Goal: Task Accomplishment & Management: Use online tool/utility

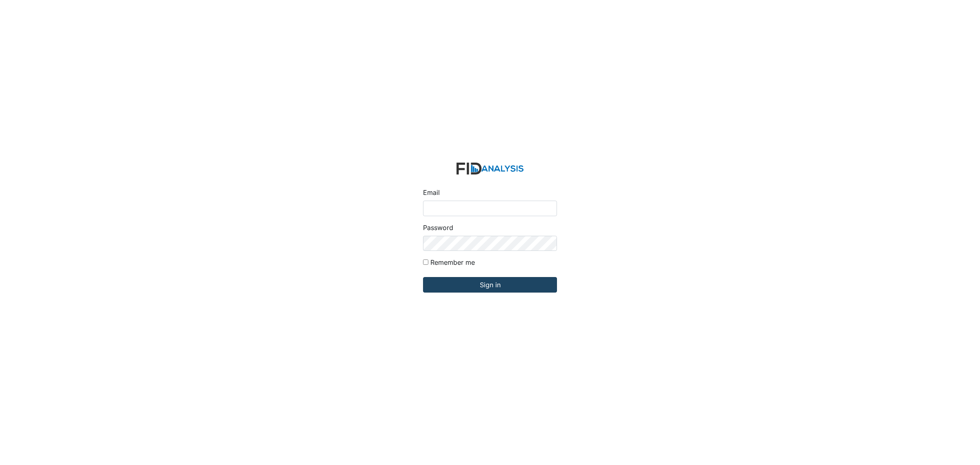
type input "[EMAIL_ADDRESS][DOMAIN_NAME]"
click at [504, 291] on input "Sign in" at bounding box center [490, 285] width 134 height 16
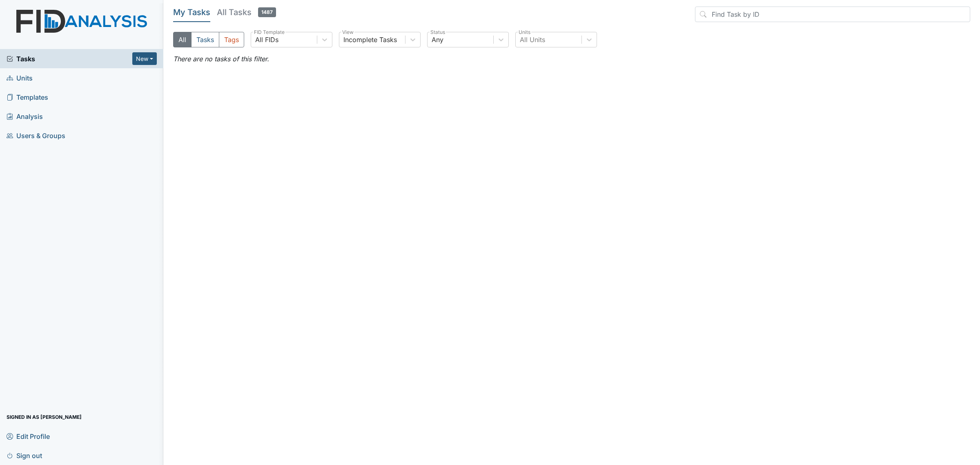
click at [51, 77] on link "Units" at bounding box center [81, 77] width 163 height 19
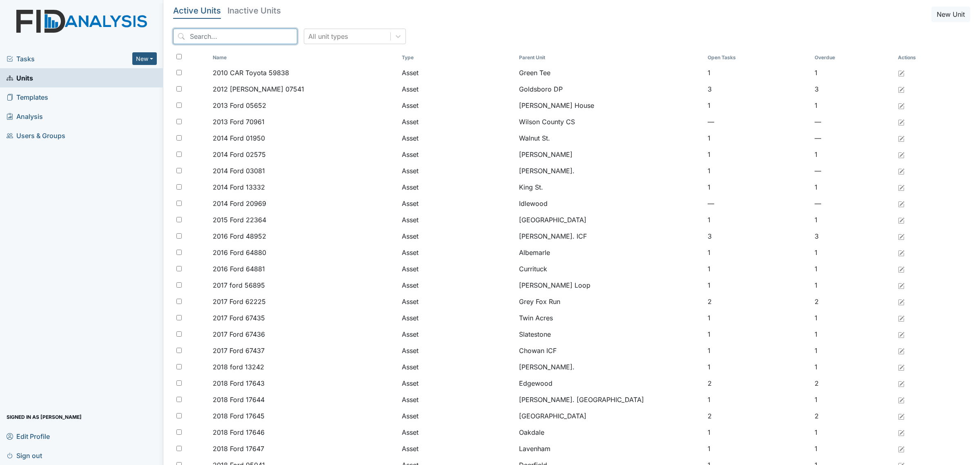
click at [216, 37] on input "search" at bounding box center [235, 37] width 124 height 16
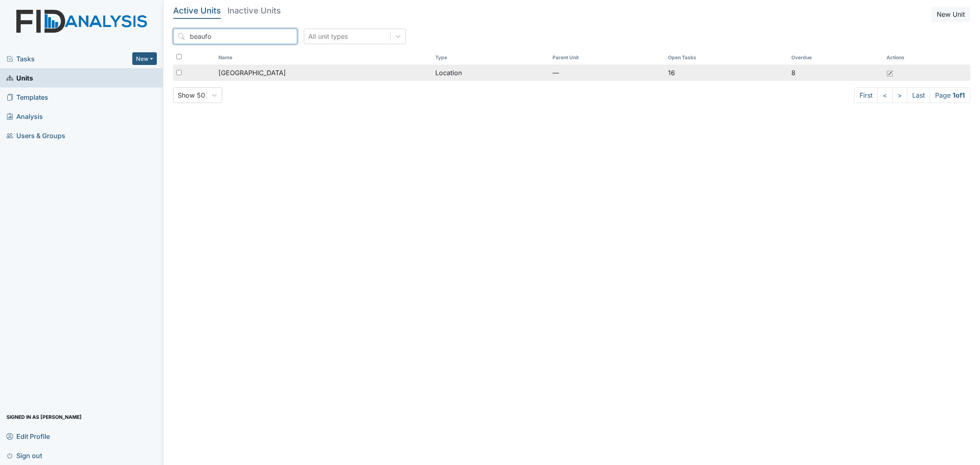
type input "beaufo"
click at [256, 77] on span "Beaufort Heights" at bounding box center [252, 73] width 67 height 10
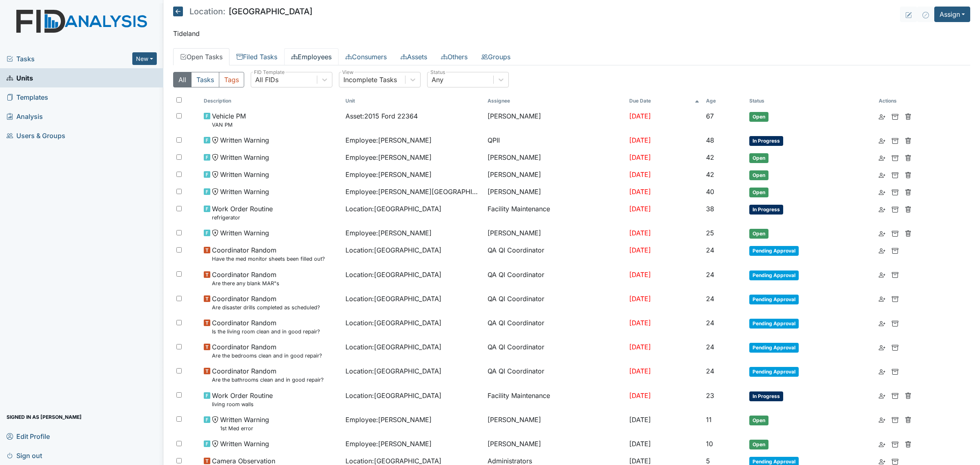
click at [323, 54] on link "Employees" at bounding box center [311, 56] width 54 height 17
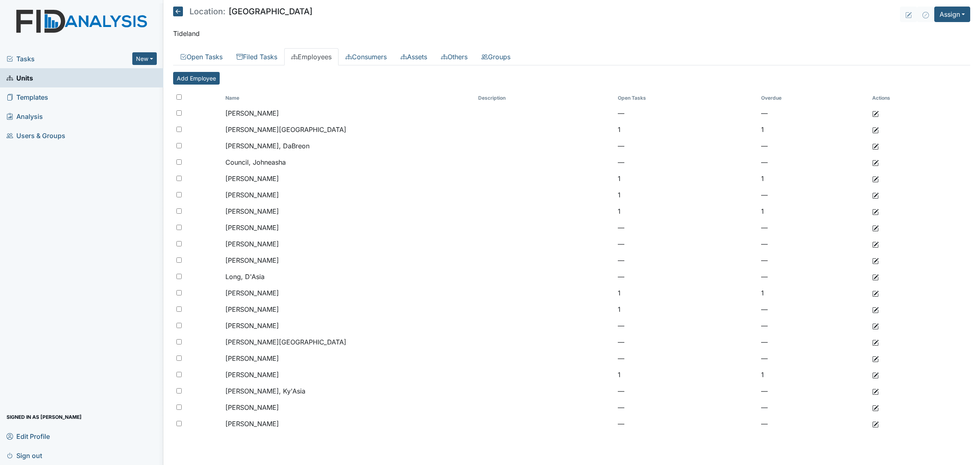
click at [175, 9] on icon at bounding box center [178, 12] width 10 height 10
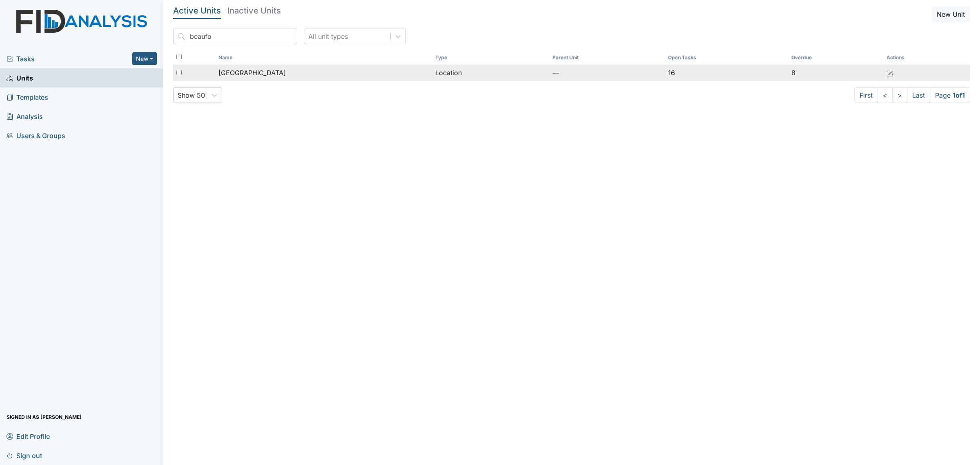
click at [302, 76] on div "[GEOGRAPHIC_DATA]" at bounding box center [324, 73] width 210 height 10
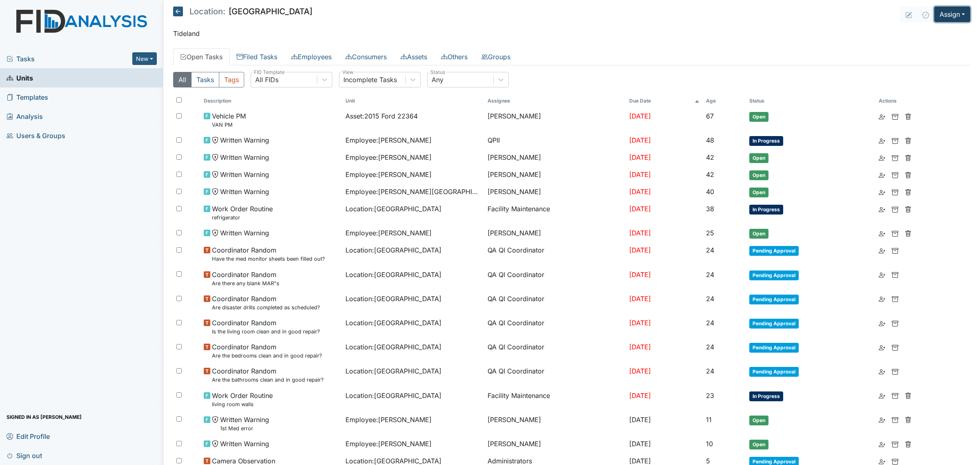
click at [946, 13] on button "Assign" at bounding box center [952, 15] width 36 height 16
click at [947, 44] on link "Assign Inspection" at bounding box center [933, 46] width 74 height 13
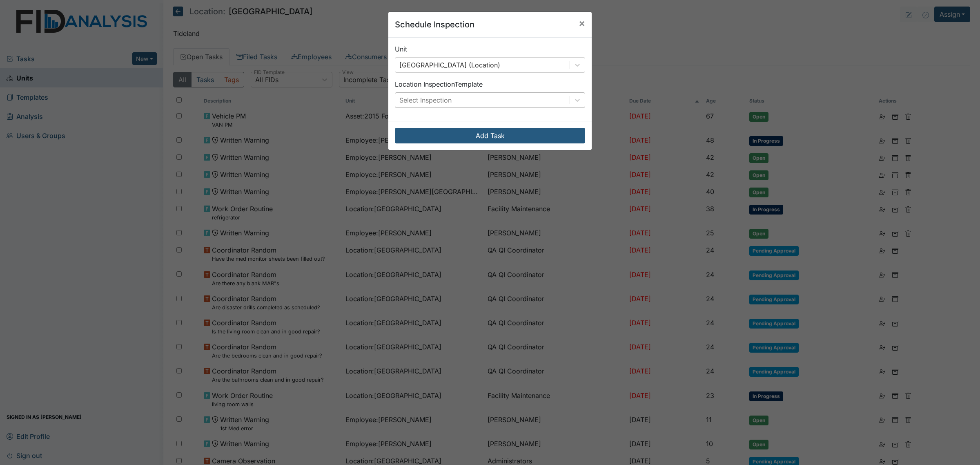
click at [475, 106] on div "Select Inspection" at bounding box center [482, 100] width 174 height 15
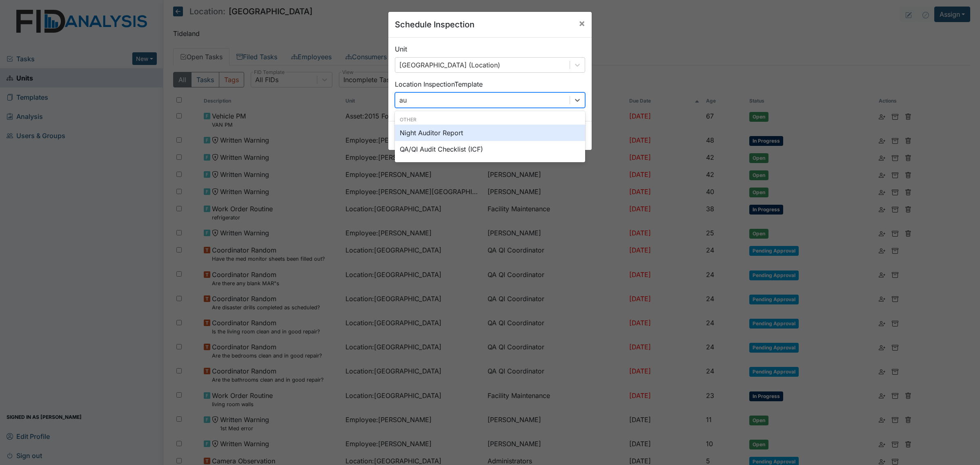
type input "aud"
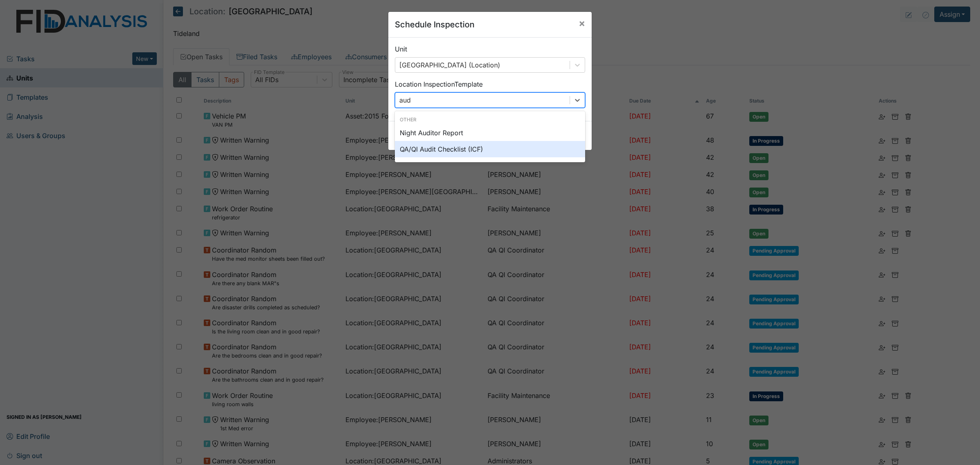
click at [506, 147] on div "QA/QI Audit Checklist (ICF)" at bounding box center [490, 149] width 190 height 16
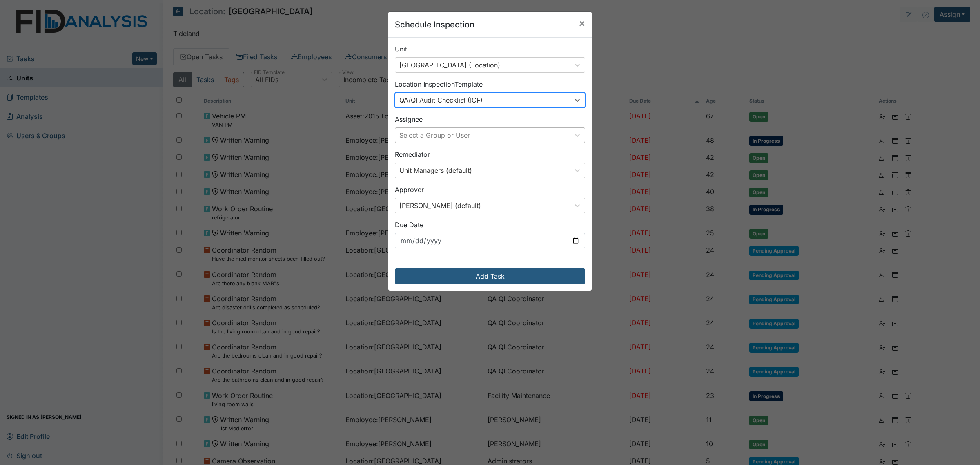
click at [473, 137] on div "Select a Group or User" at bounding box center [482, 135] width 174 height 15
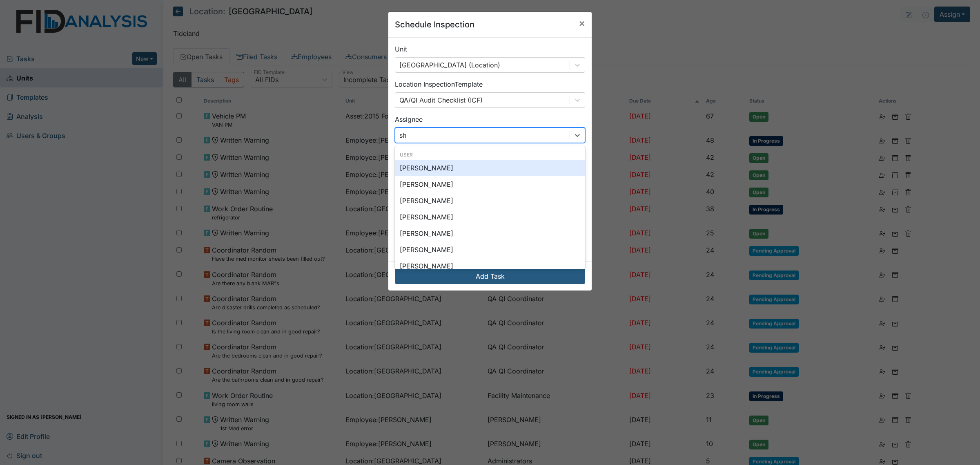
type input "sha"
click at [450, 187] on div "[PERSON_NAME]" at bounding box center [490, 184] width 190 height 16
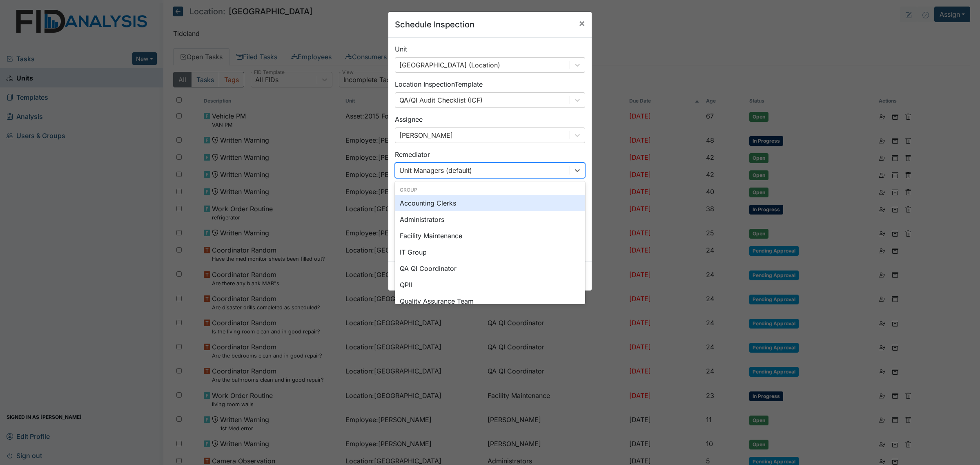
click at [499, 167] on div "Unit Managers (default)" at bounding box center [482, 170] width 174 height 15
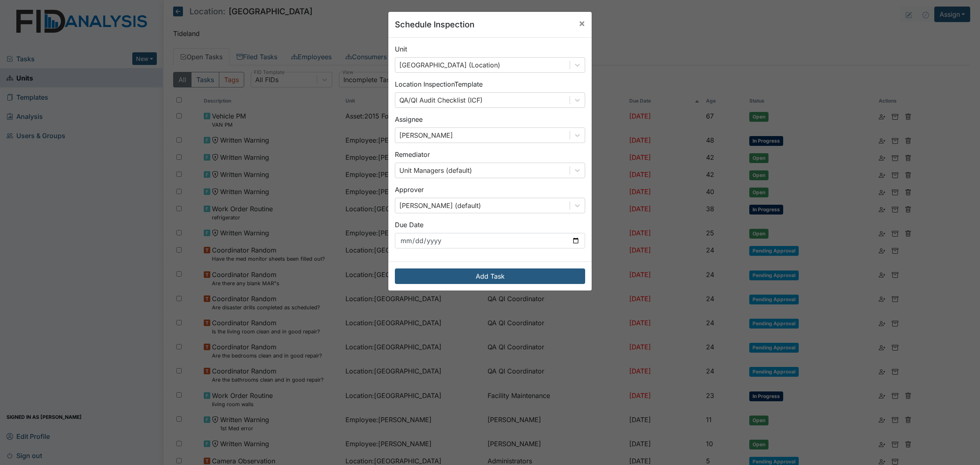
click at [511, 145] on div "Unit Beaufort Heights (Location) Location Inspection Template QA/QI Audit Check…" at bounding box center [489, 150] width 203 height 224
click at [517, 241] on input "2025-10-07" at bounding box center [490, 241] width 190 height 16
drag, startPoint x: 562, startPoint y: 241, endPoint x: 577, endPoint y: 240, distance: 14.8
click at [564, 241] on input "2025-10-07" at bounding box center [490, 241] width 190 height 16
click at [579, 239] on input "[DATE]" at bounding box center [490, 241] width 190 height 16
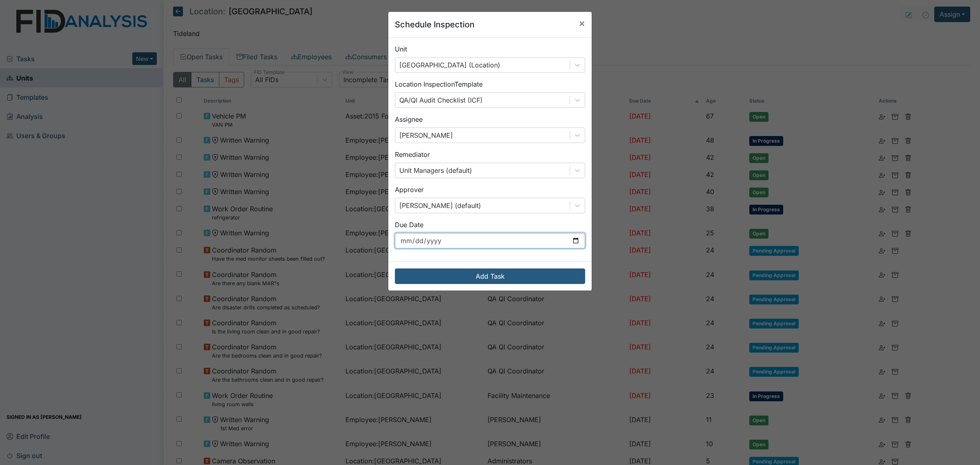
click at [570, 240] on input "[DATE]" at bounding box center [490, 241] width 190 height 16
type input "[DATE]"
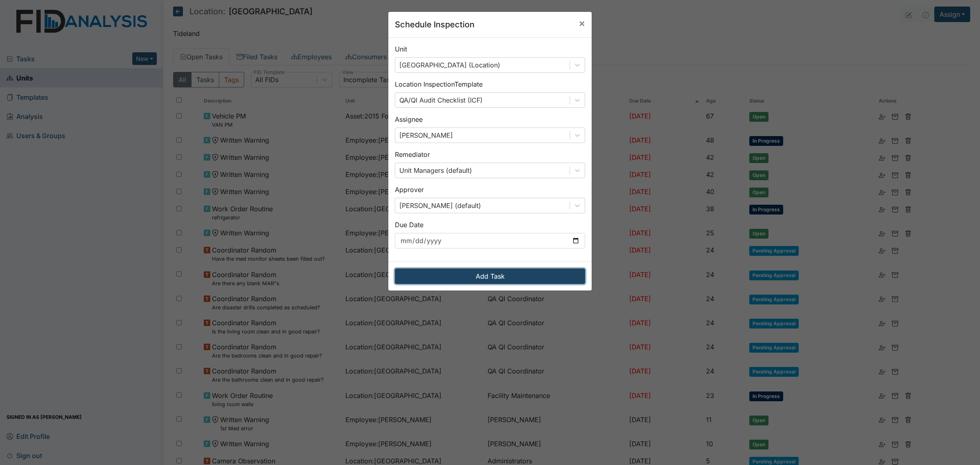
click at [517, 272] on button "Add Task" at bounding box center [490, 276] width 190 height 16
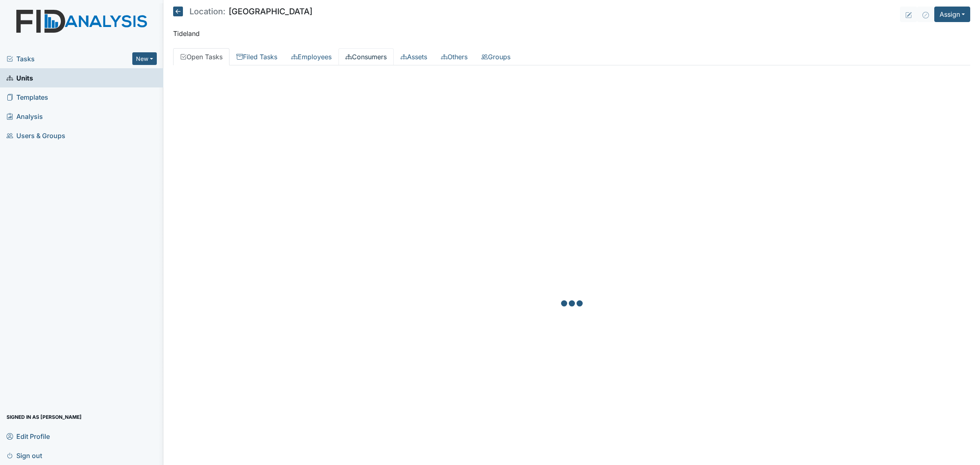
click at [366, 54] on link "Consumers" at bounding box center [366, 56] width 55 height 17
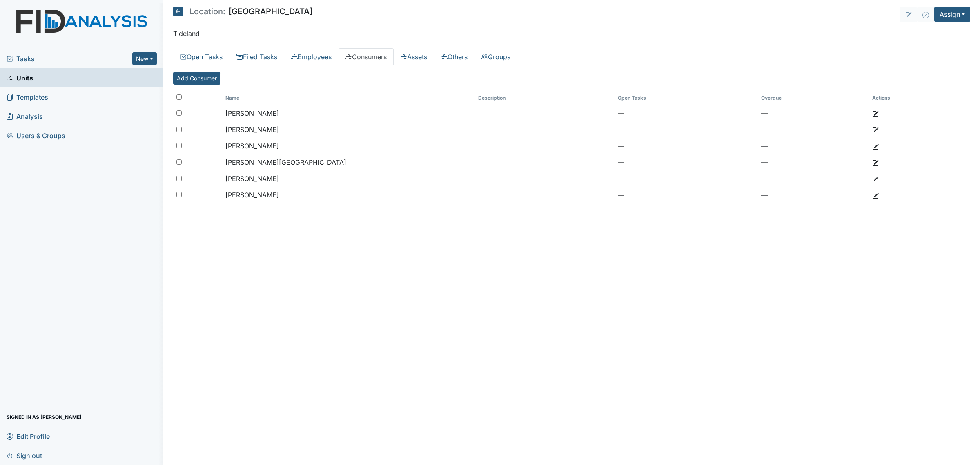
click at [178, 98] on input "checkbox" at bounding box center [178, 96] width 5 height 5
checkbox input "true"
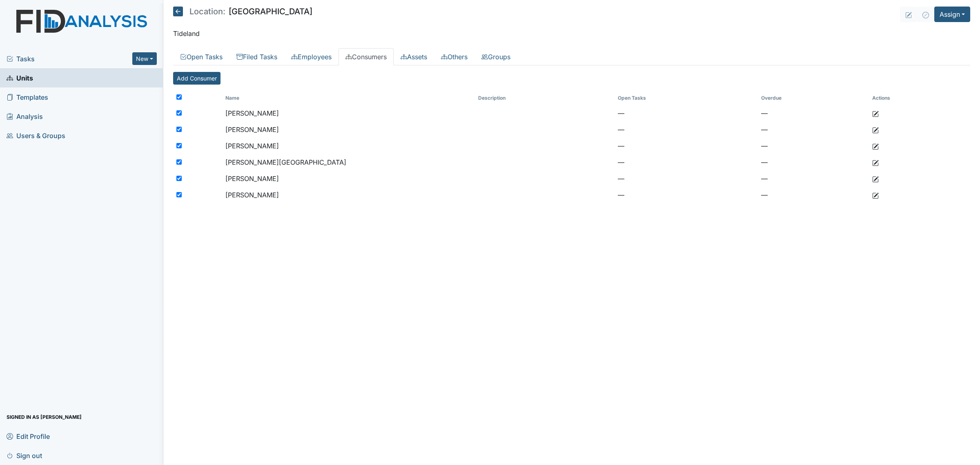
checkbox input "true"
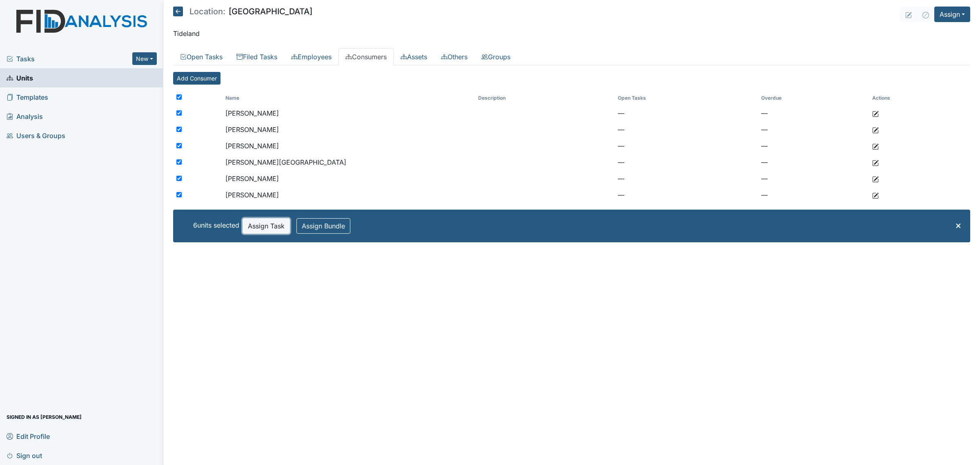
click at [272, 227] on button "Assign Task" at bounding box center [266, 226] width 47 height 16
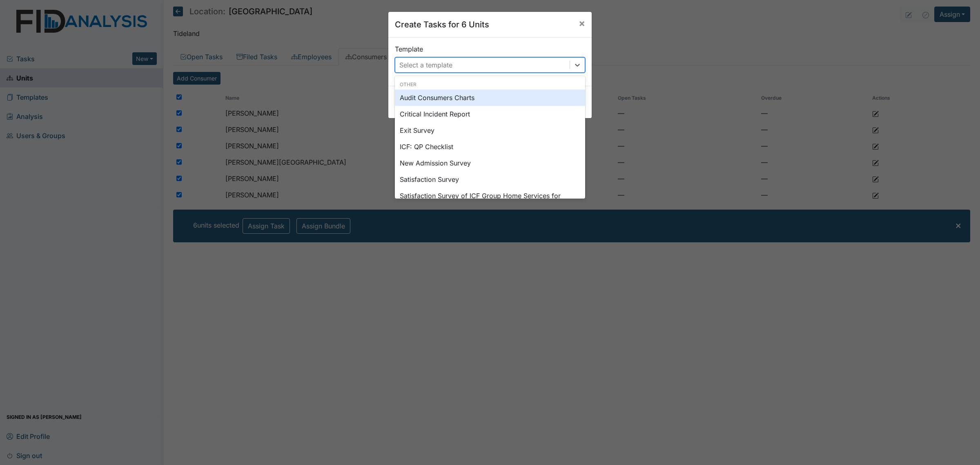
click at [545, 62] on div "Select a template" at bounding box center [482, 65] width 174 height 15
click at [493, 100] on div "Audit Consumers Charts" at bounding box center [490, 97] width 190 height 16
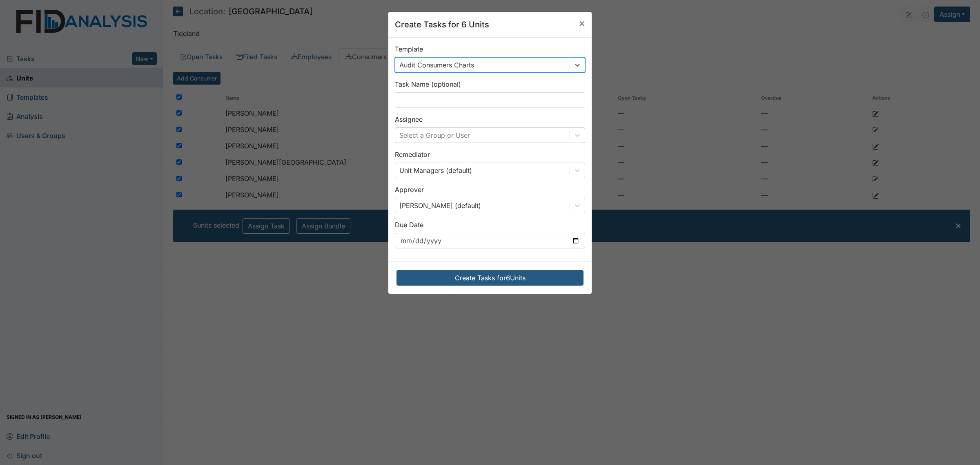
click at [474, 135] on div "Select a Group or User" at bounding box center [482, 135] width 174 height 15
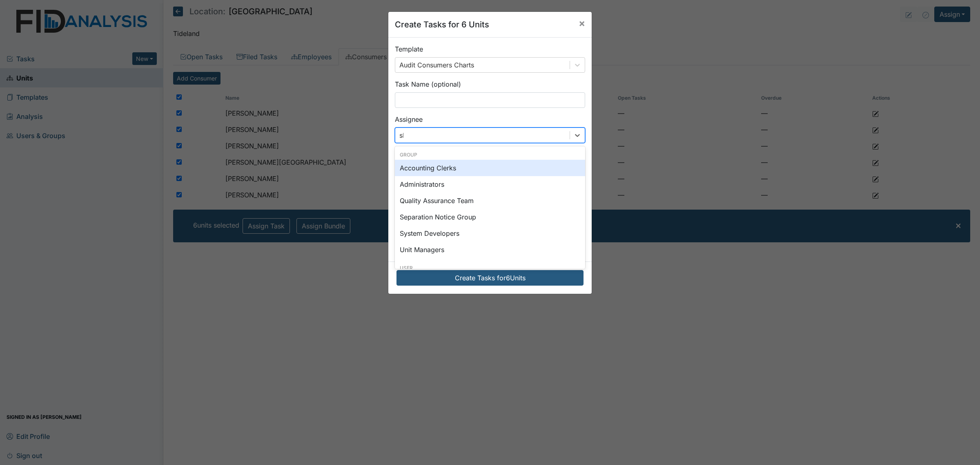
type input "sha"
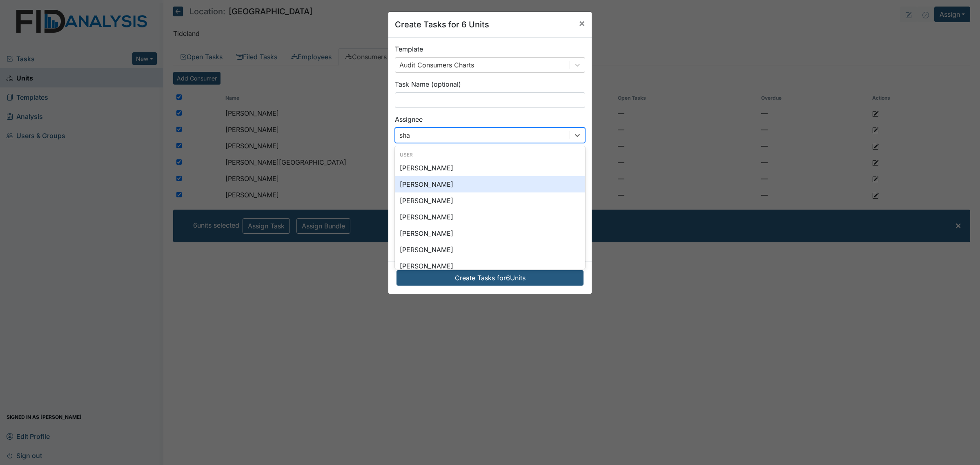
click at [445, 182] on div "[PERSON_NAME]" at bounding box center [490, 184] width 190 height 16
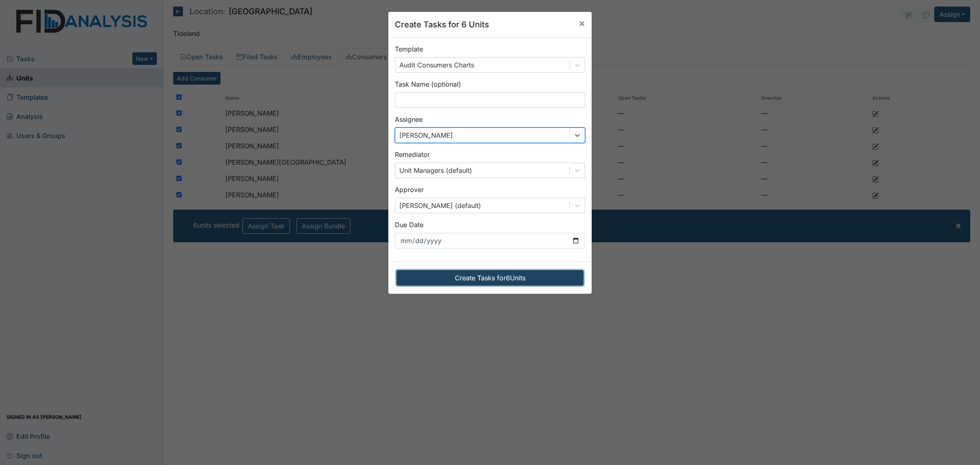
click at [522, 281] on button "Create Tasks for 6 Units" at bounding box center [490, 278] width 187 height 16
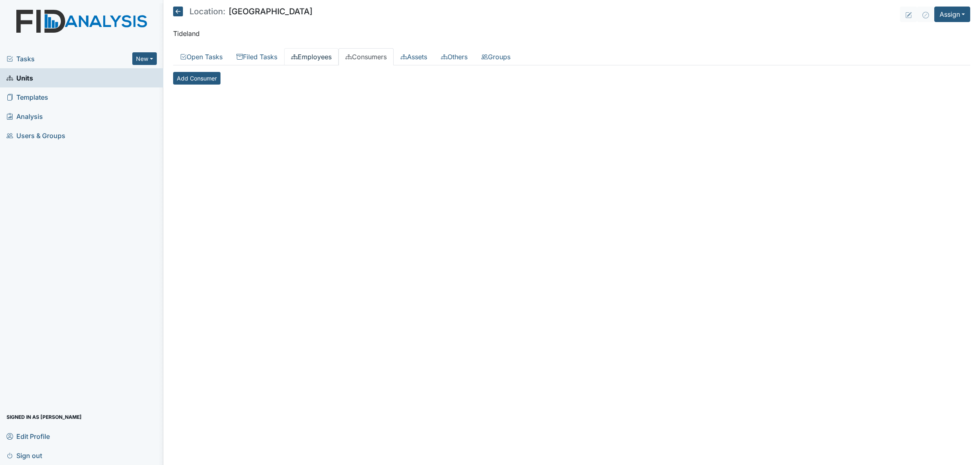
click at [326, 56] on link "Employees" at bounding box center [311, 56] width 54 height 17
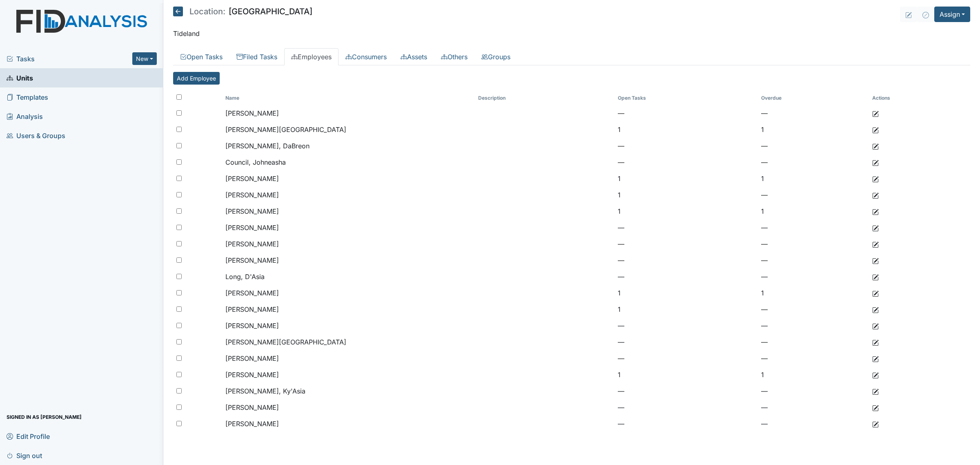
click at [180, 97] on input "checkbox" at bounding box center [178, 96] width 5 height 5
checkbox input "true"
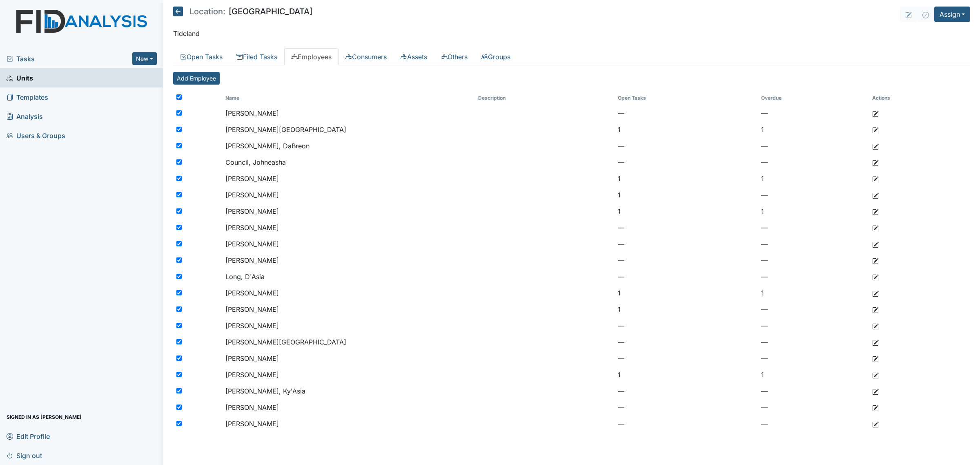
checkbox input "true"
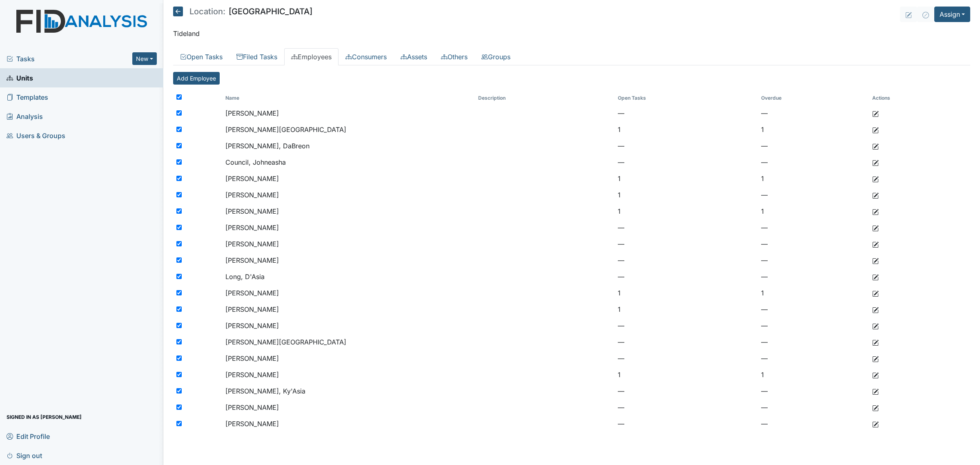
checkbox input "true"
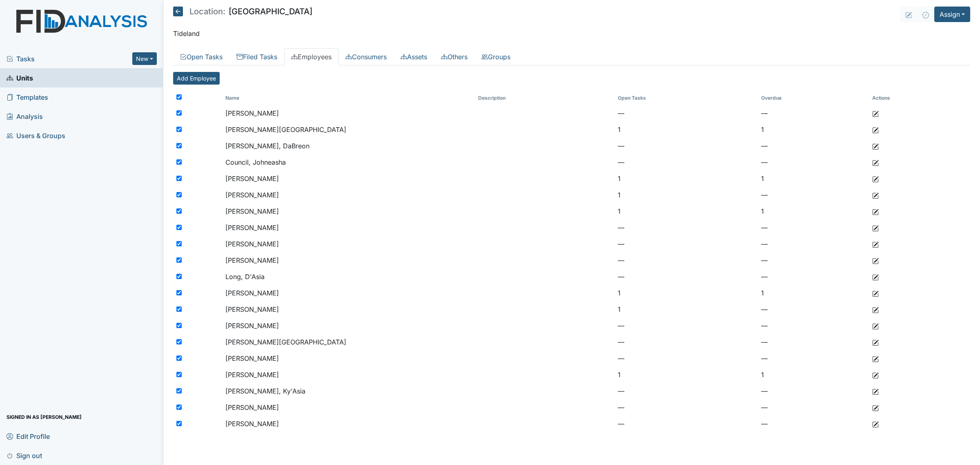
checkbox input "true"
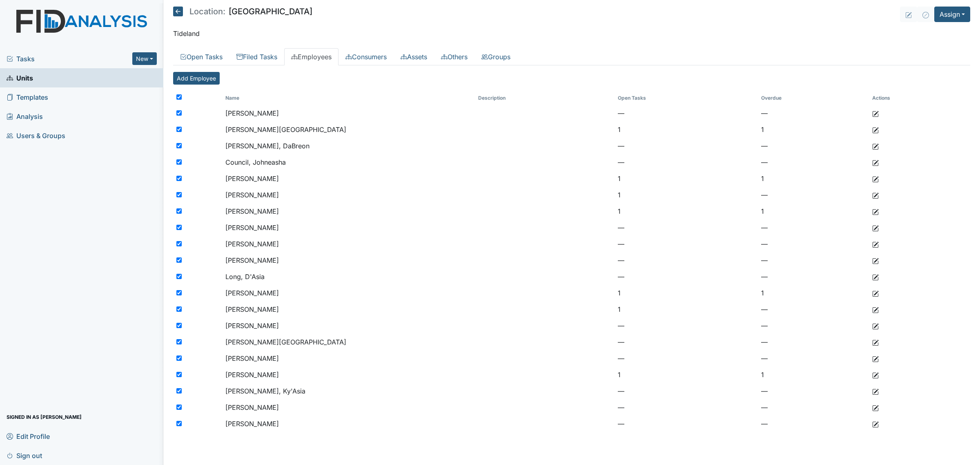
checkbox input "true"
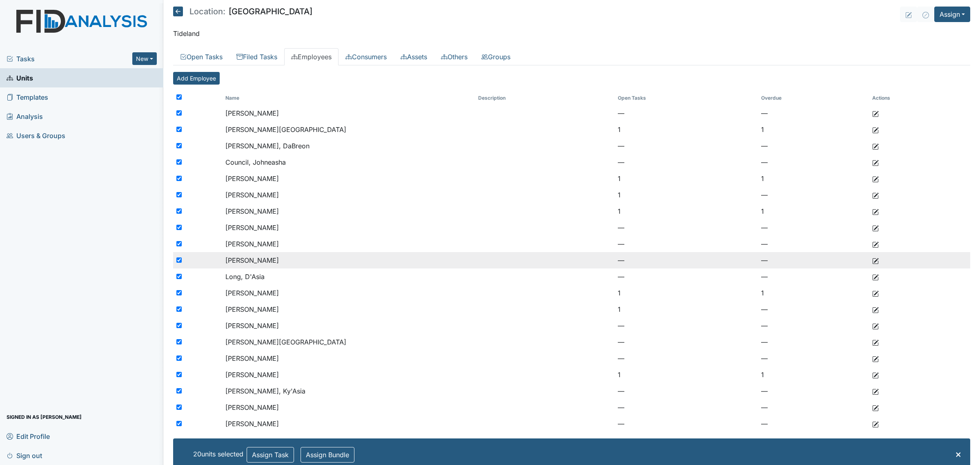
click at [176, 260] on input "checkbox" at bounding box center [178, 259] width 5 height 5
checkbox input "false"
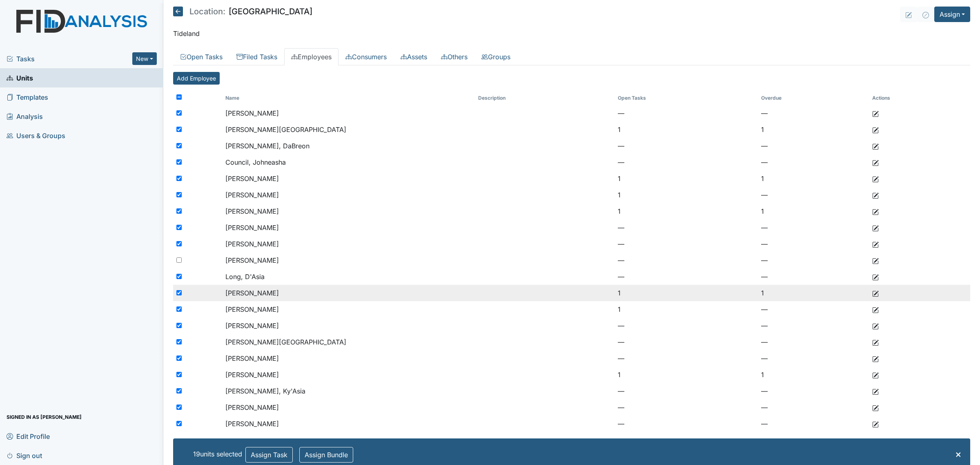
click at [177, 290] on input "checkbox" at bounding box center [178, 292] width 5 height 5
checkbox input "false"
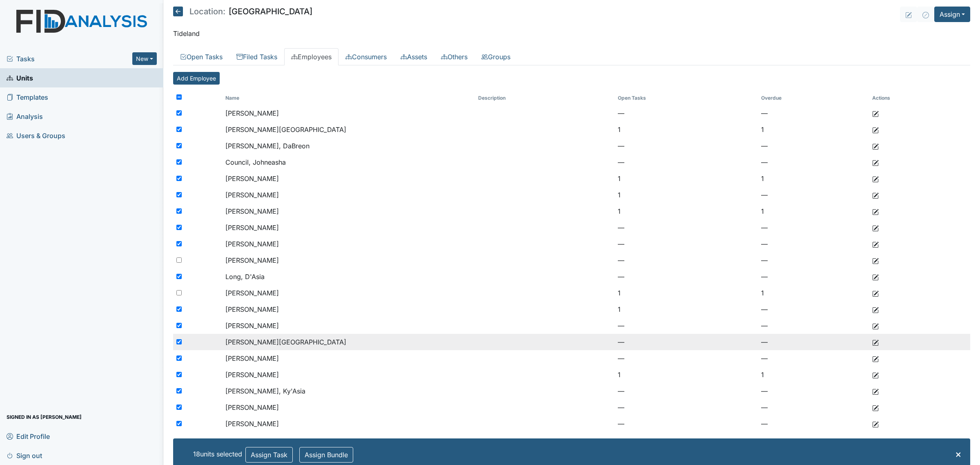
click at [178, 342] on input "checkbox" at bounding box center [178, 341] width 5 height 5
checkbox input "false"
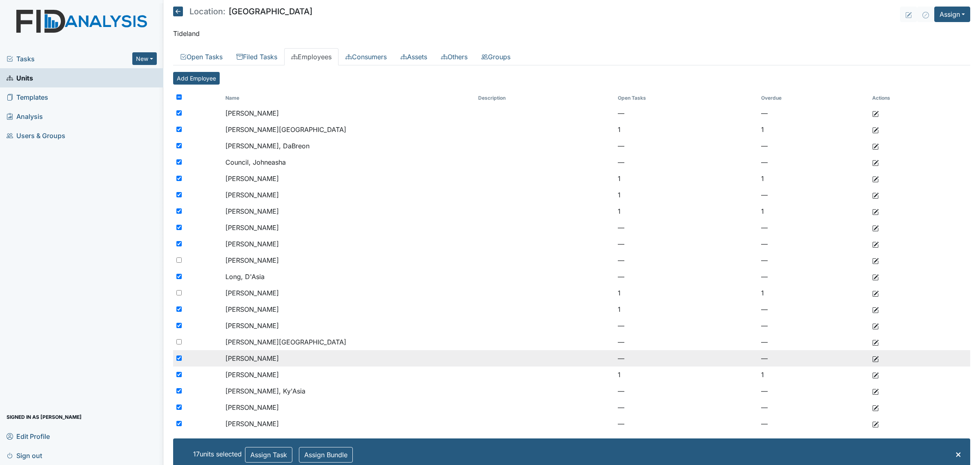
click at [176, 357] on div at bounding box center [197, 358] width 49 height 16
checkbox input "false"
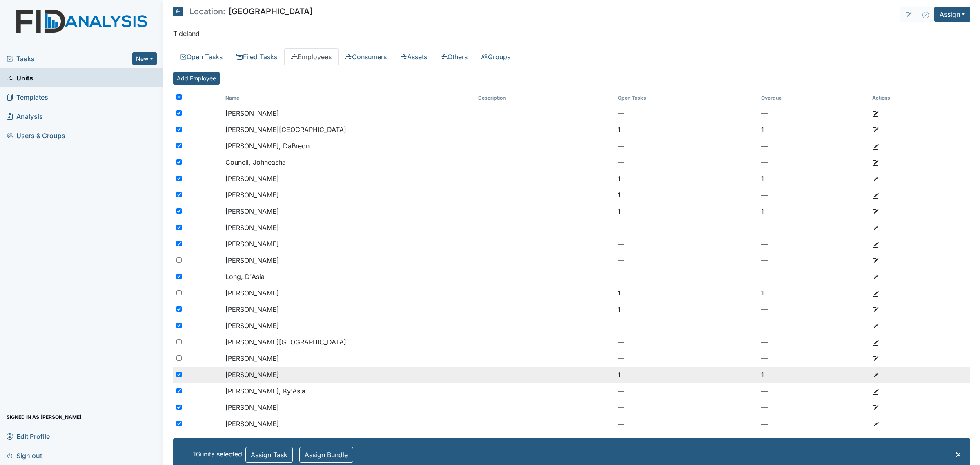
click at [180, 374] on input "checkbox" at bounding box center [178, 374] width 5 height 5
checkbox input "false"
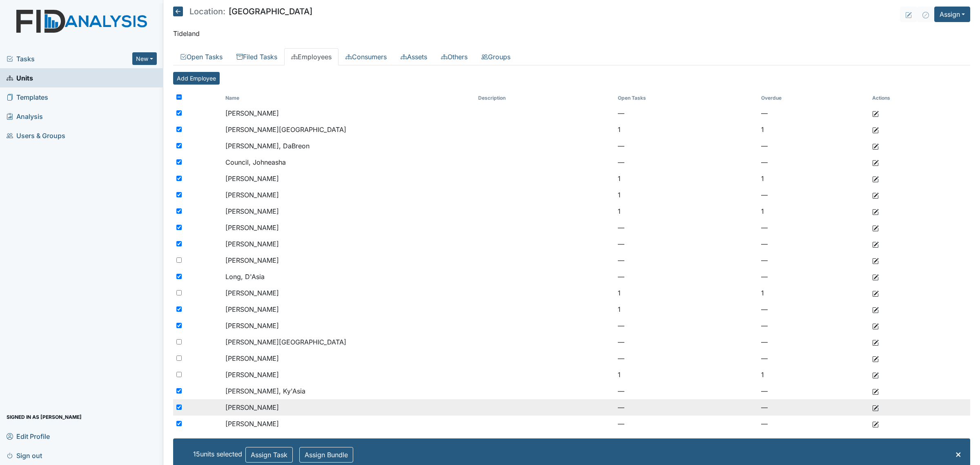
click at [176, 405] on div at bounding box center [197, 407] width 49 height 16
checkbox input "false"
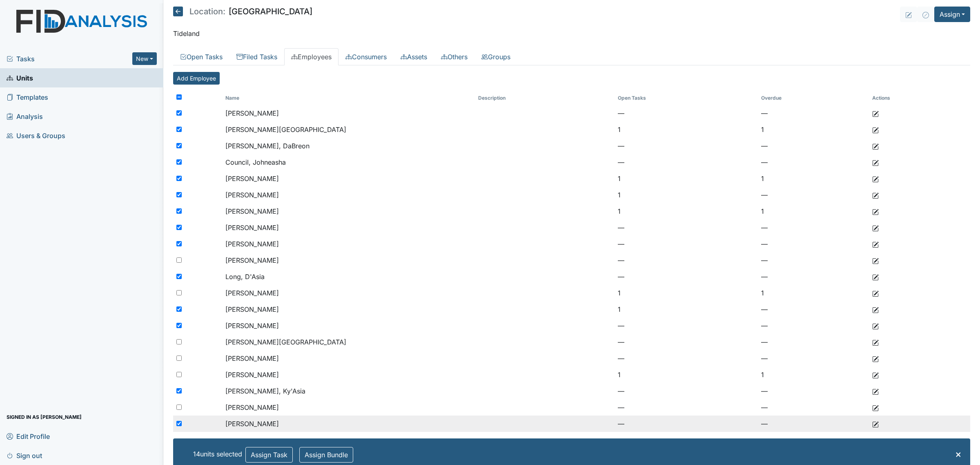
click at [178, 424] on input "checkbox" at bounding box center [178, 423] width 5 height 5
checkbox input "false"
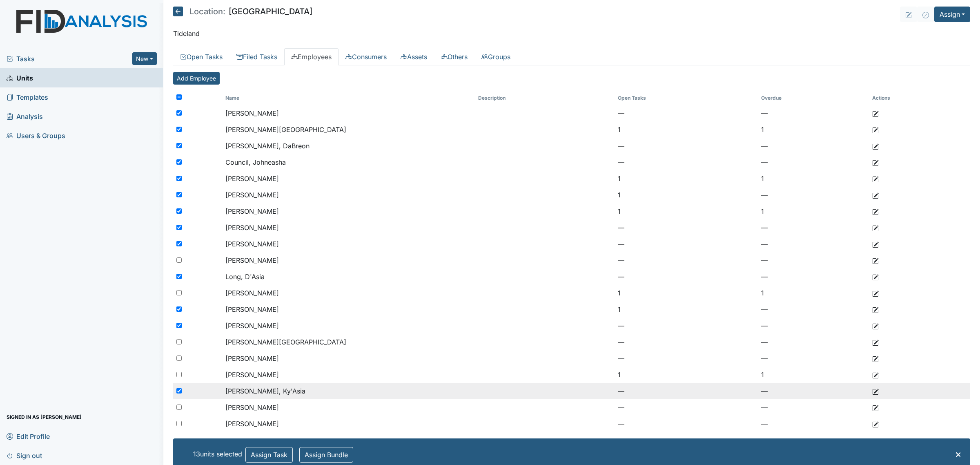
click at [178, 389] on input "checkbox" at bounding box center [178, 390] width 5 height 5
checkbox input "false"
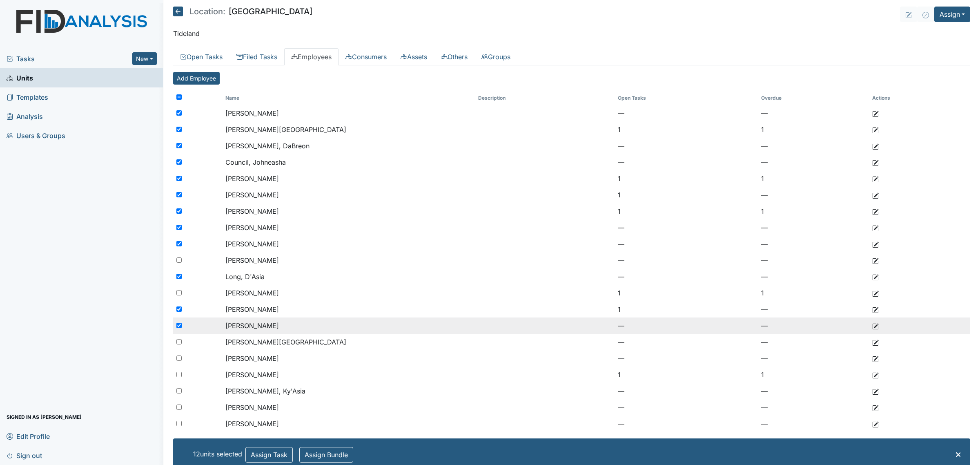
click at [176, 327] on input "checkbox" at bounding box center [178, 325] width 5 height 5
checkbox input "false"
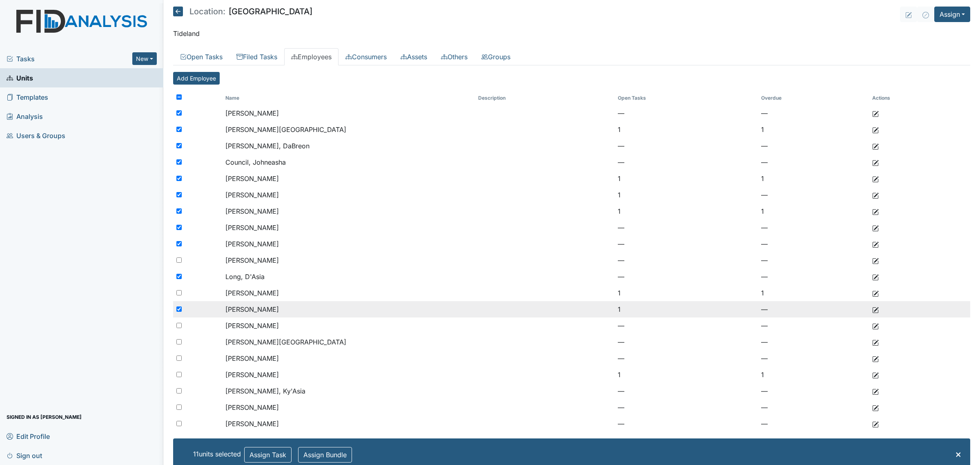
click at [180, 311] on input "checkbox" at bounding box center [178, 308] width 5 height 5
checkbox input "false"
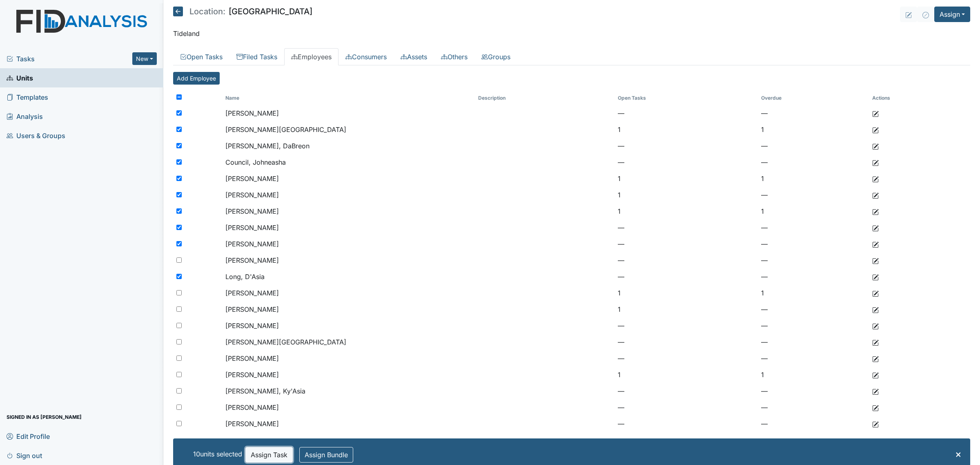
click at [264, 461] on button "Assign Task" at bounding box center [268, 455] width 47 height 16
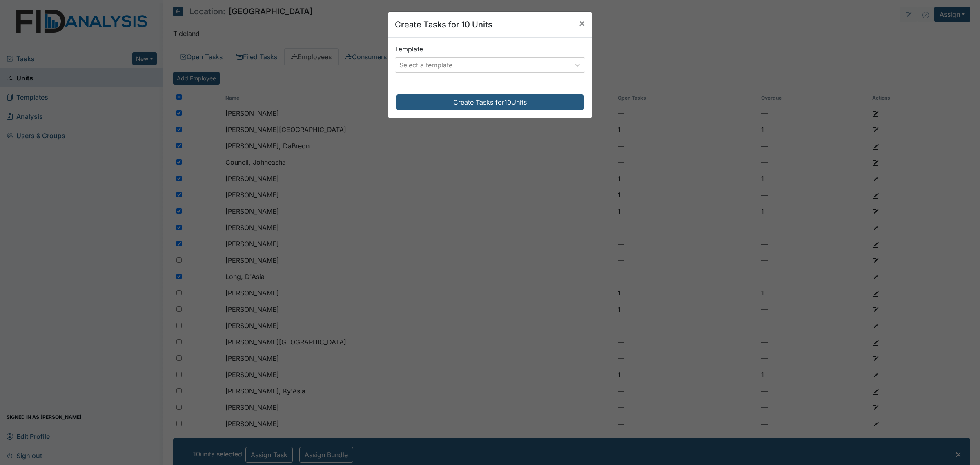
click at [531, 55] on div "Template Select a template" at bounding box center [490, 58] width 190 height 29
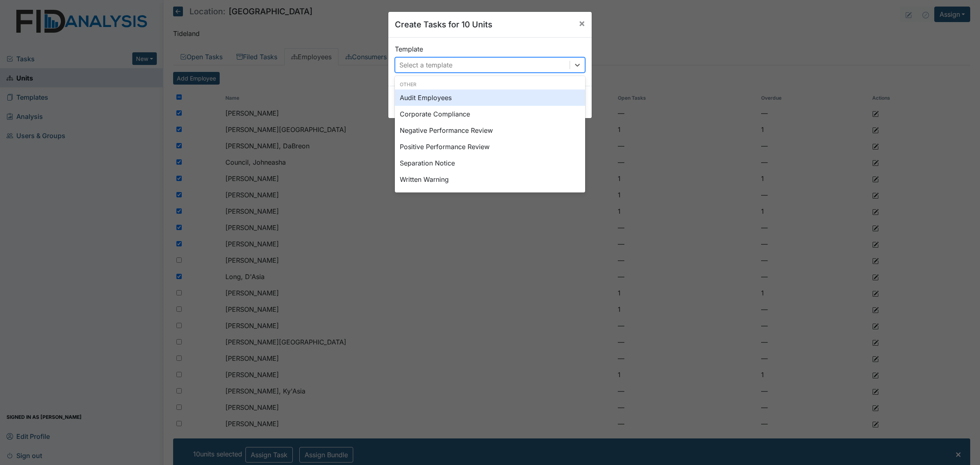
click at [539, 66] on div "Select a template" at bounding box center [482, 65] width 174 height 15
click at [475, 100] on div "Audit Employees" at bounding box center [490, 97] width 190 height 16
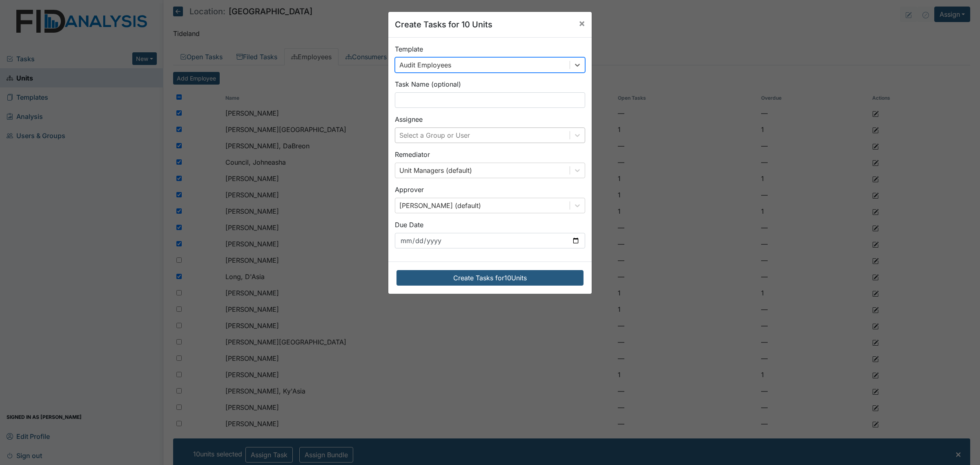
click at [486, 138] on div "Select a Group or User" at bounding box center [482, 135] width 174 height 15
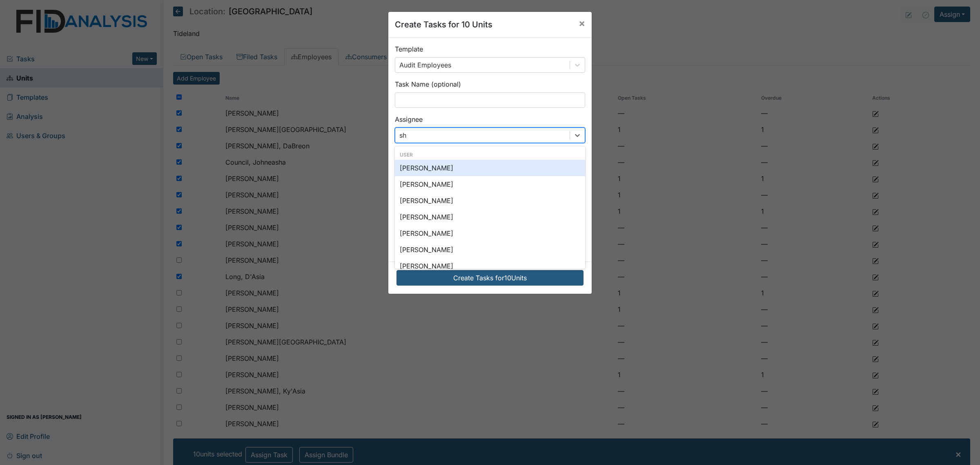
type input "sha"
click at [471, 186] on div "Shane Miller" at bounding box center [490, 184] width 190 height 16
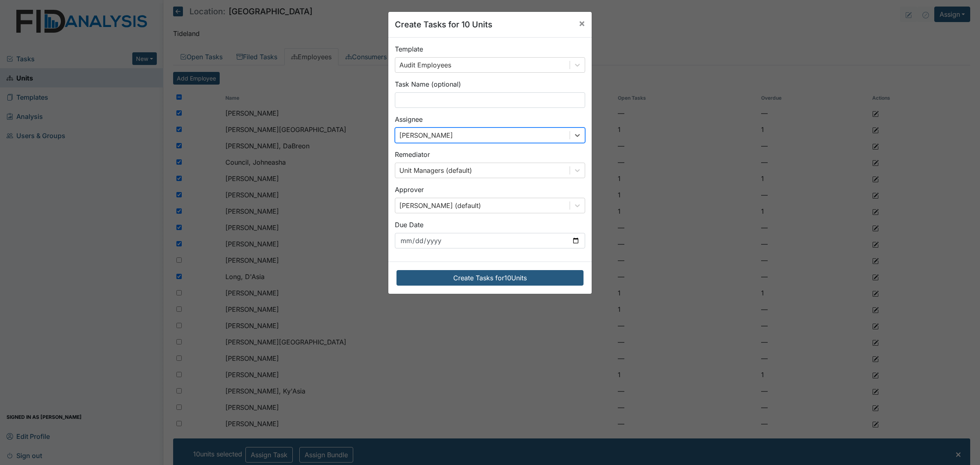
click at [532, 250] on div "Template Audit Employees Task Name (optional) Assignee option Shane Miller, sel…" at bounding box center [489, 150] width 203 height 224
click at [568, 238] on input "2025-10-07" at bounding box center [490, 241] width 190 height 16
type input "[DATE]"
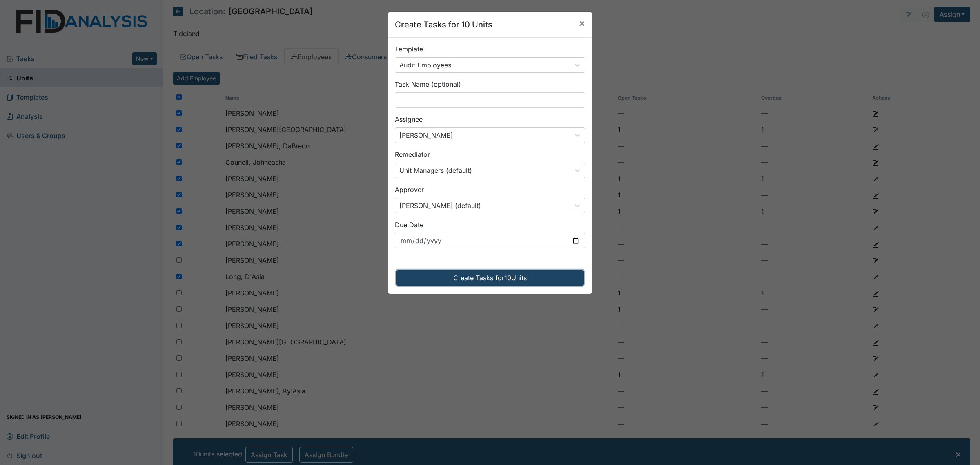
click at [530, 280] on button "Create Tasks for 10 Units" at bounding box center [490, 278] width 187 height 16
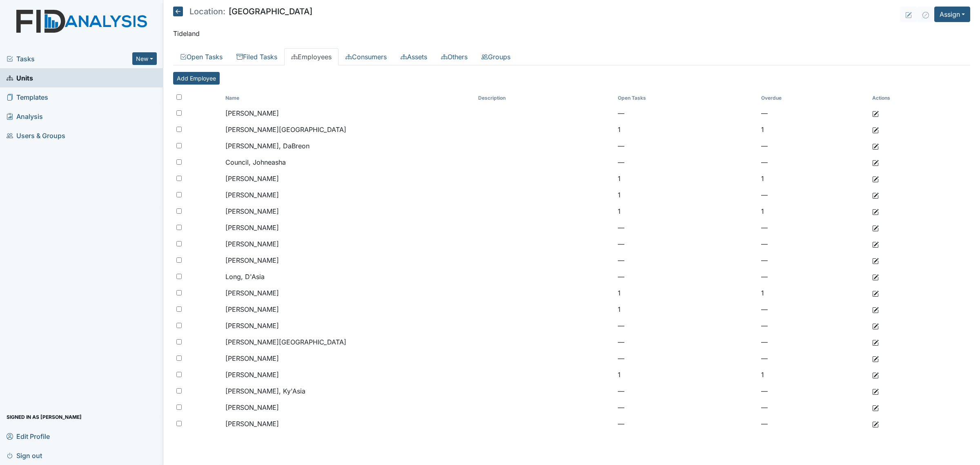
click at [180, 15] on icon at bounding box center [178, 12] width 10 height 10
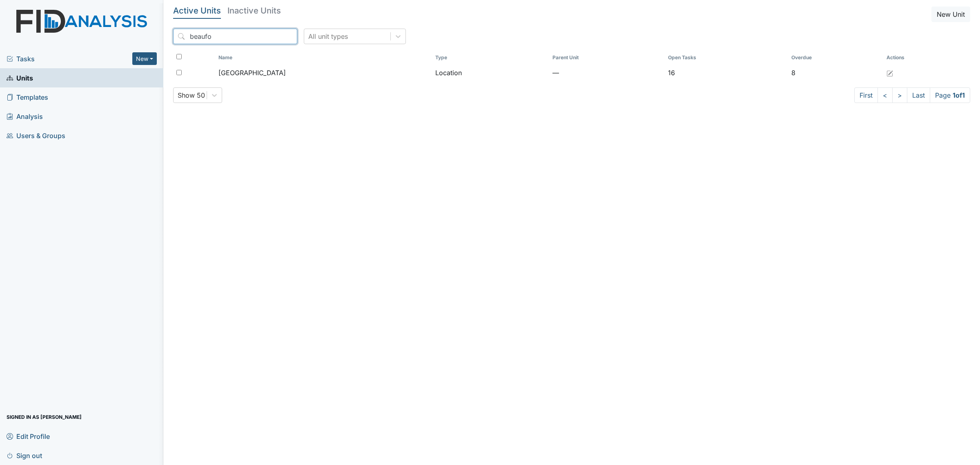
click at [225, 37] on input "beaufo" at bounding box center [235, 37] width 124 height 16
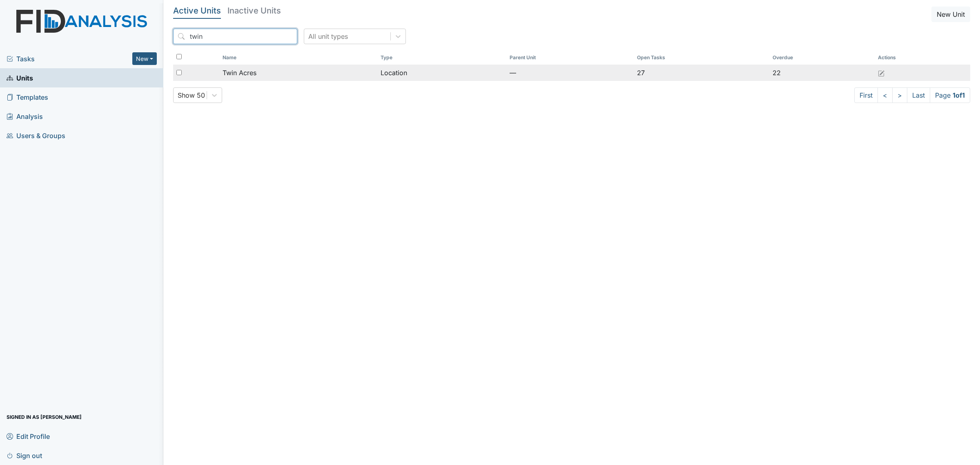
type input "twin"
click at [261, 78] on div "Twin Acres" at bounding box center [298, 73] width 151 height 10
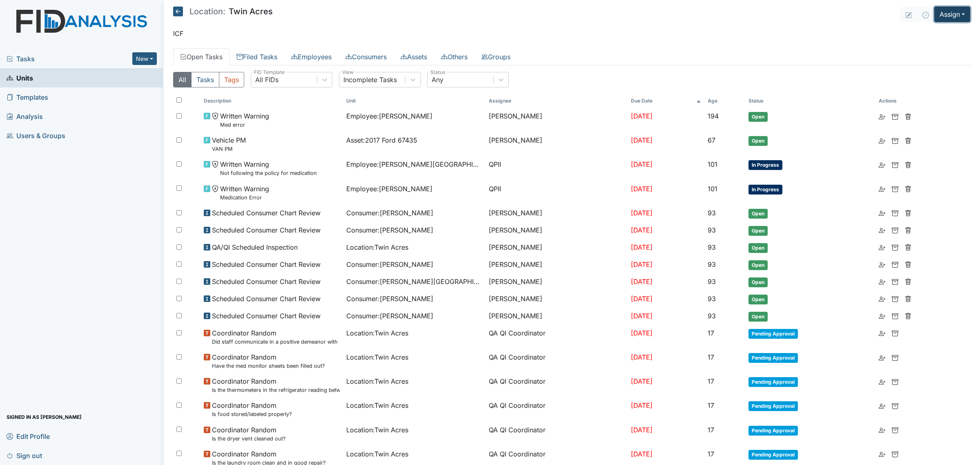
click at [942, 13] on button "Assign" at bounding box center [952, 15] width 36 height 16
click at [926, 44] on link "Assign Inspection" at bounding box center [933, 46] width 74 height 13
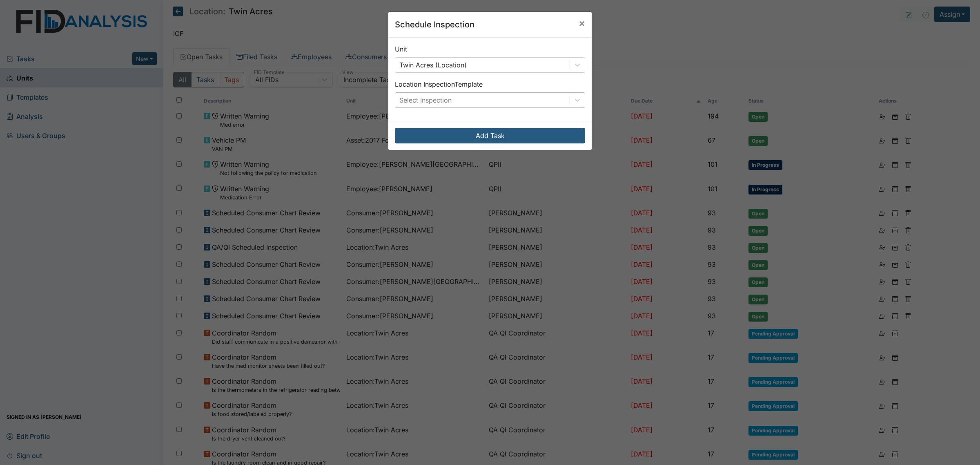
click at [444, 100] on div "Select Inspection" at bounding box center [425, 100] width 52 height 10
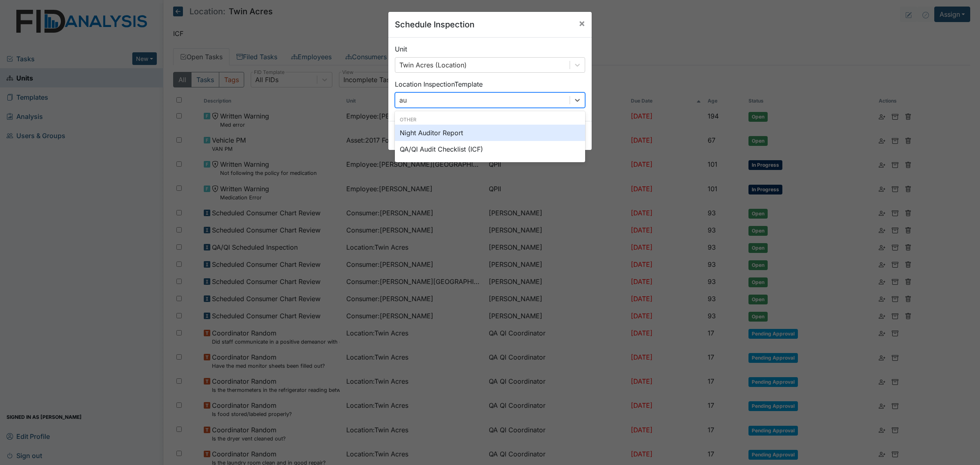
type input "aud"
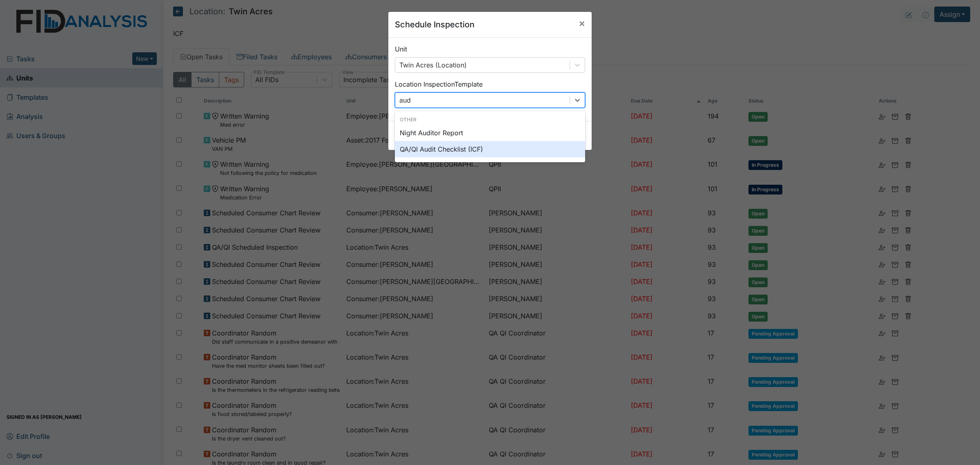
click at [464, 148] on div "QA/QI Audit Checklist (ICF)" at bounding box center [490, 149] width 190 height 16
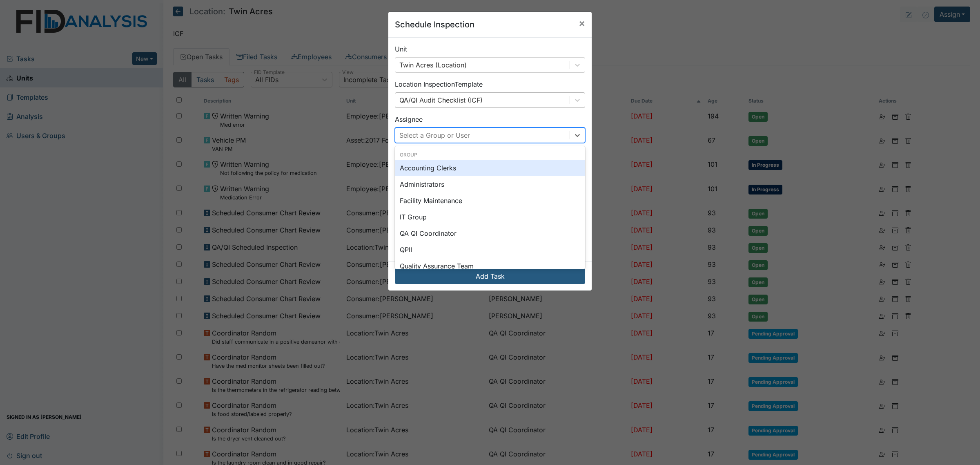
click at [507, 134] on div "Select a Group or User" at bounding box center [482, 135] width 174 height 15
type input "bri"
click at [472, 167] on div "[PERSON_NAME]" at bounding box center [490, 168] width 190 height 16
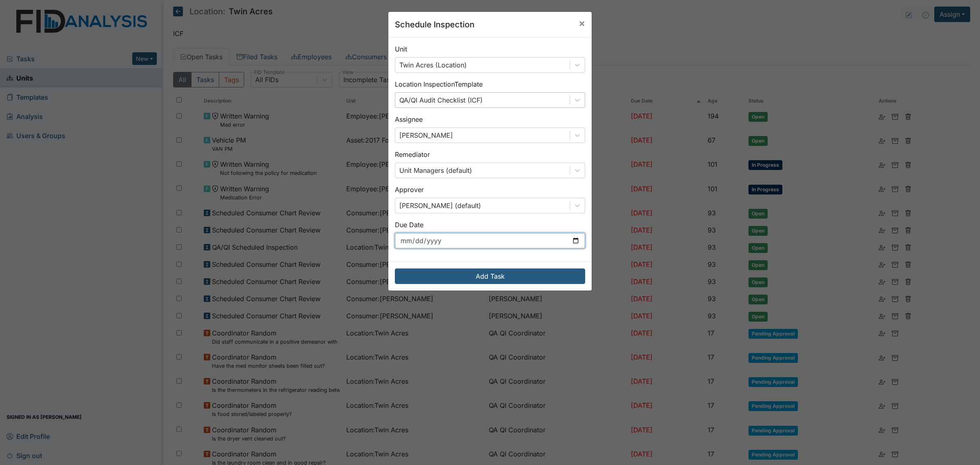
click at [576, 239] on input "[DATE]" at bounding box center [490, 241] width 190 height 16
type input "[DATE]"
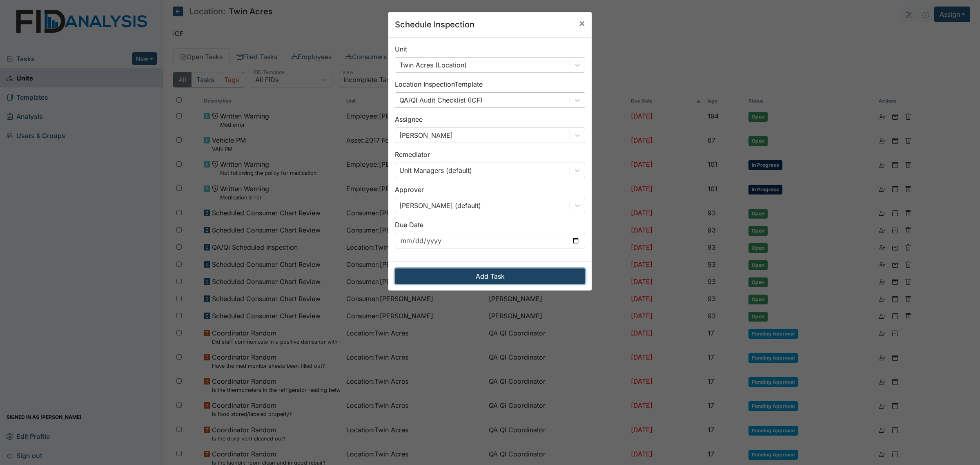
click at [517, 278] on button "Add Task" at bounding box center [490, 276] width 190 height 16
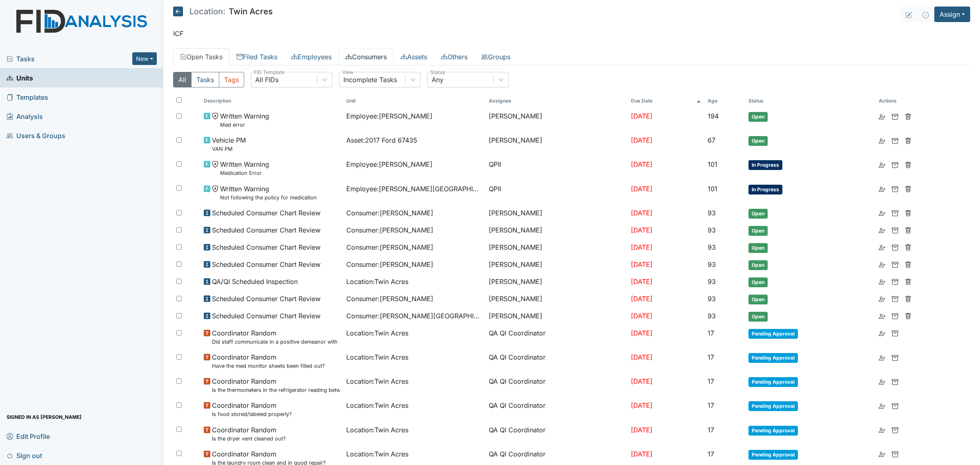
click at [352, 54] on icon at bounding box center [349, 57] width 7 height 7
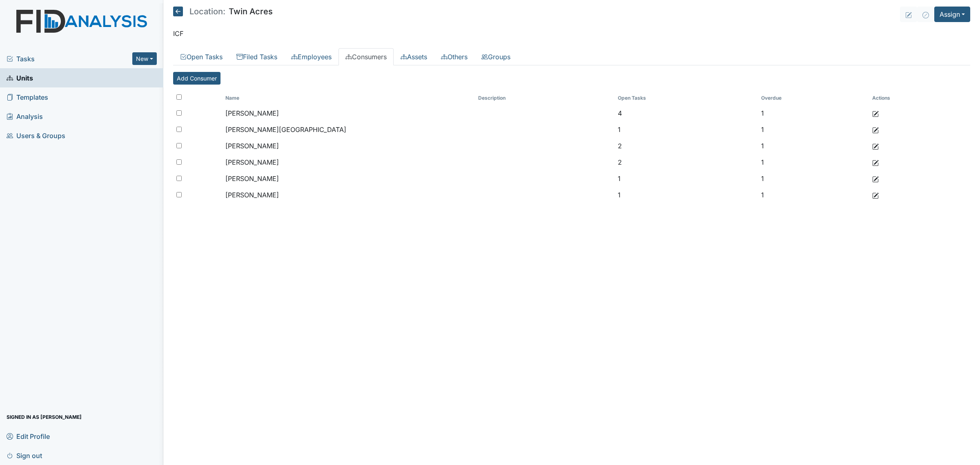
click at [176, 97] on input "checkbox" at bounding box center [178, 96] width 5 height 5
checkbox input "true"
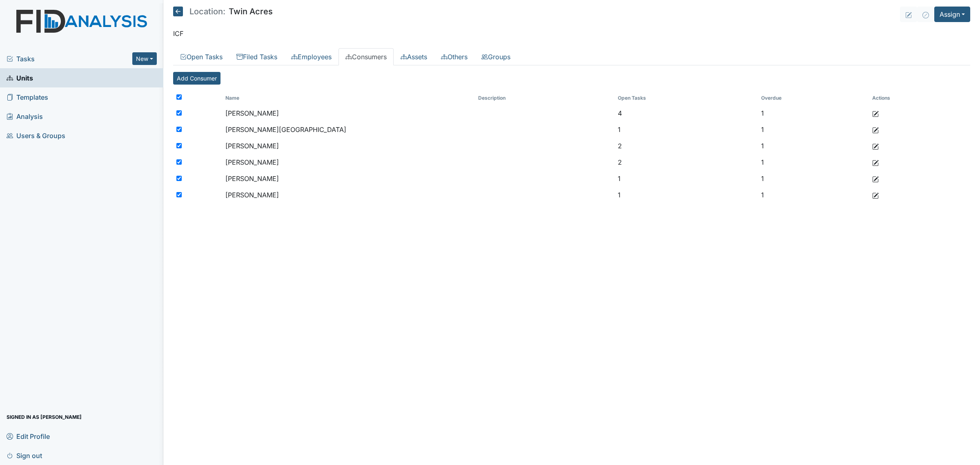
checkbox input "true"
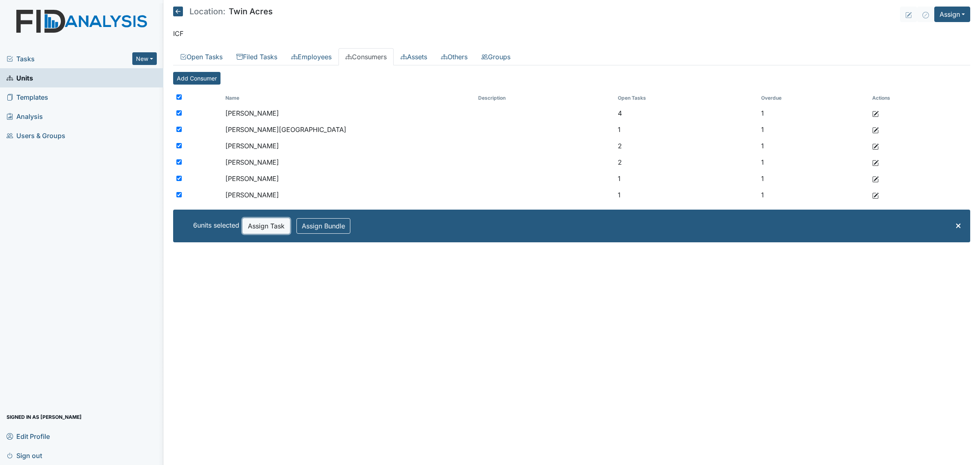
click at [268, 227] on button "Assign Task" at bounding box center [266, 226] width 47 height 16
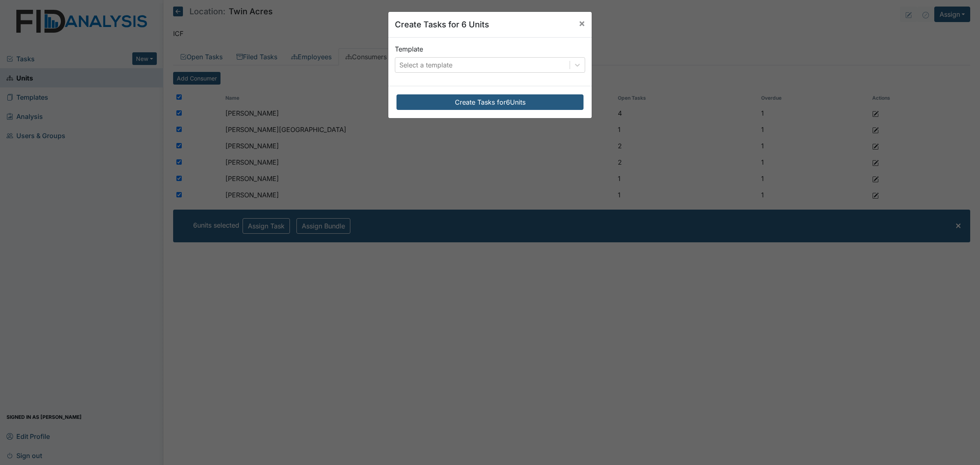
click at [527, 74] on div "Template Select a template" at bounding box center [489, 62] width 203 height 48
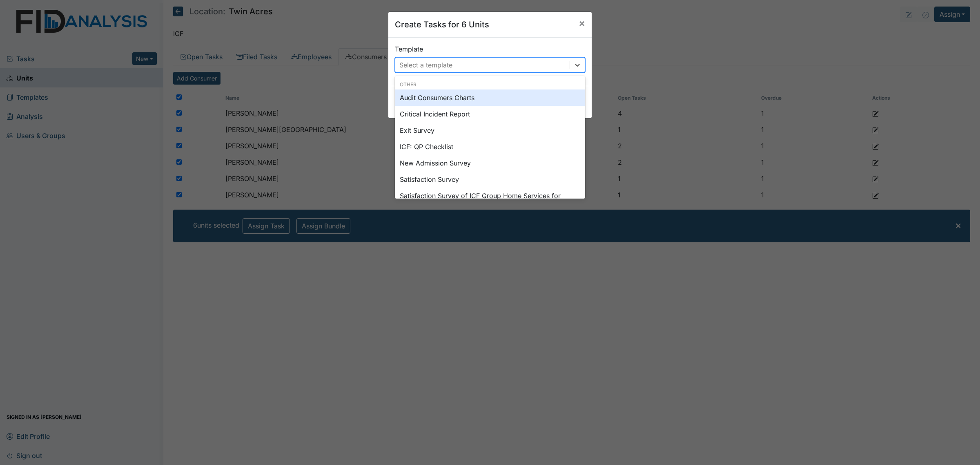
click at [527, 67] on div "Select a template" at bounding box center [482, 65] width 174 height 15
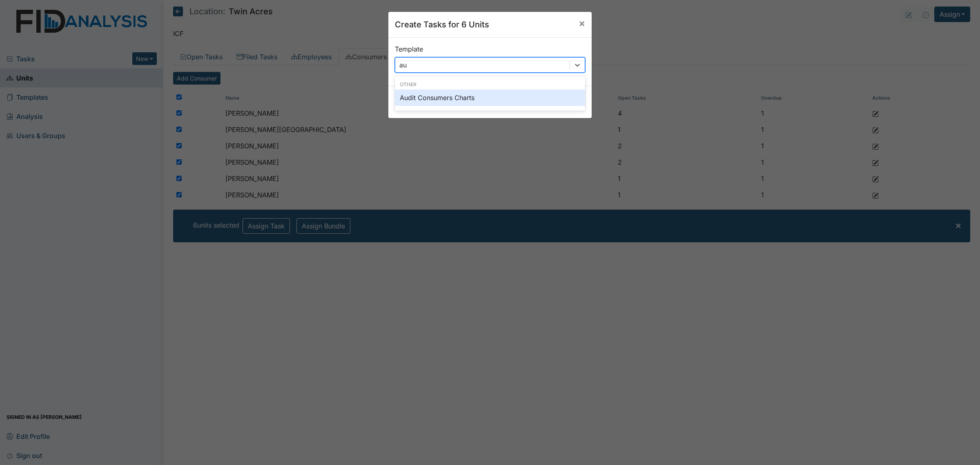
type input "aud"
click at [505, 97] on div "Audit Consumers Charts" at bounding box center [490, 97] width 190 height 16
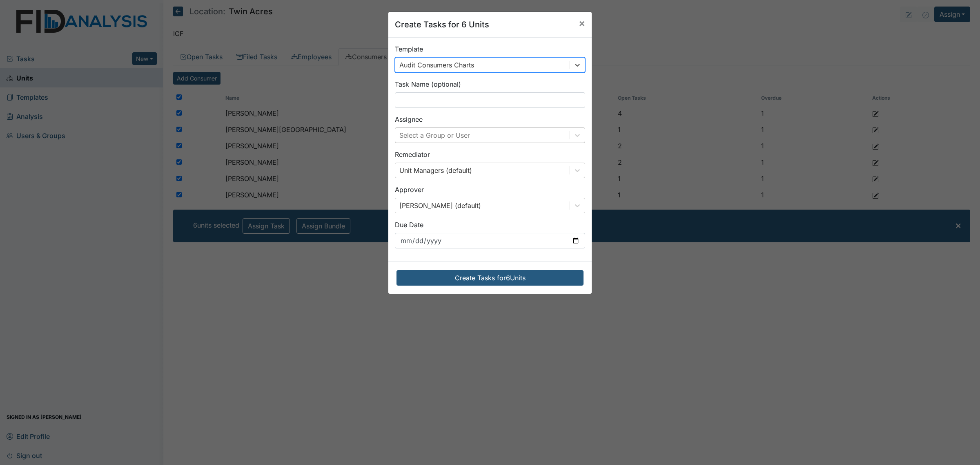
click at [489, 134] on div "Select a Group or User" at bounding box center [482, 135] width 174 height 15
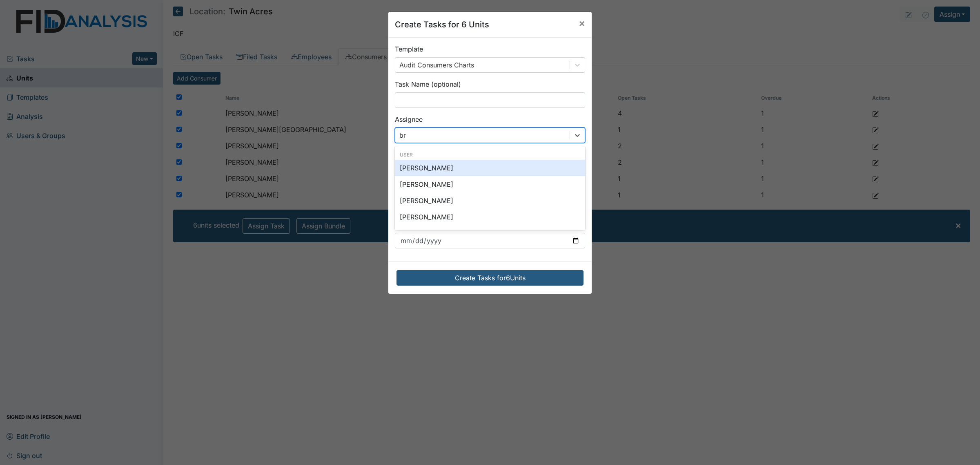
type input "bri"
click at [455, 167] on div "[PERSON_NAME]" at bounding box center [490, 168] width 190 height 16
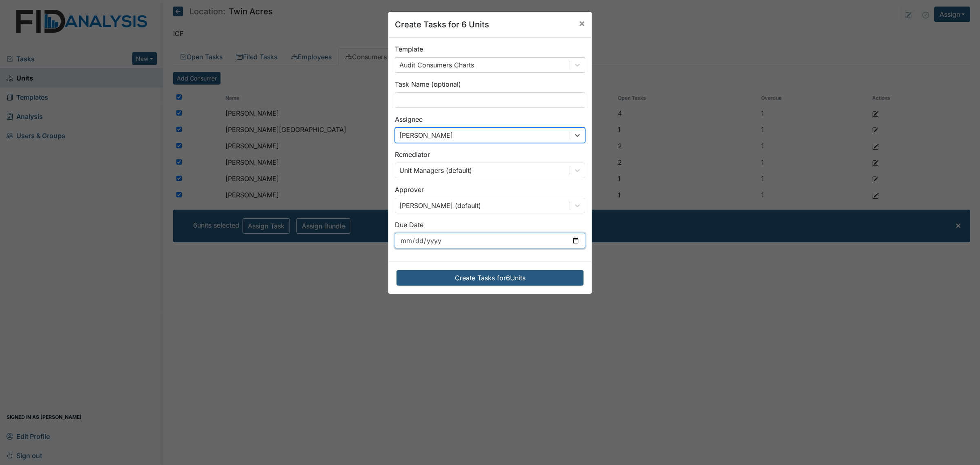
click at [578, 240] on input "[DATE]" at bounding box center [490, 241] width 190 height 16
click at [577, 240] on input "[DATE]" at bounding box center [490, 241] width 190 height 16
click at [571, 244] on input "[DATE]" at bounding box center [490, 241] width 190 height 16
type input "[DATE]"
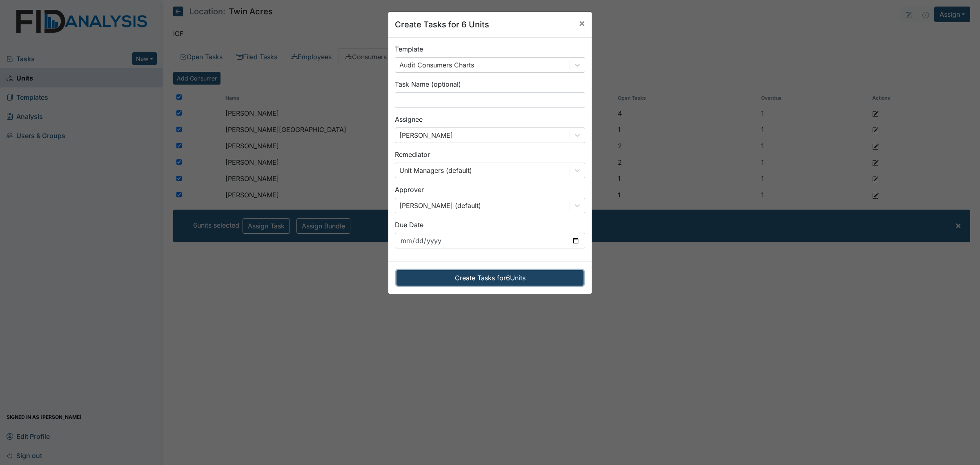
click at [514, 279] on button "Create Tasks for 6 Units" at bounding box center [490, 278] width 187 height 16
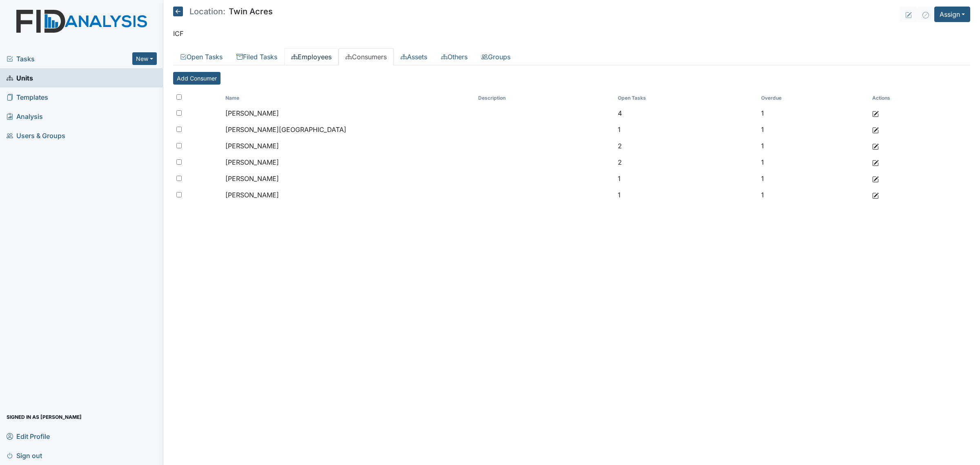
click at [311, 55] on link "Employees" at bounding box center [311, 56] width 54 height 17
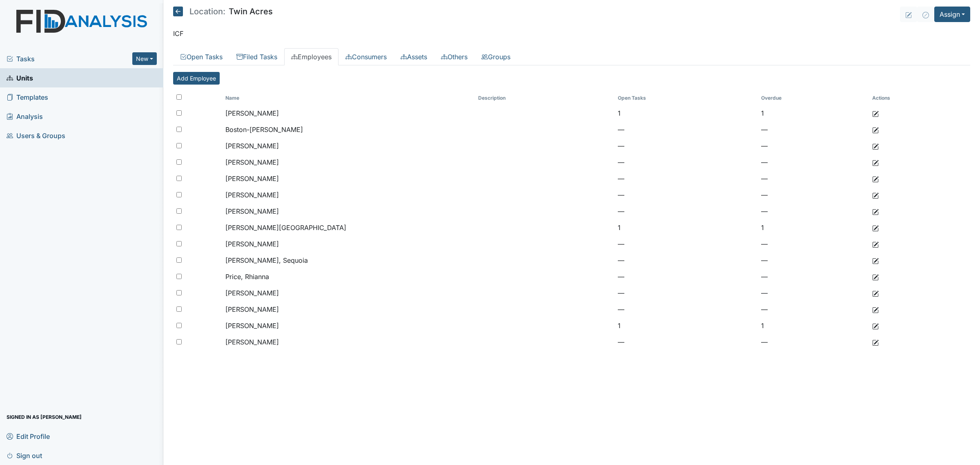
click at [173, 97] on th at bounding box center [197, 98] width 49 height 14
click at [182, 96] on div at bounding box center [197, 97] width 42 height 7
click at [178, 96] on input "checkbox" at bounding box center [178, 96] width 5 height 5
checkbox input "true"
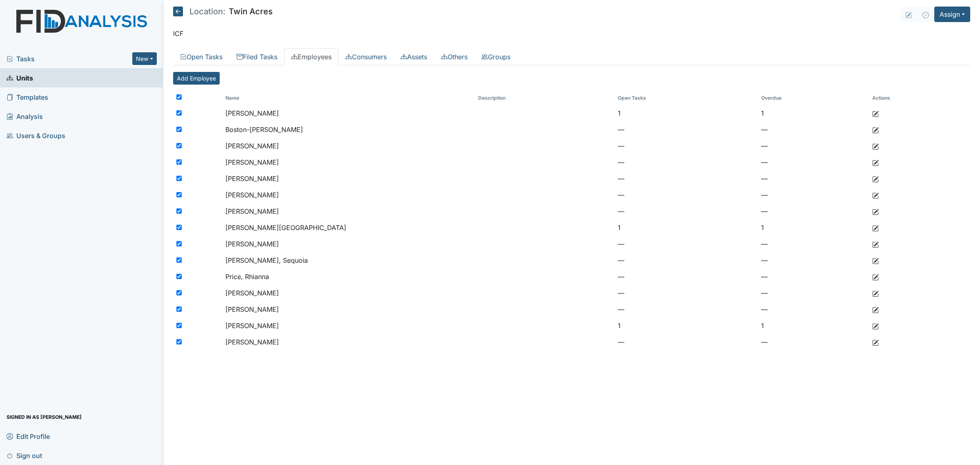
checkbox input "true"
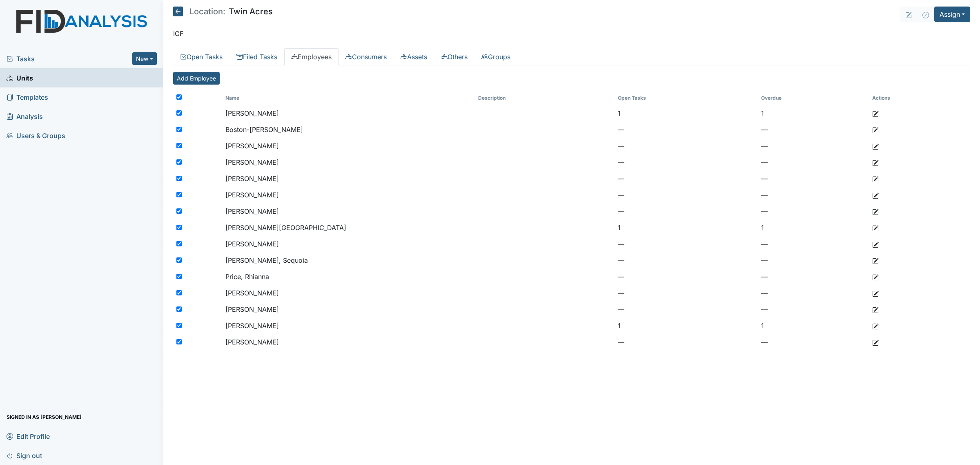
checkbox input "true"
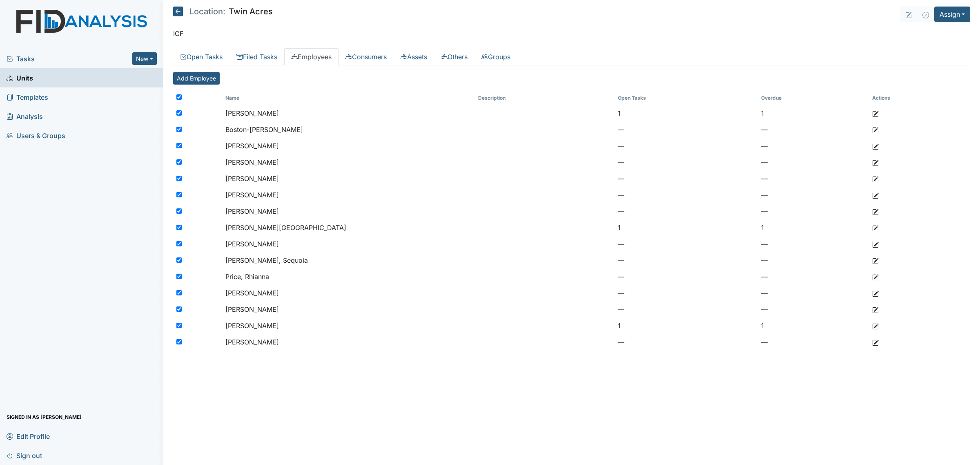
checkbox input "true"
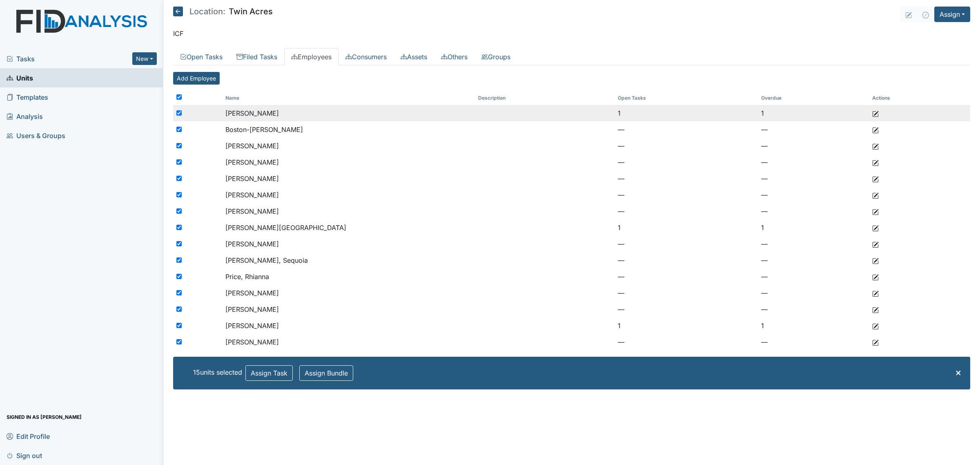
click at [178, 114] on input "checkbox" at bounding box center [178, 112] width 5 height 5
checkbox input "false"
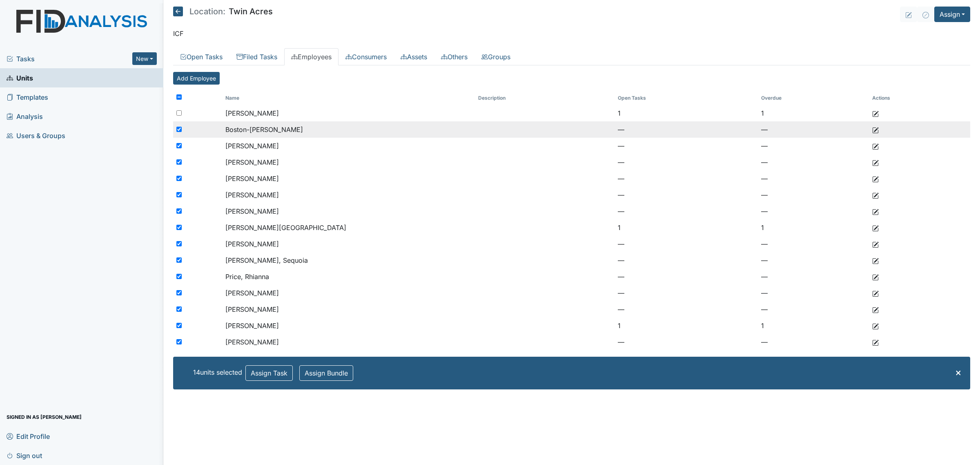
click at [178, 129] on input "checkbox" at bounding box center [178, 129] width 5 height 5
checkbox input "false"
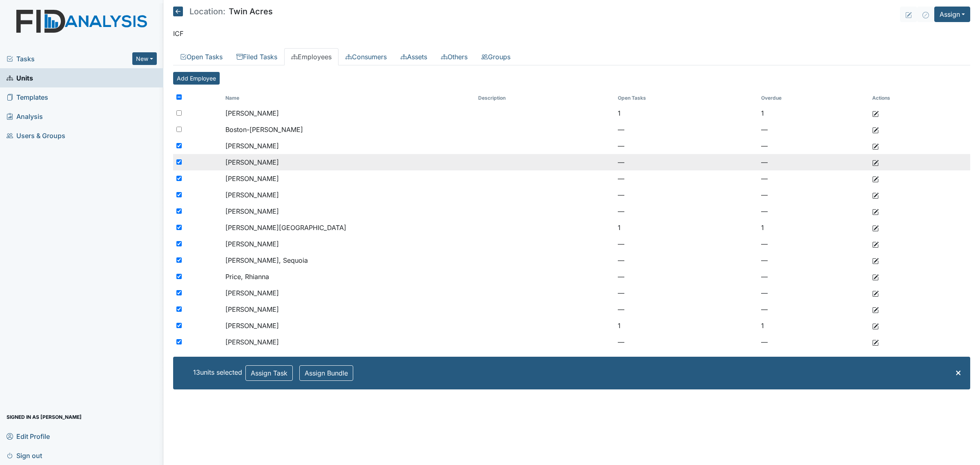
click at [176, 159] on div at bounding box center [197, 162] width 49 height 16
checkbox input "false"
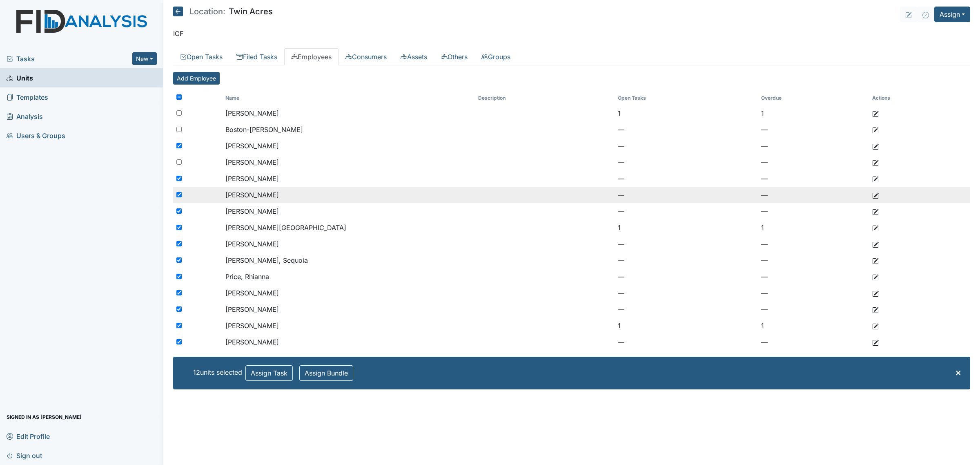
click at [178, 192] on div at bounding box center [197, 195] width 49 height 16
checkbox input "false"
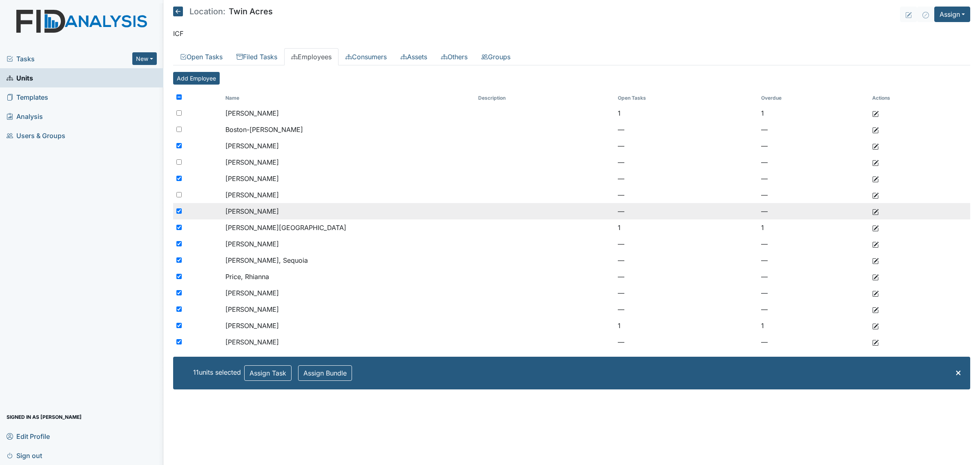
click at [180, 210] on input "checkbox" at bounding box center [178, 210] width 5 height 5
checkbox input "false"
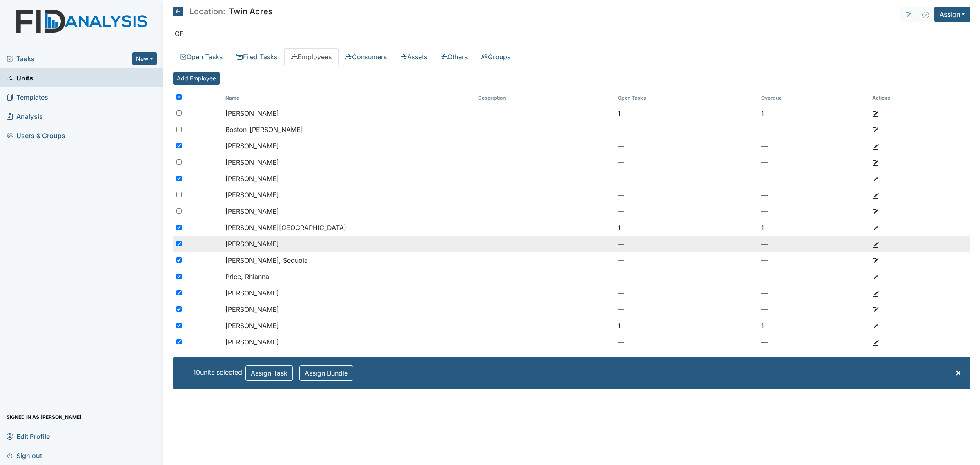
click at [179, 242] on input "checkbox" at bounding box center [178, 243] width 5 height 5
checkbox input "false"
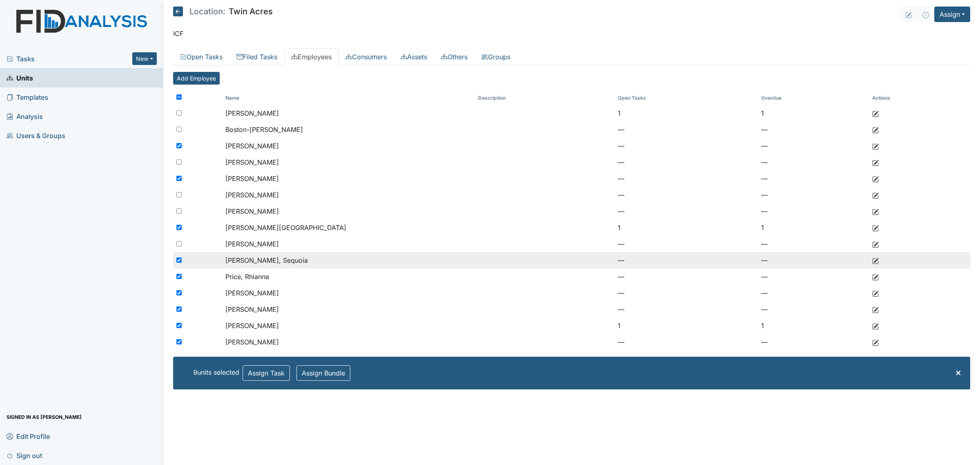
click at [177, 259] on input "checkbox" at bounding box center [178, 259] width 5 height 5
checkbox input "false"
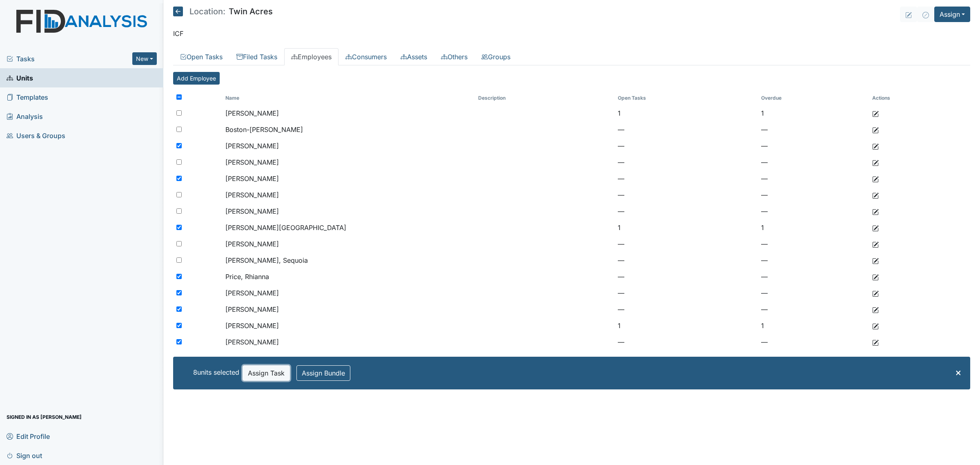
click at [259, 372] on button "Assign Task" at bounding box center [266, 373] width 47 height 16
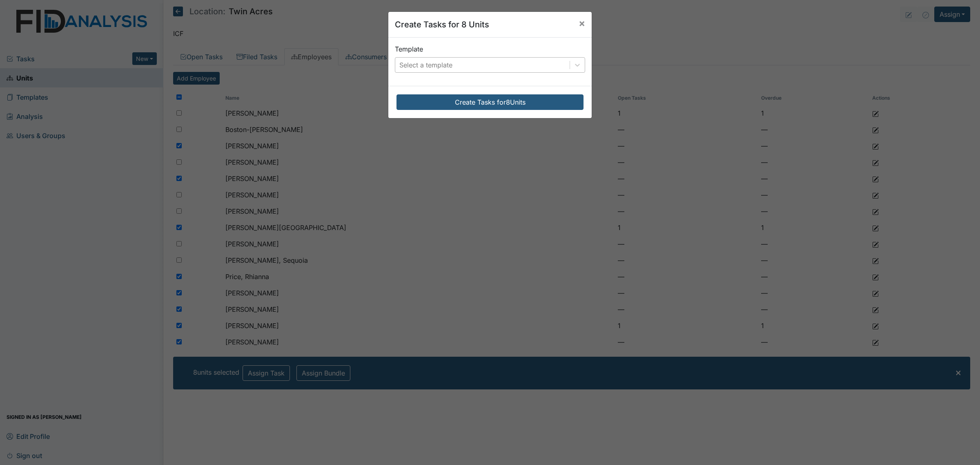
click at [498, 65] on div "Select a template" at bounding box center [482, 65] width 174 height 15
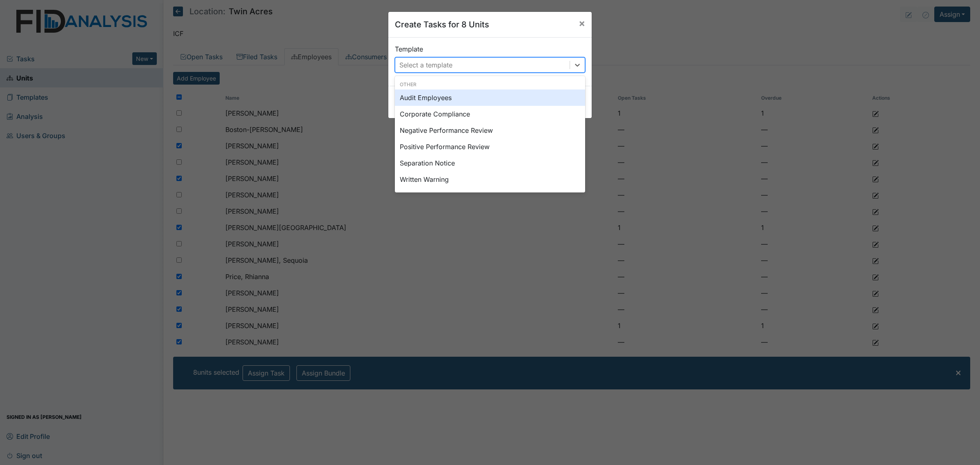
click at [459, 101] on div "Audit Employees" at bounding box center [490, 97] width 190 height 16
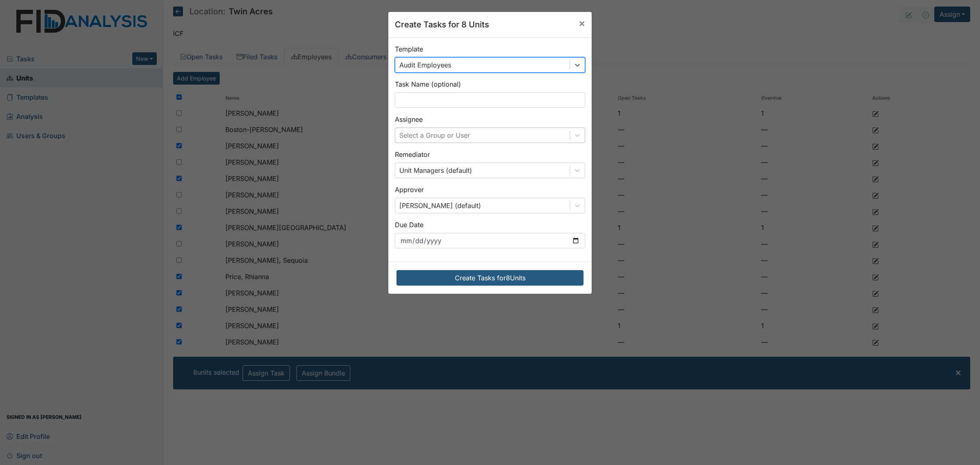
click at [474, 136] on div "Select a Group or User" at bounding box center [482, 135] width 174 height 15
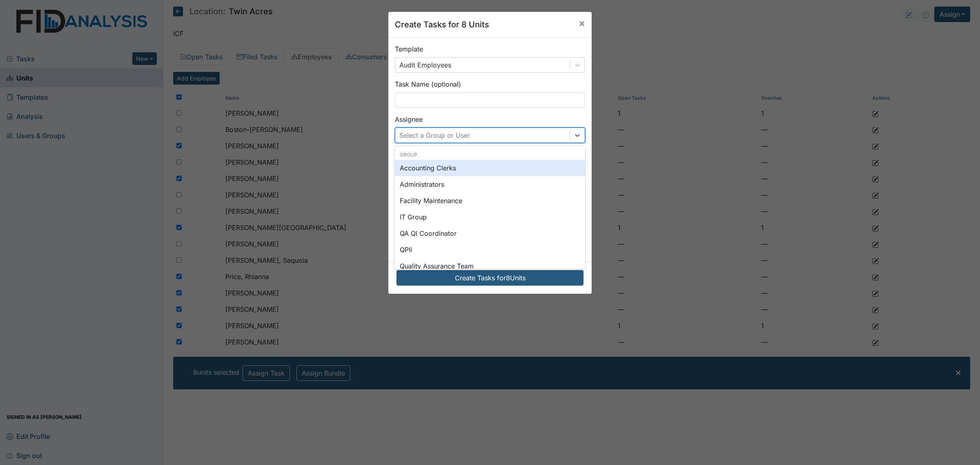
click at [473, 134] on div "Select a Group or User" at bounding box center [482, 135] width 174 height 15
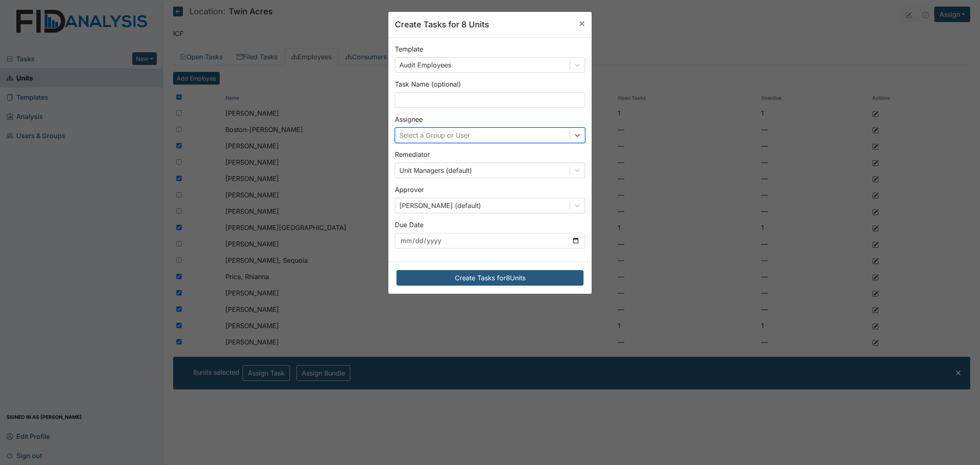
click at [473, 134] on div "Select a Group or User" at bounding box center [482, 135] width 174 height 15
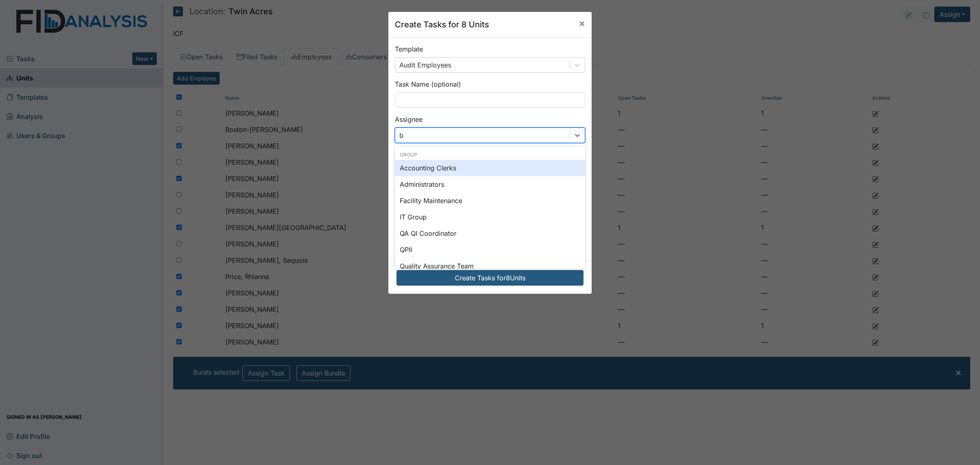
type input "br"
click at [455, 172] on div "Brittney Dunn" at bounding box center [490, 168] width 190 height 16
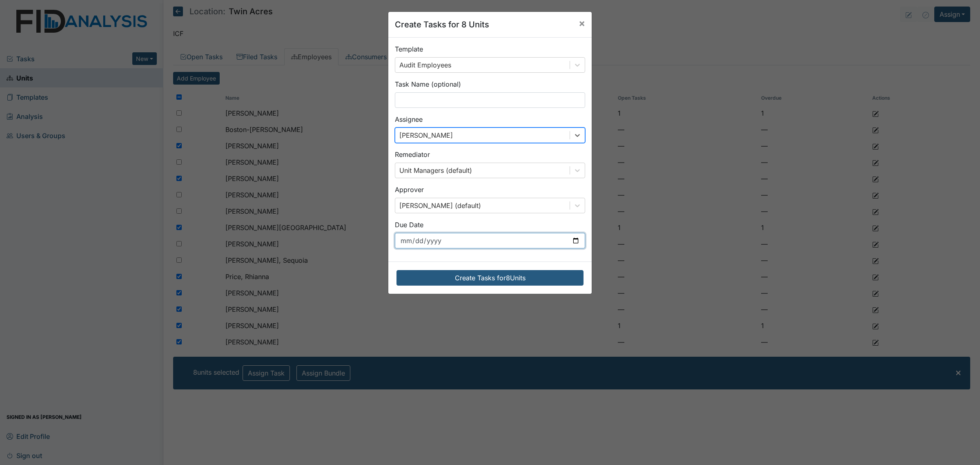
click at [573, 239] on input "[DATE]" at bounding box center [490, 241] width 190 height 16
type input "[DATE]"
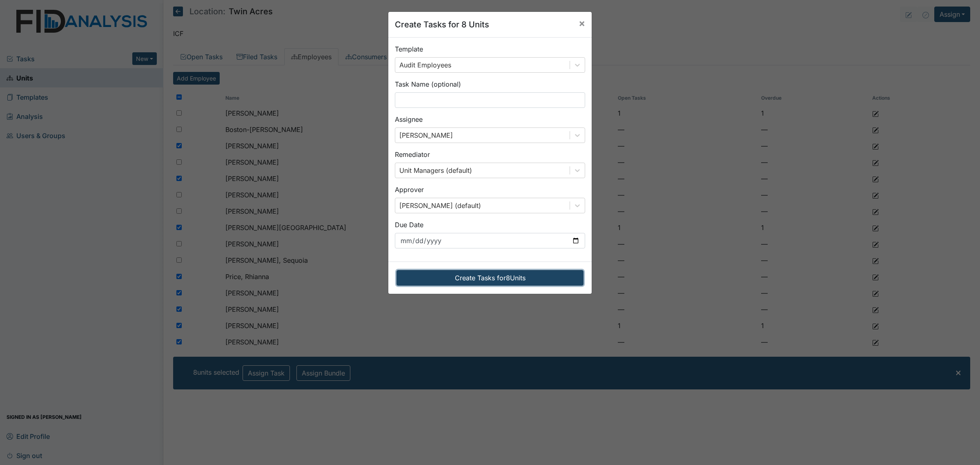
click at [510, 280] on button "Create Tasks for 8 Units" at bounding box center [490, 278] width 187 height 16
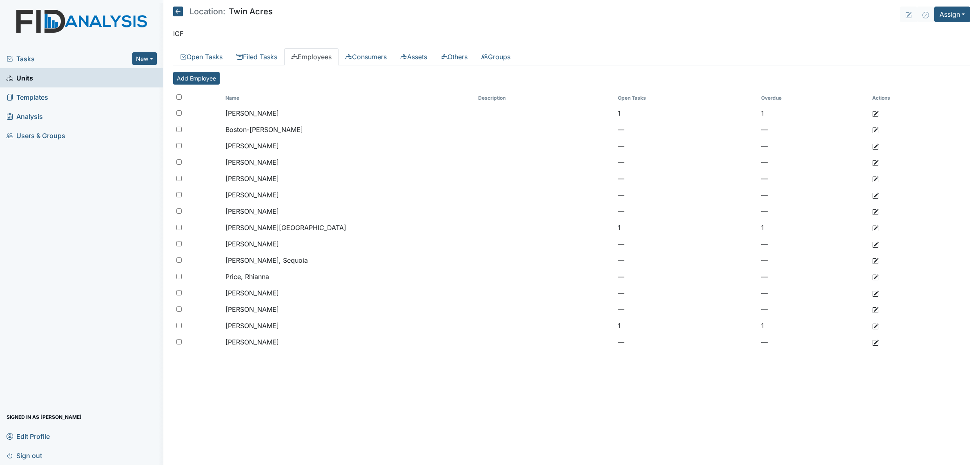
click at [174, 9] on icon at bounding box center [178, 12] width 10 height 10
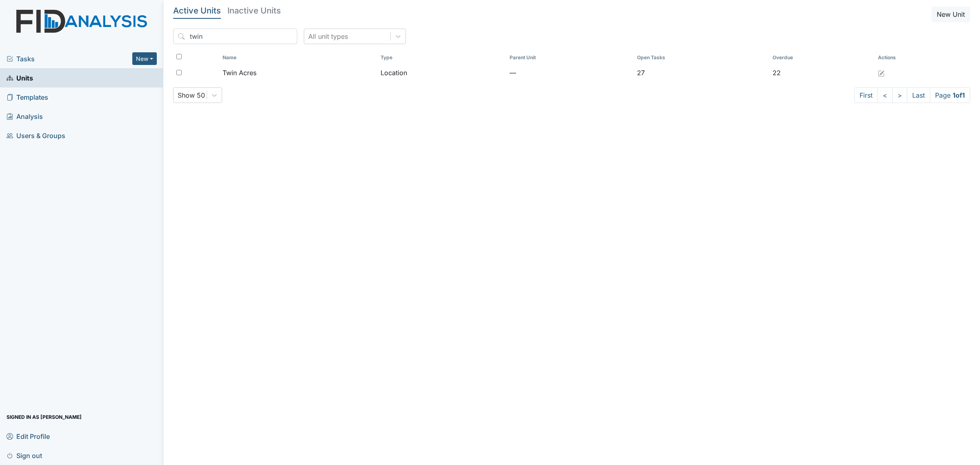
click at [227, 27] on div "Active Units Inactive Units New Unit twin All unit types Name Type Parent Unit …" at bounding box center [571, 58] width 797 height 103
click at [236, 36] on input "twin" at bounding box center [235, 37] width 124 height 16
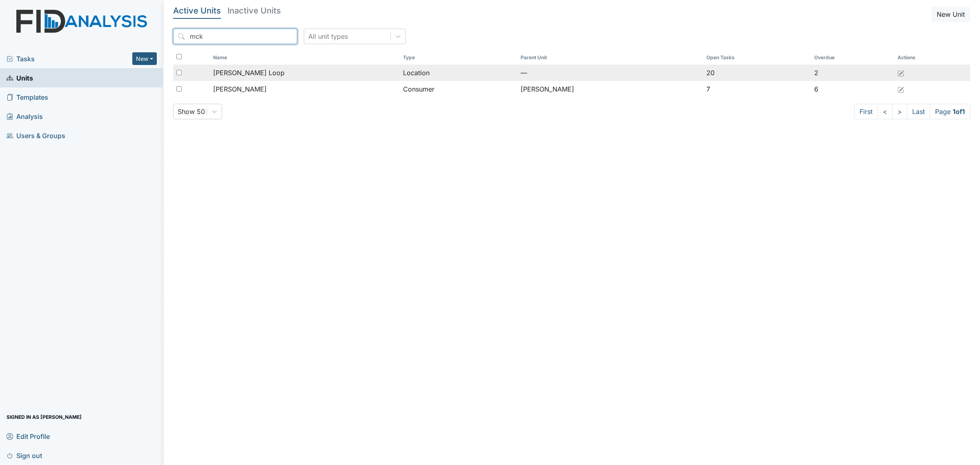
type input "mck"
click at [262, 72] on div "[PERSON_NAME] Loop" at bounding box center [304, 73] width 183 height 10
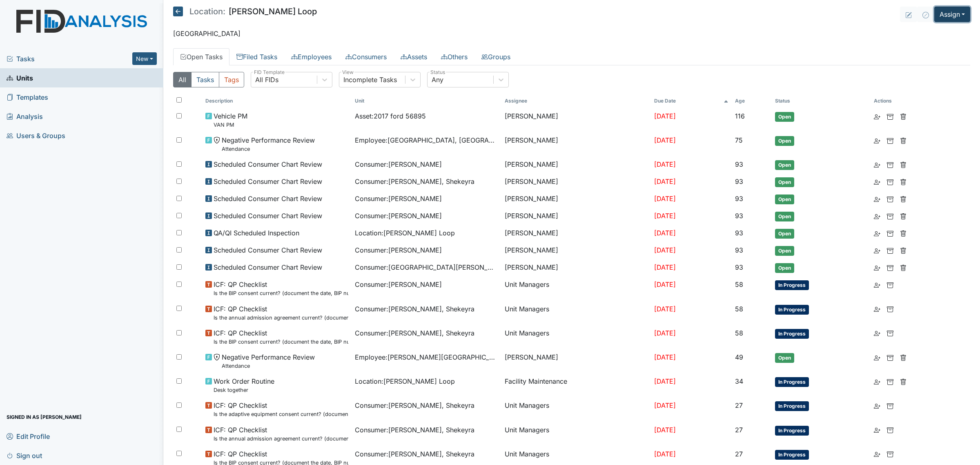
click at [939, 15] on button "Assign" at bounding box center [952, 15] width 36 height 16
click at [934, 44] on link "Assign Inspection" at bounding box center [933, 46] width 74 height 13
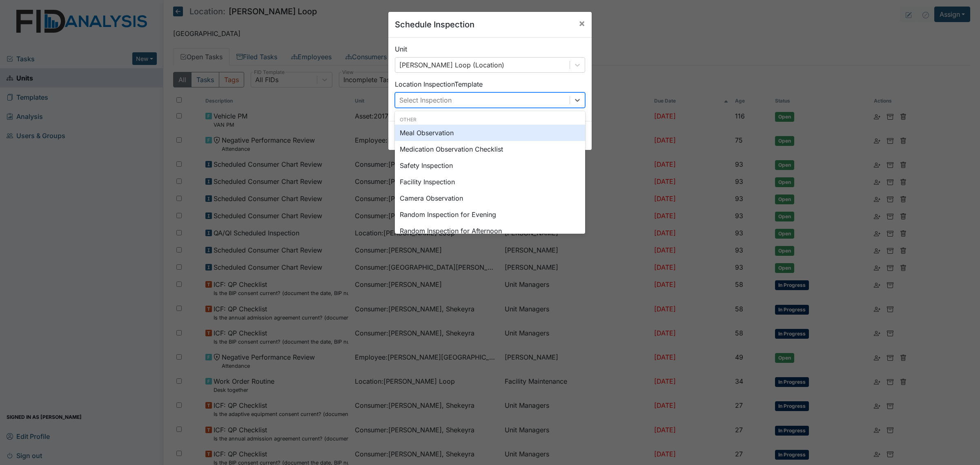
click at [477, 96] on div "Select Inspection" at bounding box center [482, 100] width 174 height 15
type input "au"
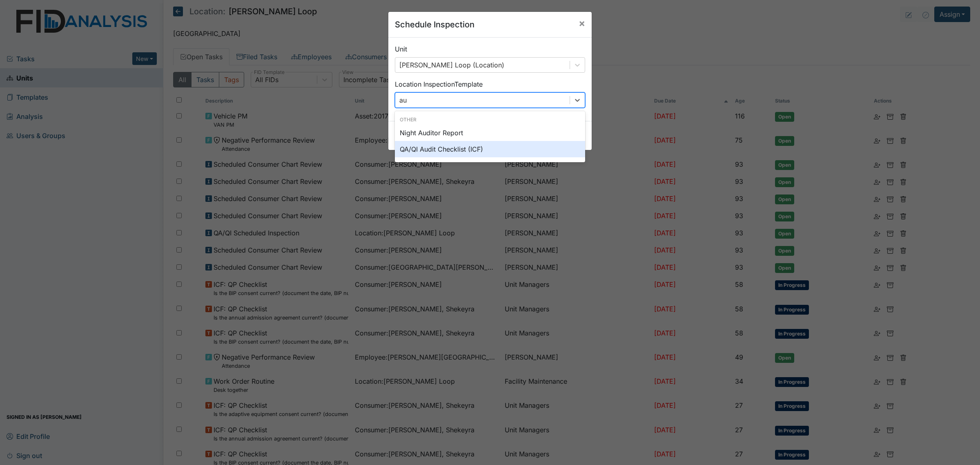
click at [478, 148] on div "QA/QI Audit Checklist (ICF)" at bounding box center [490, 149] width 190 height 16
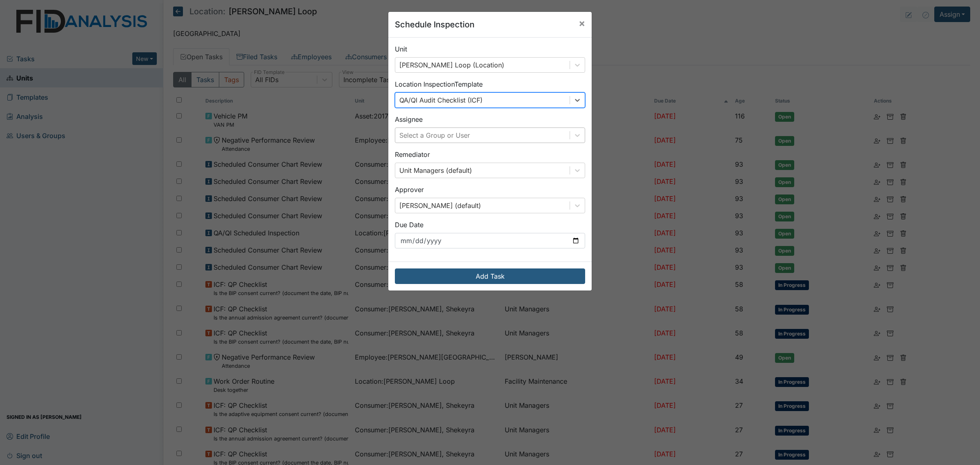
click at [478, 133] on div "Select a Group or User" at bounding box center [482, 135] width 174 height 15
click at [471, 132] on div "Select a Group or User" at bounding box center [482, 135] width 174 height 15
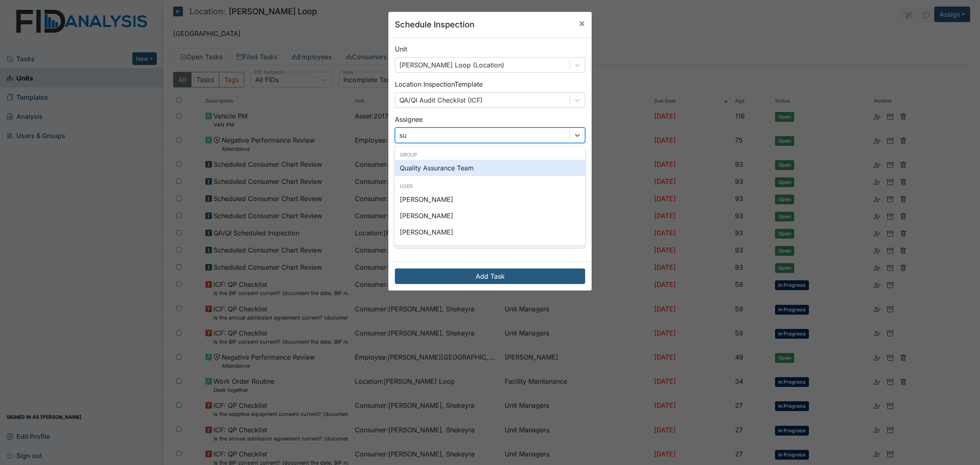
type input "sus"
click at [473, 173] on div "Susan Ayers" at bounding box center [490, 168] width 190 height 16
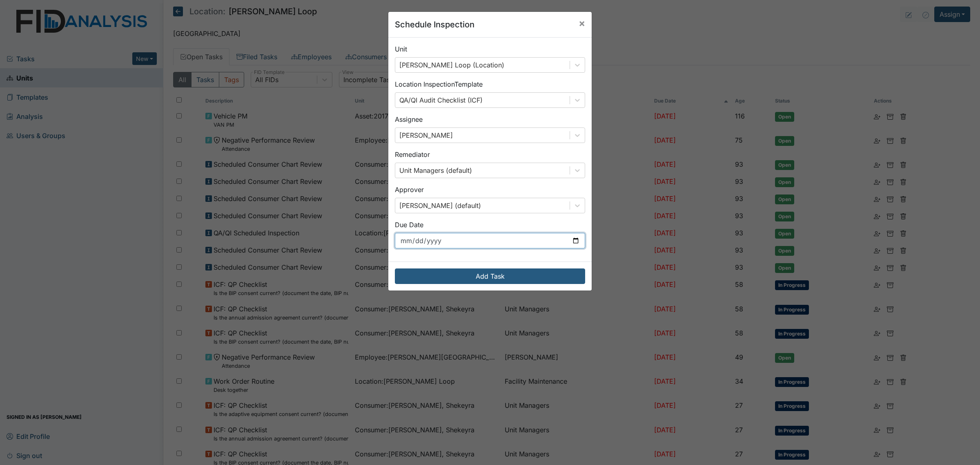
click at [535, 244] on input "[DATE]" at bounding box center [490, 241] width 190 height 16
click at [585, 249] on div "Unit McKeel Loop (Location) Location Inspection Template QA/QI Audit Checklist …" at bounding box center [489, 150] width 203 height 224
click at [562, 242] on input "[DATE]" at bounding box center [490, 241] width 190 height 16
click at [577, 241] on input "[DATE]" at bounding box center [490, 241] width 190 height 16
click at [572, 241] on input "2025-10-07" at bounding box center [490, 241] width 190 height 16
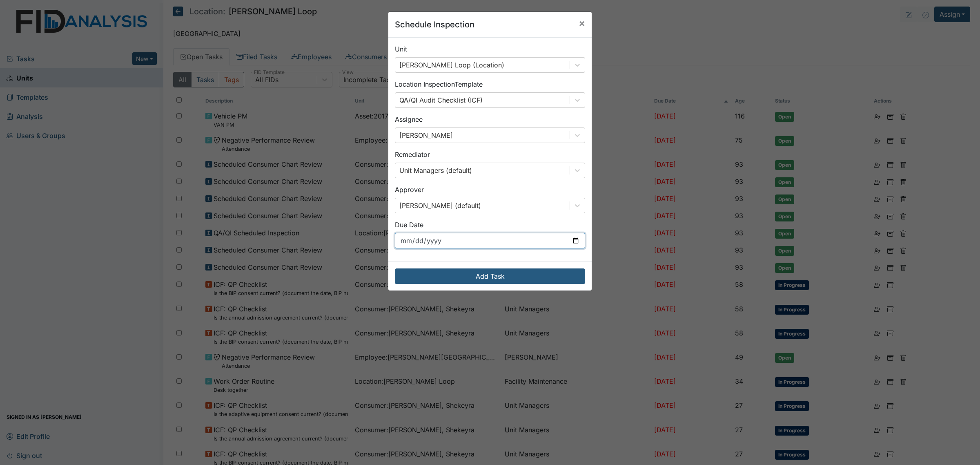
click at [572, 241] on input "2025-10-07" at bounding box center [490, 241] width 190 height 16
type input "2025-11-01"
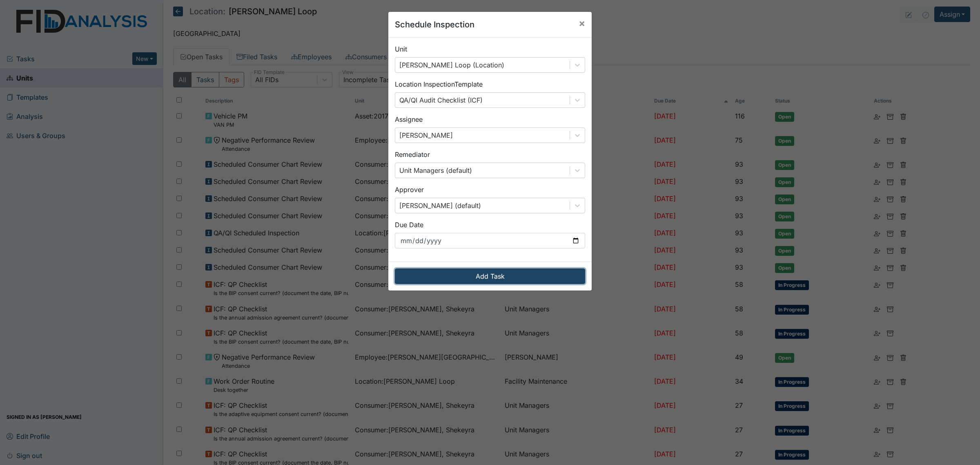
click at [476, 279] on button "Add Task" at bounding box center [490, 276] width 190 height 16
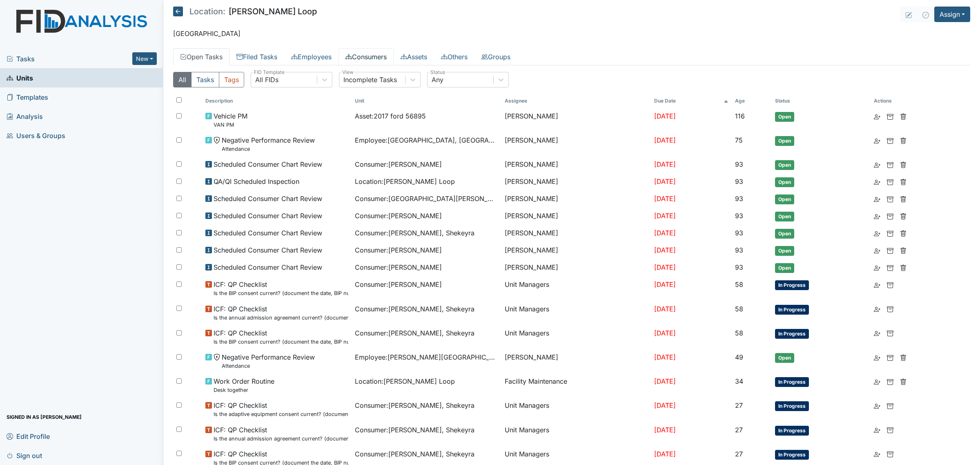
click at [376, 58] on link "Consumers" at bounding box center [366, 56] width 55 height 17
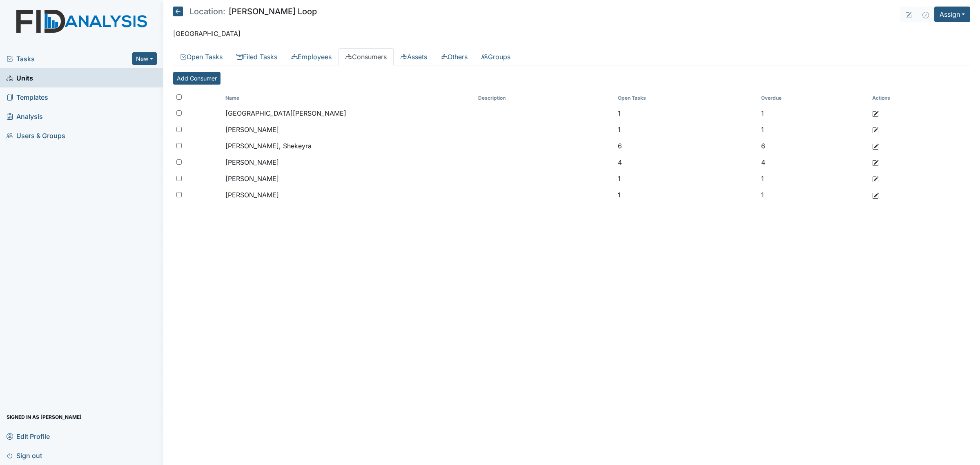
click at [178, 99] on input "checkbox" at bounding box center [178, 96] width 5 height 5
checkbox input "true"
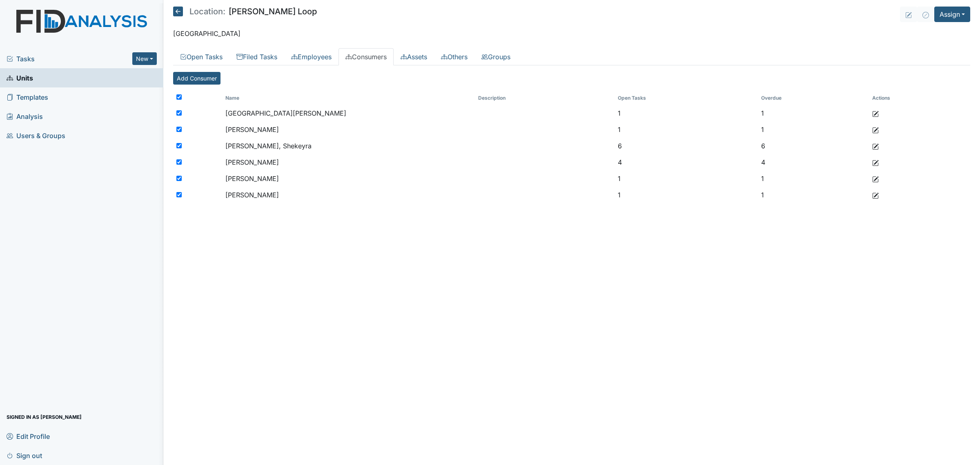
checkbox input "true"
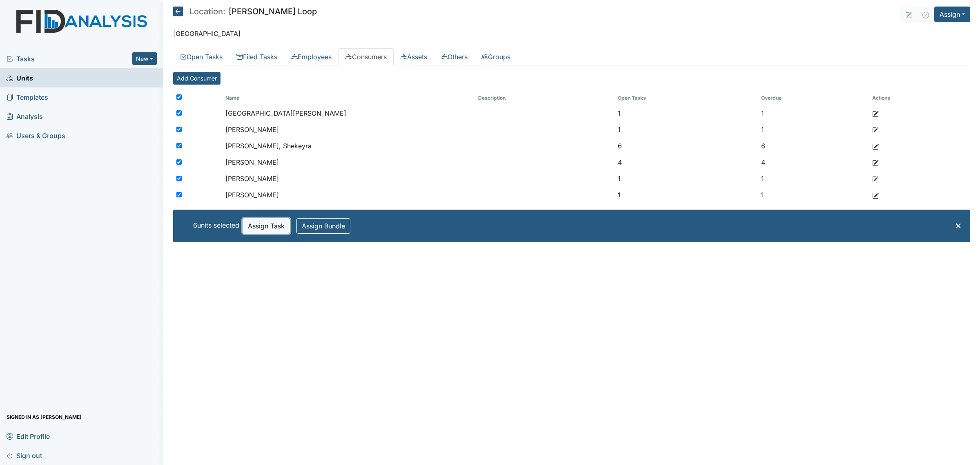
click at [276, 227] on button "Assign Task" at bounding box center [266, 226] width 47 height 16
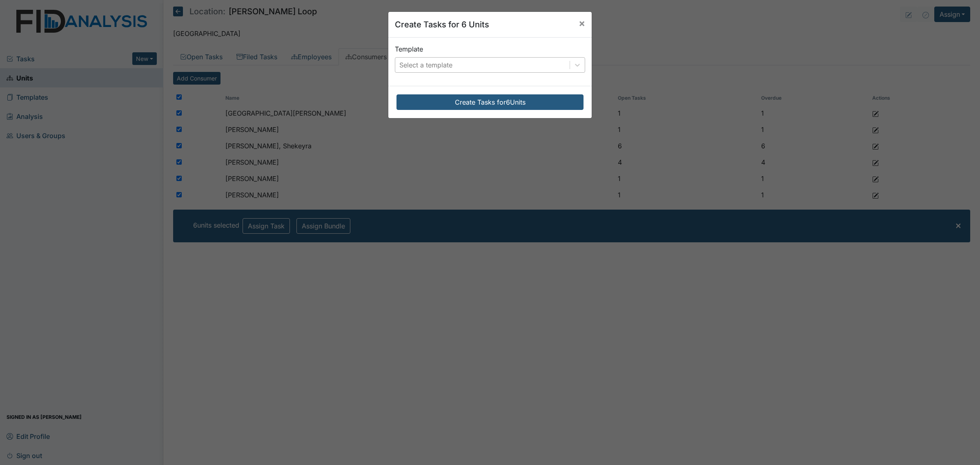
click at [462, 68] on div "Select a template" at bounding box center [482, 65] width 174 height 15
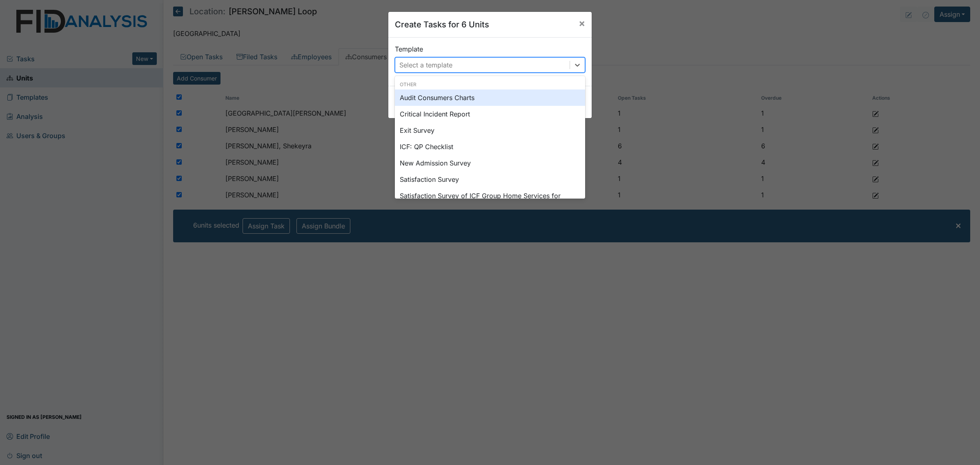
click at [466, 96] on div "Audit Consumers Charts" at bounding box center [490, 97] width 190 height 16
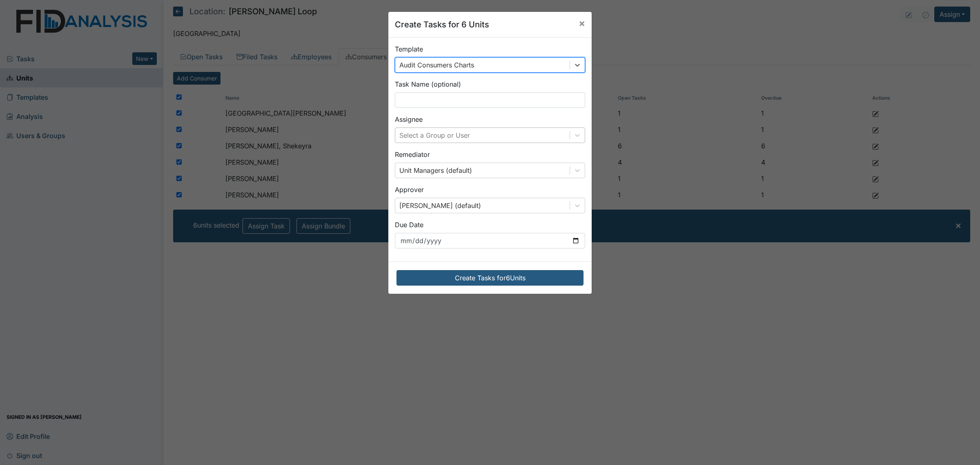
click at [460, 141] on div "Select a Group or User" at bounding box center [482, 135] width 174 height 15
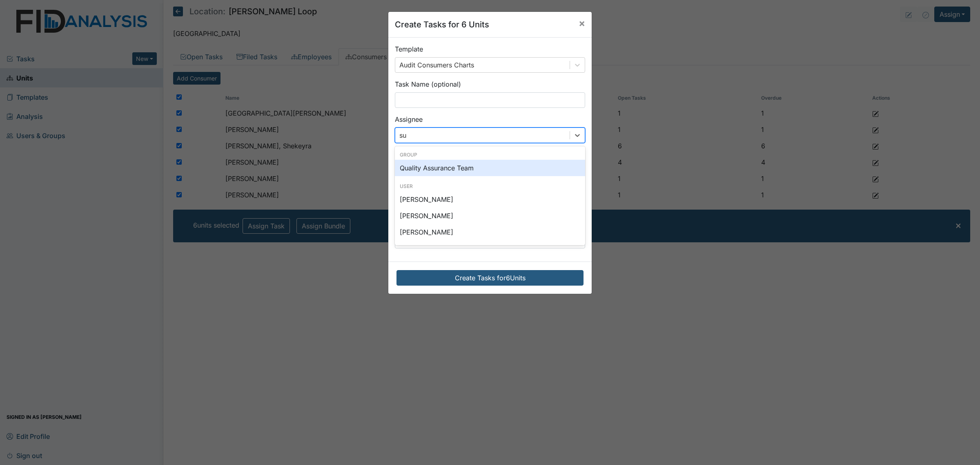
type input "sus"
click at [447, 176] on div "[PERSON_NAME]" at bounding box center [490, 168] width 190 height 16
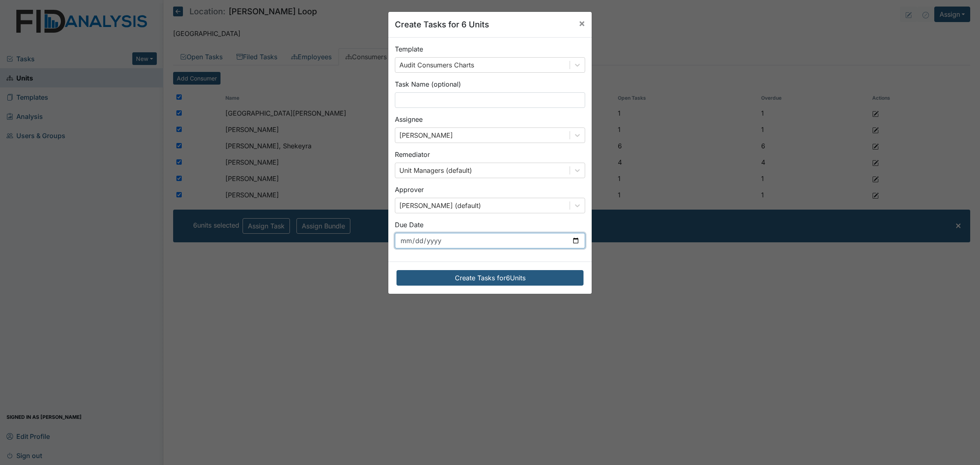
click at [569, 238] on input "[DATE]" at bounding box center [490, 241] width 190 height 16
type input "[DATE]"
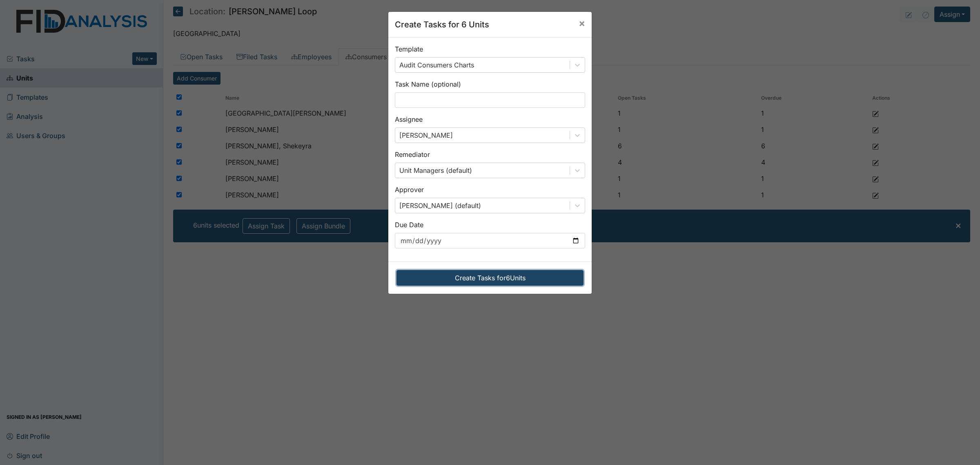
click at [517, 276] on button "Create Tasks for 6 Units" at bounding box center [490, 278] width 187 height 16
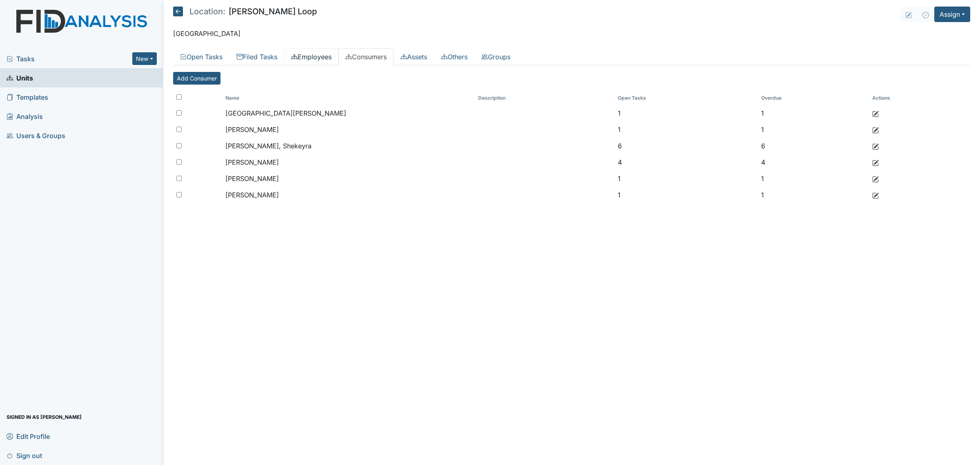
click at [325, 58] on link "Employees" at bounding box center [311, 56] width 54 height 17
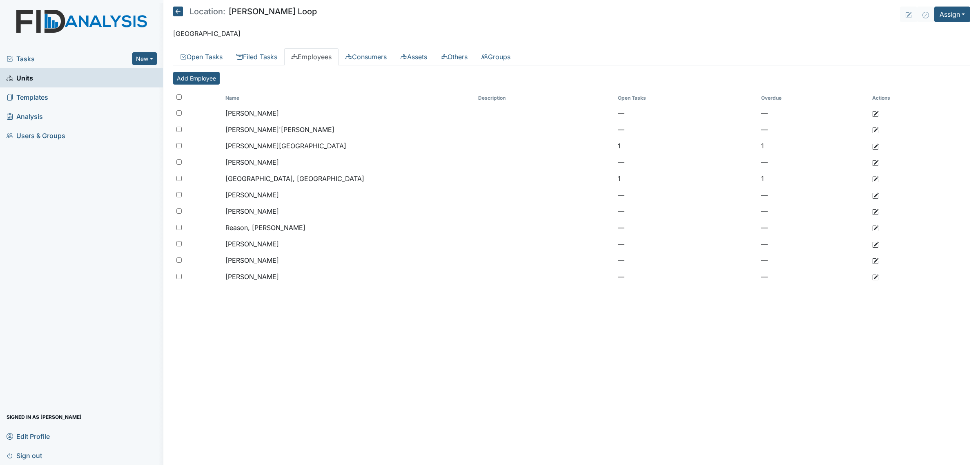
click at [176, 98] on th at bounding box center [197, 98] width 49 height 14
click at [180, 95] on input "checkbox" at bounding box center [178, 96] width 5 height 5
checkbox input "true"
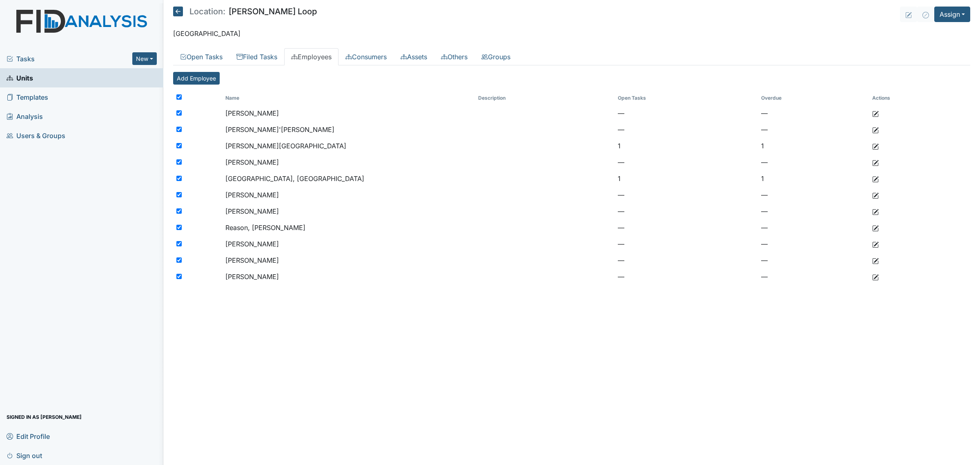
checkbox input "true"
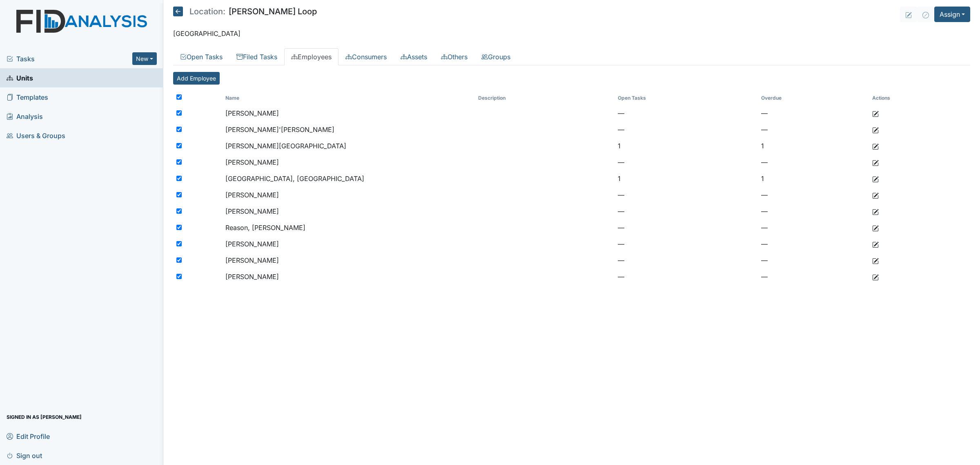
checkbox input "true"
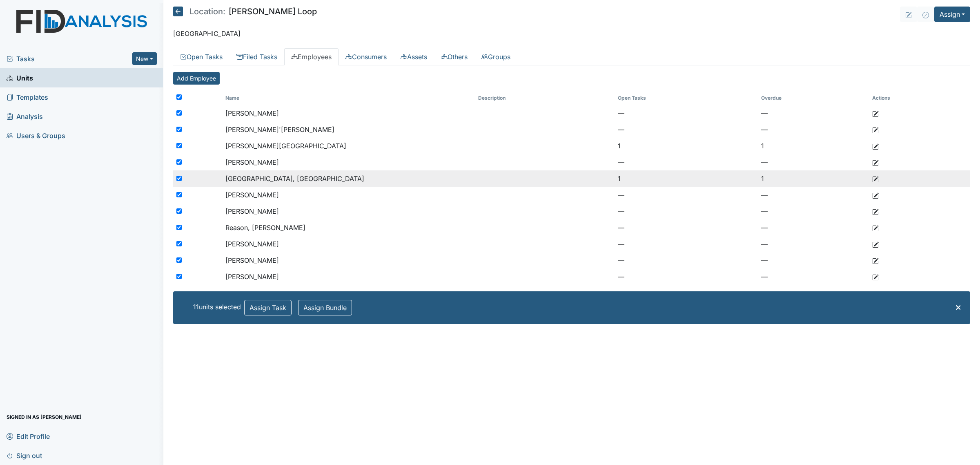
click at [174, 178] on div at bounding box center [197, 178] width 49 height 16
checkbox input "false"
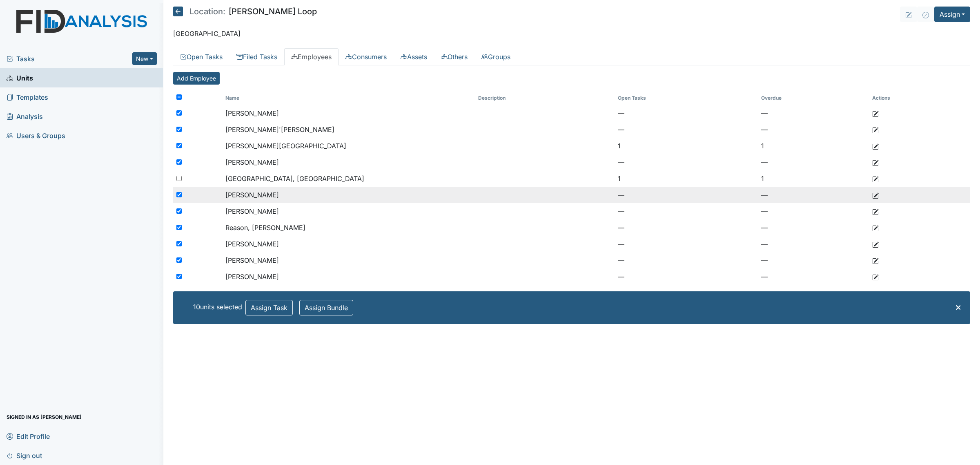
click at [178, 192] on input "checkbox" at bounding box center [178, 194] width 5 height 5
checkbox input "false"
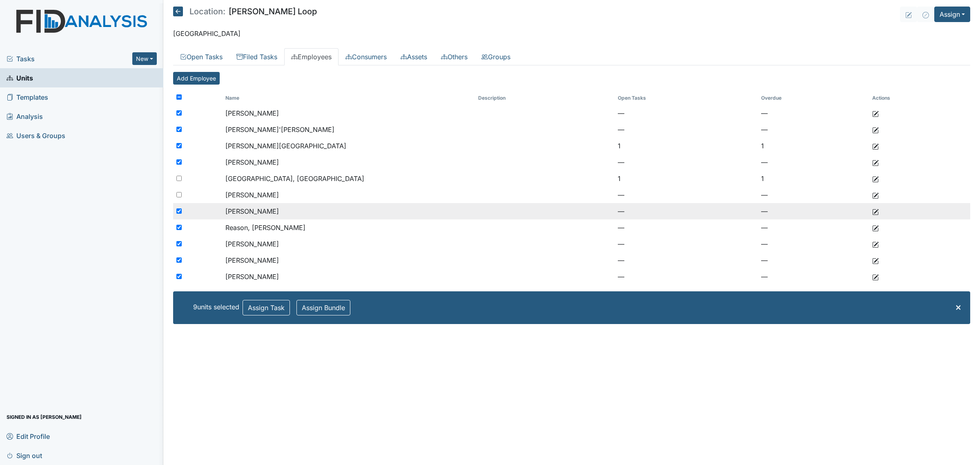
click at [175, 205] on div at bounding box center [197, 211] width 49 height 16
checkbox input "false"
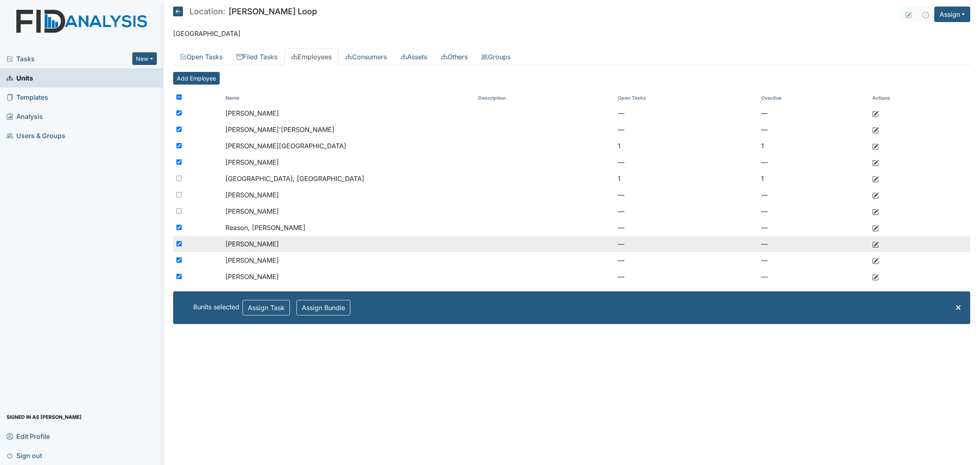
click at [177, 243] on input "checkbox" at bounding box center [178, 243] width 5 height 5
checkbox input "false"
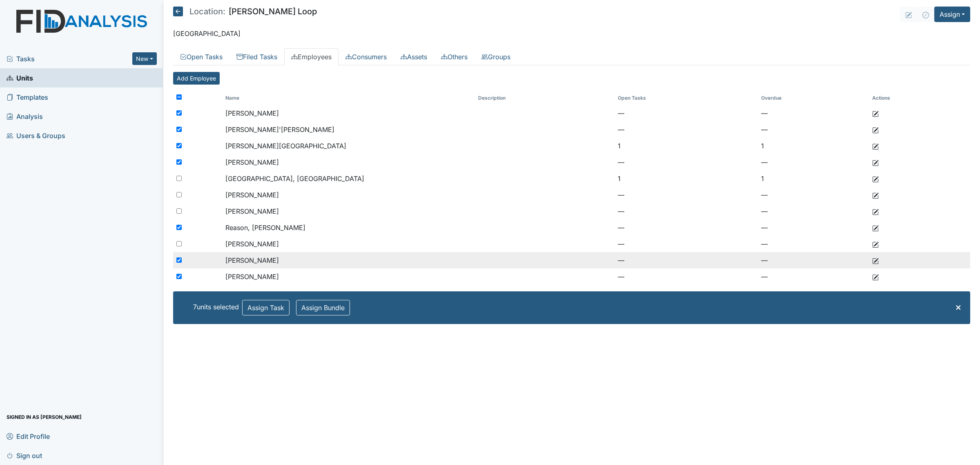
click at [175, 259] on div at bounding box center [197, 260] width 49 height 16
checkbox input "false"
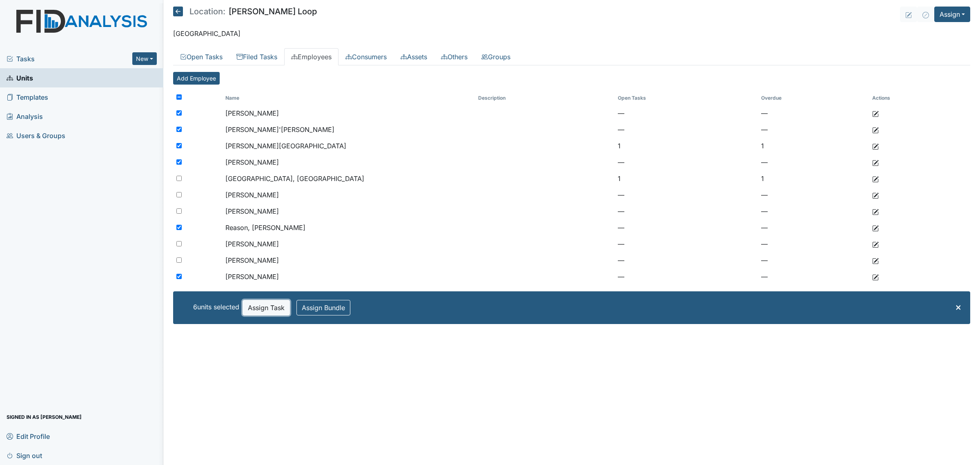
click at [268, 304] on button "Assign Task" at bounding box center [266, 308] width 47 height 16
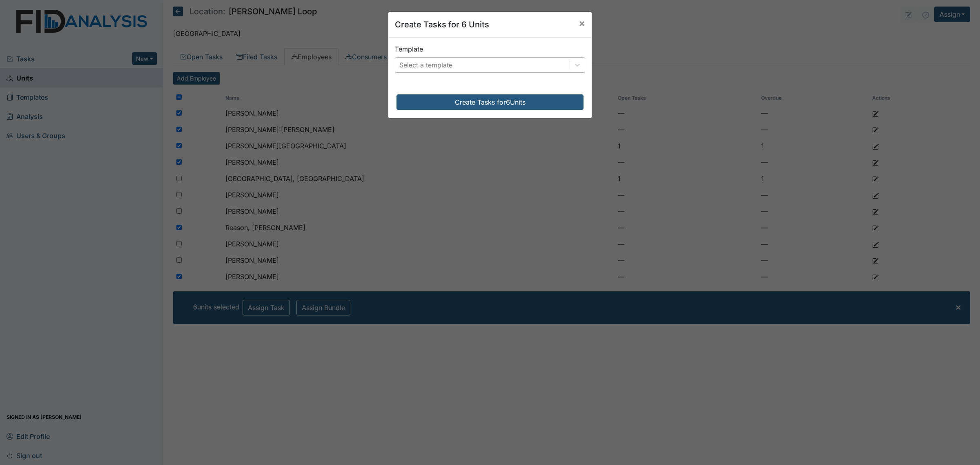
click at [460, 70] on div "Select a template" at bounding box center [482, 65] width 174 height 15
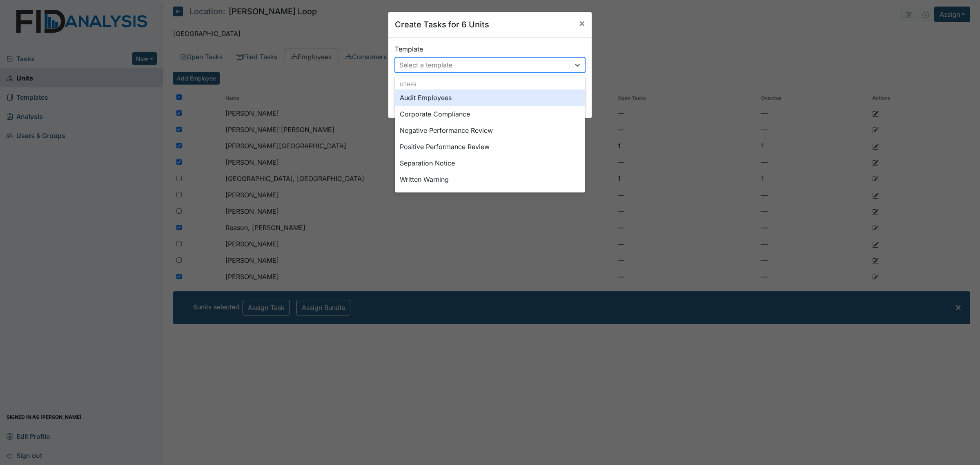
click at [444, 101] on div "Audit Employees" at bounding box center [490, 97] width 190 height 16
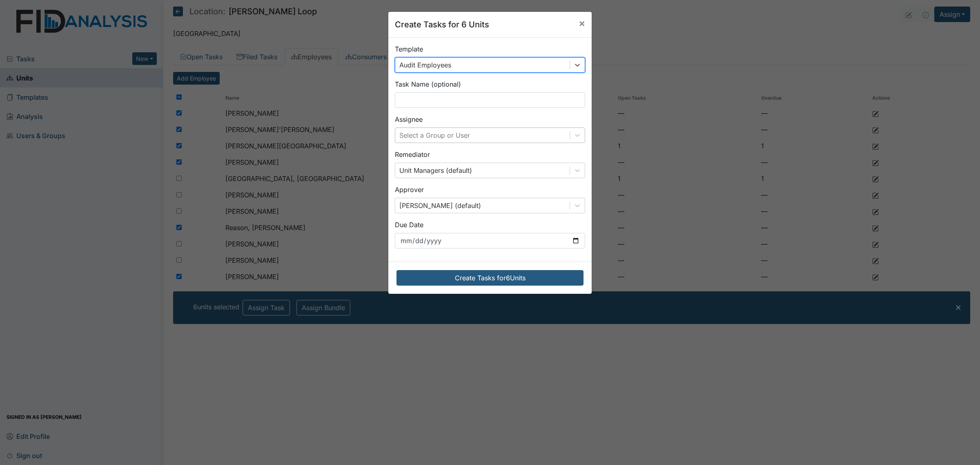
click at [454, 132] on div "Select a Group or User" at bounding box center [434, 135] width 71 height 10
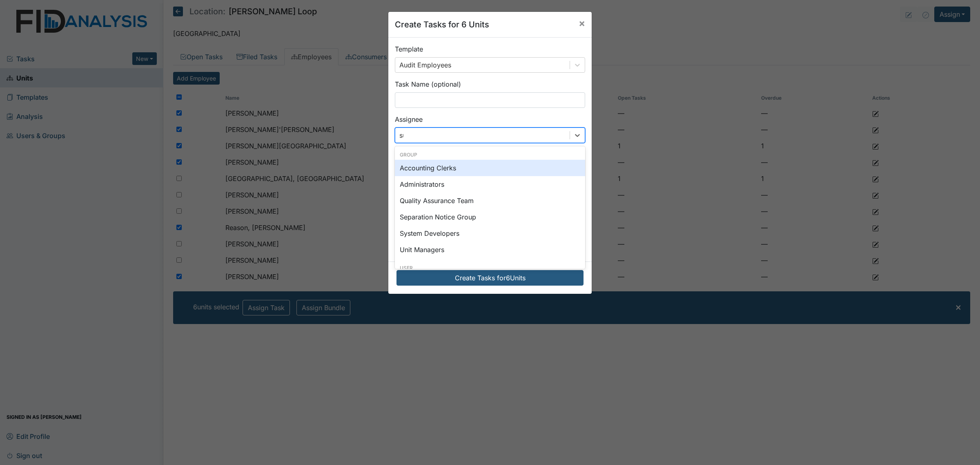
type input "sus"
click at [465, 168] on div "[PERSON_NAME]" at bounding box center [490, 168] width 190 height 16
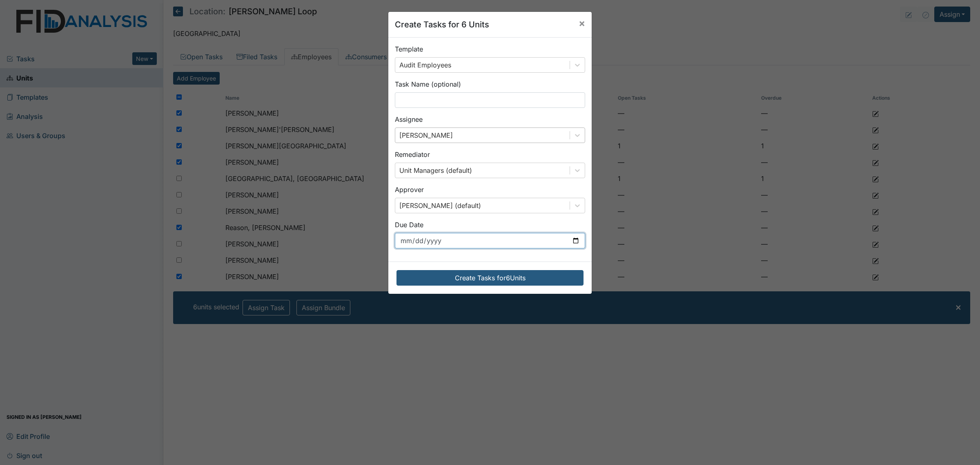
click at [572, 239] on input "[DATE]" at bounding box center [490, 241] width 190 height 16
type input "[DATE]"
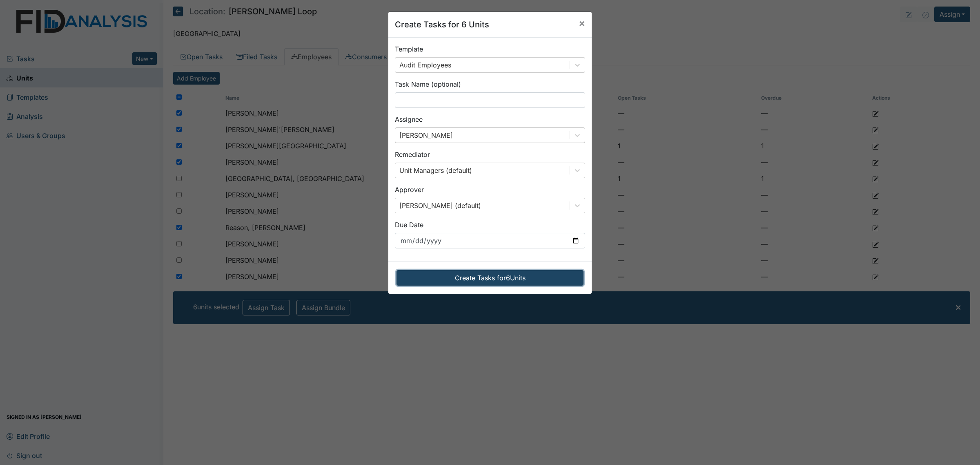
click at [519, 278] on button "Create Tasks for 6 Units" at bounding box center [490, 278] width 187 height 16
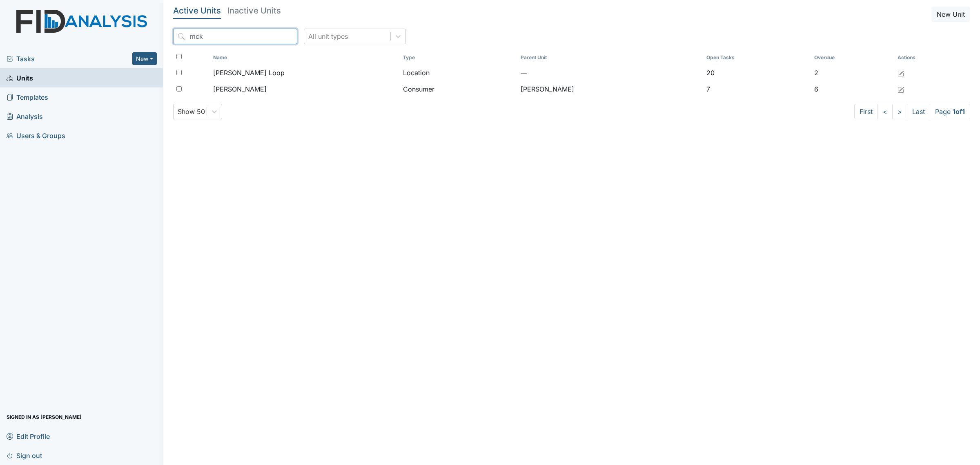
click at [219, 36] on input "mck" at bounding box center [235, 37] width 124 height 16
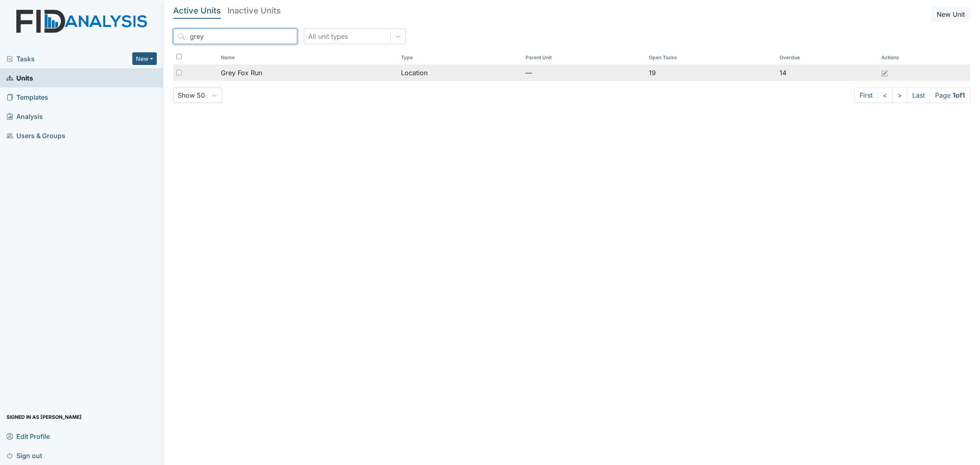
type input "grey"
click at [253, 80] on td "Grey Fox Run" at bounding box center [308, 73] width 180 height 16
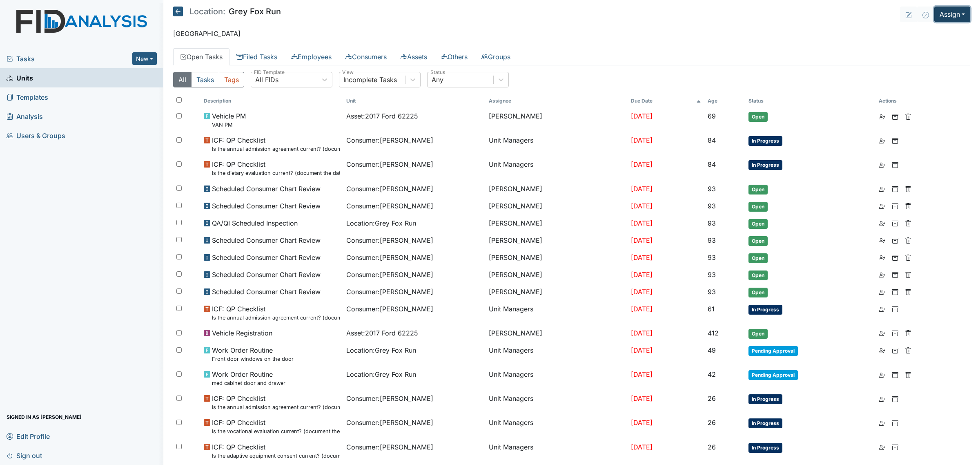
click at [948, 10] on button "Assign" at bounding box center [952, 15] width 36 height 16
click at [928, 44] on link "Assign Inspection" at bounding box center [933, 46] width 74 height 13
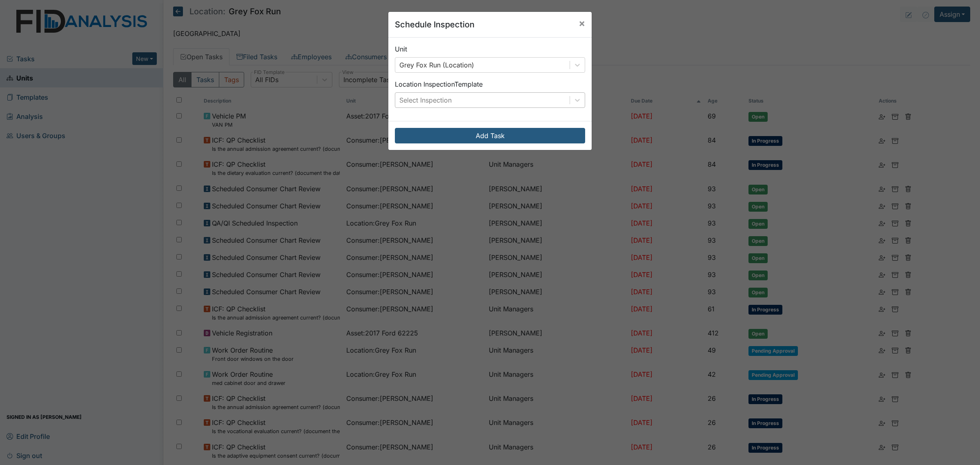
click at [462, 101] on div "Select Inspection" at bounding box center [482, 100] width 174 height 15
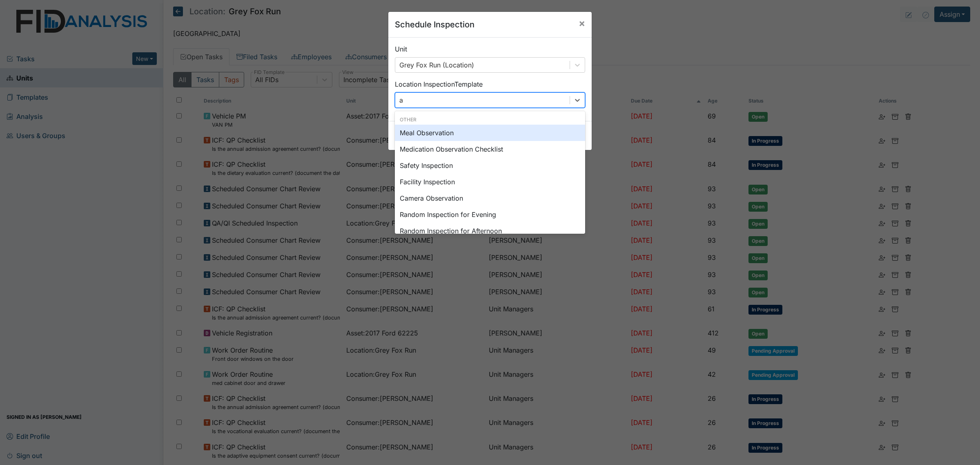
type input "au"
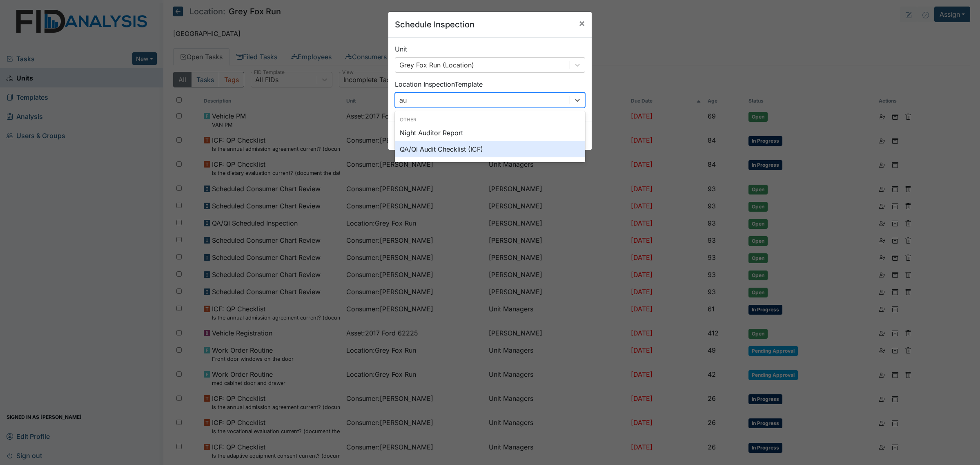
click at [473, 148] on div "QA/QI Audit Checklist (ICF)" at bounding box center [490, 149] width 190 height 16
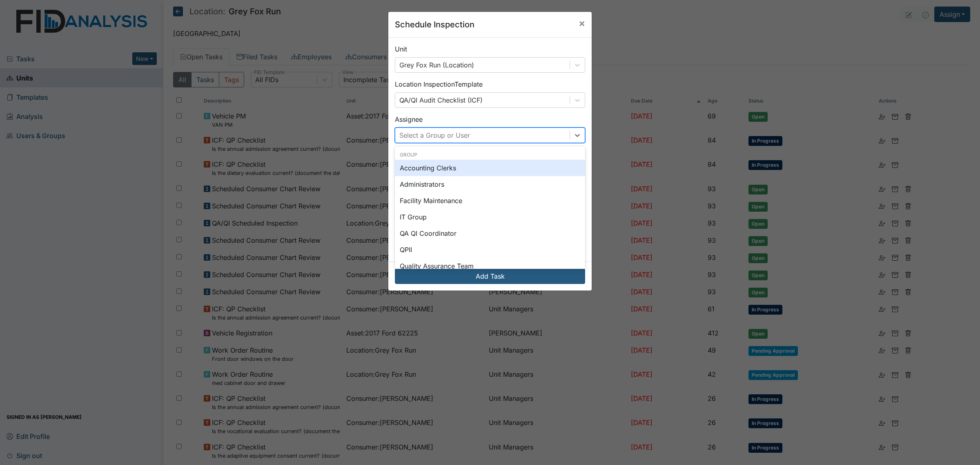
click at [506, 135] on div "Select a Group or User" at bounding box center [482, 135] width 174 height 15
type input "kia"
click at [483, 167] on div "[PERSON_NAME]" at bounding box center [490, 168] width 190 height 16
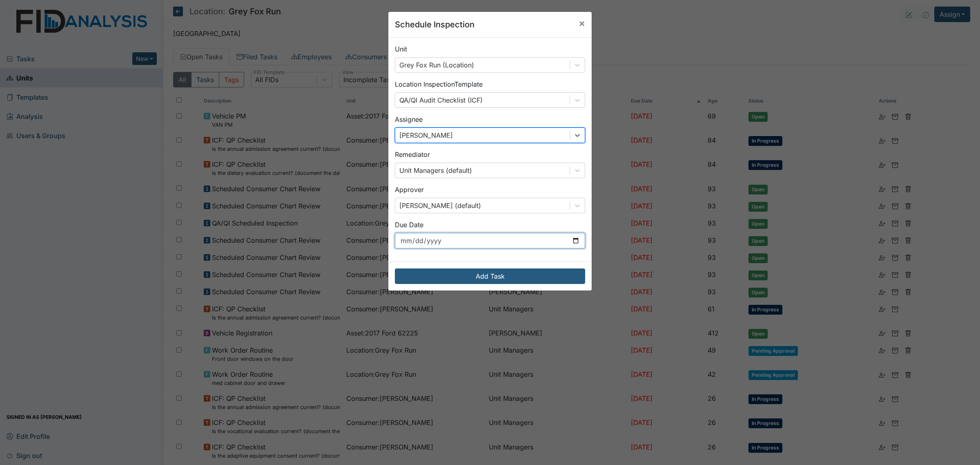
click at [546, 244] on input "[DATE]" at bounding box center [490, 241] width 190 height 16
click at [576, 240] on input "[DATE]" at bounding box center [490, 241] width 190 height 16
click at [571, 241] on input "[DATE]" at bounding box center [490, 241] width 190 height 16
type input "[DATE]"
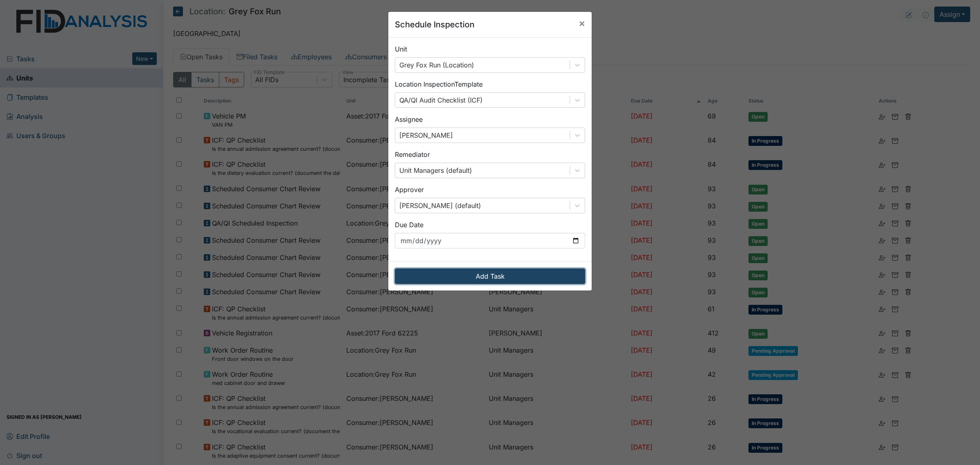
click at [485, 281] on button "Add Task" at bounding box center [490, 276] width 190 height 16
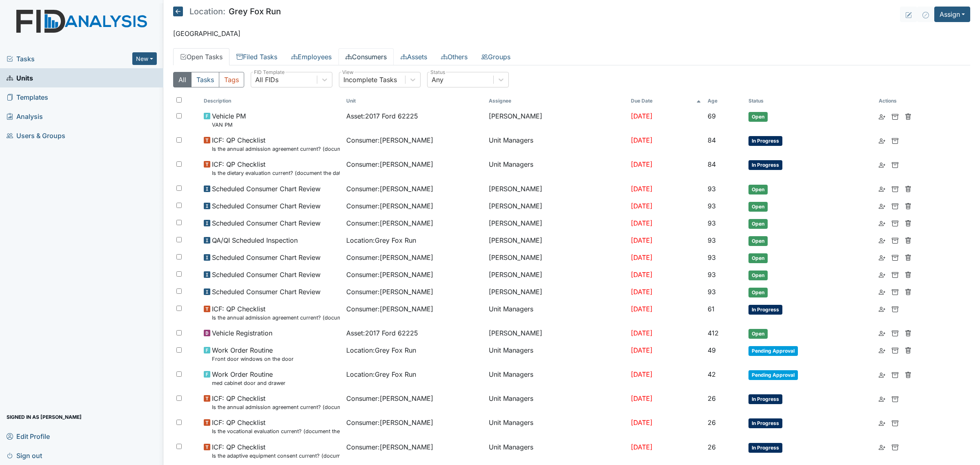
click at [384, 52] on link "Consumers" at bounding box center [366, 56] width 55 height 17
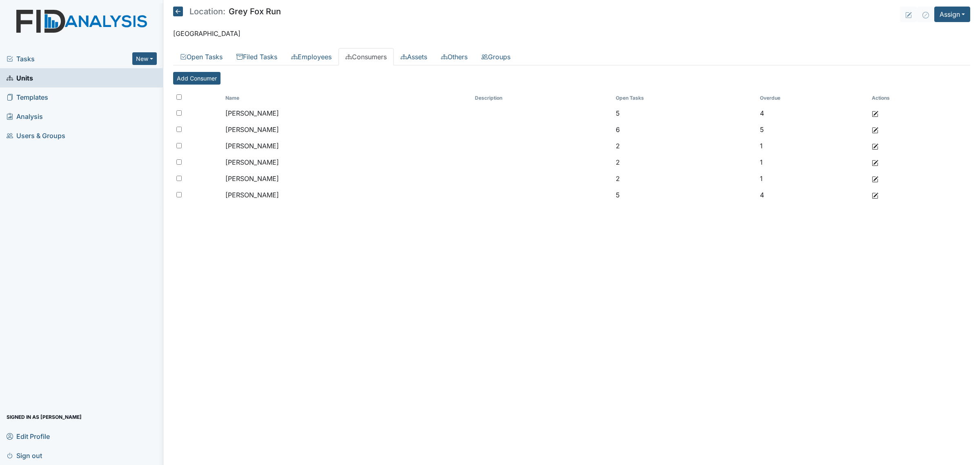
click at [180, 97] on input "checkbox" at bounding box center [178, 96] width 5 height 5
checkbox input "true"
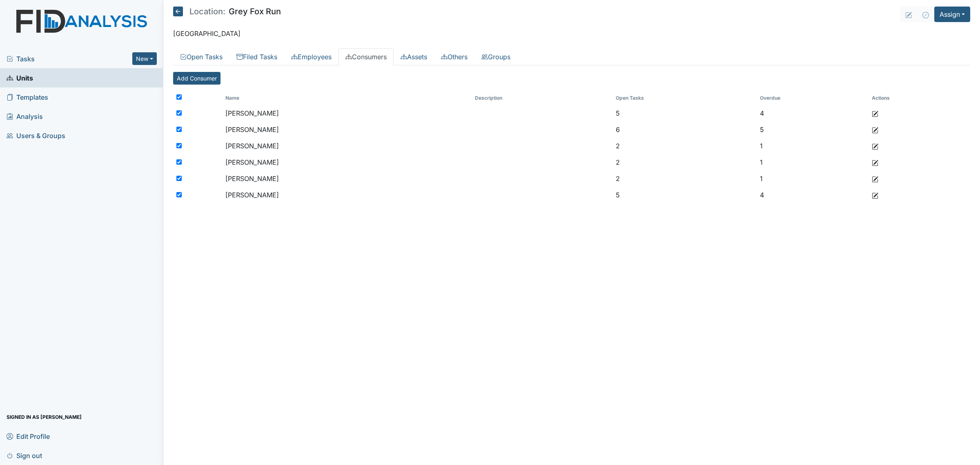
checkbox input "true"
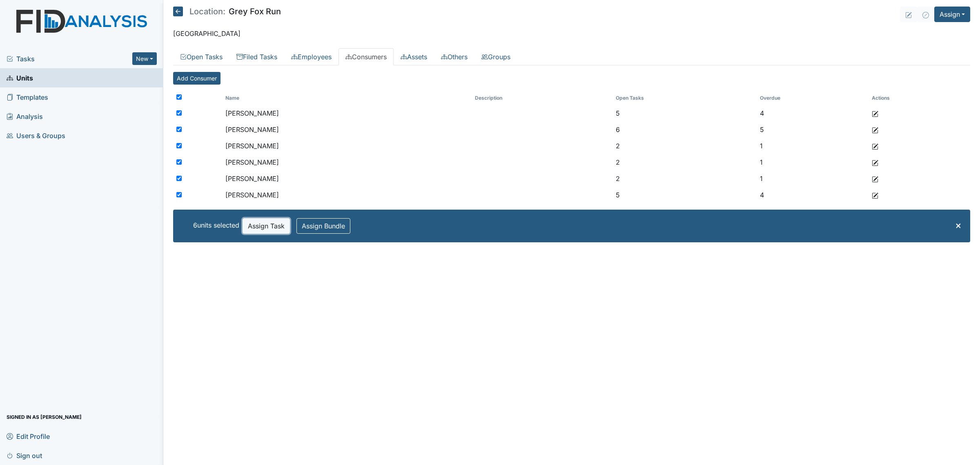
click at [282, 229] on button "Assign Task" at bounding box center [266, 226] width 47 height 16
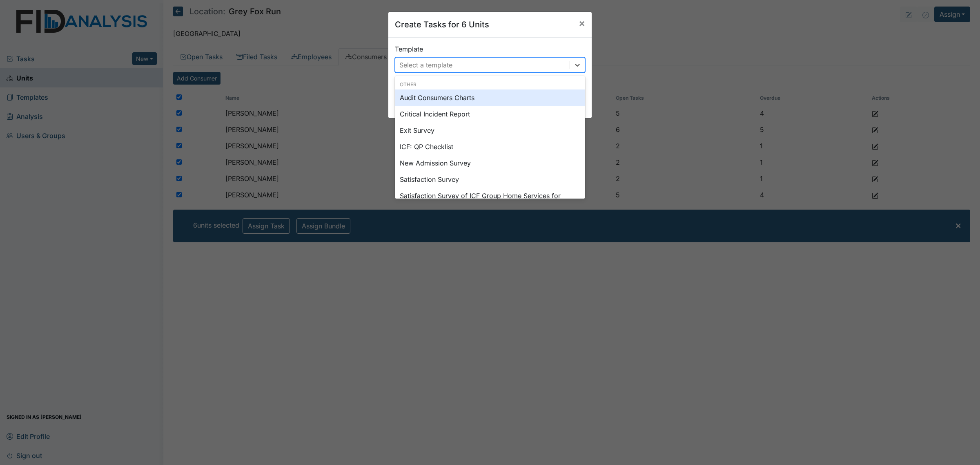
click at [515, 67] on div "Select a template" at bounding box center [482, 65] width 174 height 15
click at [481, 99] on div "Audit Consumers Charts" at bounding box center [490, 97] width 190 height 16
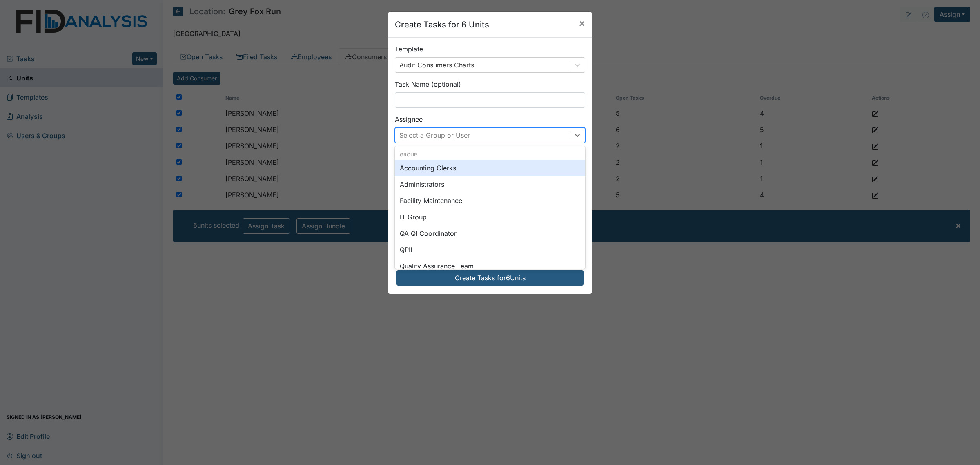
click at [451, 135] on div "Select a Group or User" at bounding box center [434, 135] width 71 height 10
type input "kia"
click at [445, 167] on div "[PERSON_NAME]" at bounding box center [490, 168] width 190 height 16
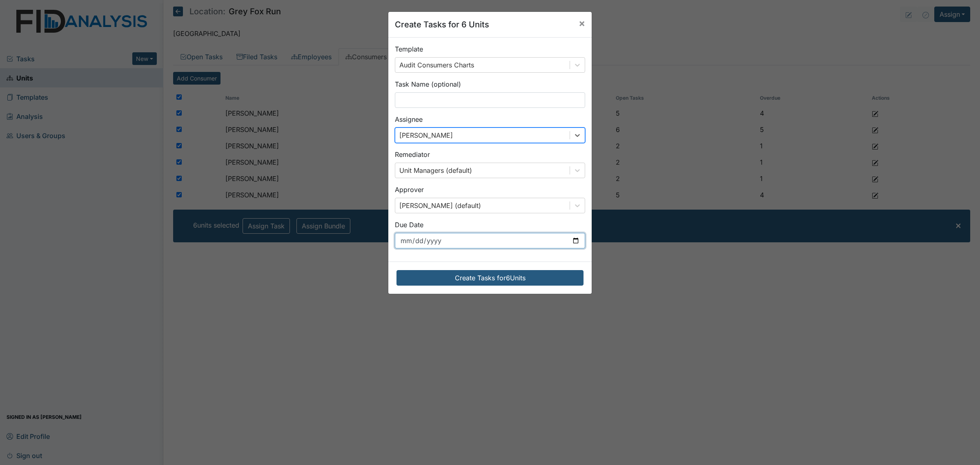
click at [576, 244] on input "[DATE]" at bounding box center [490, 241] width 190 height 16
type input "[DATE]"
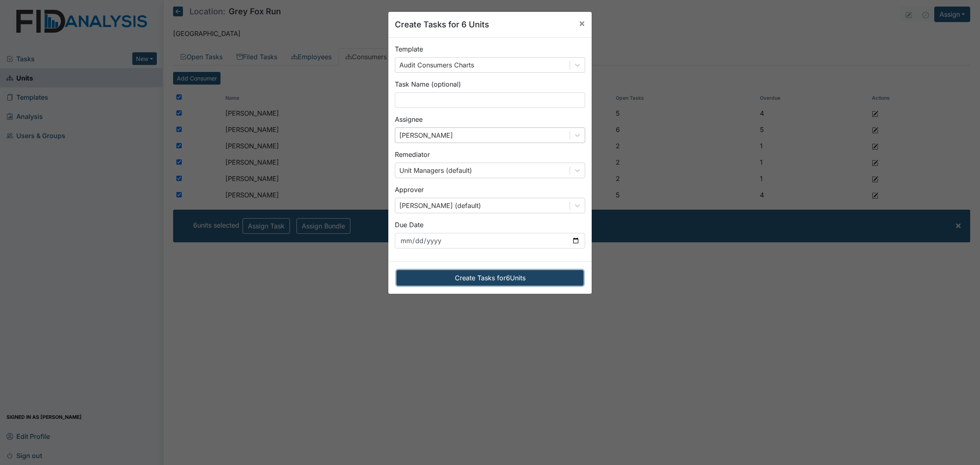
click at [491, 280] on button "Create Tasks for 6 Units" at bounding box center [490, 278] width 187 height 16
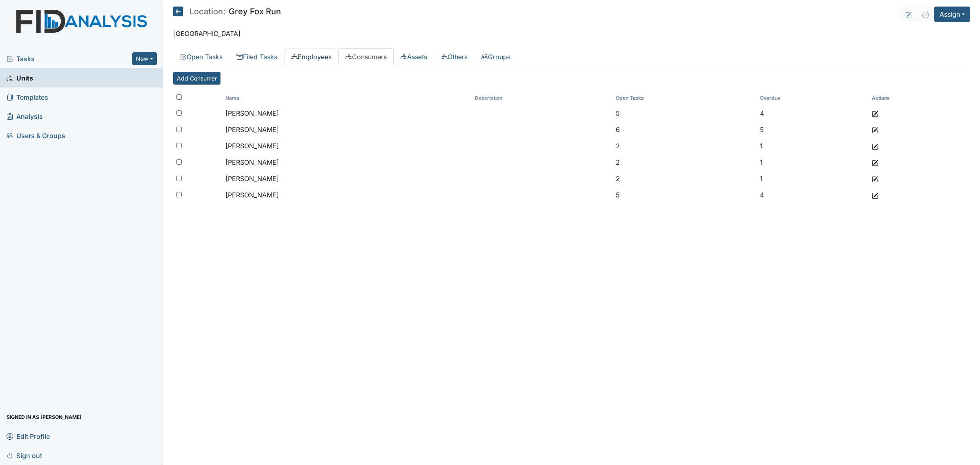
drag, startPoint x: 0, startPoint y: 0, endPoint x: 311, endPoint y: 56, distance: 315.8
click at [311, 56] on link "Employees" at bounding box center [311, 56] width 54 height 17
click at [178, 97] on input "checkbox" at bounding box center [178, 96] width 5 height 5
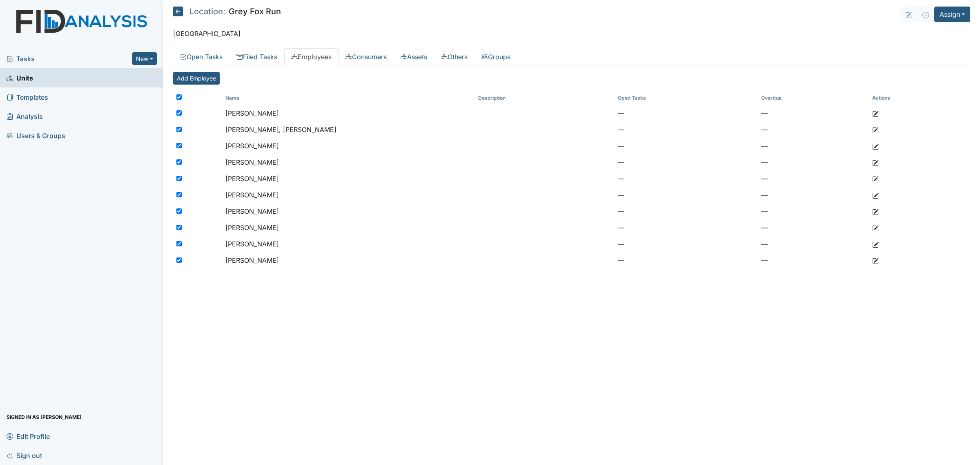
checkbox input "true"
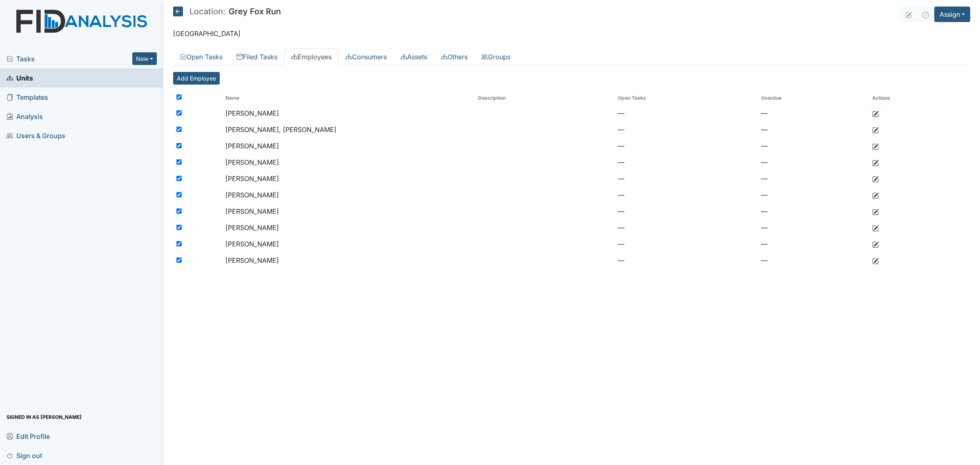
checkbox input "true"
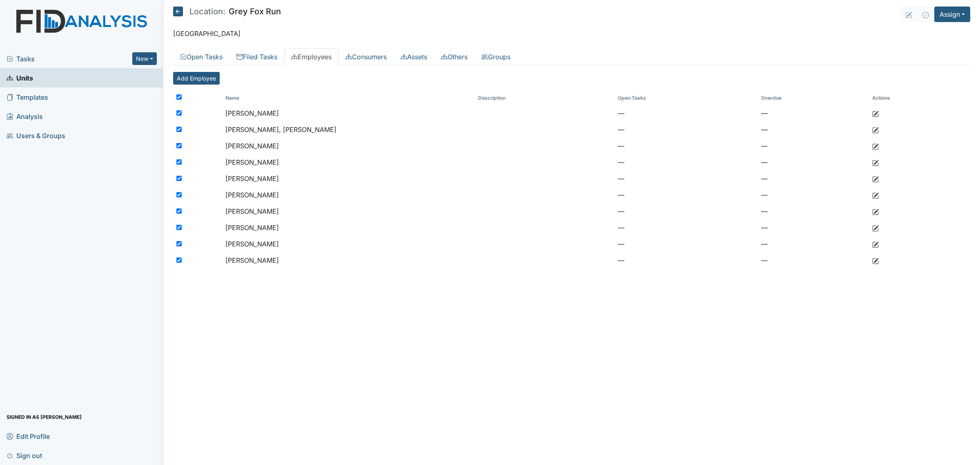
checkbox input "true"
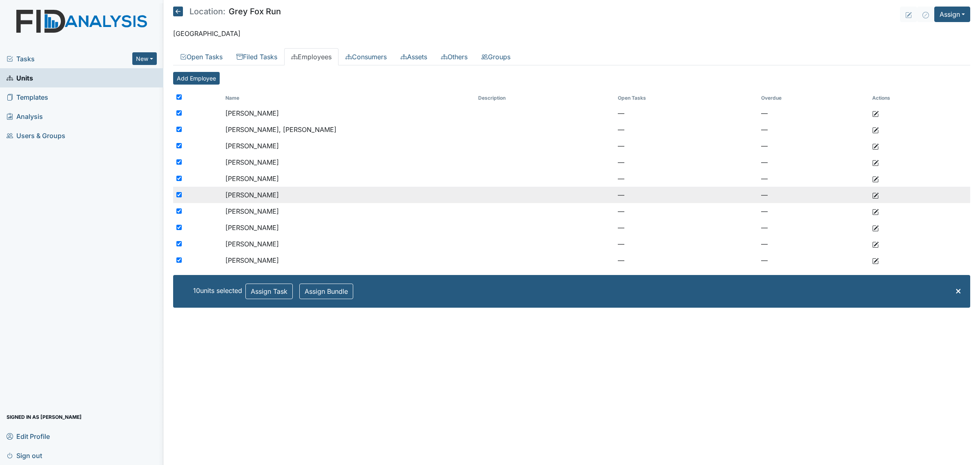
click at [180, 195] on input "checkbox" at bounding box center [178, 194] width 5 height 5
checkbox input "false"
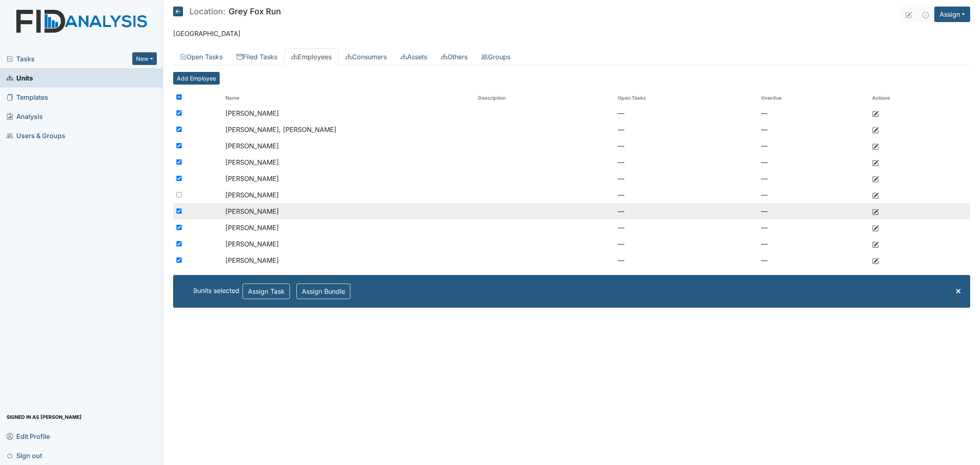
click at [178, 211] on input "checkbox" at bounding box center [178, 210] width 5 height 5
checkbox input "false"
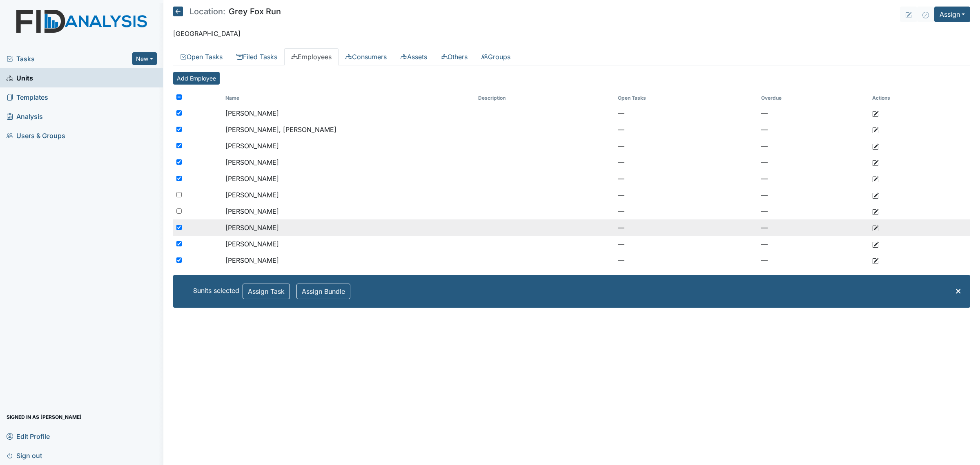
click at [178, 226] on input "checkbox" at bounding box center [178, 227] width 5 height 5
checkbox input "false"
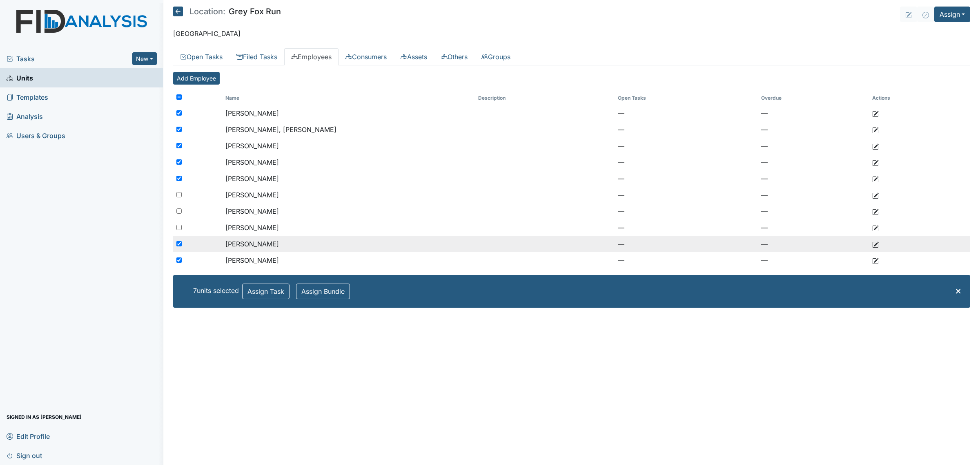
click at [179, 242] on input "checkbox" at bounding box center [178, 243] width 5 height 5
checkbox input "false"
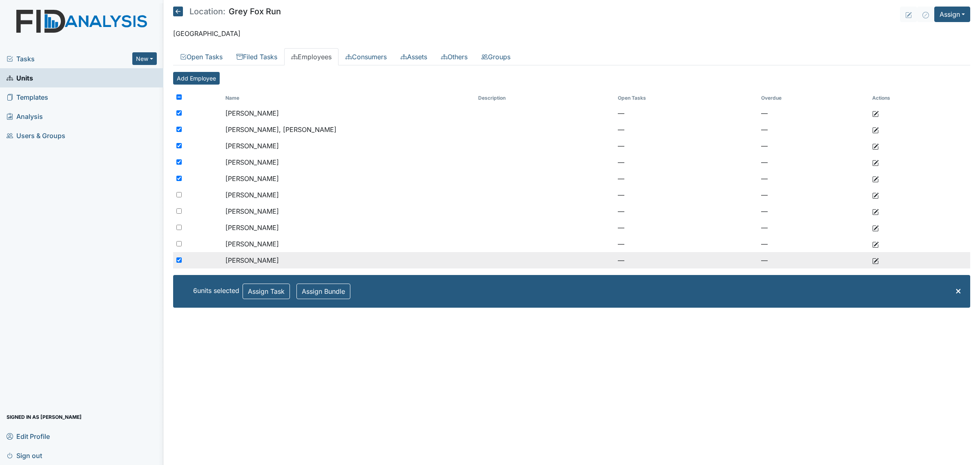
click at [177, 262] on input "checkbox" at bounding box center [178, 259] width 5 height 5
checkbox input "false"
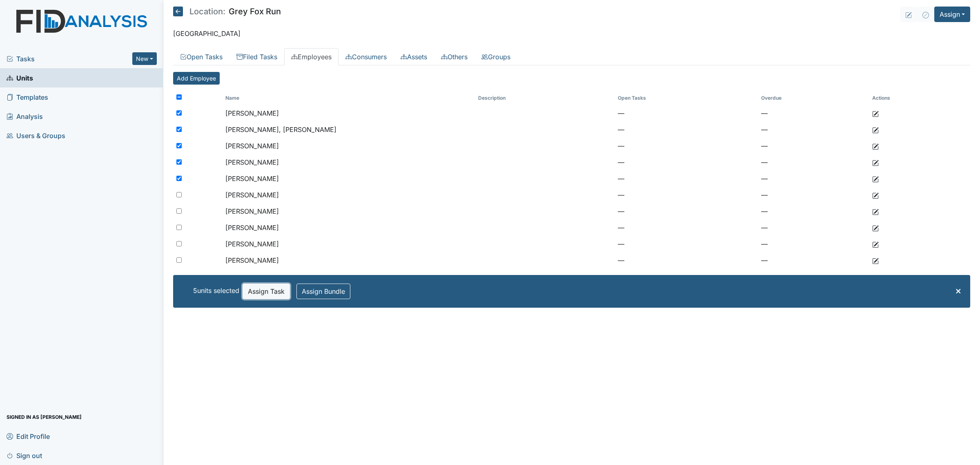
click at [273, 292] on button "Assign Task" at bounding box center [266, 291] width 47 height 16
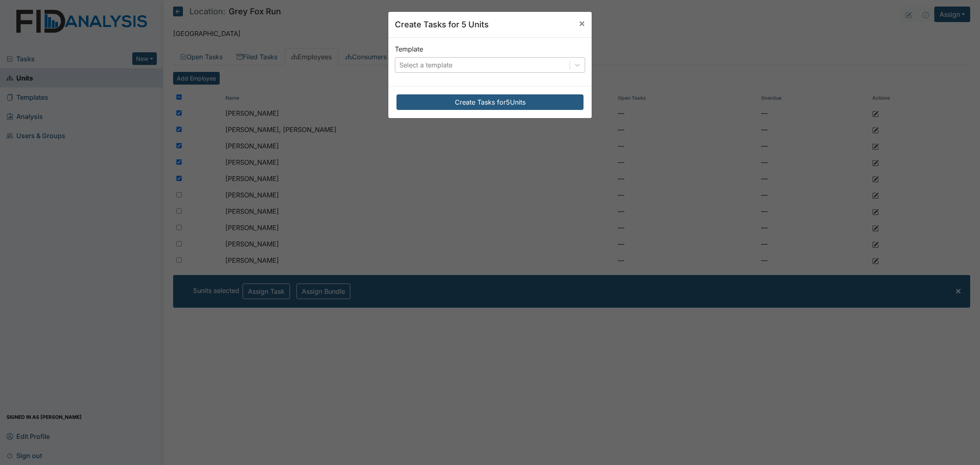
click at [462, 63] on div "Select a template" at bounding box center [482, 65] width 174 height 15
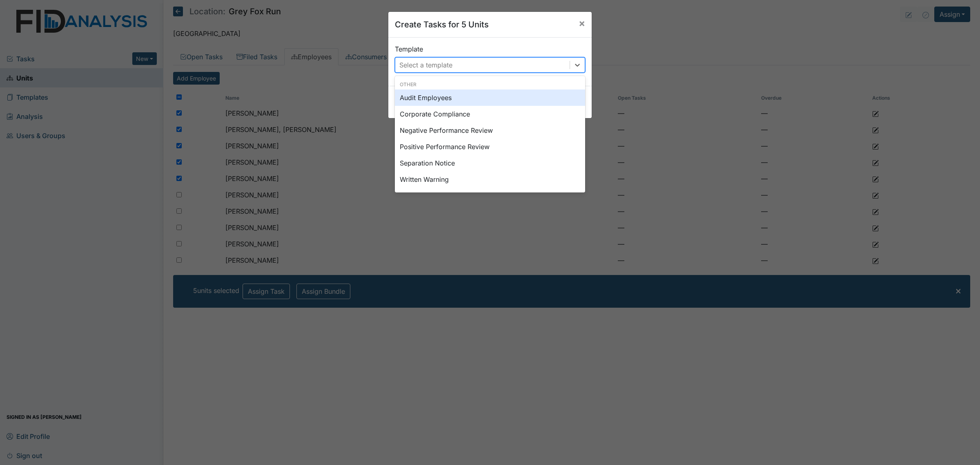
click at [439, 102] on div "Audit Employees" at bounding box center [490, 97] width 190 height 16
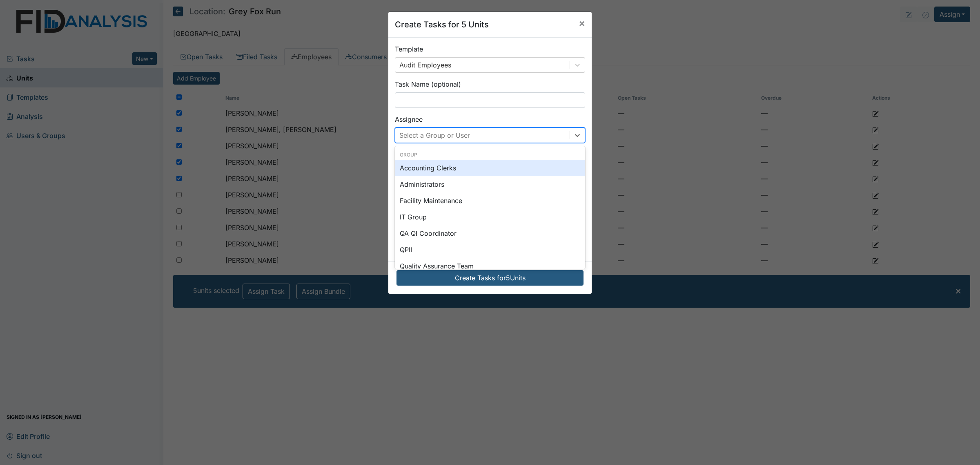
click at [475, 135] on div "Select a Group or User" at bounding box center [482, 135] width 174 height 15
type input "kia"
drag, startPoint x: 444, startPoint y: 174, endPoint x: 477, endPoint y: 178, distance: 33.7
click at [444, 174] on div "Kiarra McCoy" at bounding box center [490, 168] width 190 height 16
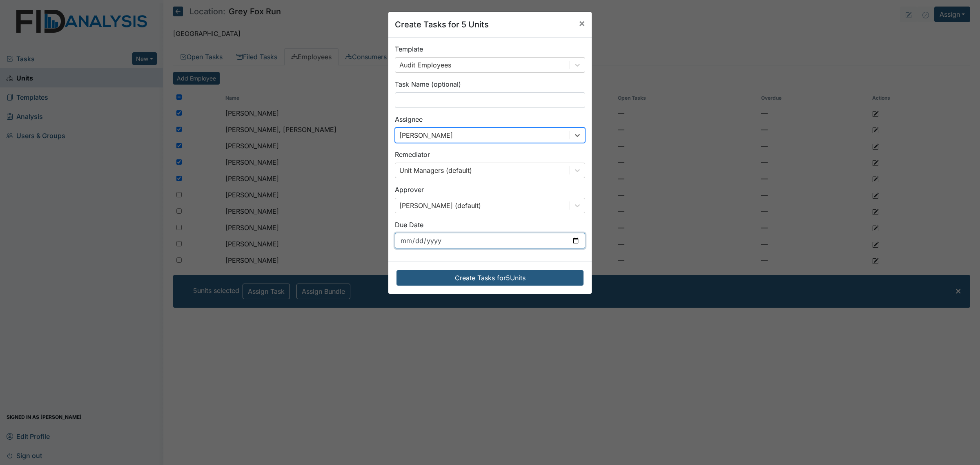
click at [568, 241] on input "2025-10-07" at bounding box center [490, 241] width 190 height 16
type input "2025-11-01"
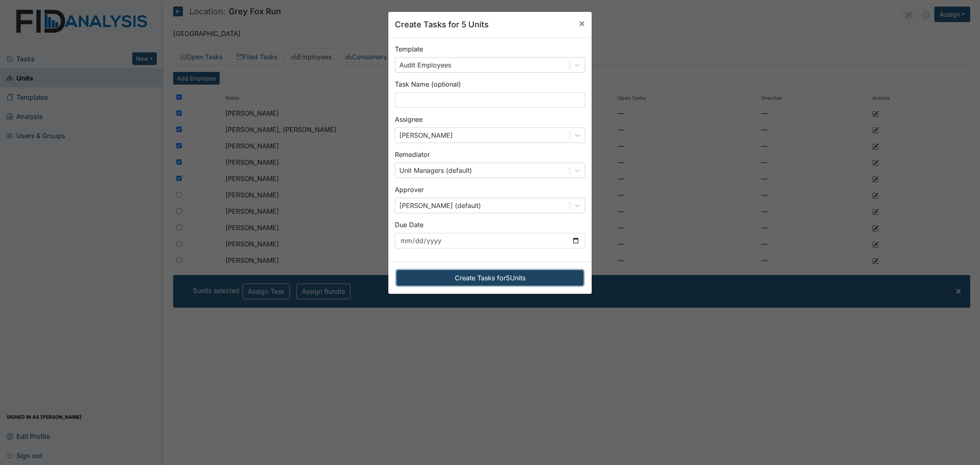
click at [517, 274] on button "Create Tasks for 5 Units" at bounding box center [490, 278] width 187 height 16
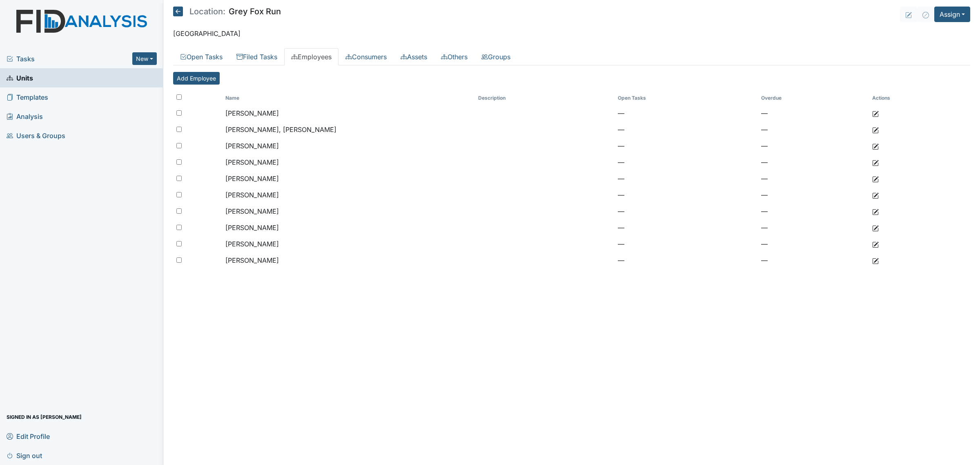
click at [176, 7] on icon at bounding box center [178, 12] width 10 height 10
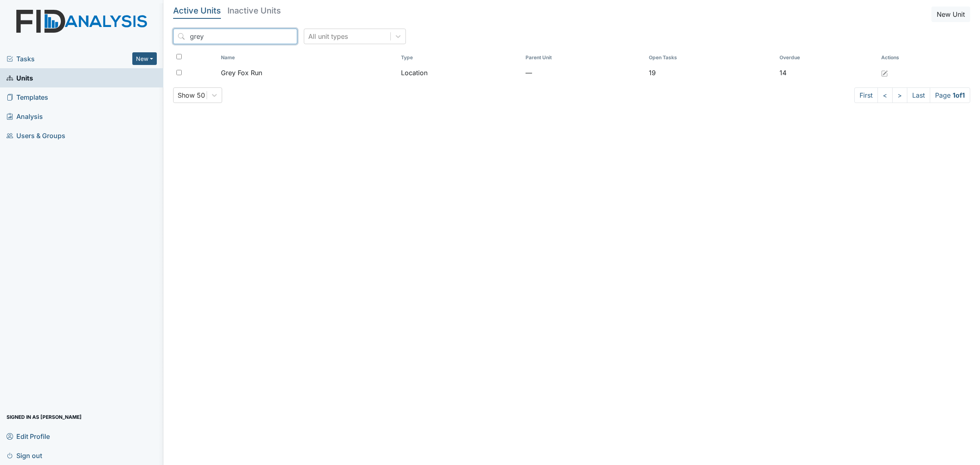
click at [231, 38] on input "grey" at bounding box center [235, 37] width 124 height 16
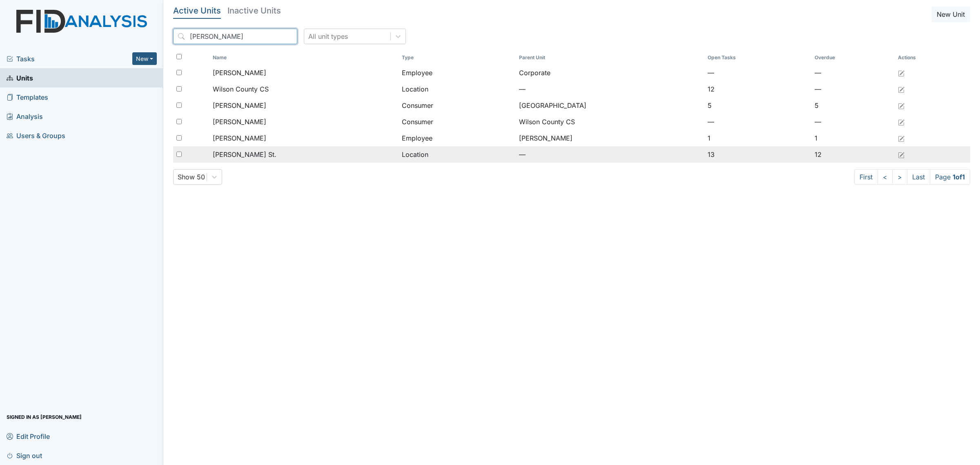
type input "[PERSON_NAME]"
click at [272, 152] on div "[PERSON_NAME] St." at bounding box center [304, 154] width 183 height 10
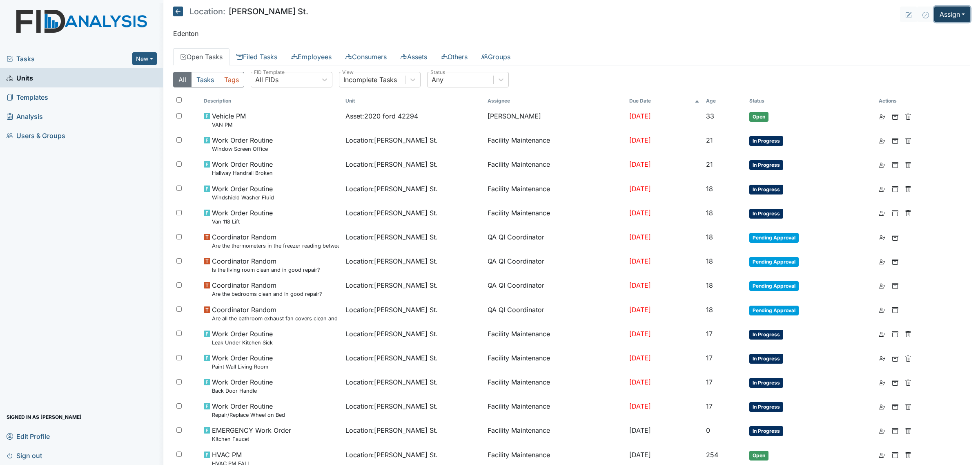
click at [946, 11] on button "Assign" at bounding box center [952, 15] width 36 height 16
click at [946, 43] on link "Assign Inspection" at bounding box center [933, 46] width 74 height 13
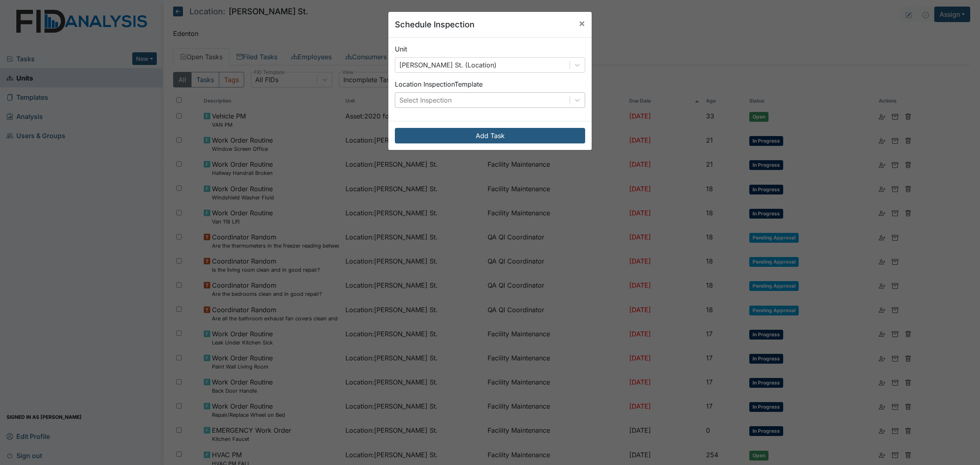
click at [484, 102] on div "Select Inspection" at bounding box center [482, 100] width 174 height 15
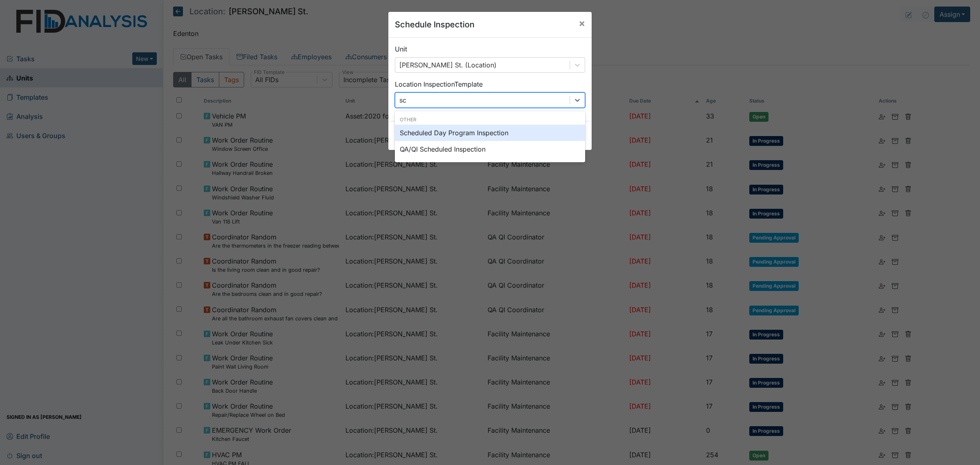
type input "sch"
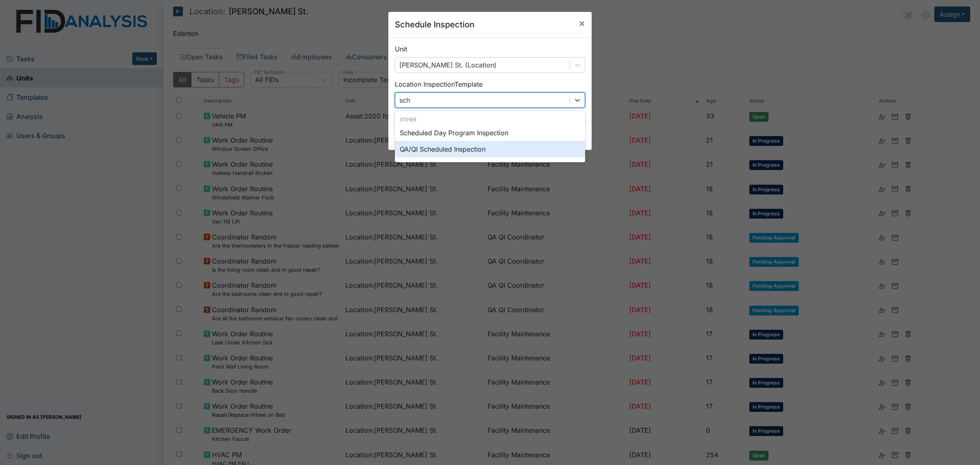
click at [516, 150] on div "QA/QI Scheduled Inspection" at bounding box center [490, 149] width 190 height 16
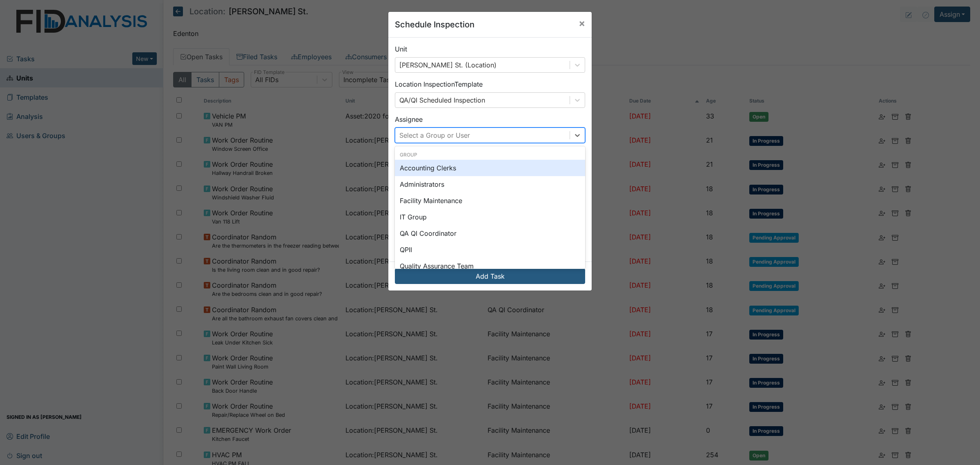
click at [544, 132] on div "Select a Group or User" at bounding box center [482, 135] width 174 height 15
type input "susa"
click at [508, 168] on div "[PERSON_NAME]" at bounding box center [490, 168] width 190 height 16
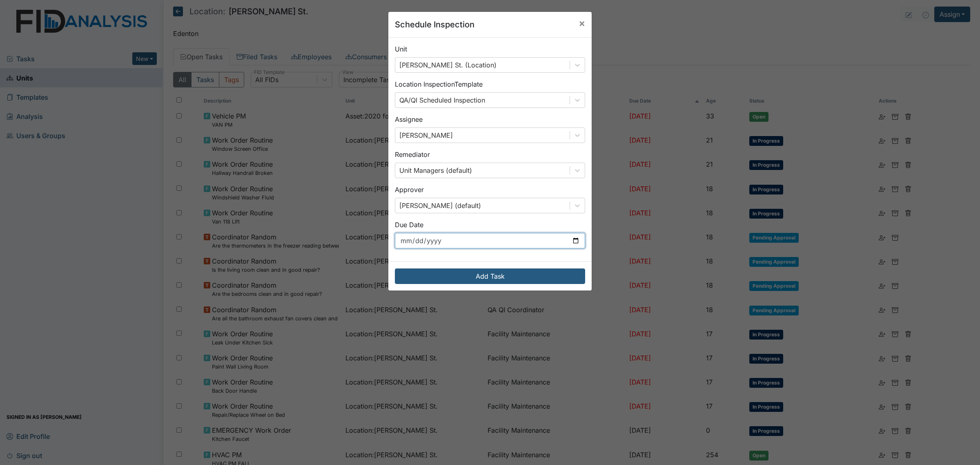
click at [576, 242] on input "[DATE]" at bounding box center [490, 241] width 190 height 16
type input "[DATE]"
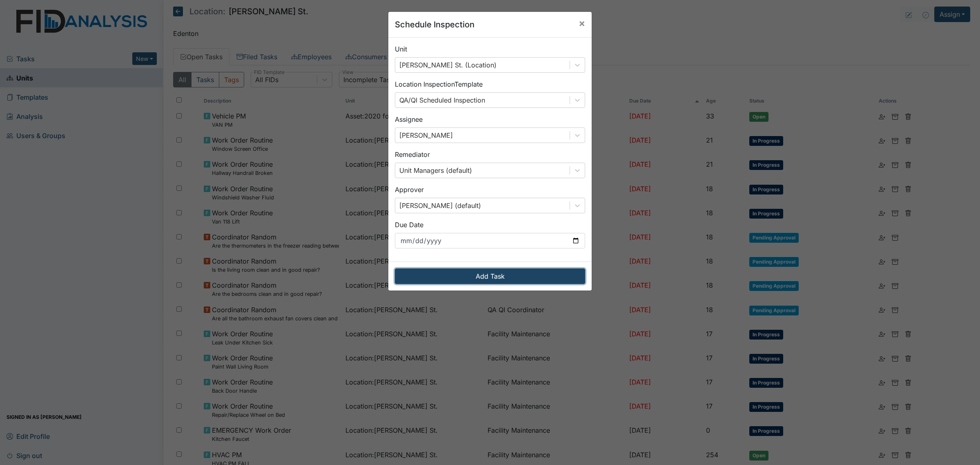
click at [531, 276] on button "Add Task" at bounding box center [490, 276] width 190 height 16
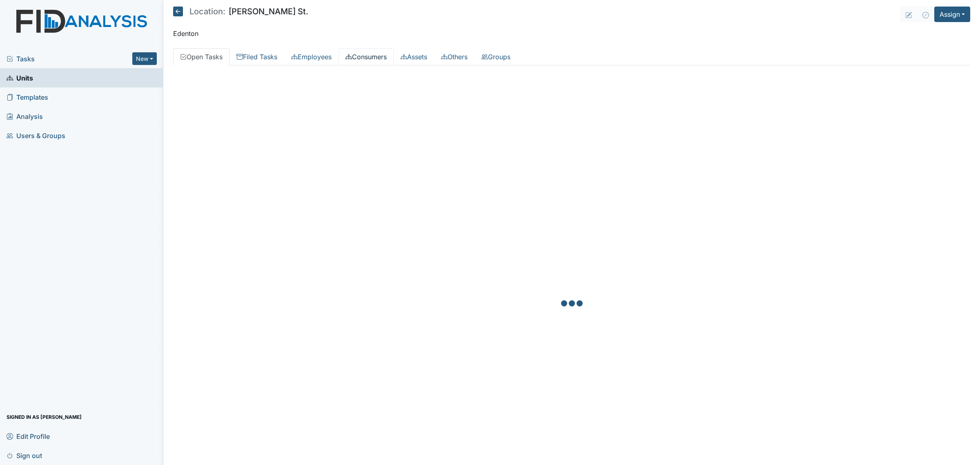
click at [371, 54] on link "Consumers" at bounding box center [366, 56] width 55 height 17
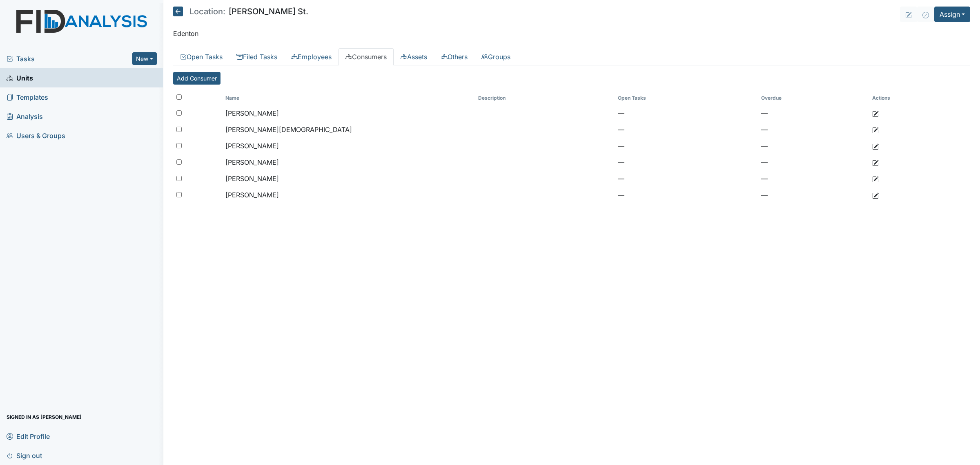
click at [174, 101] on th at bounding box center [197, 98] width 49 height 14
click at [178, 97] on input "checkbox" at bounding box center [178, 96] width 5 height 5
checkbox input "true"
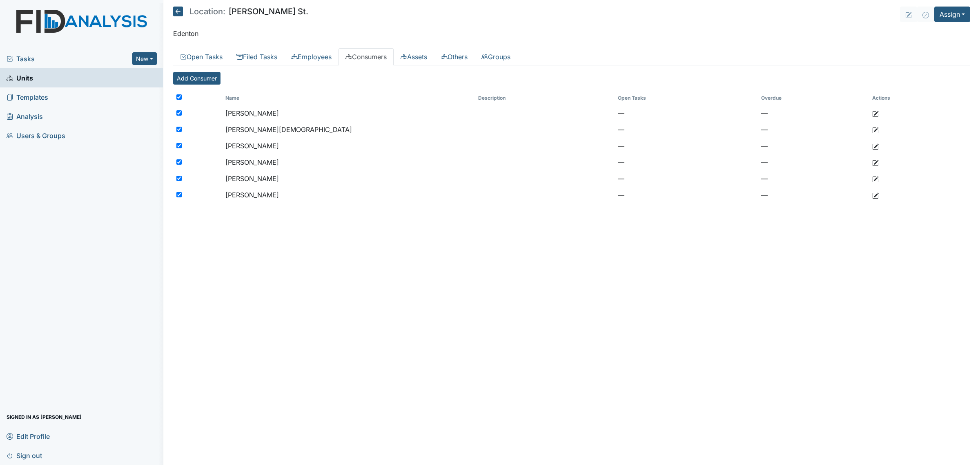
checkbox input "true"
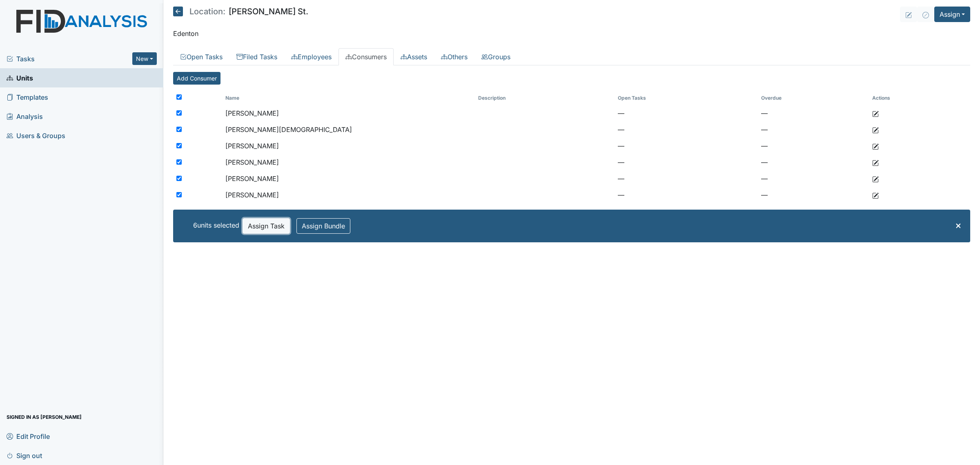
click at [266, 231] on button "Assign Task" at bounding box center [266, 226] width 47 height 16
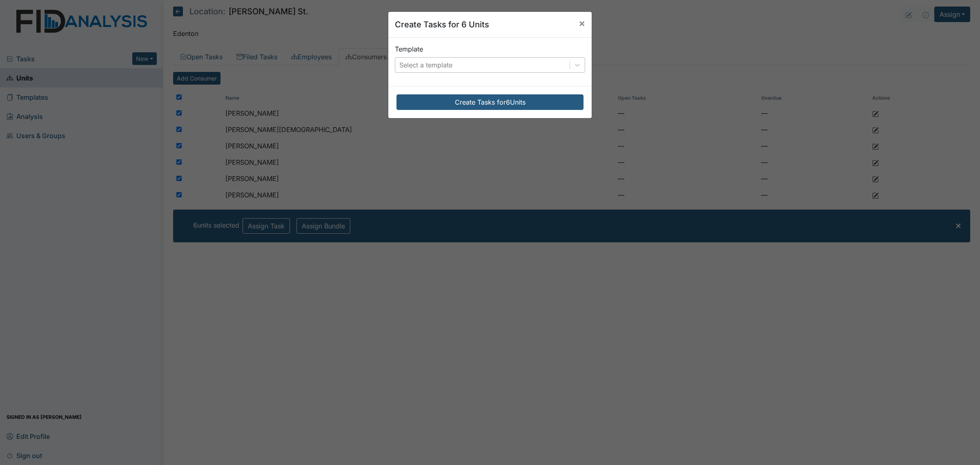
click at [504, 62] on div "Select a template" at bounding box center [482, 65] width 174 height 15
type input "sc"
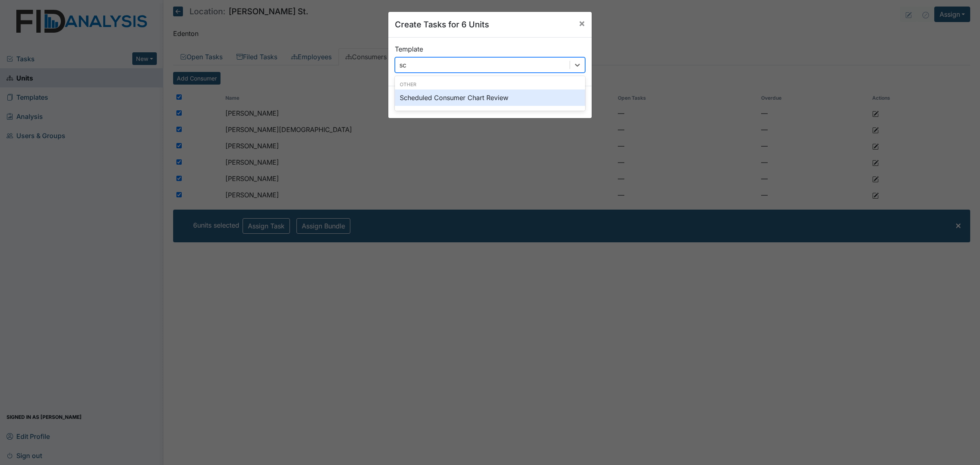
click at [497, 105] on div "Scheduled Consumer Chart Review" at bounding box center [490, 97] width 190 height 16
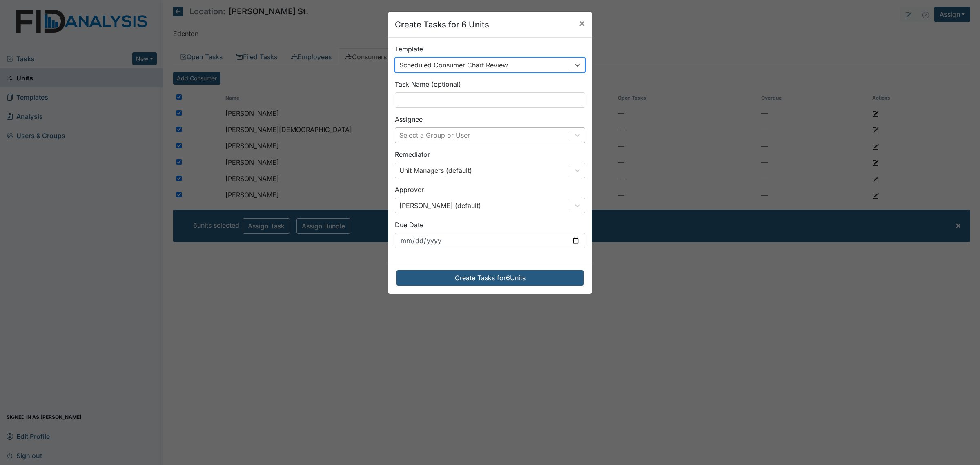
click at [469, 136] on div "Select a Group or User" at bounding box center [482, 135] width 174 height 15
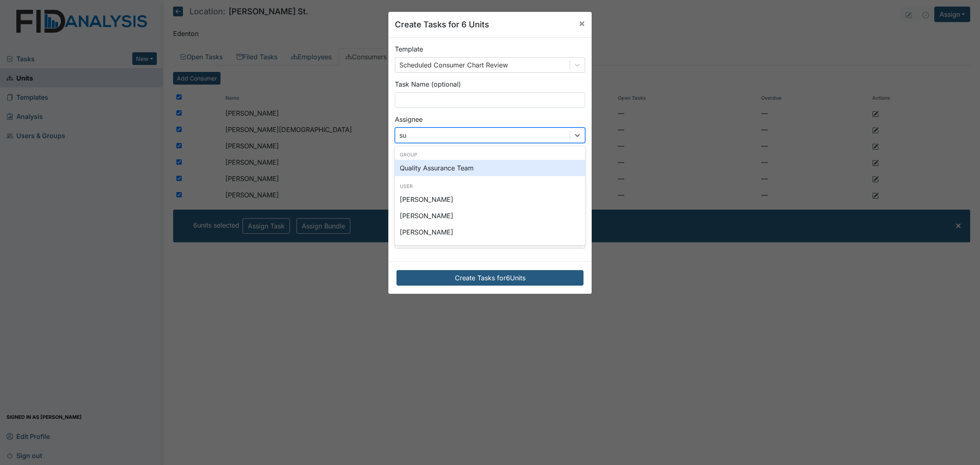
type input "sus"
click at [457, 161] on div "[PERSON_NAME]" at bounding box center [490, 168] width 190 height 16
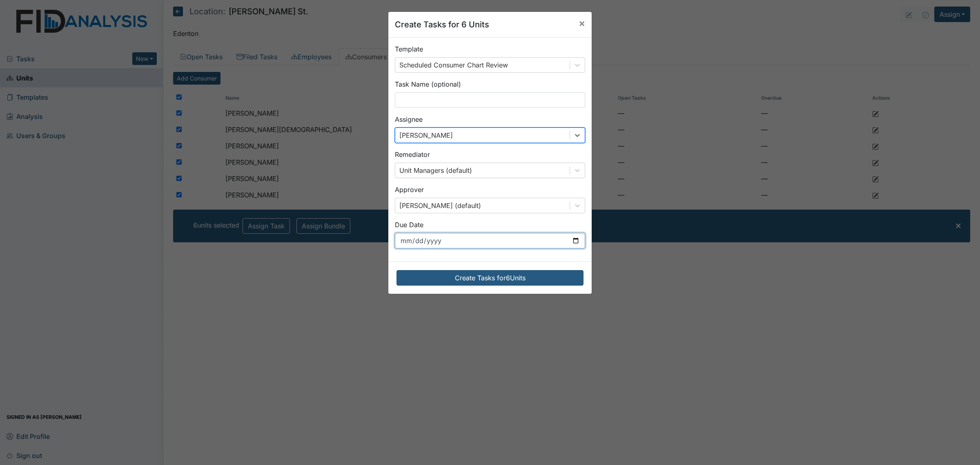
click at [576, 241] on input "[DATE]" at bounding box center [490, 241] width 190 height 16
click at [570, 241] on input "[DATE]" at bounding box center [490, 241] width 190 height 16
type input "[DATE]"
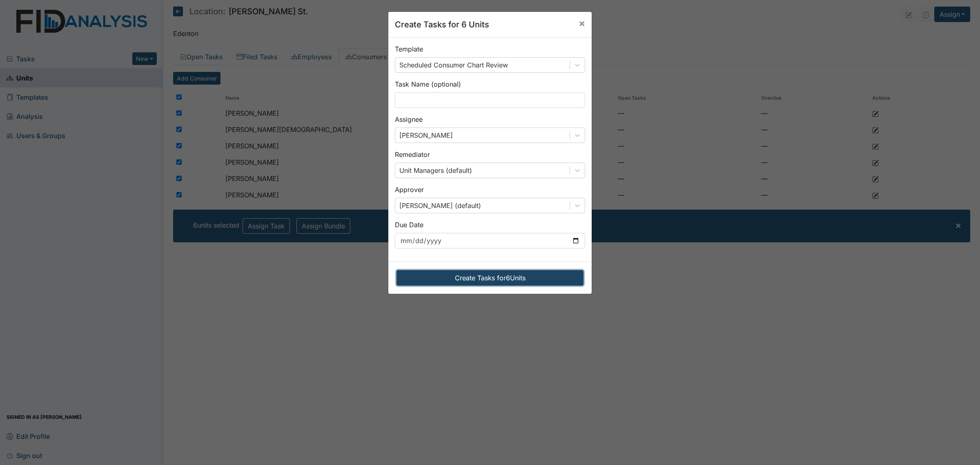
click at [512, 281] on button "Create Tasks for 6 Units" at bounding box center [490, 278] width 187 height 16
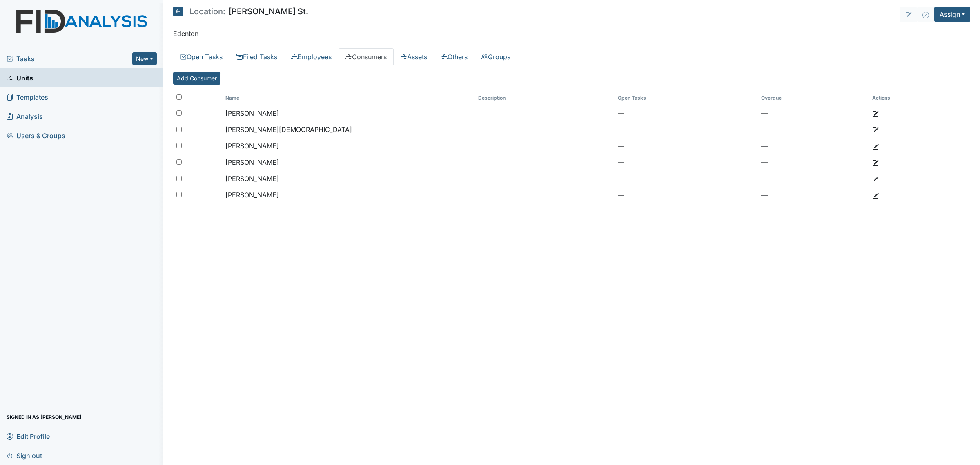
click at [172, 16] on main "Location: [PERSON_NAME][GEOGRAPHIC_DATA]. Assign Assign Form Assign Inspection …" at bounding box center [571, 232] width 817 height 465
click at [175, 12] on icon at bounding box center [178, 12] width 10 height 10
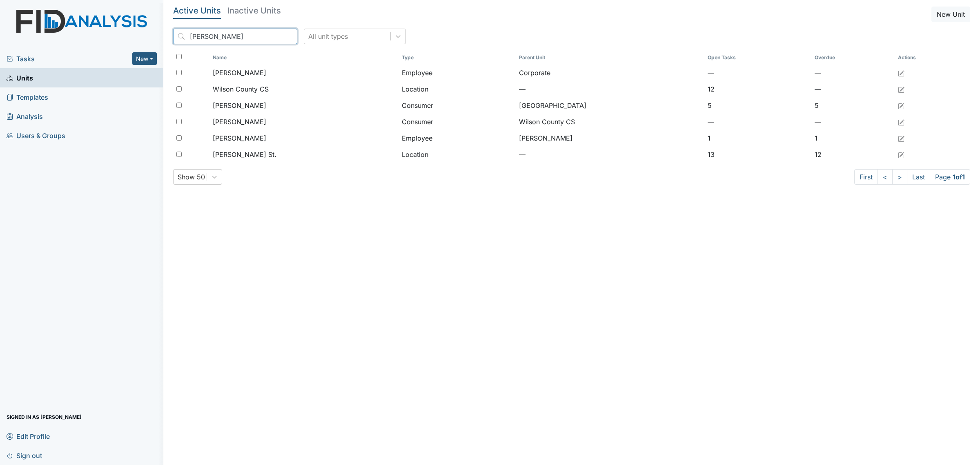
click at [219, 33] on input "[PERSON_NAME]" at bounding box center [235, 37] width 124 height 16
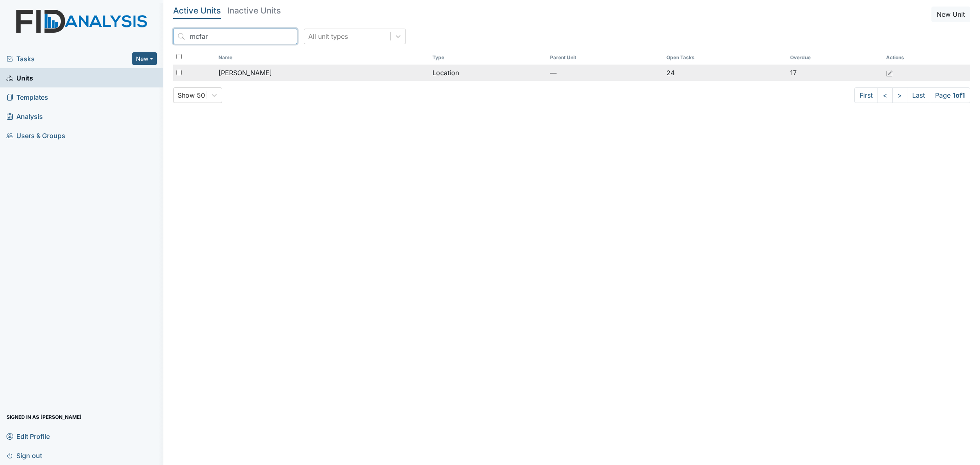
type input "mcfar"
click at [246, 76] on span "[PERSON_NAME]" at bounding box center [246, 73] width 54 height 10
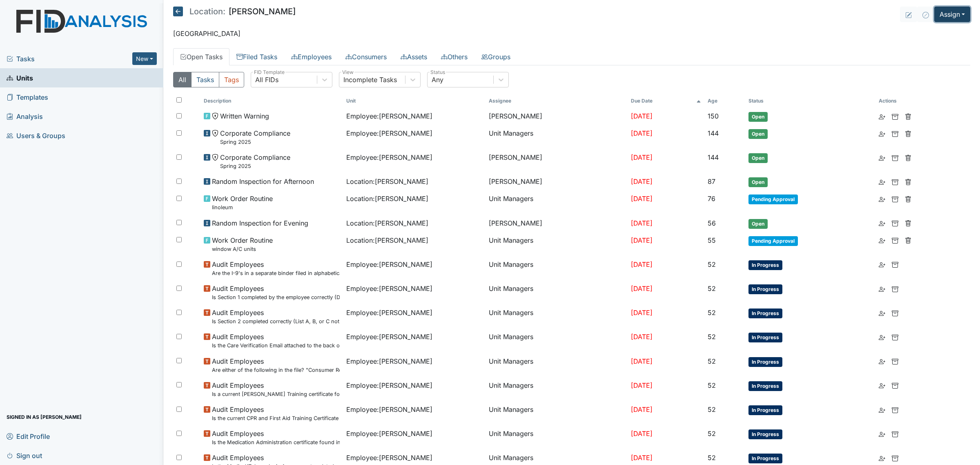
click at [935, 14] on button "Assign" at bounding box center [952, 15] width 36 height 16
click at [932, 44] on link "Assign Inspection" at bounding box center [933, 46] width 74 height 13
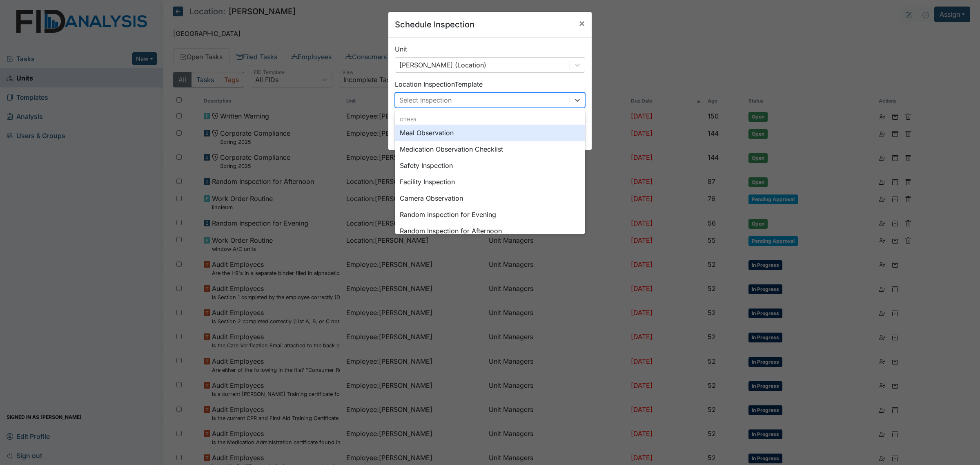
click at [481, 99] on div "Select Inspection" at bounding box center [482, 100] width 174 height 15
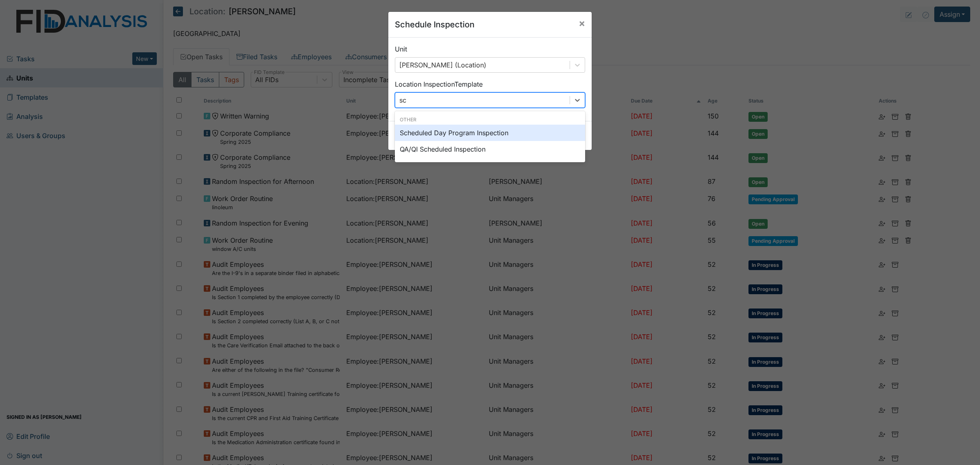
type input "sch"
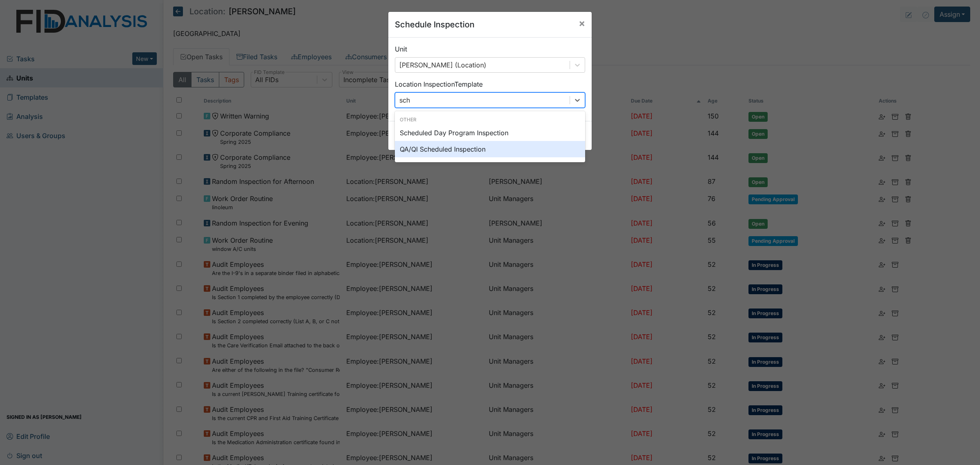
click at [493, 146] on div "QA/QI Scheduled Inspection" at bounding box center [490, 149] width 190 height 16
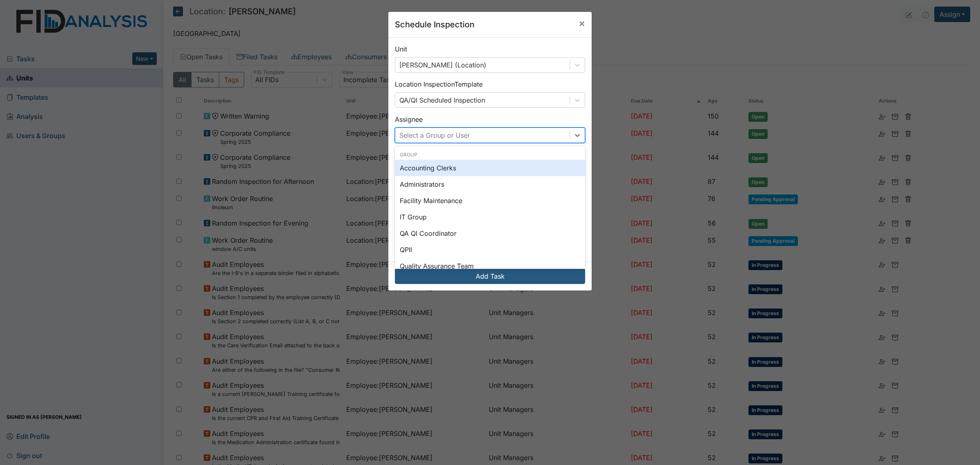
click at [480, 137] on div "Select a Group or User" at bounding box center [482, 135] width 174 height 15
type input "tony"
click at [467, 169] on div "[PERSON_NAME]" at bounding box center [490, 168] width 190 height 16
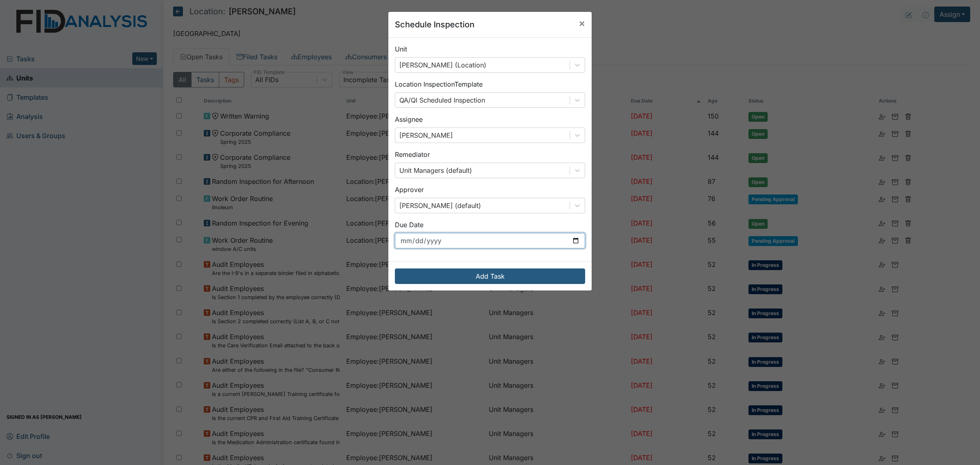
click at [527, 241] on input "[DATE]" at bounding box center [490, 241] width 190 height 16
click at [577, 242] on input "[DATE]" at bounding box center [490, 241] width 190 height 16
click at [571, 242] on input "[DATE]" at bounding box center [490, 241] width 190 height 16
type input "[DATE]"
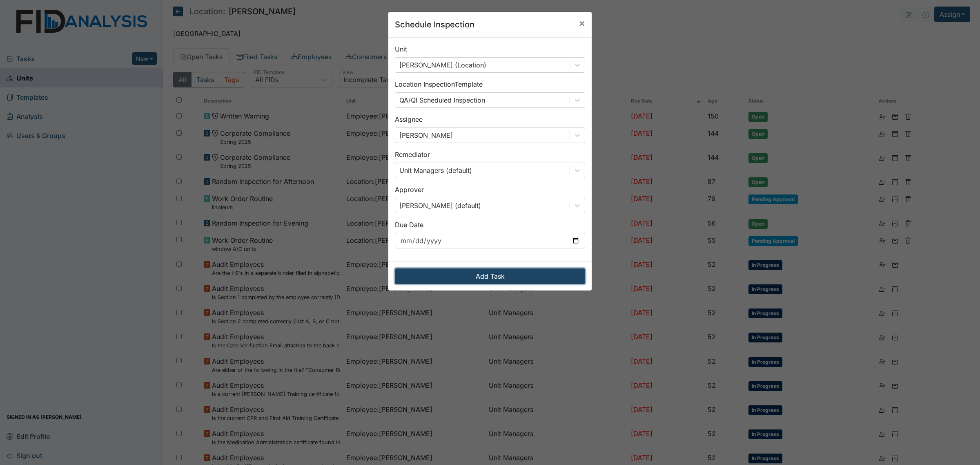
click at [515, 275] on button "Add Task" at bounding box center [490, 276] width 190 height 16
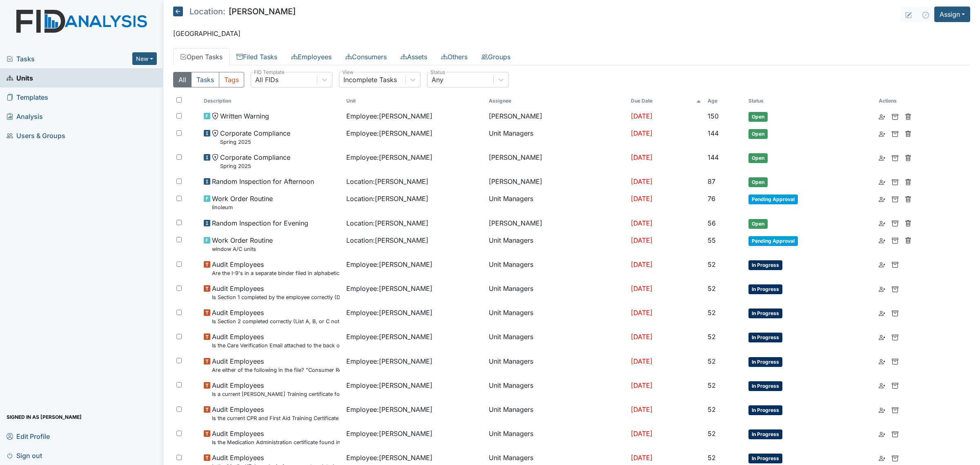
click at [176, 11] on icon at bounding box center [178, 12] width 10 height 10
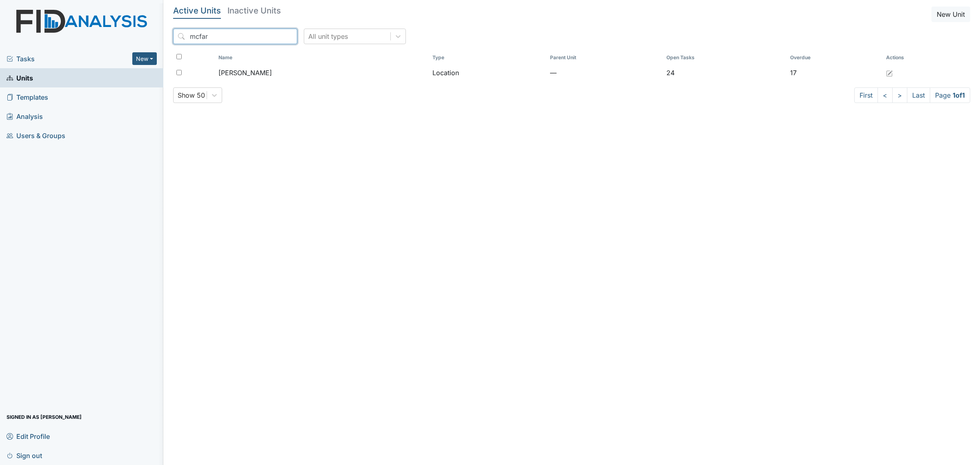
click at [213, 34] on input "mcfar" at bounding box center [235, 37] width 124 height 16
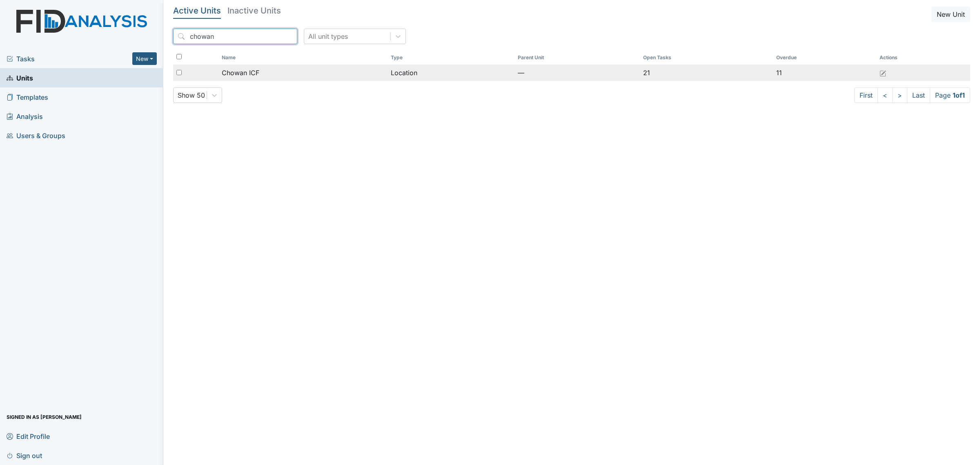
type input "chowan"
click at [249, 77] on span "Chowan ICF" at bounding box center [241, 73] width 38 height 10
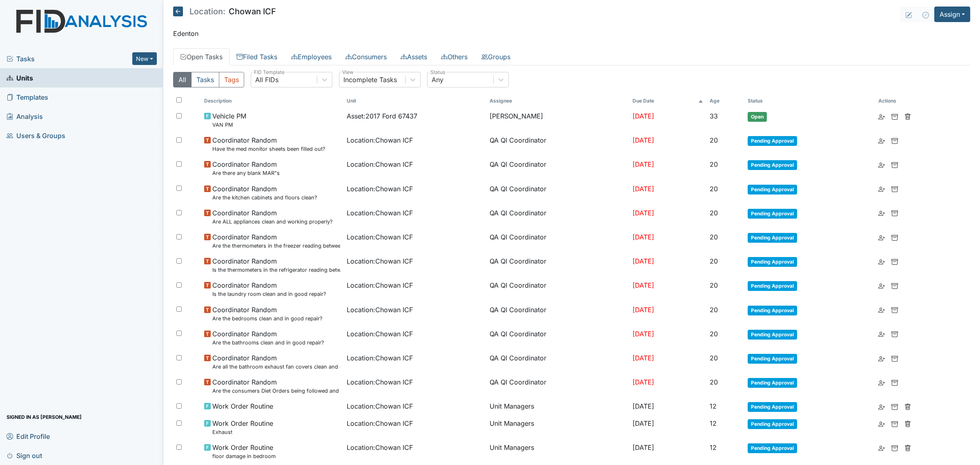
click at [170, 14] on main "Location: Chowan ICF Assign Assign Form Assign Inspection Assign Document Assig…" at bounding box center [571, 232] width 817 height 465
click at [175, 9] on icon at bounding box center [178, 12] width 10 height 10
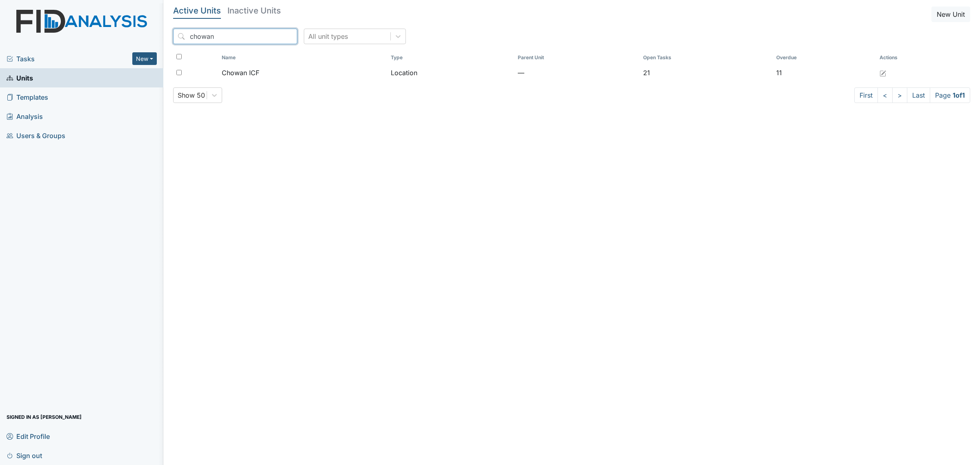
click at [205, 37] on input "chowan" at bounding box center [235, 37] width 124 height 16
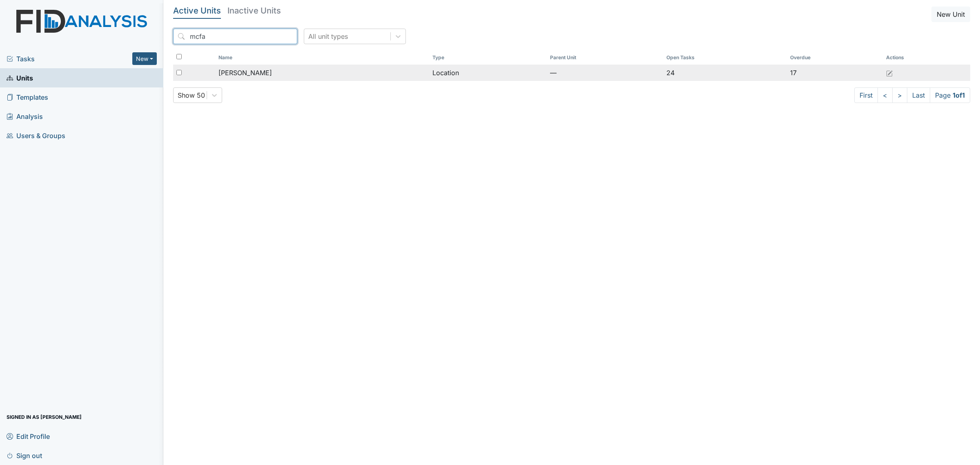
type input "mcfa"
click at [262, 72] on div "[PERSON_NAME]" at bounding box center [322, 73] width 207 height 10
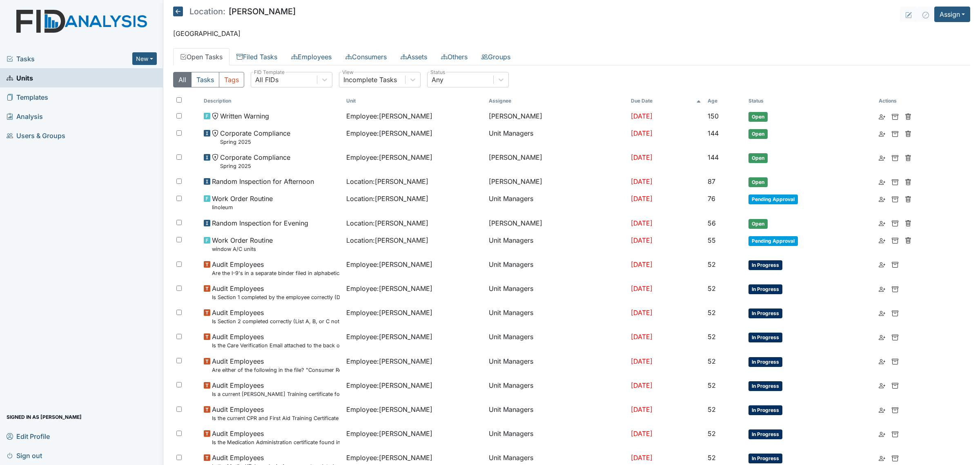
click at [718, 96] on th "Age" at bounding box center [725, 101] width 41 height 14
click at [718, 96] on th "Age" at bounding box center [719, 101] width 49 height 14
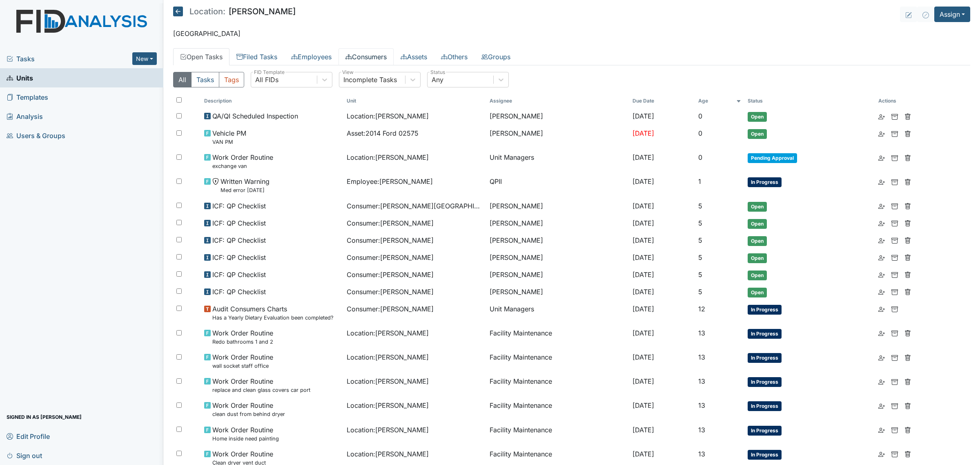
click at [352, 56] on icon at bounding box center [349, 57] width 7 height 7
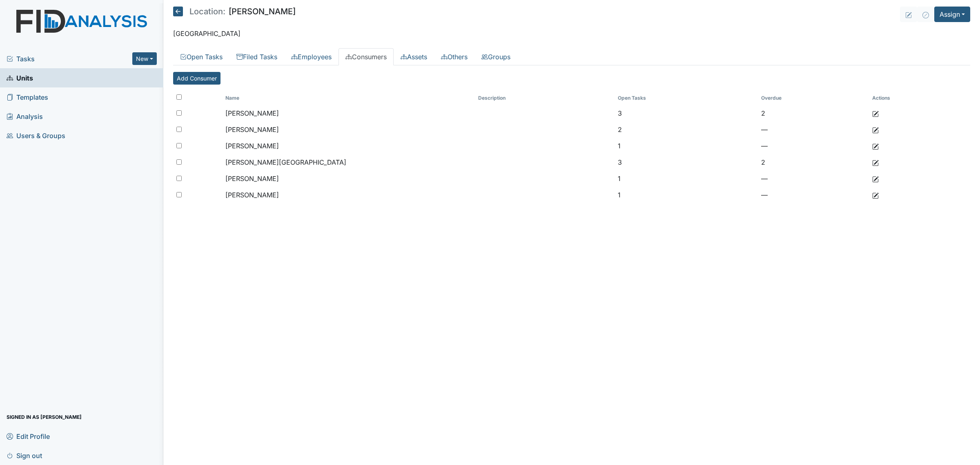
click at [180, 98] on input "checkbox" at bounding box center [178, 96] width 5 height 5
checkbox input "true"
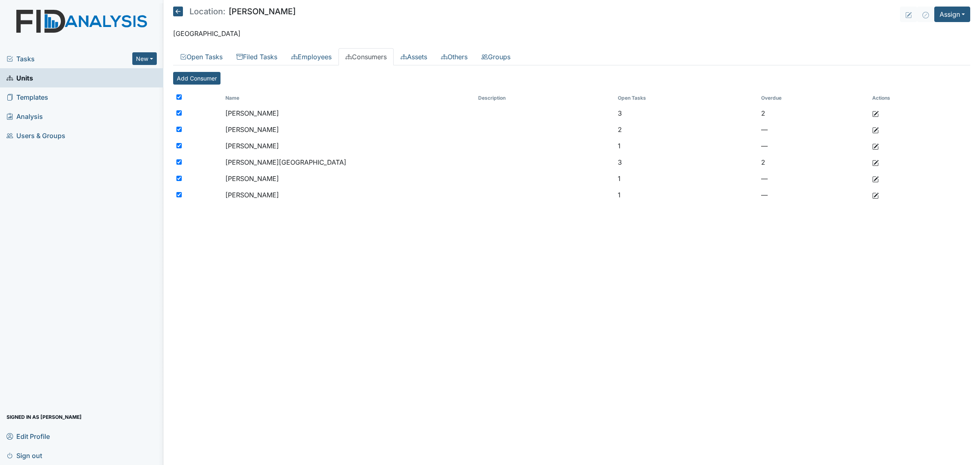
checkbox input "true"
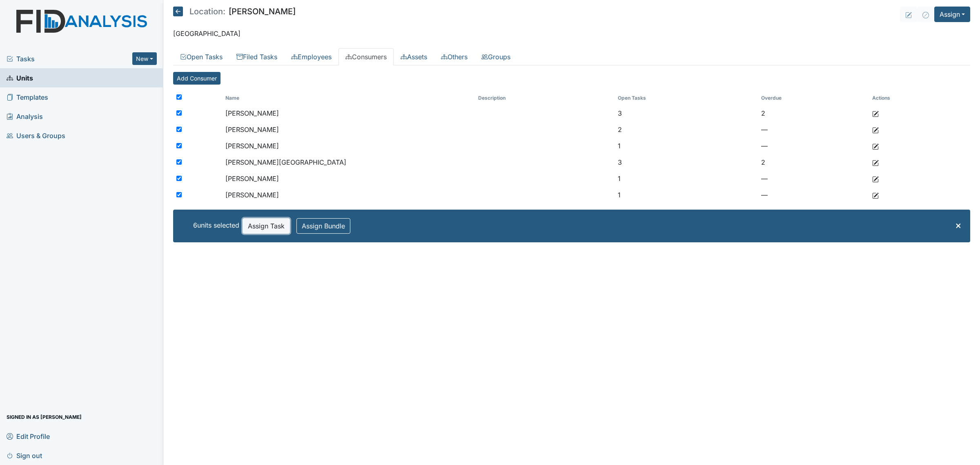
click at [268, 233] on button "Assign Task" at bounding box center [266, 226] width 47 height 16
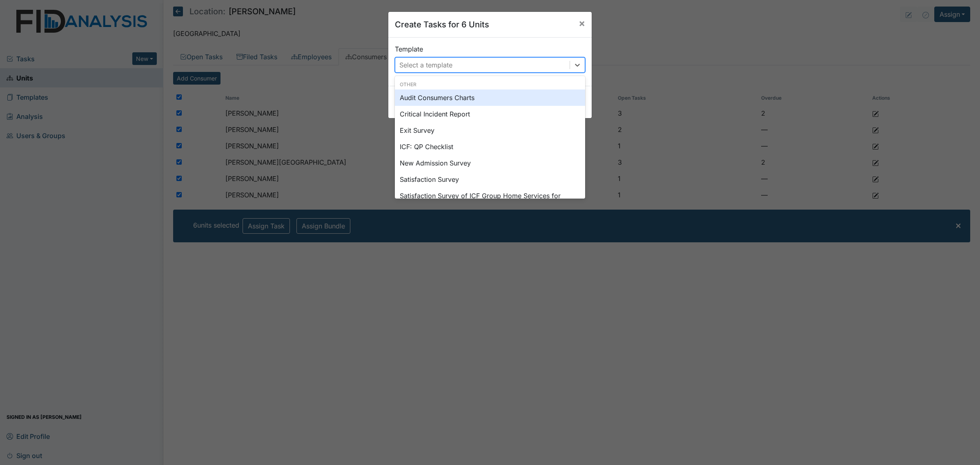
click at [495, 62] on div "Select a template" at bounding box center [482, 65] width 174 height 15
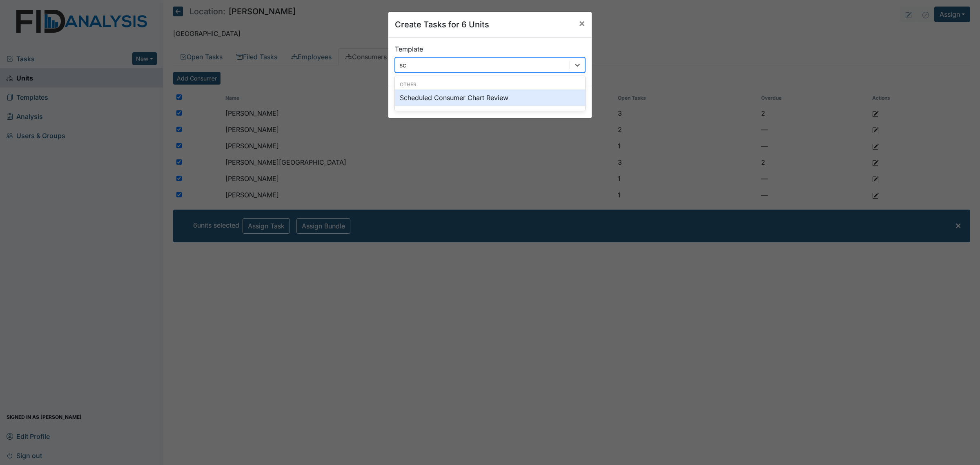
type input "sch"
click at [484, 96] on div "Scheduled Consumer Chart Review" at bounding box center [490, 97] width 190 height 16
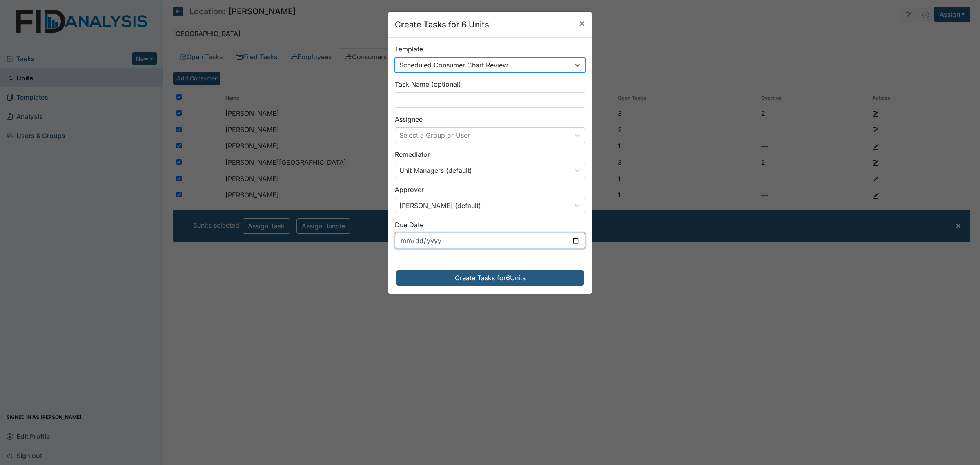
click at [475, 244] on input "[DATE]" at bounding box center [490, 241] width 190 height 16
click at [572, 241] on input "[DATE]" at bounding box center [490, 241] width 190 height 16
type input "[DATE]"
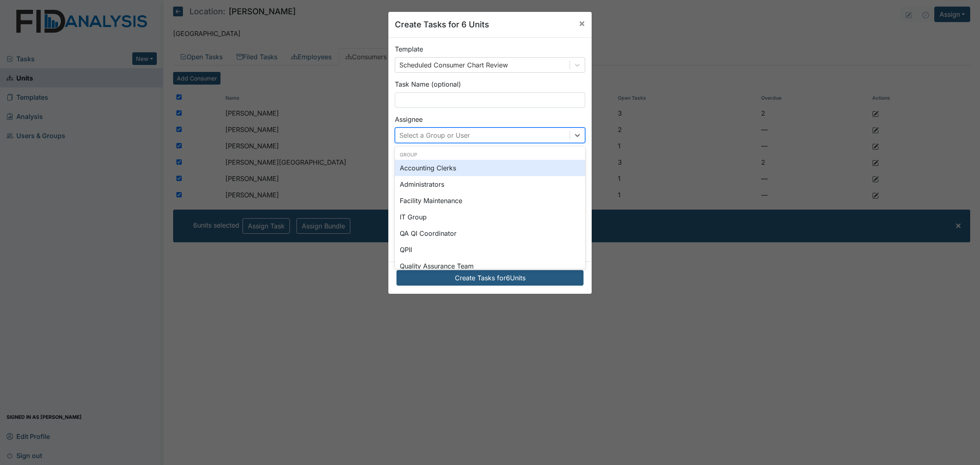
click at [495, 139] on div "Select a Group or User" at bounding box center [482, 135] width 174 height 15
type input "[PERSON_NAME]"
click at [489, 171] on div "[PERSON_NAME]" at bounding box center [490, 168] width 190 height 16
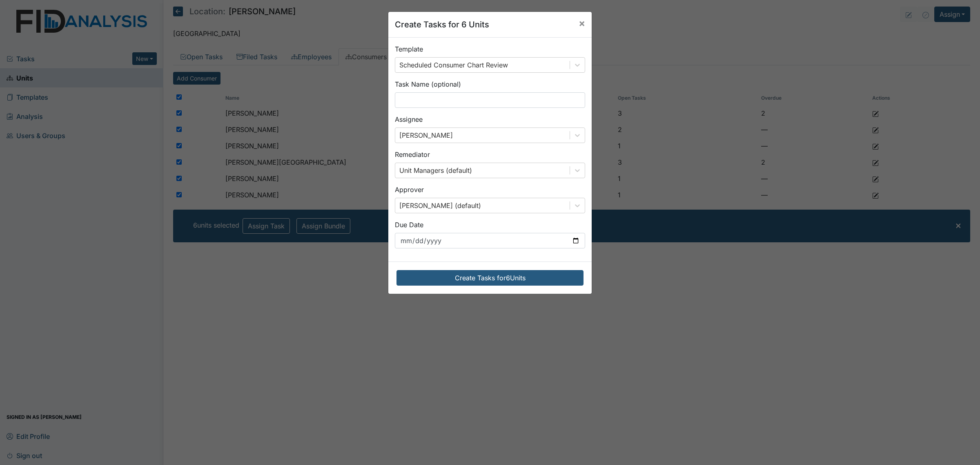
click at [507, 287] on div "Create Tasks for 6 Units" at bounding box center [489, 277] width 203 height 32
click at [512, 276] on button "Create Tasks for 6 Units" at bounding box center [490, 278] width 187 height 16
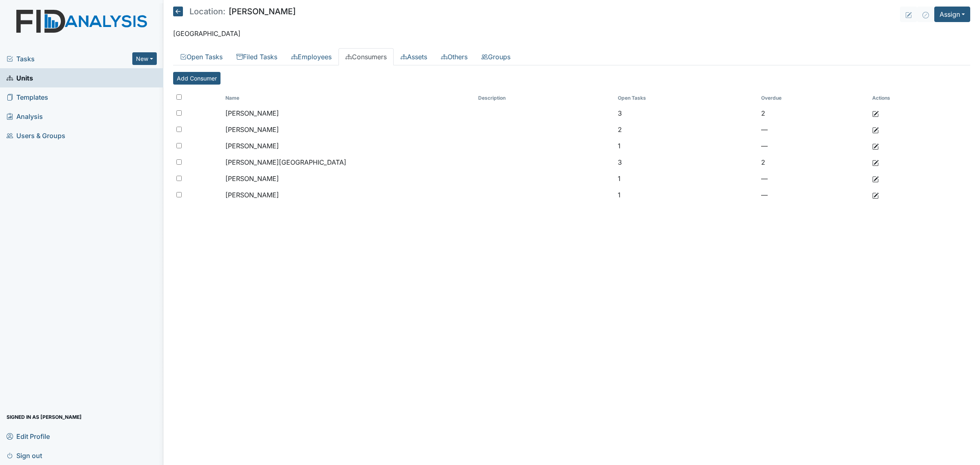
click at [178, 16] on icon at bounding box center [178, 12] width 10 height 10
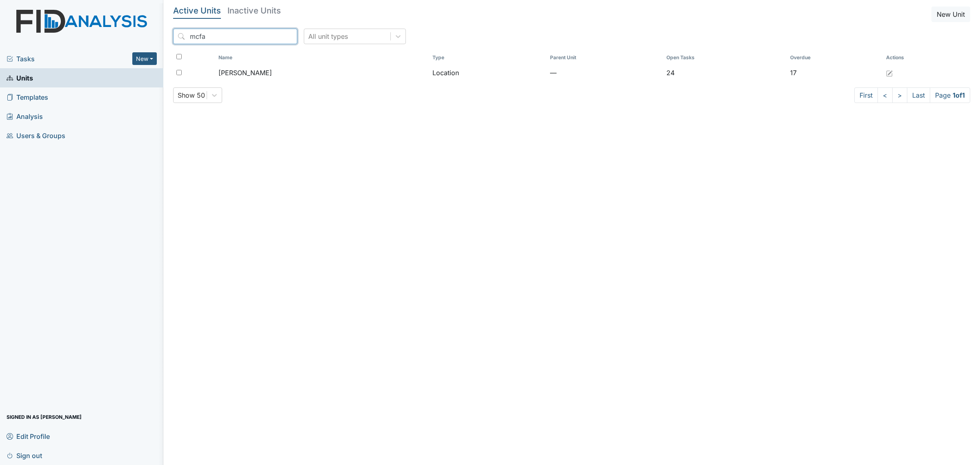
click at [209, 37] on input "mcfa" at bounding box center [235, 37] width 124 height 16
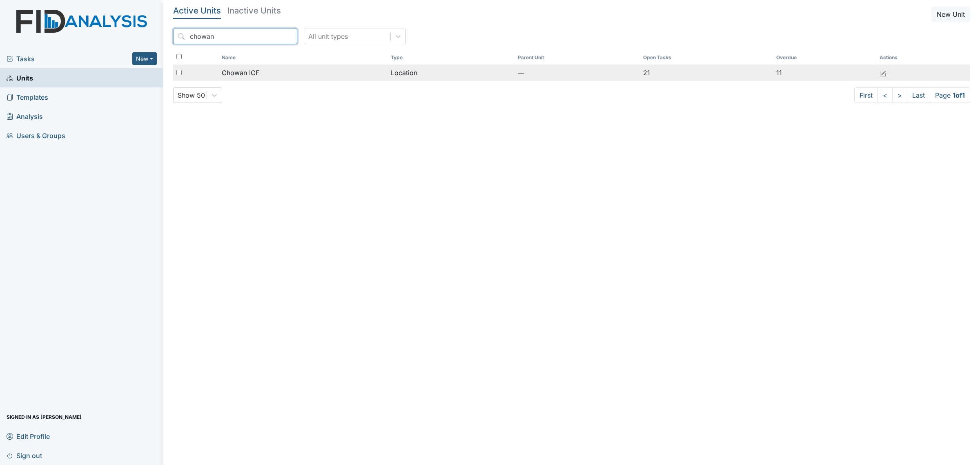
type input "chowan"
click at [249, 70] on span "Chowan ICF" at bounding box center [241, 73] width 38 height 10
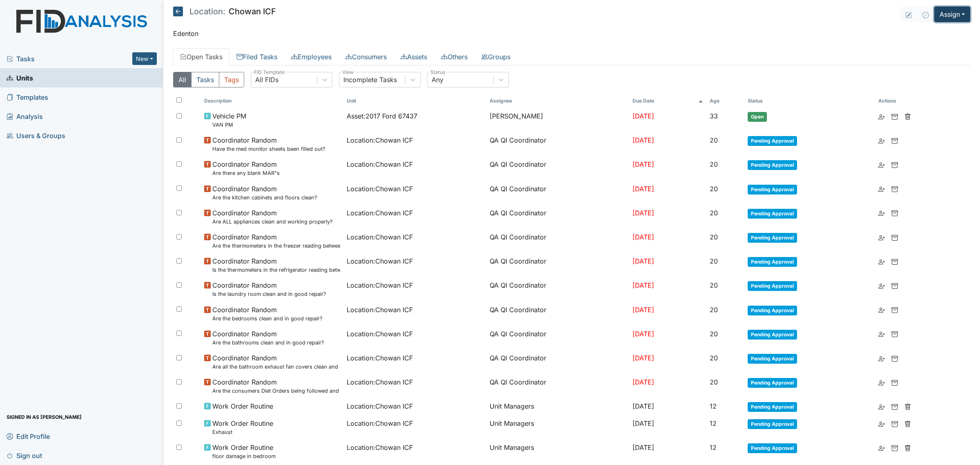
click at [934, 12] on button "Assign" at bounding box center [952, 15] width 36 height 16
click at [930, 45] on link "Assign Inspection" at bounding box center [933, 46] width 74 height 13
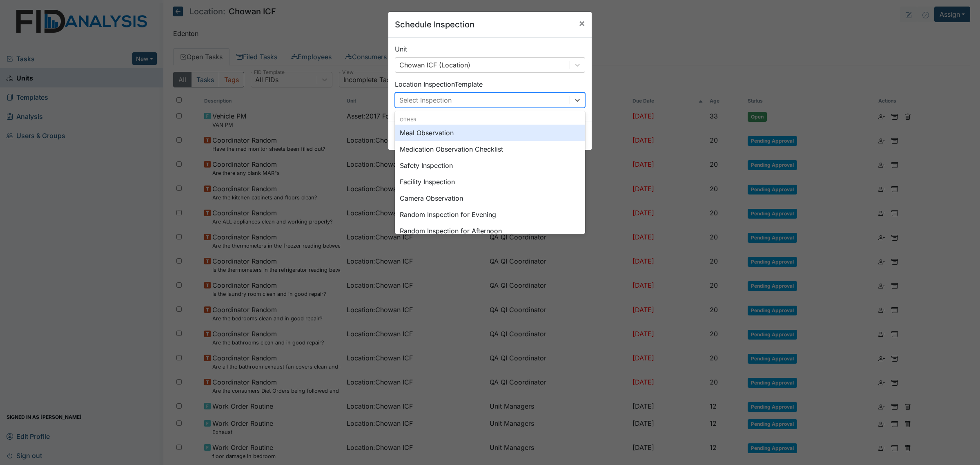
click at [438, 93] on div "Select Inspection" at bounding box center [482, 100] width 174 height 15
type input "sc"
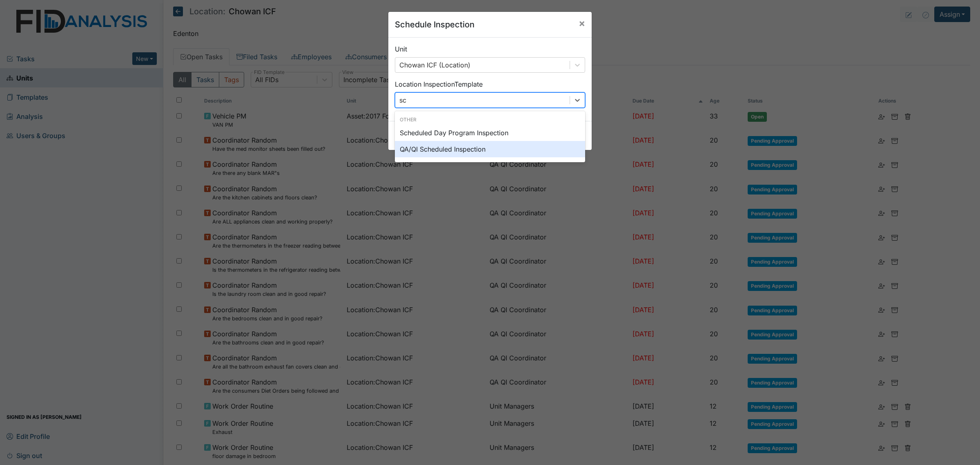
click at [470, 149] on div "QA/QI Scheduled Inspection" at bounding box center [490, 149] width 190 height 16
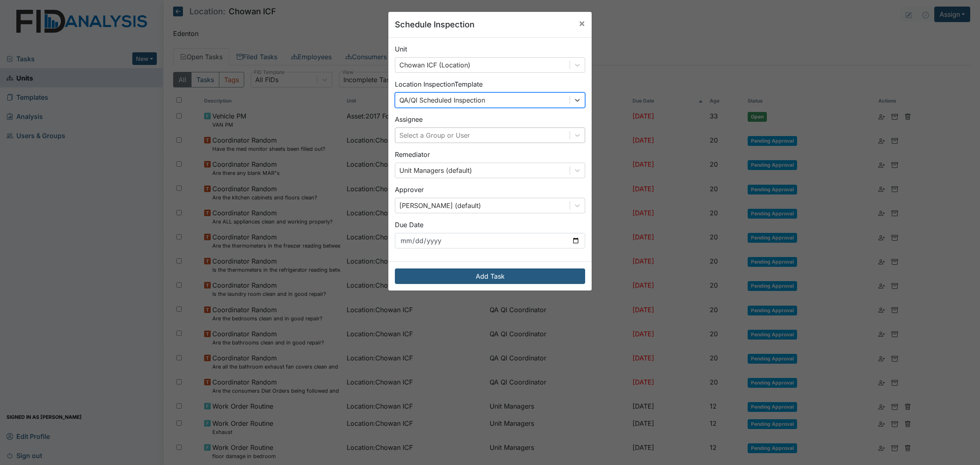
click at [483, 139] on div "Select a Group or User" at bounding box center [482, 135] width 174 height 15
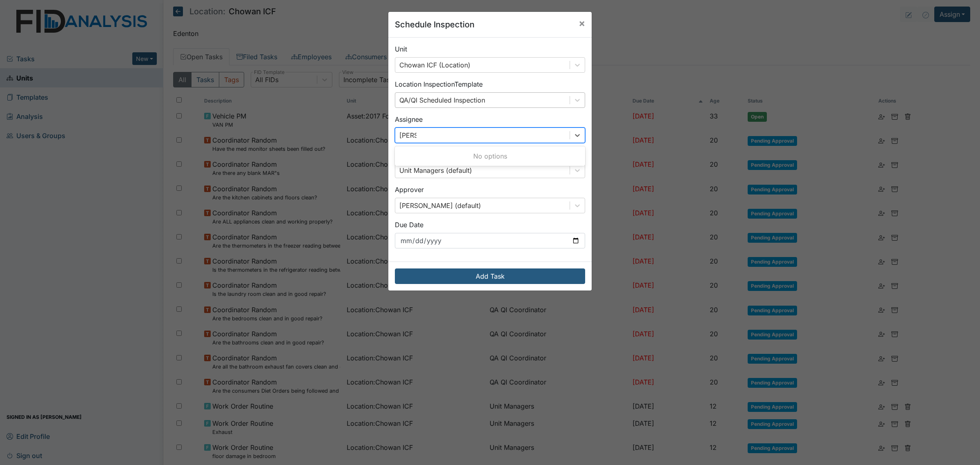
type input "sha"
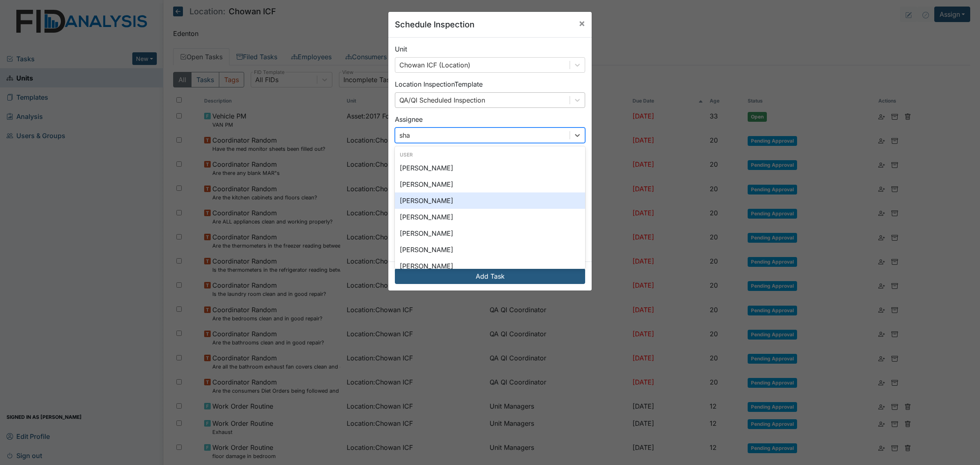
click at [485, 193] on div "[PERSON_NAME]" at bounding box center [490, 200] width 190 height 16
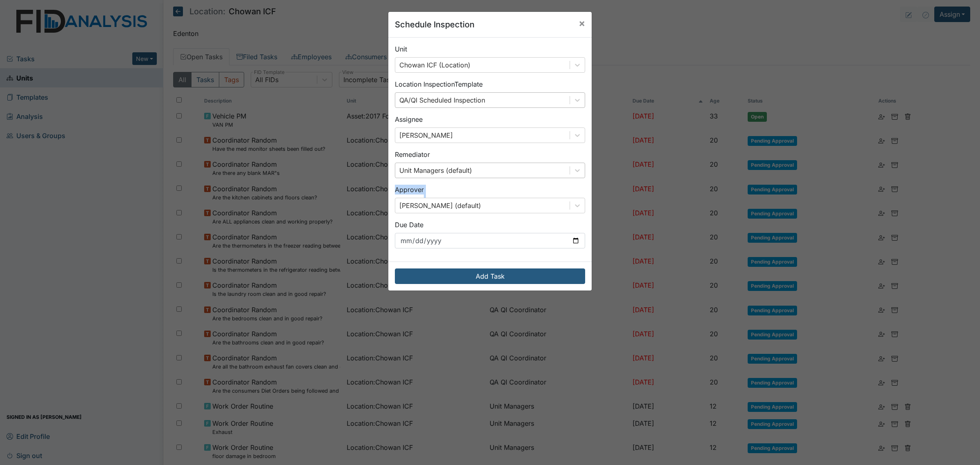
drag, startPoint x: 485, startPoint y: 193, endPoint x: 491, endPoint y: 172, distance: 21.8
click at [491, 180] on div "Unit Chowan ICF (Location) Location Inspection Template QA/QI Scheduled Inspect…" at bounding box center [489, 150] width 203 height 224
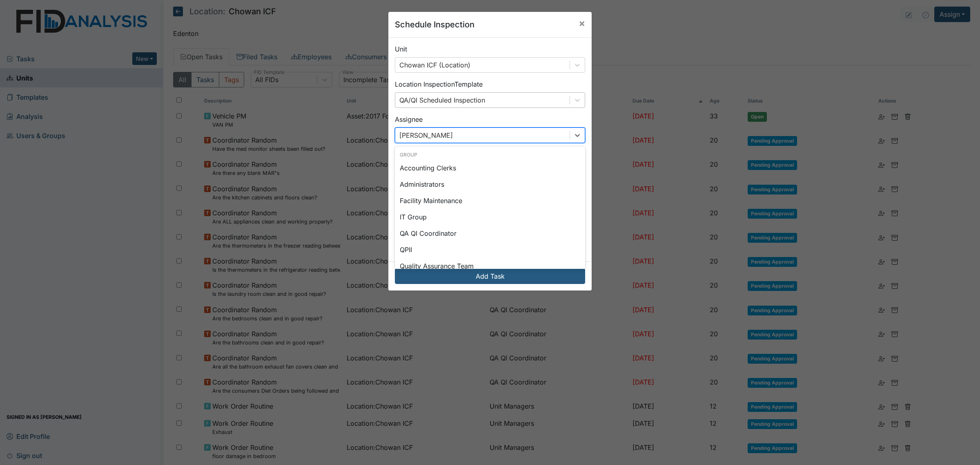
click at [482, 136] on div "[PERSON_NAME]" at bounding box center [482, 135] width 174 height 15
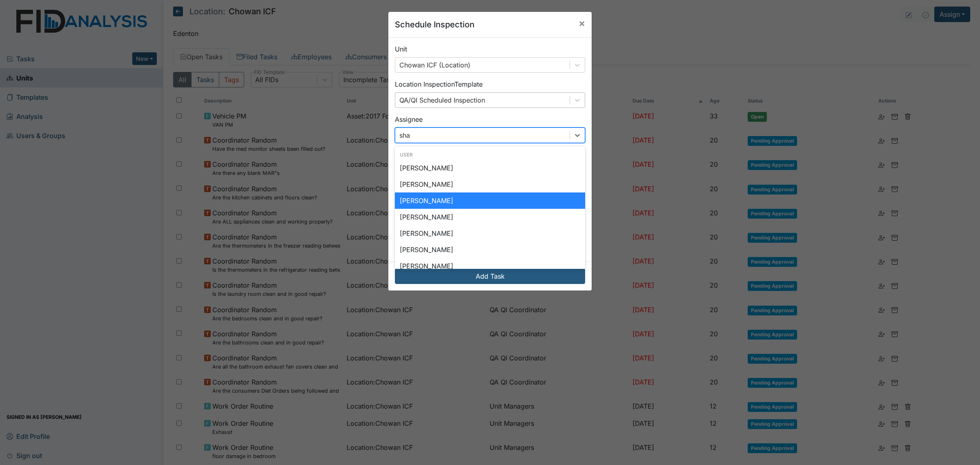
type input "shan"
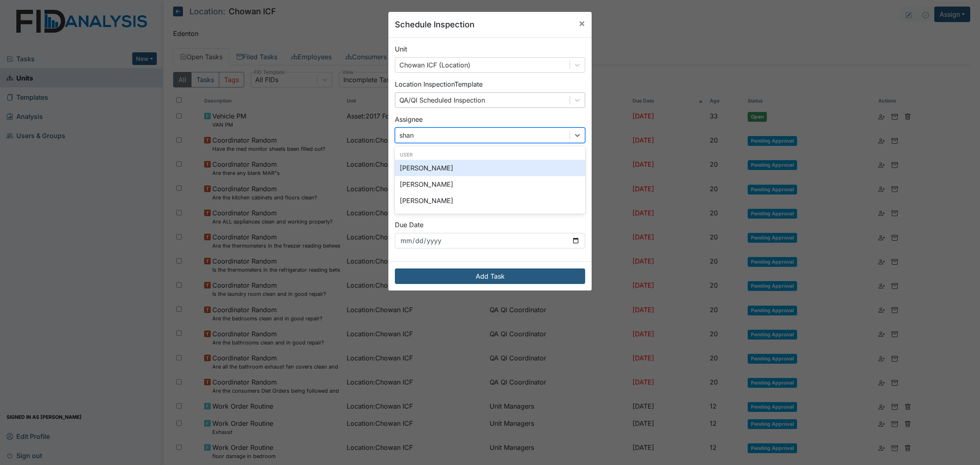
click at [461, 169] on div "[PERSON_NAME]" at bounding box center [490, 168] width 190 height 16
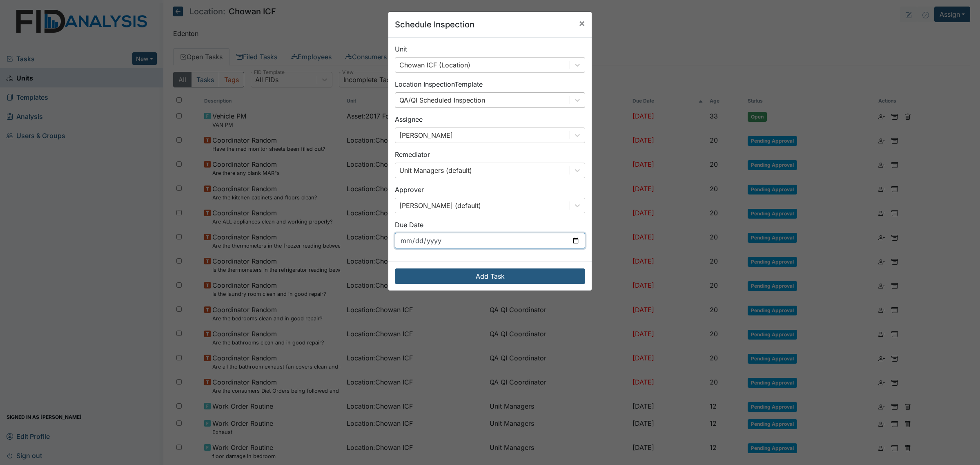
click at [571, 240] on input "[DATE]" at bounding box center [490, 241] width 190 height 16
type input "[DATE]"
click at [535, 266] on div "Add Task" at bounding box center [489, 275] width 203 height 29
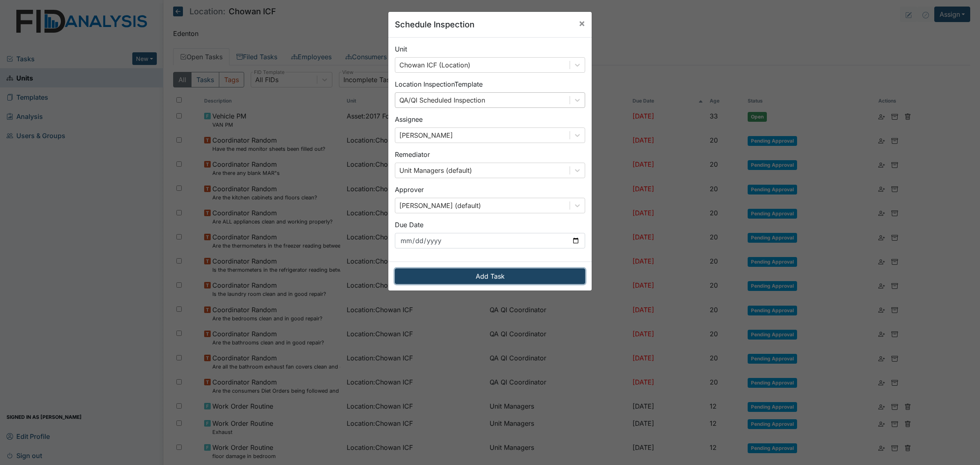
click at [531, 281] on button "Add Task" at bounding box center [490, 276] width 190 height 16
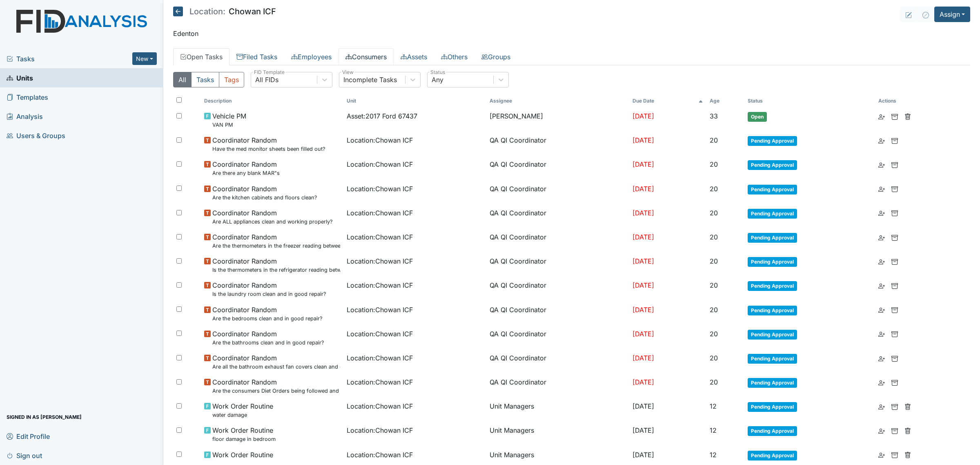
click at [370, 53] on link "Consumers" at bounding box center [366, 56] width 55 height 17
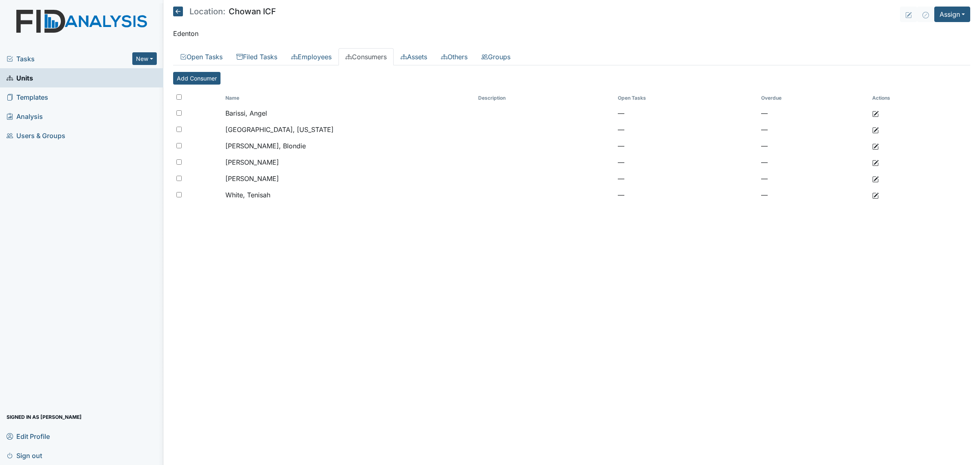
click at [176, 95] on input "checkbox" at bounding box center [178, 96] width 5 height 5
checkbox input "true"
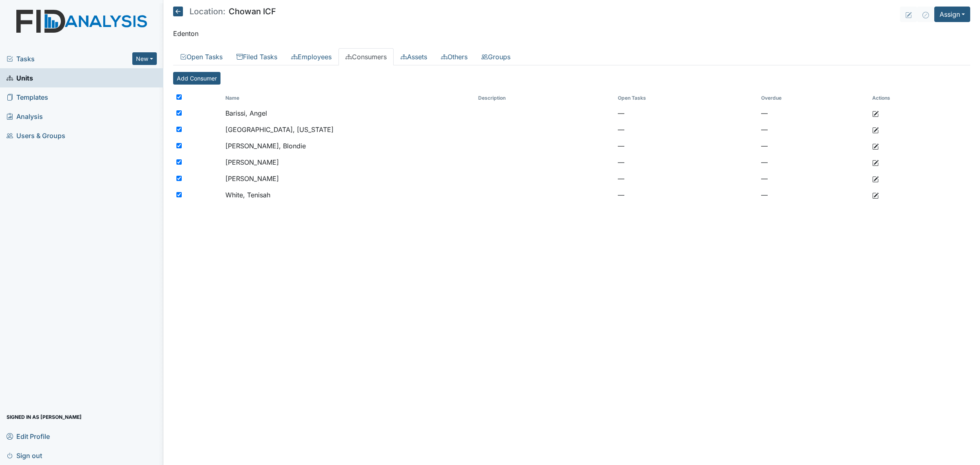
checkbox input "true"
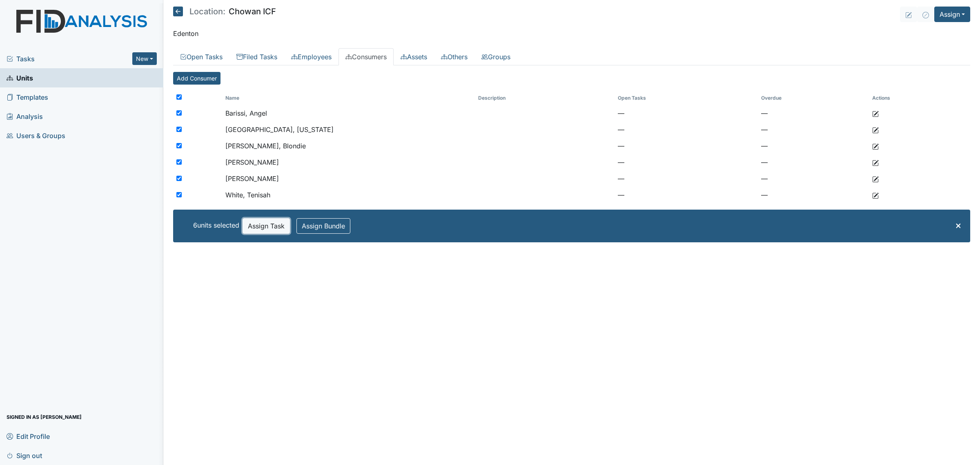
click at [276, 227] on button "Assign Task" at bounding box center [266, 226] width 47 height 16
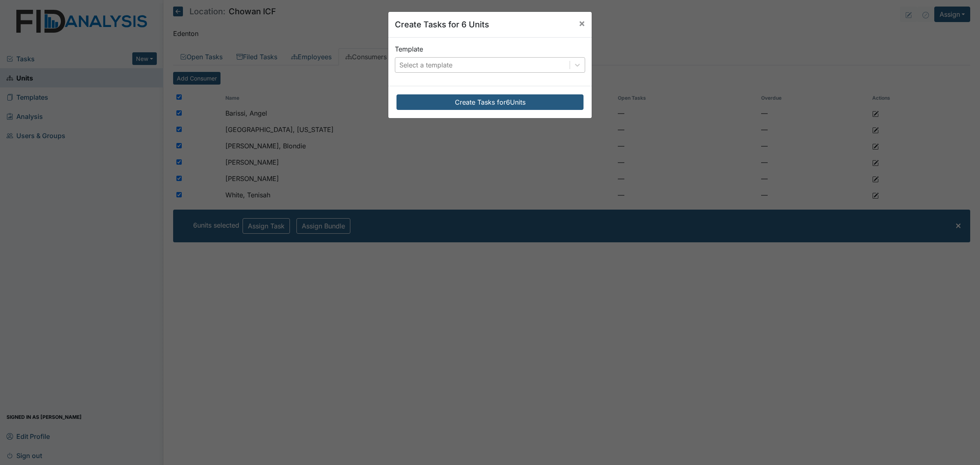
click at [464, 64] on div "Select a template" at bounding box center [482, 65] width 174 height 15
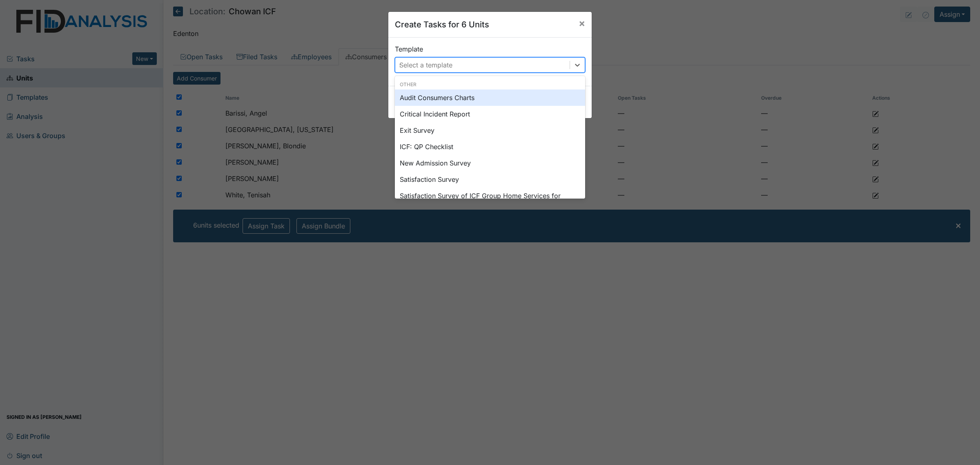
type input "sc"
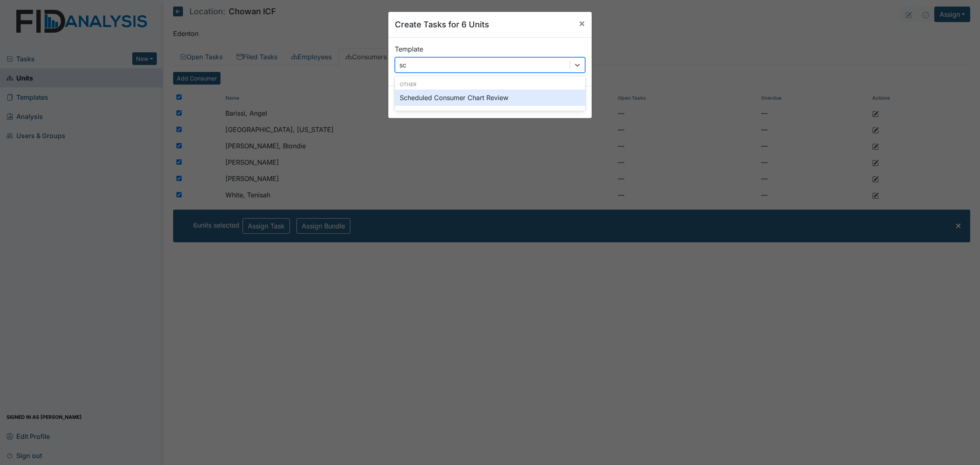
click at [471, 92] on div "Scheduled Consumer Chart Review" at bounding box center [490, 97] width 190 height 16
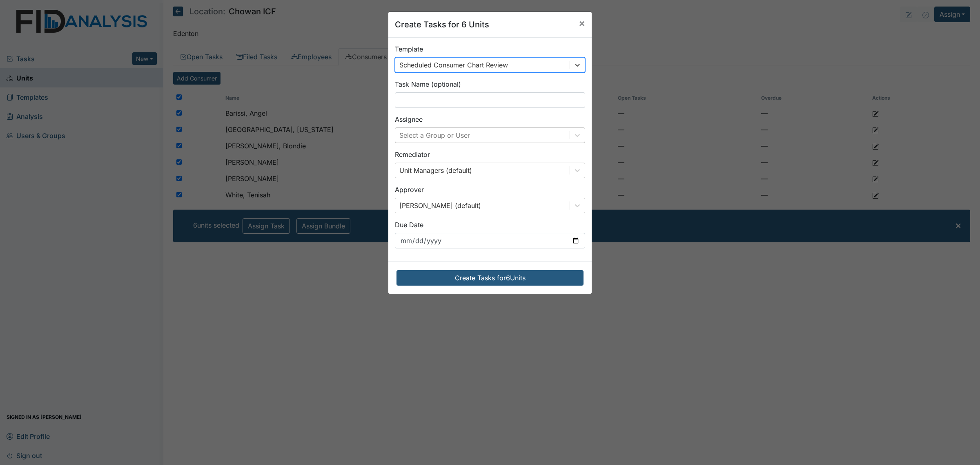
click at [459, 132] on div "Select a Group or User" at bounding box center [434, 135] width 71 height 10
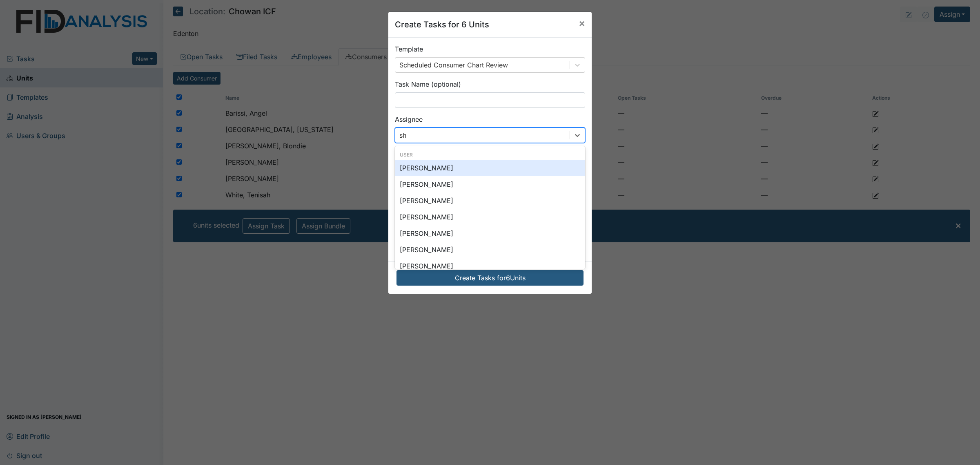
type input "sha"
click at [450, 181] on div "[PERSON_NAME]" at bounding box center [490, 184] width 190 height 16
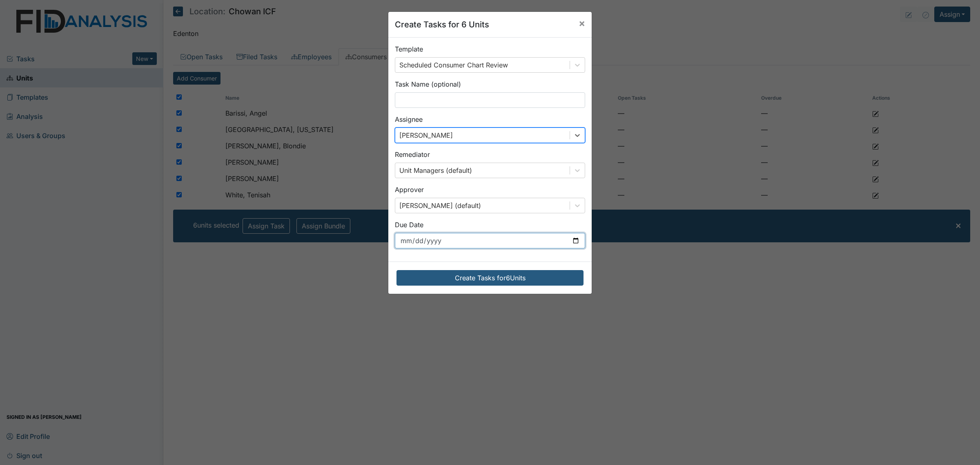
click at [457, 244] on input "[DATE]" at bounding box center [490, 241] width 190 height 16
click at [573, 237] on input "[DATE]" at bounding box center [490, 241] width 190 height 16
type input "[DATE]"
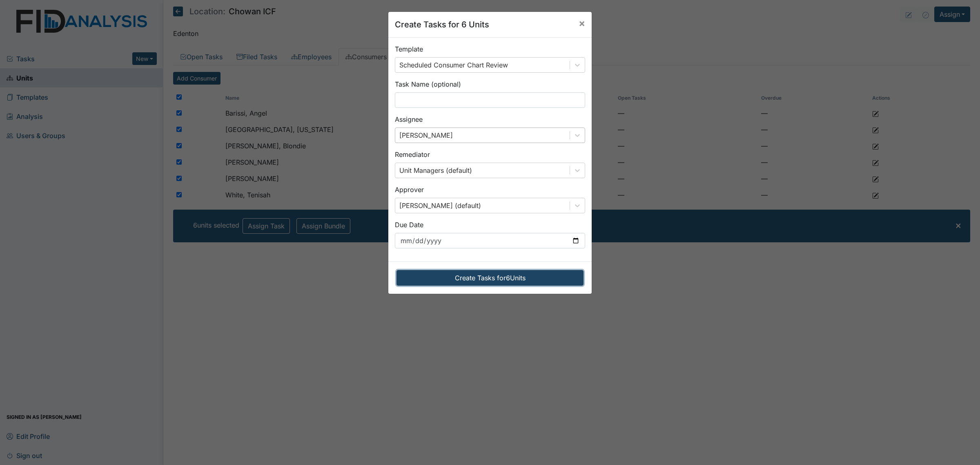
click at [513, 282] on button "Create Tasks for 6 Units" at bounding box center [490, 278] width 187 height 16
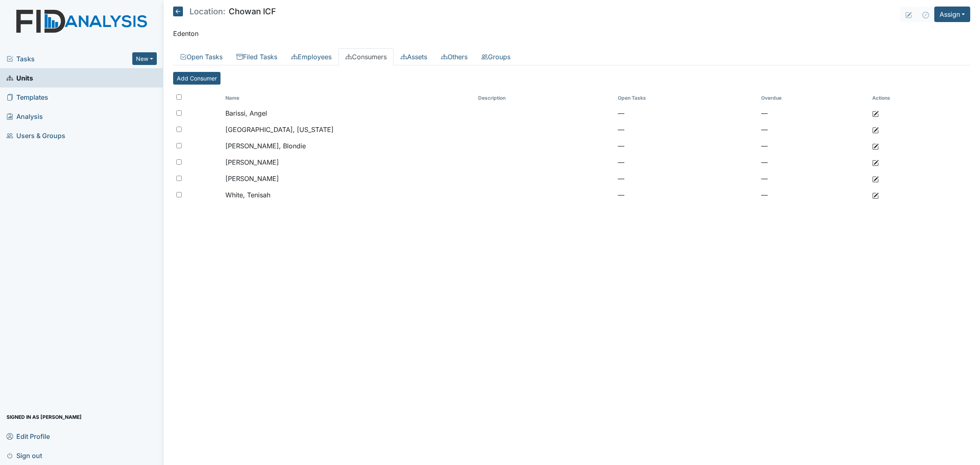
click at [174, 11] on icon at bounding box center [178, 12] width 10 height 10
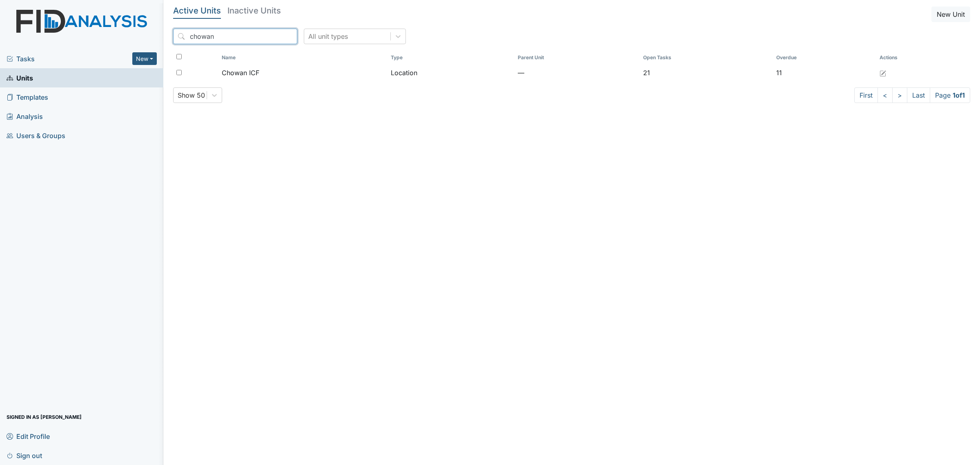
click at [221, 36] on input "chowan" at bounding box center [235, 37] width 124 height 16
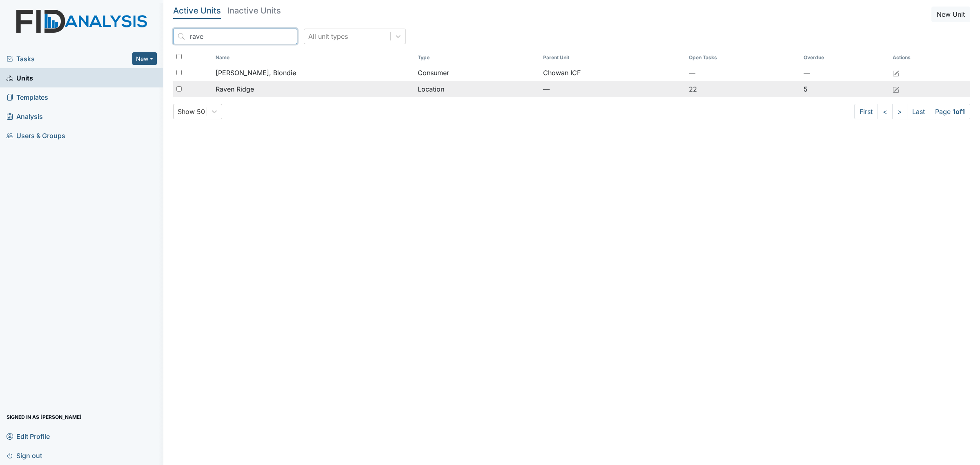
type input "rave"
click at [250, 86] on span "Raven Ridge" at bounding box center [235, 89] width 38 height 10
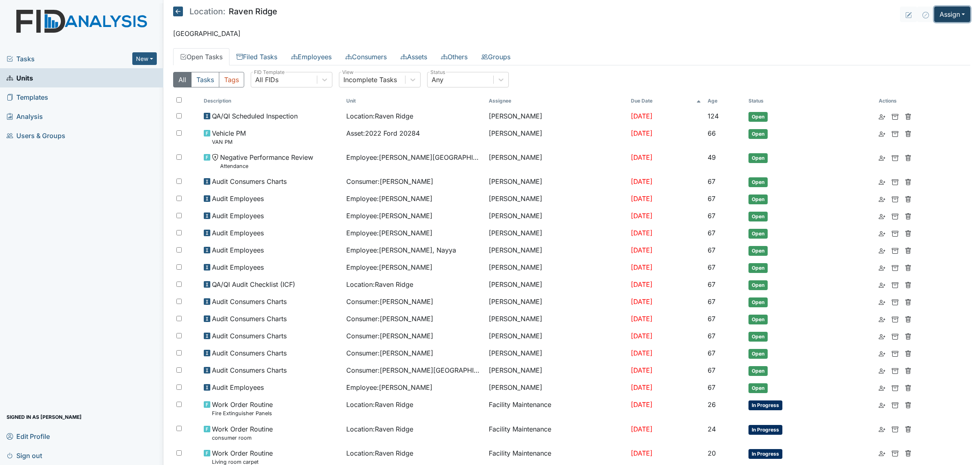
click at [940, 13] on button "Assign" at bounding box center [952, 15] width 36 height 16
click at [937, 41] on link "Assign Inspection" at bounding box center [933, 46] width 74 height 13
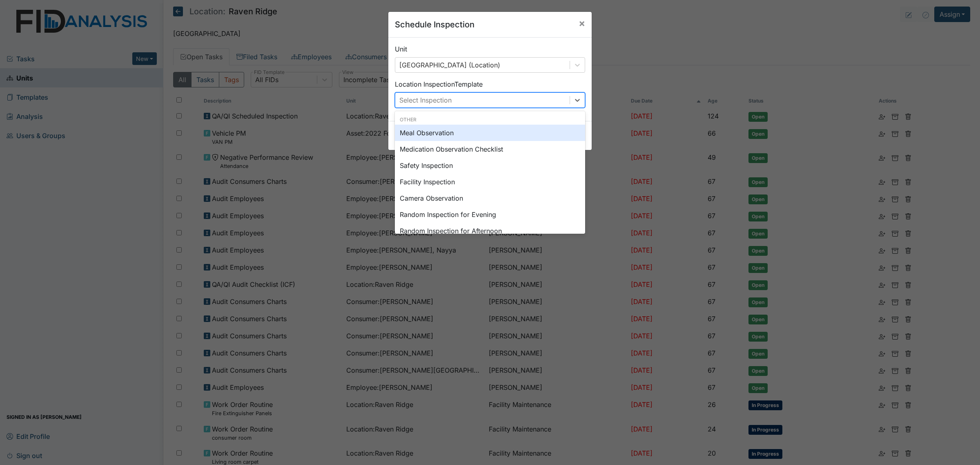
click at [453, 99] on div "Select Inspection" at bounding box center [482, 100] width 174 height 15
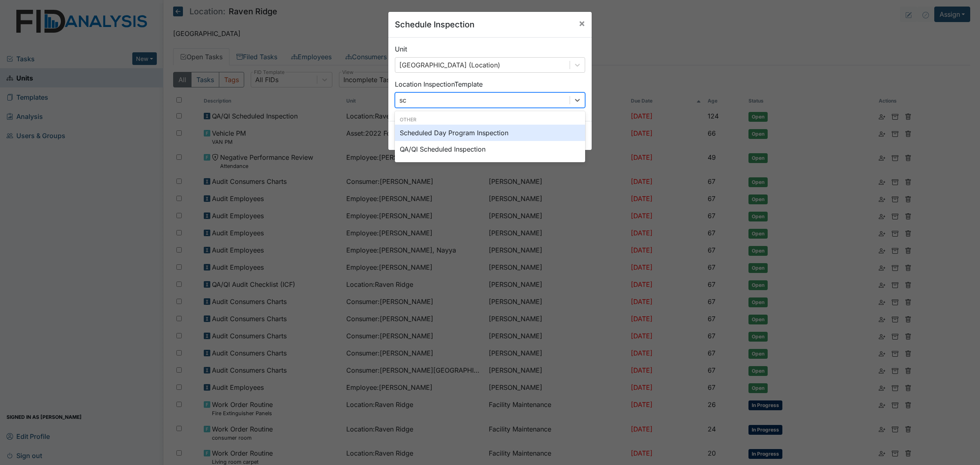
type input "sch"
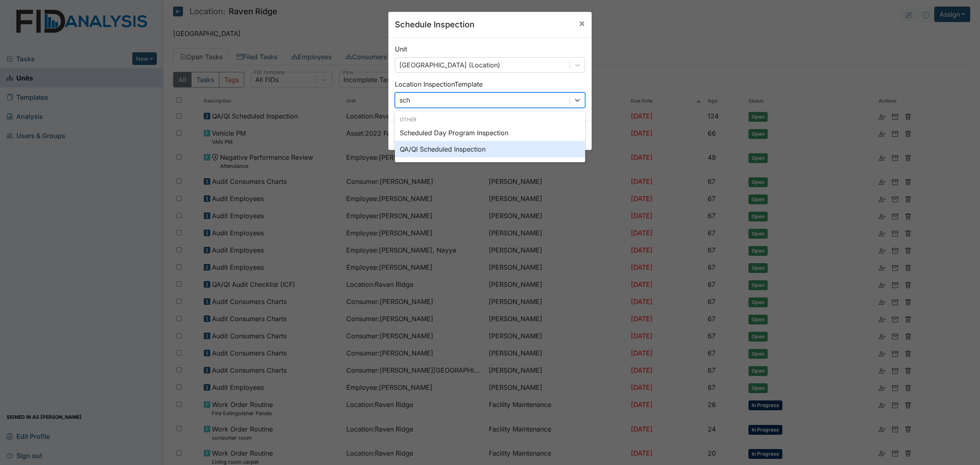
click at [478, 145] on div "QA/QI Scheduled Inspection" at bounding box center [490, 149] width 190 height 16
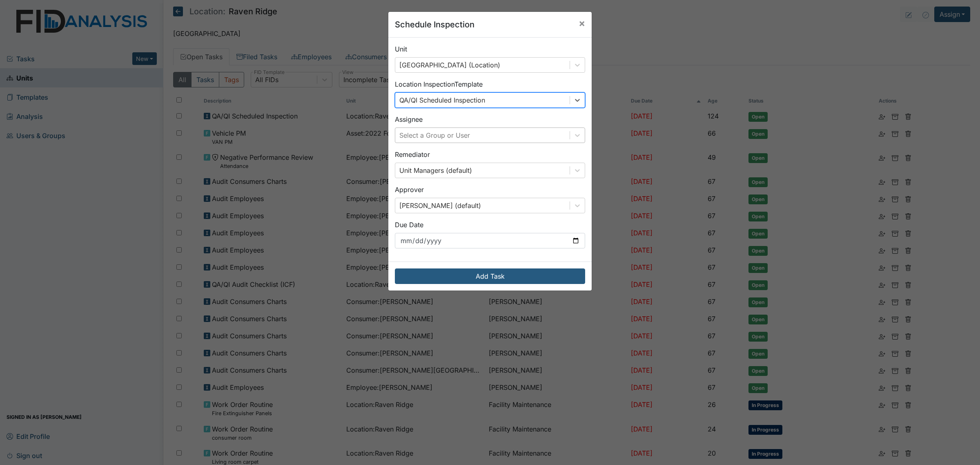
click at [499, 135] on div "Select a Group or User" at bounding box center [482, 135] width 174 height 15
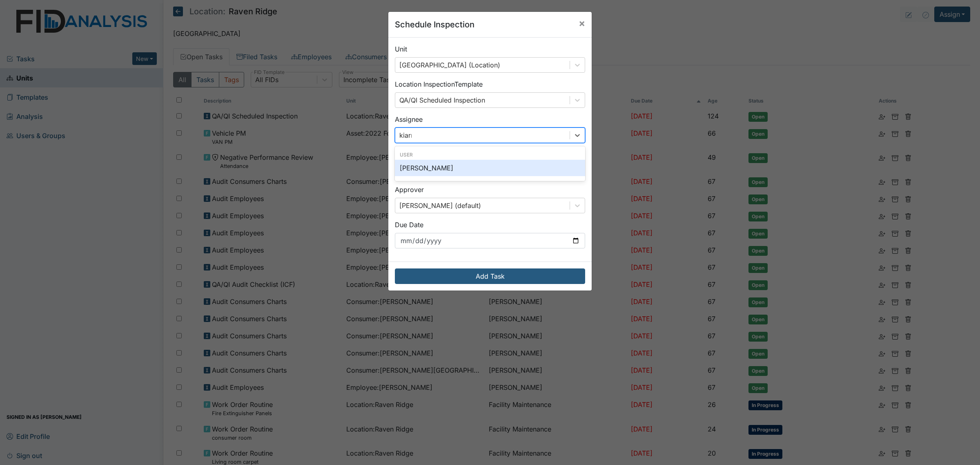
type input "kiarra"
click at [469, 166] on div "[PERSON_NAME]" at bounding box center [490, 168] width 190 height 16
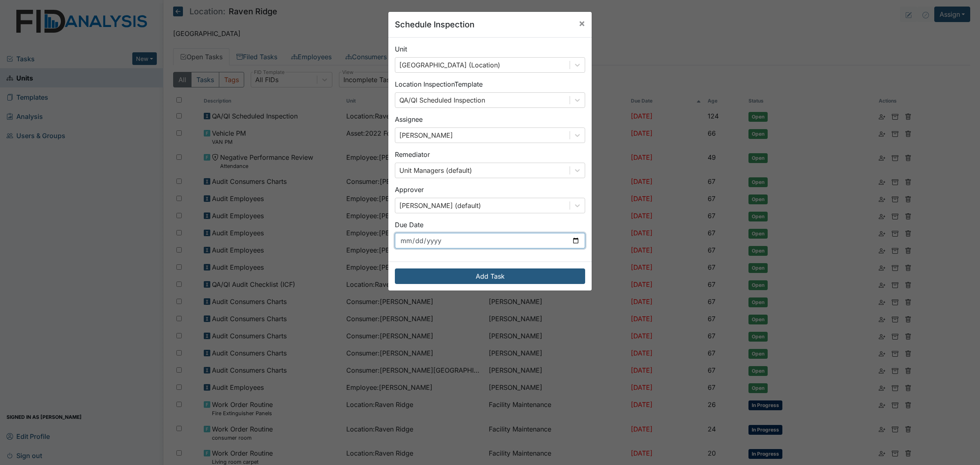
click at [574, 241] on input "[DATE]" at bounding box center [490, 241] width 190 height 16
type input "[DATE]"
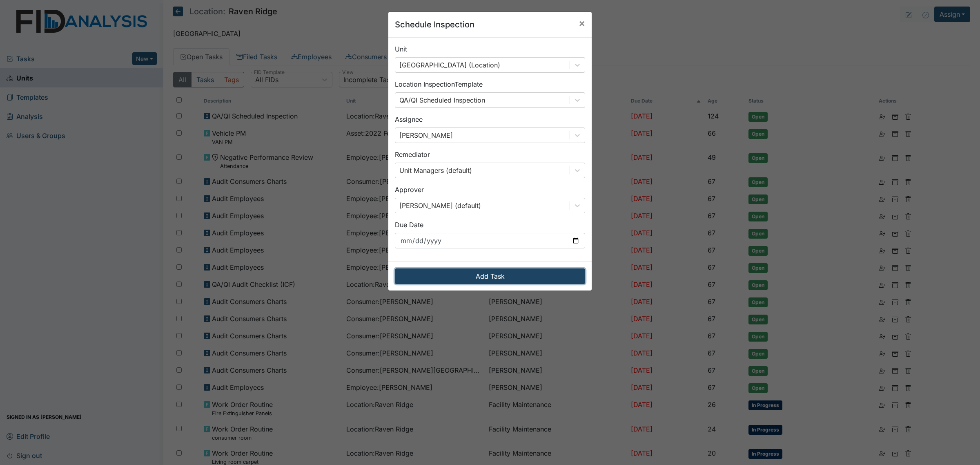
click at [508, 278] on button "Add Task" at bounding box center [490, 276] width 190 height 16
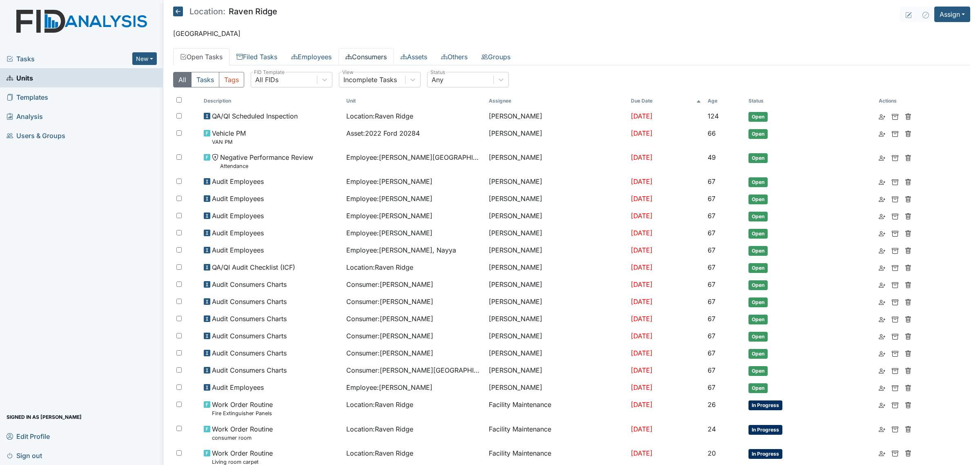
click at [367, 54] on link "Consumers" at bounding box center [366, 56] width 55 height 17
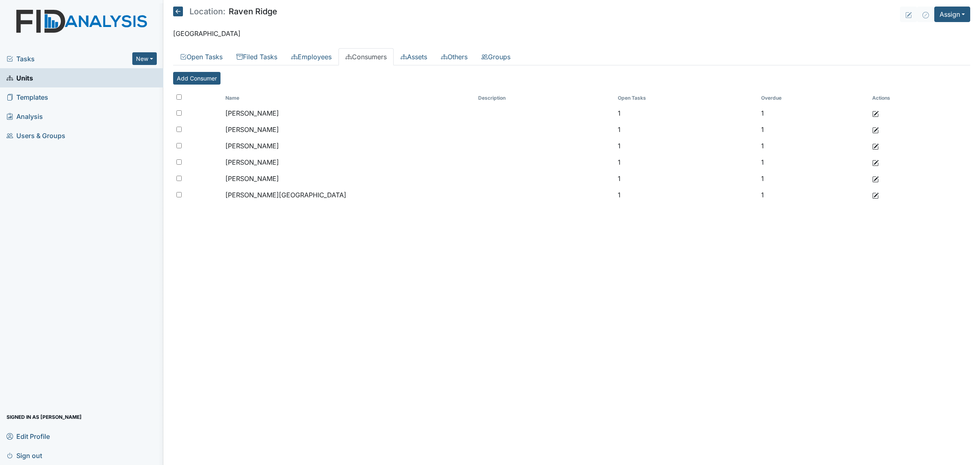
click at [179, 100] on input "checkbox" at bounding box center [178, 96] width 5 height 5
checkbox input "true"
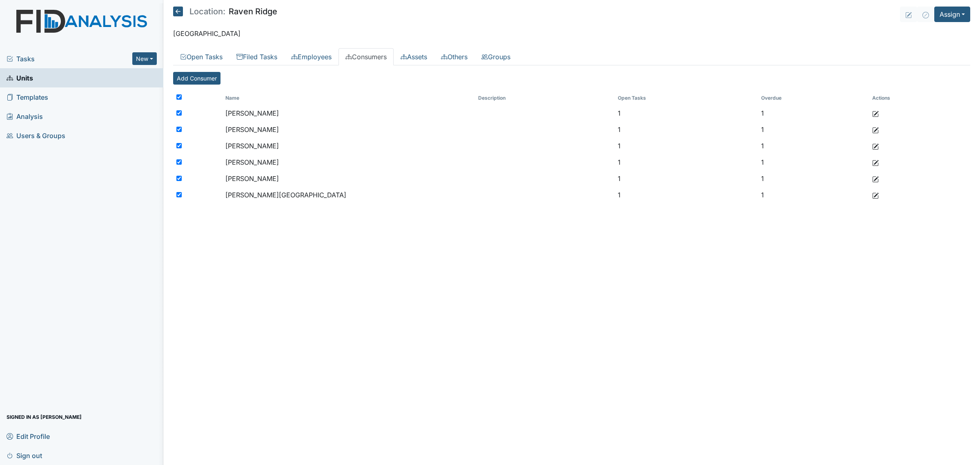
checkbox input "true"
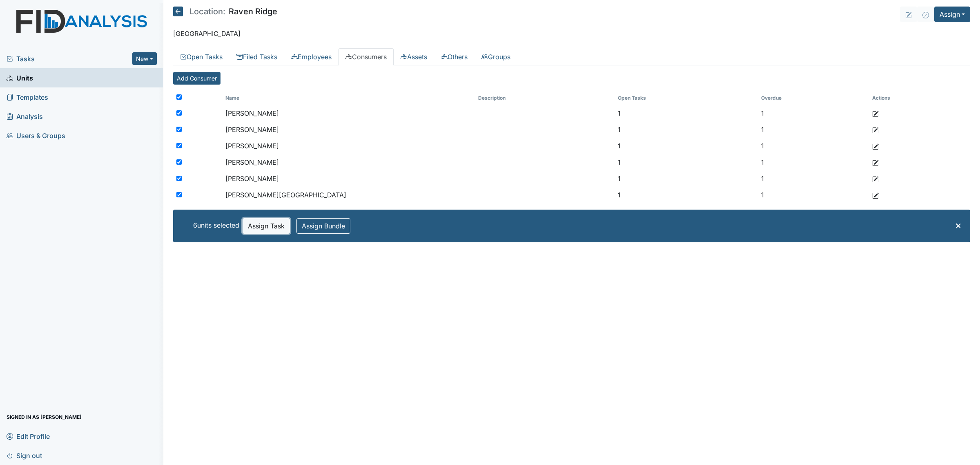
click at [270, 225] on button "Assign Task" at bounding box center [266, 226] width 47 height 16
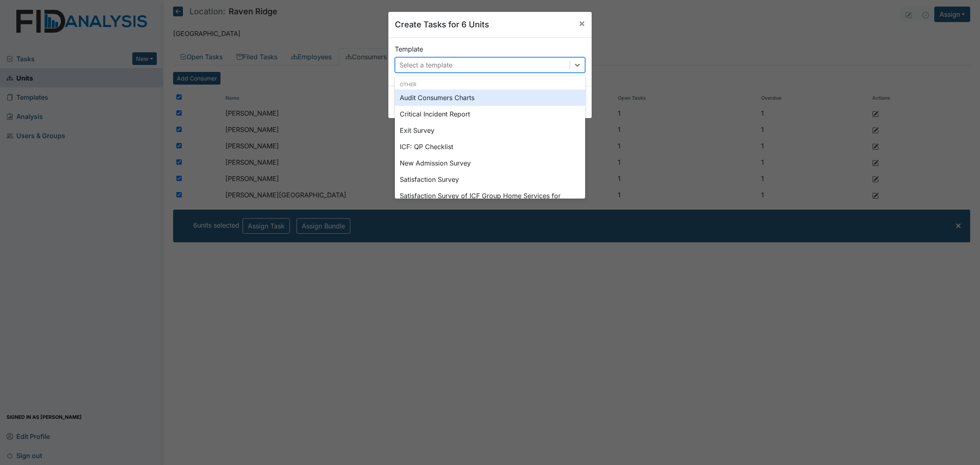
click at [487, 64] on div "Select a template" at bounding box center [482, 65] width 174 height 15
type input "sc"
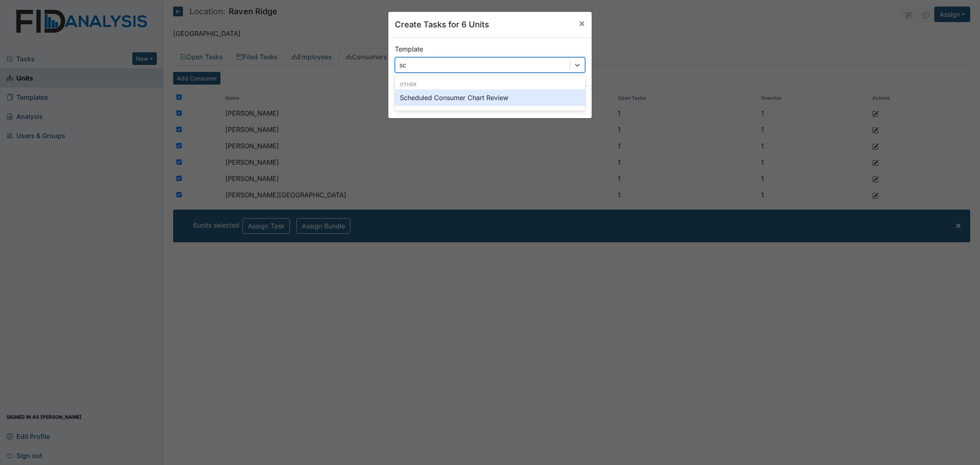
click at [478, 96] on div "Scheduled Consumer Chart Review" at bounding box center [490, 97] width 190 height 16
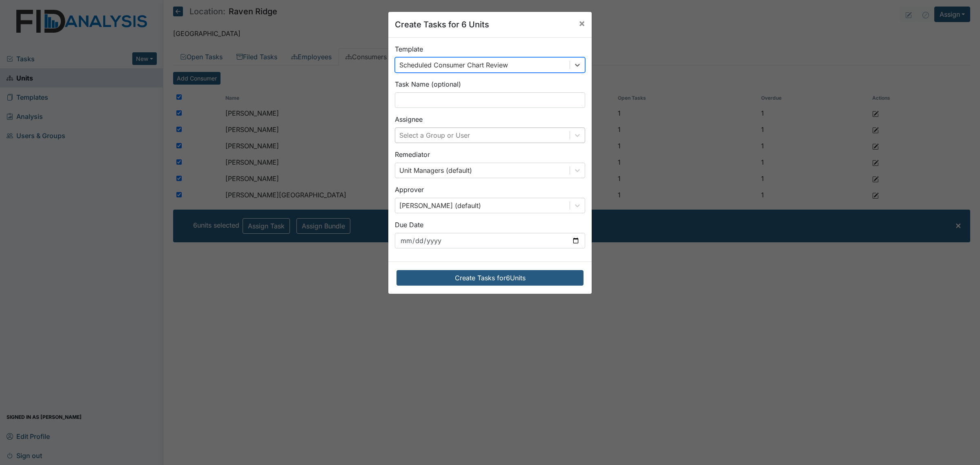
click at [465, 136] on div "Select a Group or User" at bounding box center [434, 135] width 71 height 10
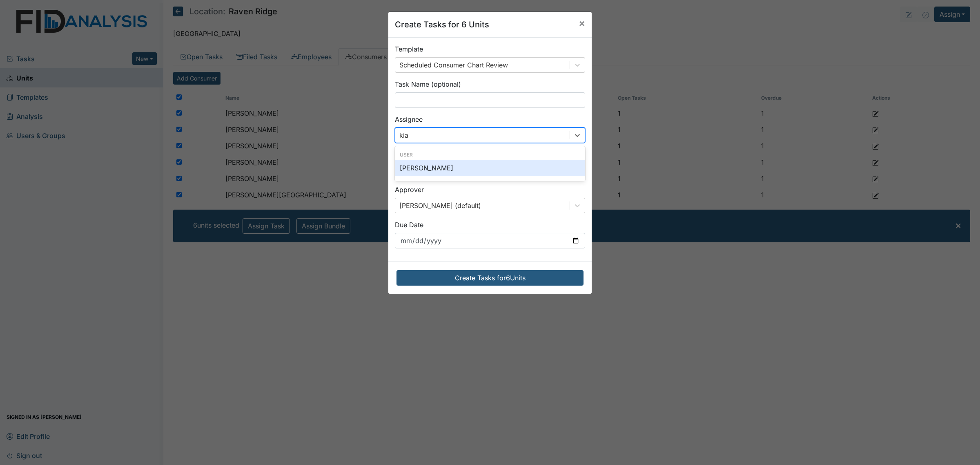
type input "kiar"
click at [441, 168] on div "[PERSON_NAME]" at bounding box center [490, 168] width 190 height 16
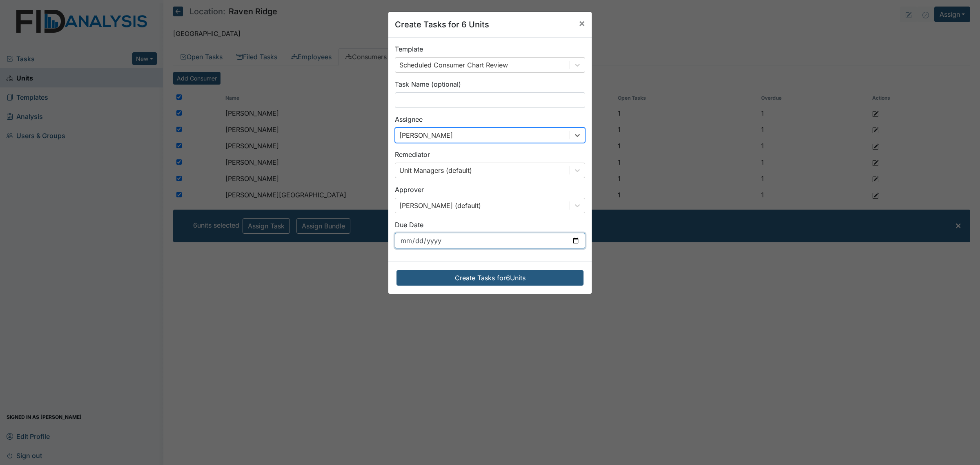
click at [571, 238] on input "[DATE]" at bounding box center [490, 241] width 190 height 16
type input "[DATE]"
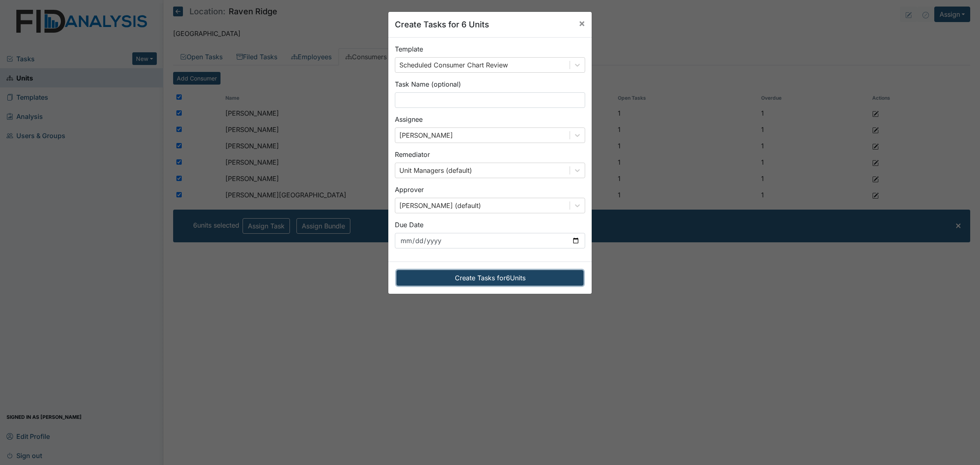
click at [546, 274] on button "Create Tasks for 6 Units" at bounding box center [490, 278] width 187 height 16
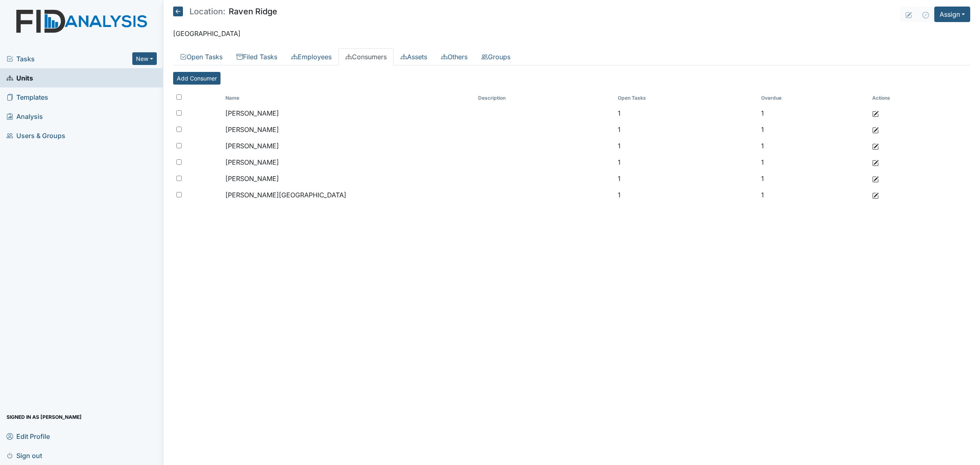
click at [174, 14] on icon at bounding box center [178, 12] width 10 height 10
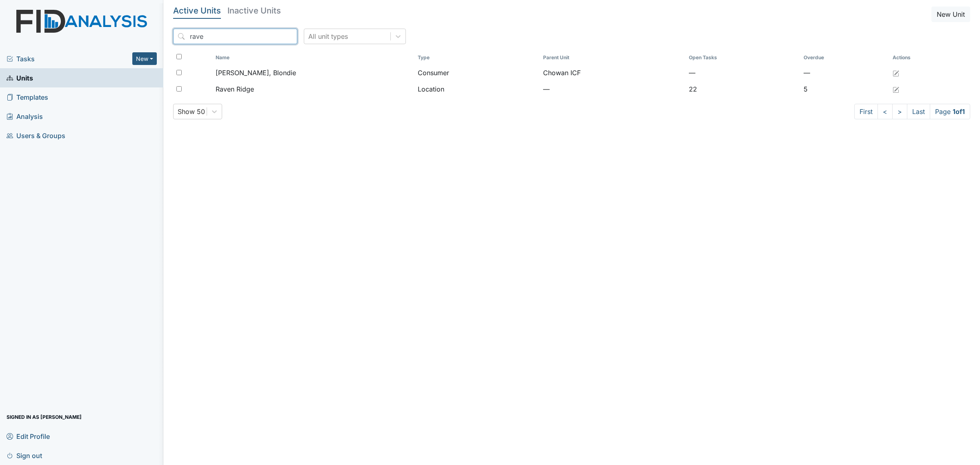
click at [223, 36] on input "rave" at bounding box center [235, 37] width 124 height 16
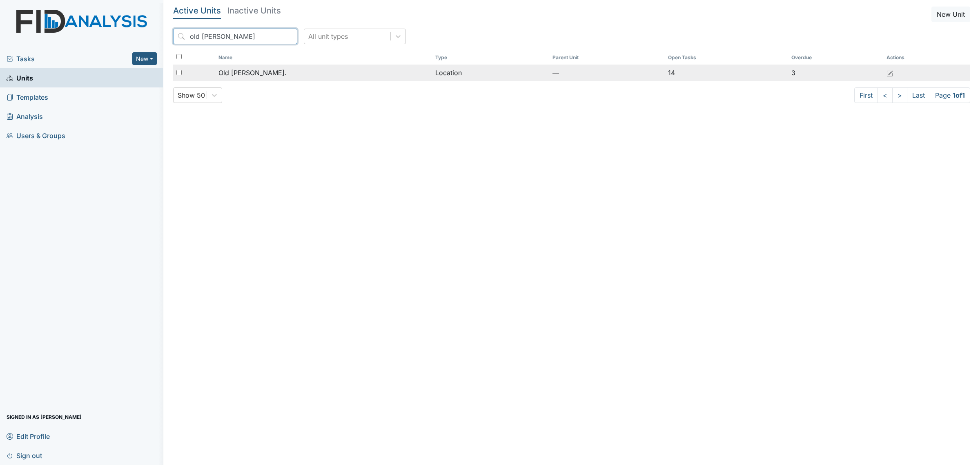
type input "old [PERSON_NAME]"
click at [269, 74] on div "Old [PERSON_NAME]." at bounding box center [324, 73] width 210 height 10
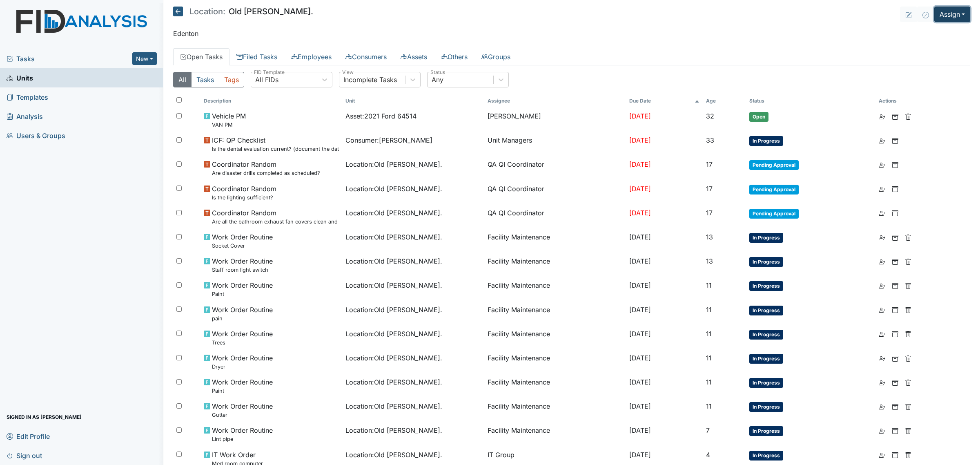
click at [950, 14] on button "Assign" at bounding box center [952, 15] width 36 height 16
click at [948, 44] on link "Assign Inspection" at bounding box center [933, 46] width 74 height 13
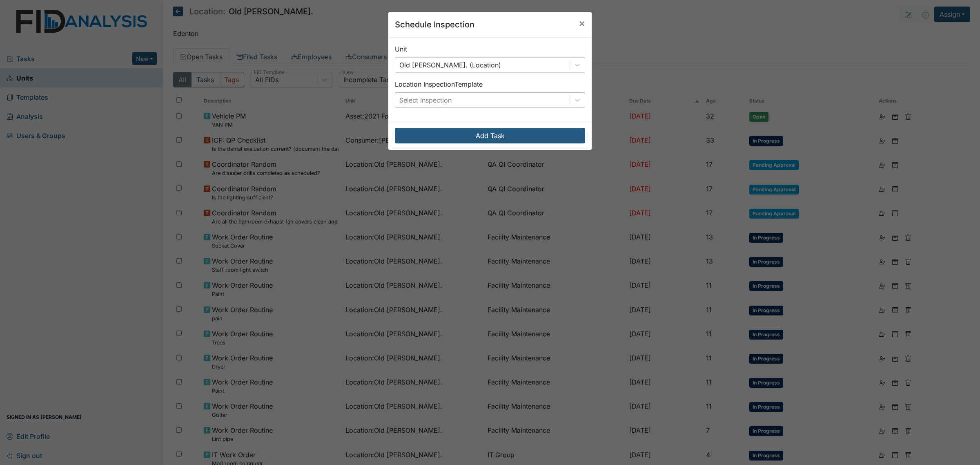
click at [442, 100] on div "Select Inspection" at bounding box center [425, 100] width 52 height 10
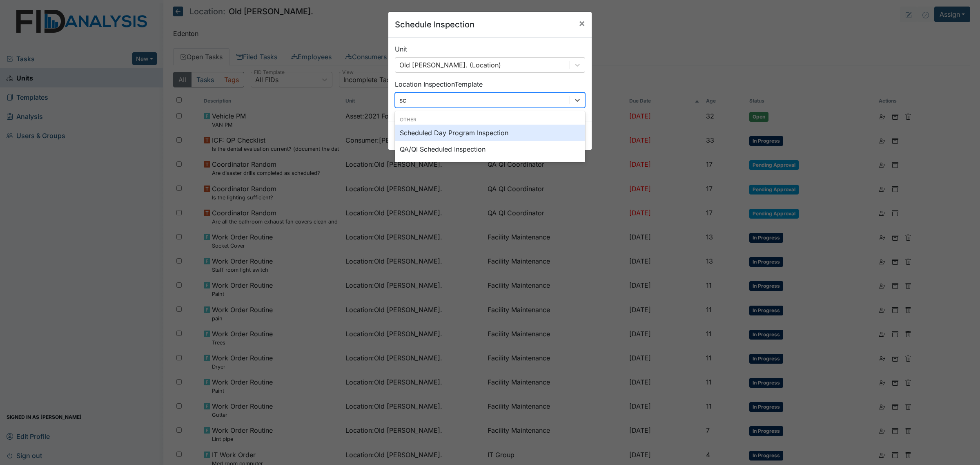
type input "sch"
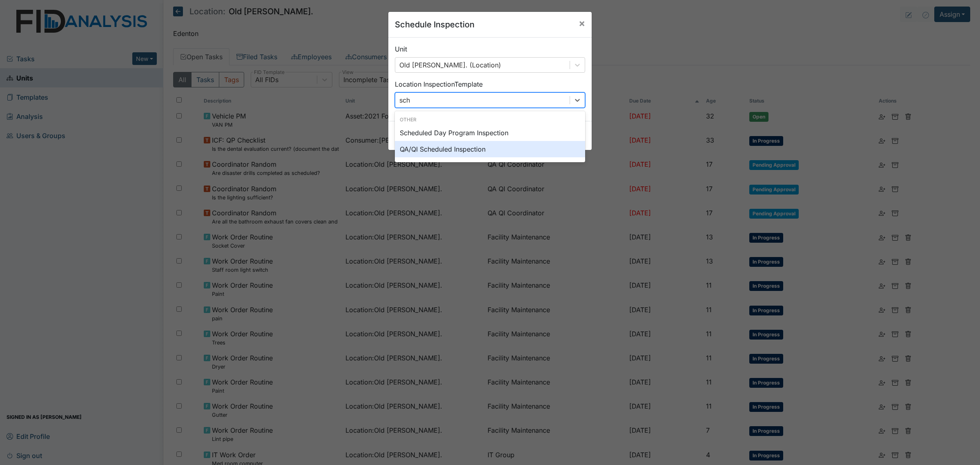
click at [498, 150] on div "QA/QI Scheduled Inspection" at bounding box center [490, 149] width 190 height 16
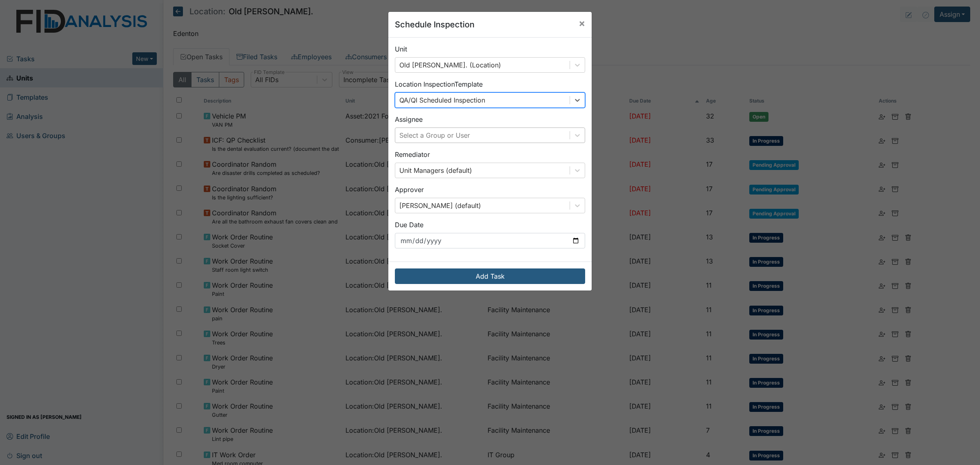
click at [495, 137] on div "Select a Group or User" at bounding box center [482, 135] width 174 height 15
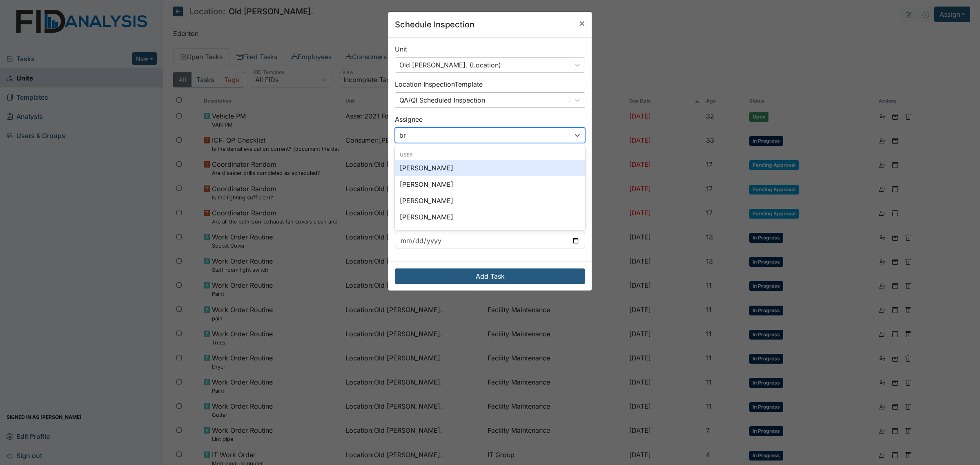
type input "bri"
click at [460, 167] on div "[PERSON_NAME]" at bounding box center [490, 168] width 190 height 16
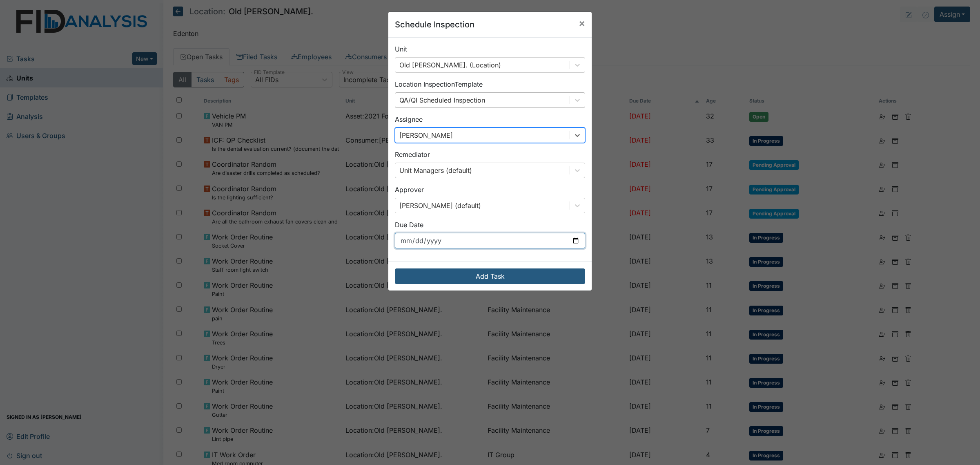
click at [570, 239] on input "[DATE]" at bounding box center [490, 241] width 190 height 16
type input "[DATE]"
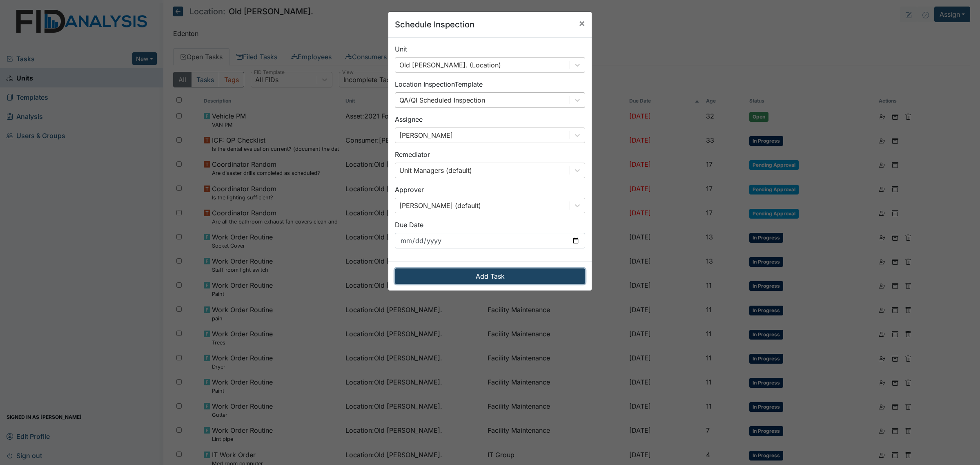
click at [500, 276] on button "Add Task" at bounding box center [490, 276] width 190 height 16
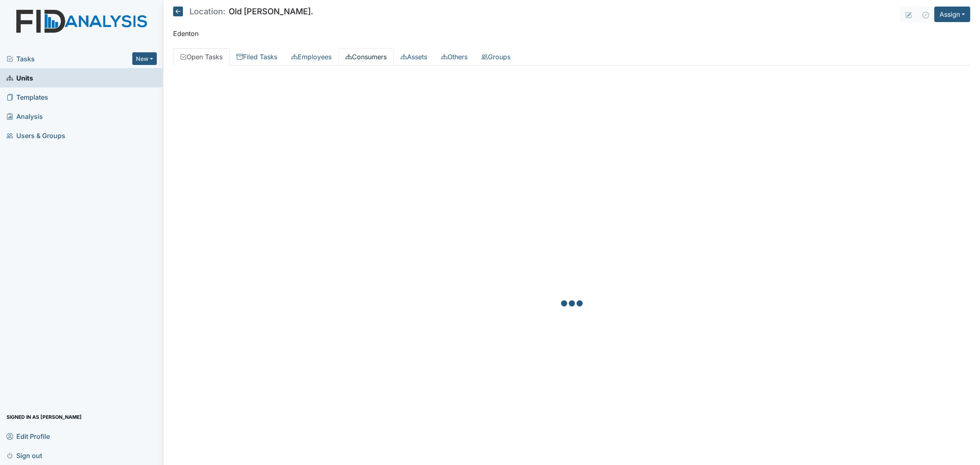
click at [372, 54] on link "Consumers" at bounding box center [366, 56] width 55 height 17
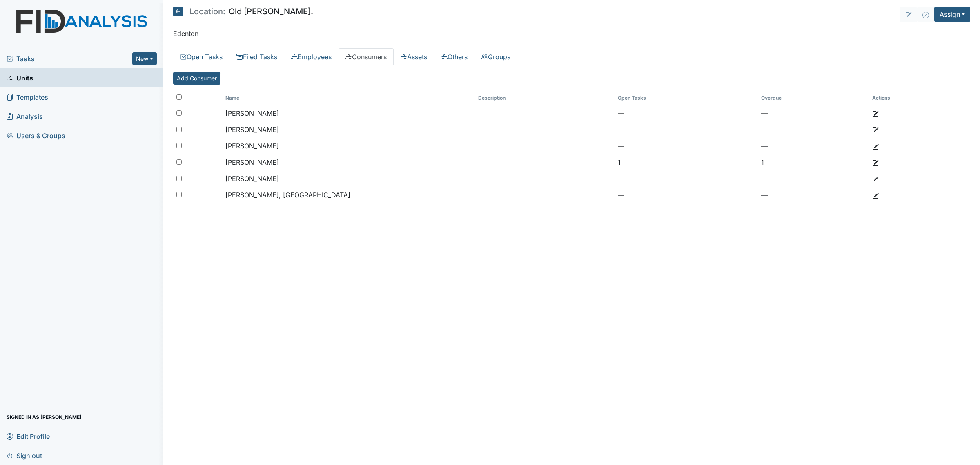
click at [178, 97] on input "checkbox" at bounding box center [178, 96] width 5 height 5
checkbox input "true"
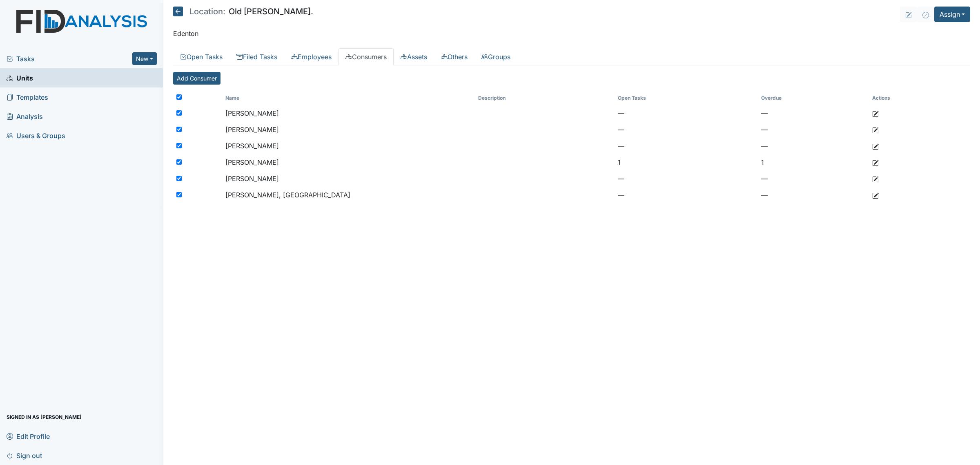
checkbox input "true"
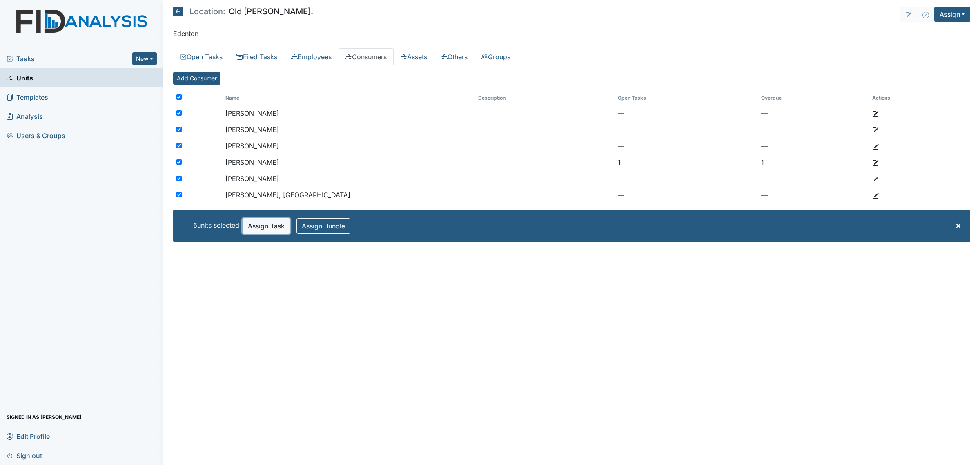
click at [270, 225] on button "Assign Task" at bounding box center [266, 226] width 47 height 16
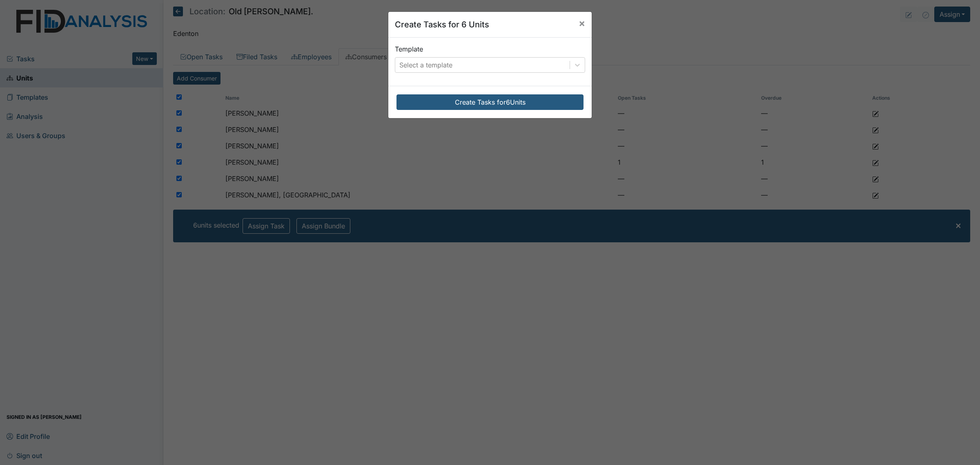
click at [440, 74] on div "Template Select a template" at bounding box center [489, 62] width 203 height 48
click at [442, 67] on div "Select a template" at bounding box center [425, 65] width 53 height 10
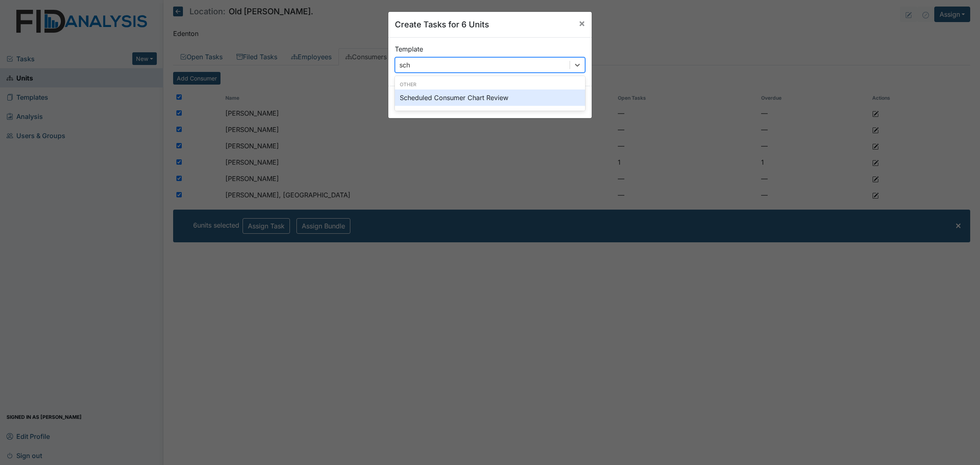
type input "sche"
click at [452, 96] on div "Scheduled Consumer Chart Review" at bounding box center [490, 97] width 190 height 16
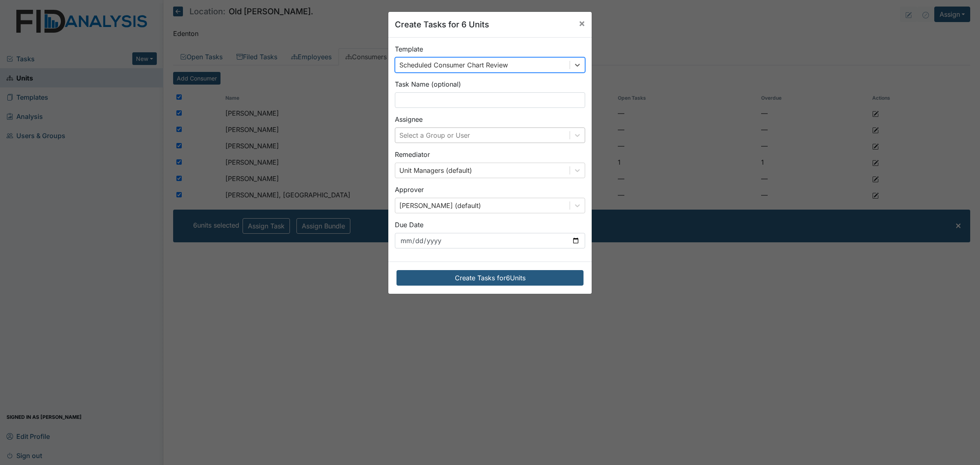
click at [460, 136] on div "Select a Group or User" at bounding box center [434, 135] width 71 height 10
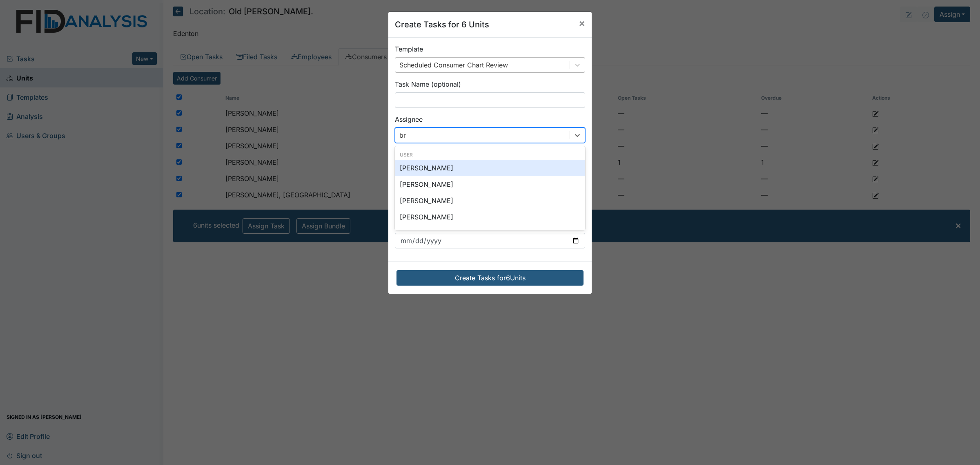
type input "bri"
click at [451, 163] on div "[PERSON_NAME]" at bounding box center [490, 168] width 190 height 16
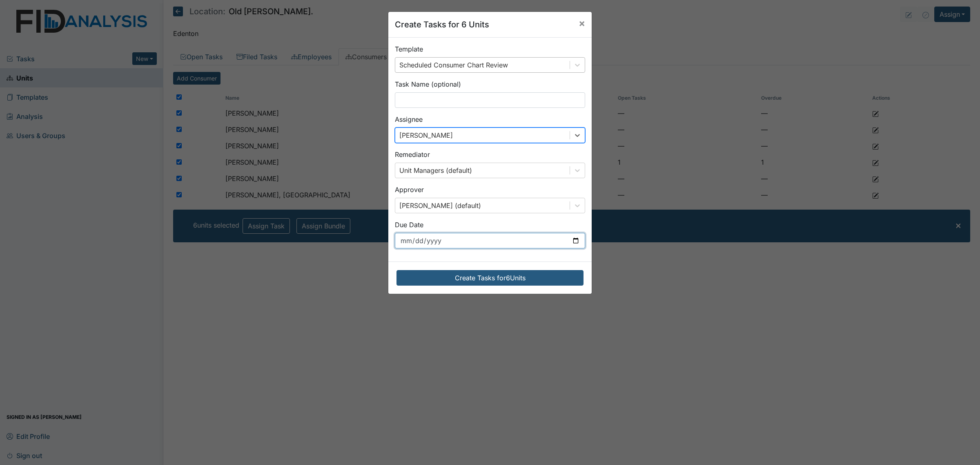
click at [579, 242] on input "[DATE]" at bounding box center [490, 241] width 190 height 16
click at [570, 241] on input "[DATE]" at bounding box center [490, 241] width 190 height 16
type input "[DATE]"
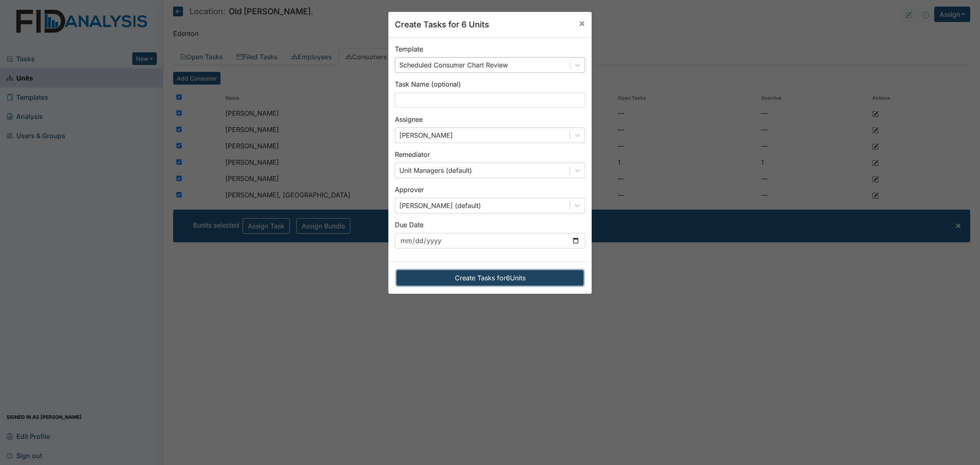
click at [511, 282] on button "Create Tasks for 6 Units" at bounding box center [490, 278] width 187 height 16
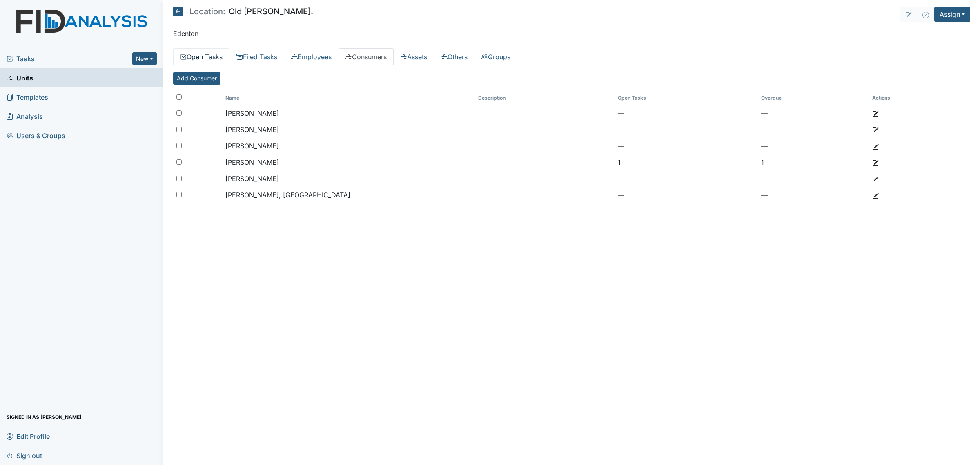
click at [188, 56] on link "Open Tasks" at bounding box center [201, 56] width 56 height 17
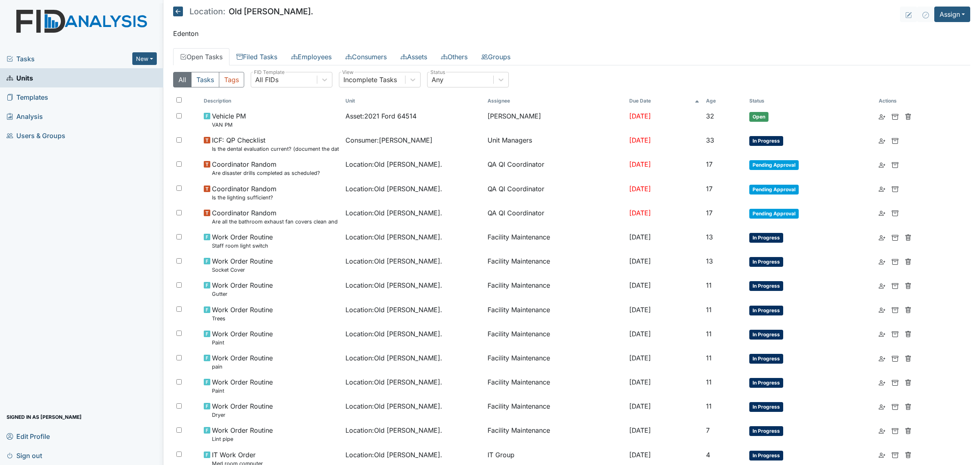
click at [717, 101] on th "Age" at bounding box center [725, 101] width 44 height 14
click at [718, 100] on th "Age" at bounding box center [719, 101] width 49 height 14
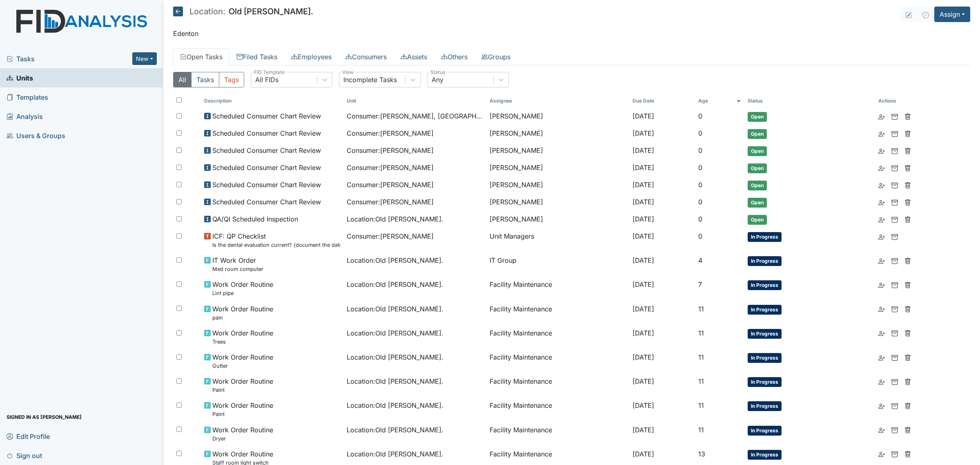
click at [167, 8] on main "Location: [GEOGRAPHIC_DATA][PERSON_NAME]. Assign Assign Form Assign Inspection …" at bounding box center [571, 232] width 817 height 465
click at [182, 15] on icon at bounding box center [178, 12] width 10 height 10
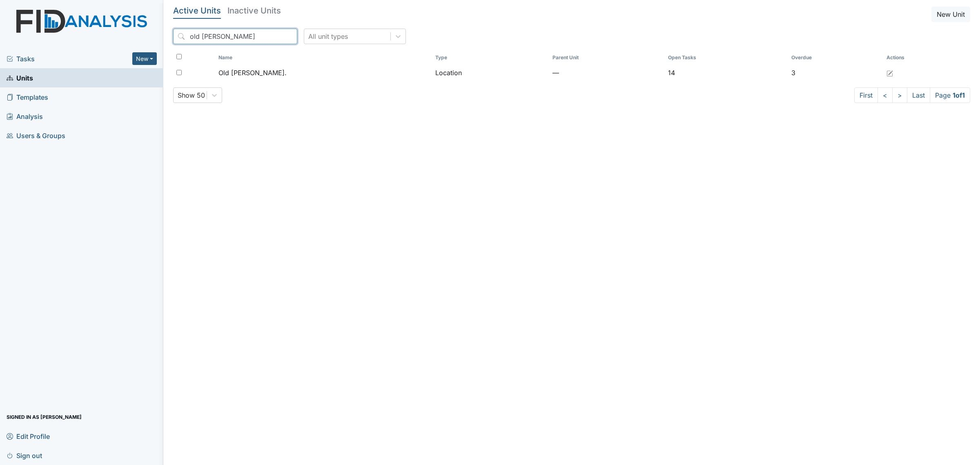
click at [248, 37] on input "old [PERSON_NAME]" at bounding box center [235, 37] width 124 height 16
click at [249, 37] on input "old [PERSON_NAME]" at bounding box center [235, 37] width 124 height 16
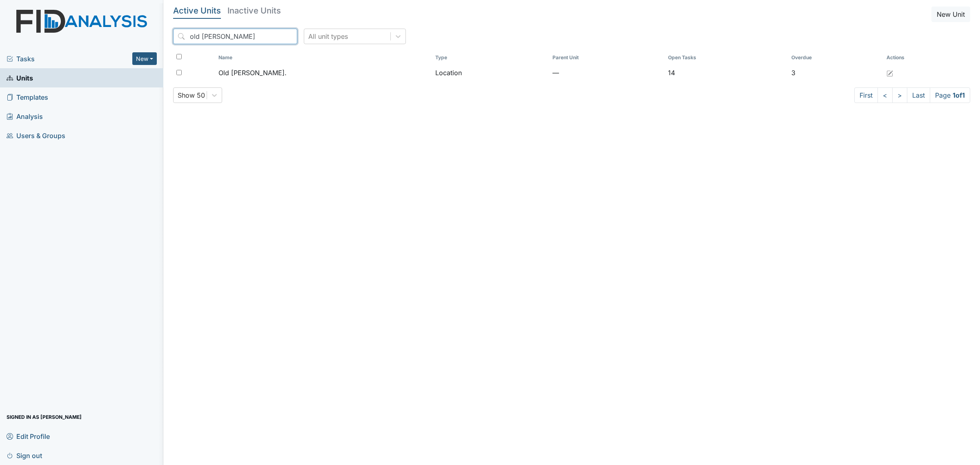
click at [249, 37] on input "old [PERSON_NAME]" at bounding box center [235, 37] width 124 height 16
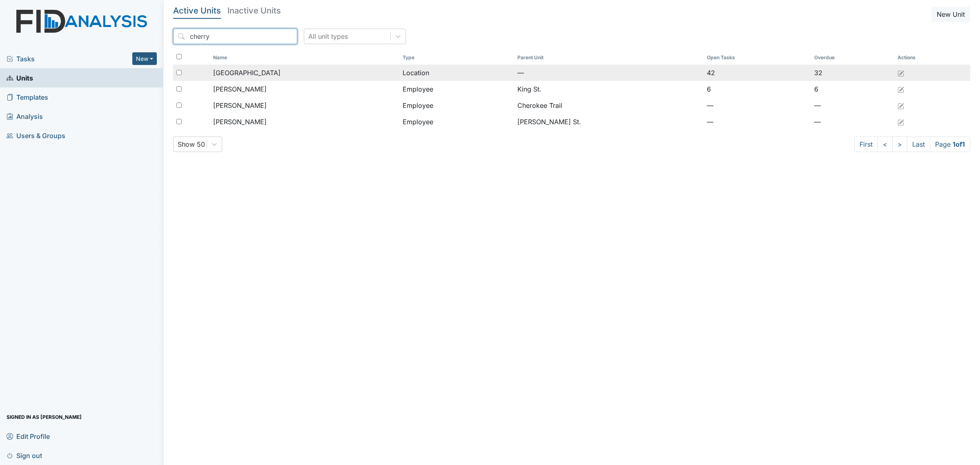
type input "cherry"
click at [244, 69] on span "[GEOGRAPHIC_DATA]" at bounding box center [246, 73] width 67 height 10
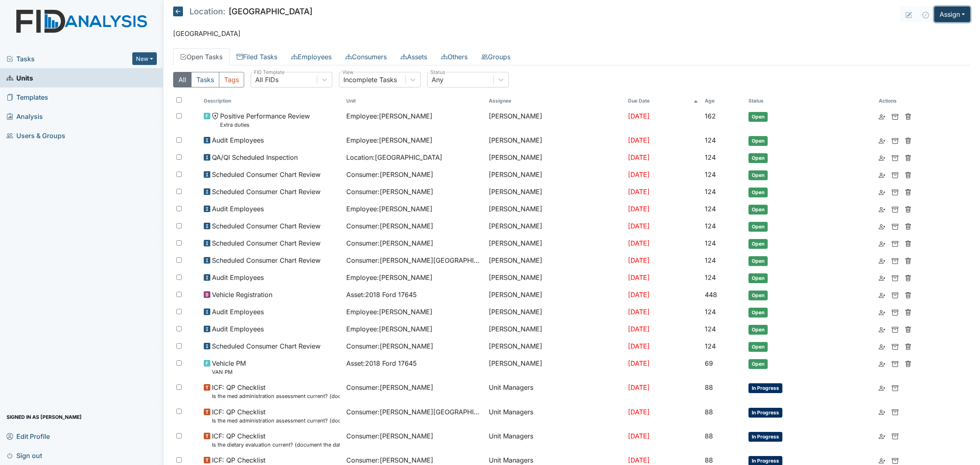
click at [948, 11] on button "Assign" at bounding box center [952, 15] width 36 height 16
click at [936, 46] on link "Assign Inspection" at bounding box center [933, 46] width 74 height 13
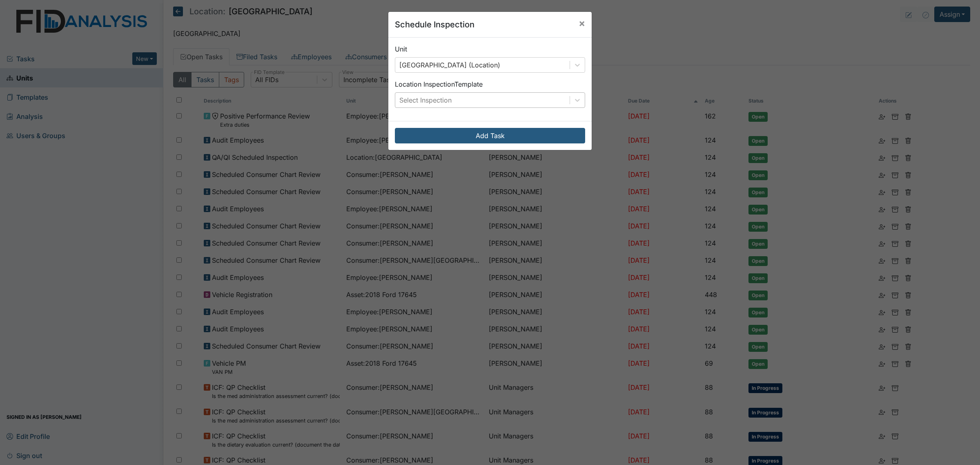
click at [497, 107] on div "Select Inspection" at bounding box center [482, 100] width 174 height 15
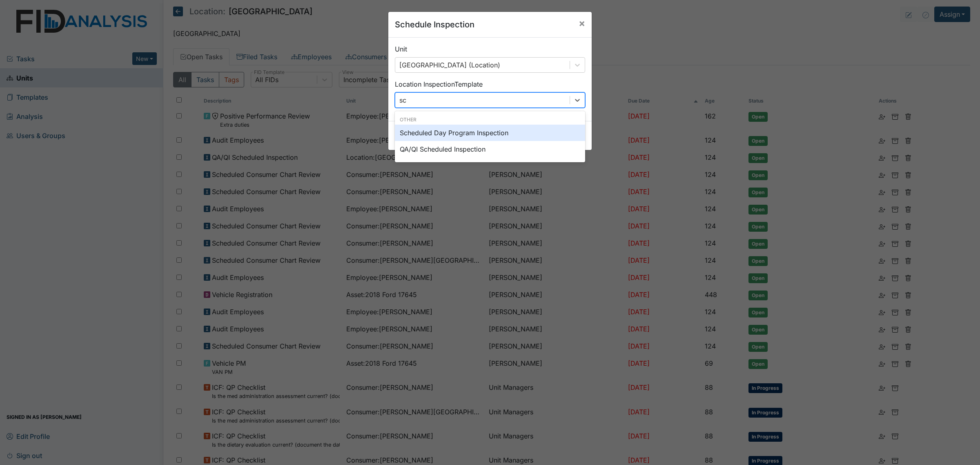
type input "sch"
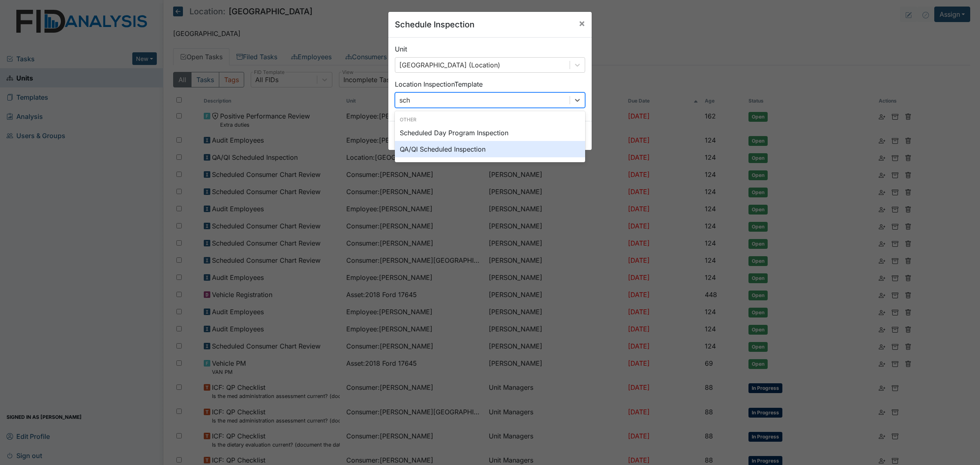
click at [488, 146] on div "QA/QI Scheduled Inspection" at bounding box center [490, 149] width 190 height 16
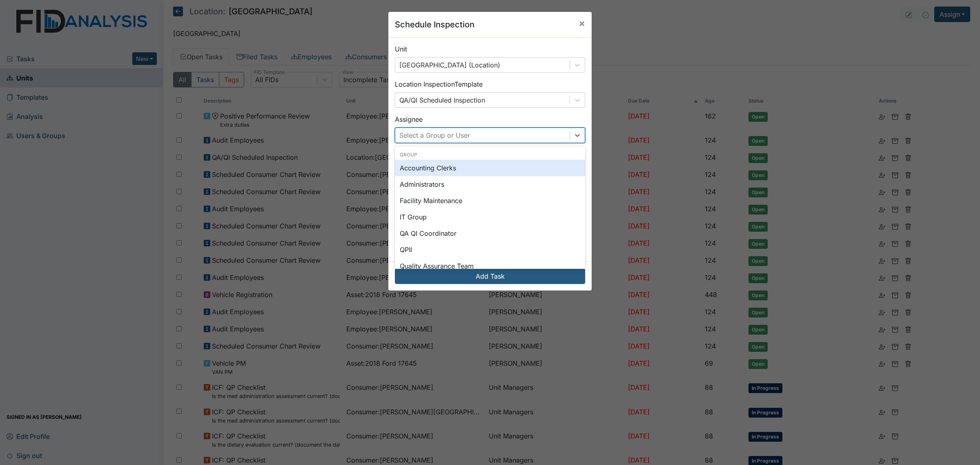
click at [468, 135] on div "Select a Group or User" at bounding box center [482, 135] width 174 height 15
type input "tonya"
click at [467, 171] on div "Tonya Battle" at bounding box center [490, 168] width 190 height 16
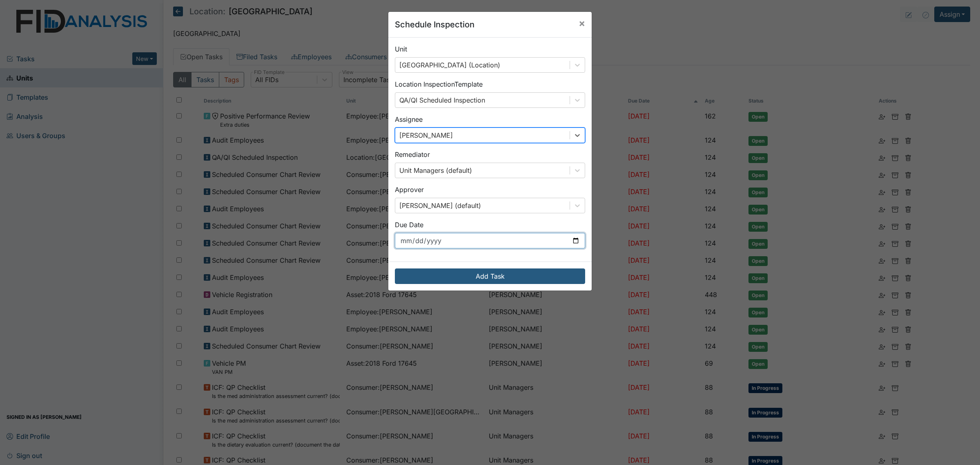
click at [576, 241] on input "2025-10-07" at bounding box center [490, 241] width 190 height 16
click at [571, 242] on input "2025-10-07" at bounding box center [490, 241] width 190 height 16
type input "2025-11-01"
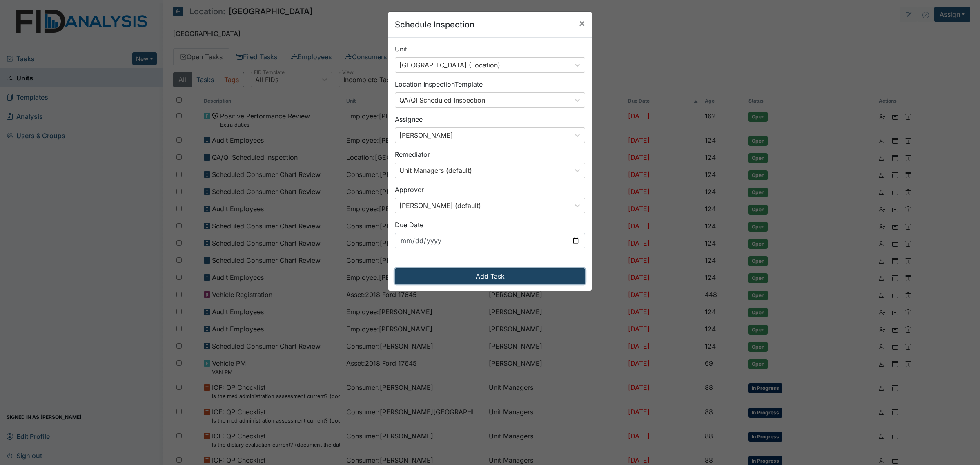
click at [497, 277] on button "Add Task" at bounding box center [490, 276] width 190 height 16
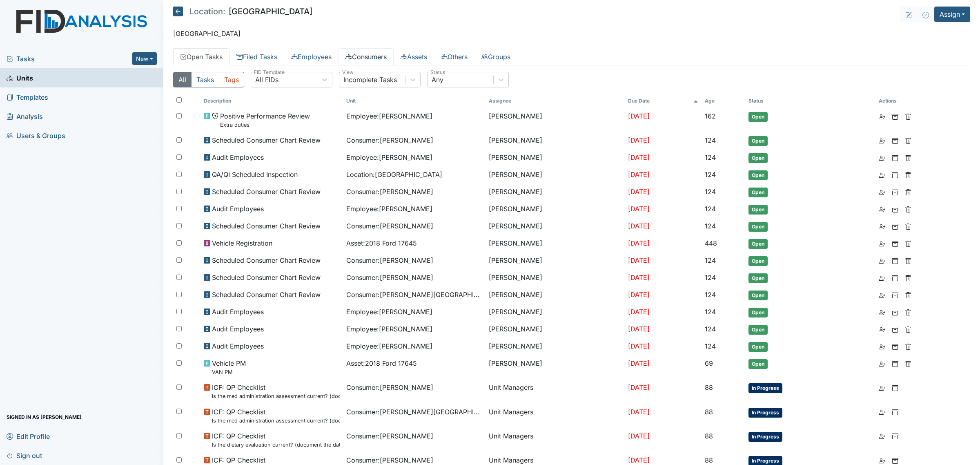
click at [379, 58] on link "Consumers" at bounding box center [366, 56] width 55 height 17
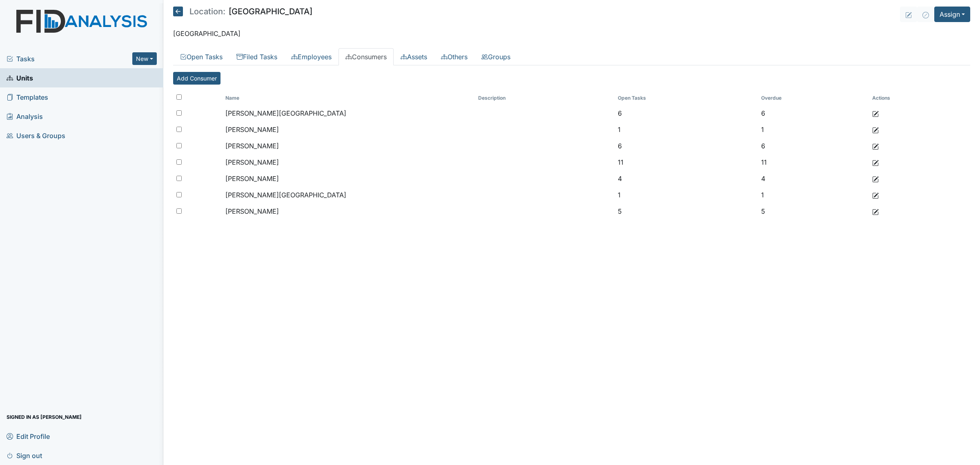
click at [178, 96] on input "checkbox" at bounding box center [178, 96] width 5 height 5
checkbox input "true"
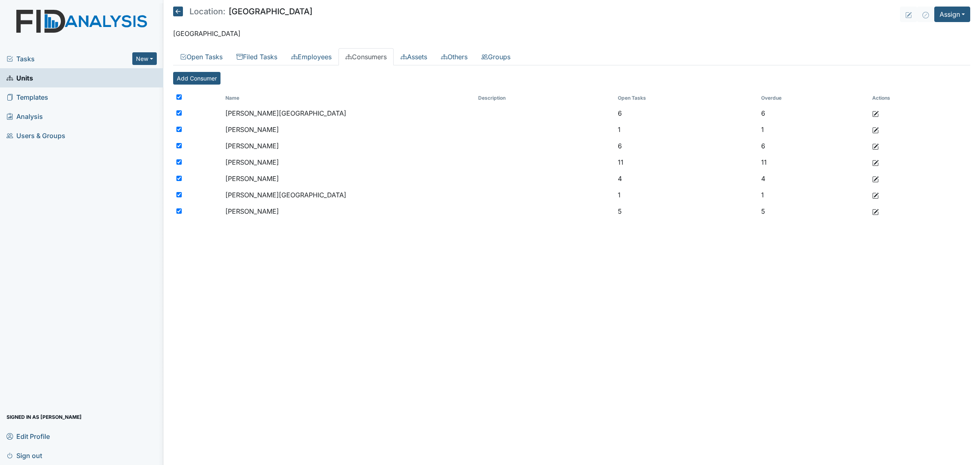
checkbox input "true"
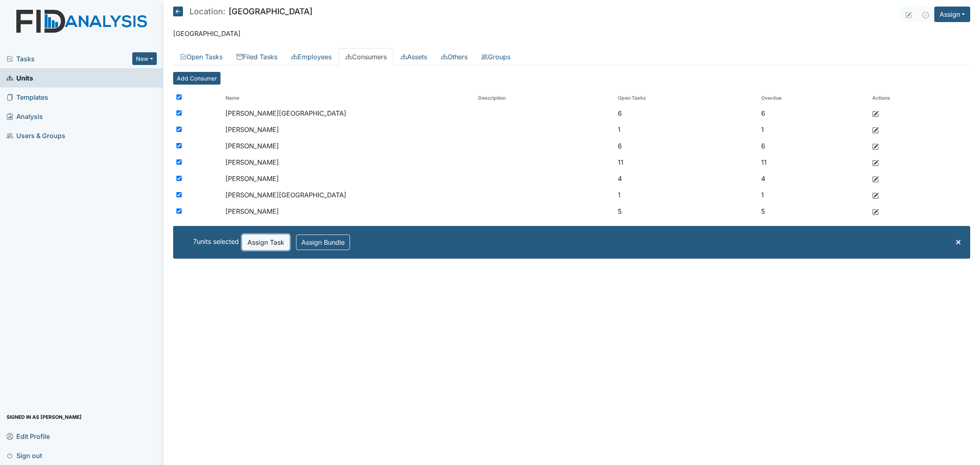
click at [265, 242] on button "Assign Task" at bounding box center [265, 242] width 47 height 16
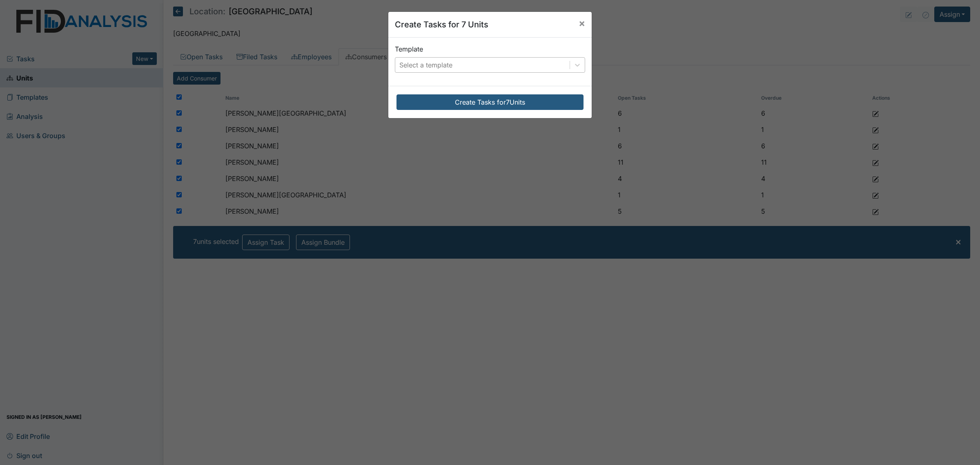
click at [476, 64] on div "Select a template" at bounding box center [482, 65] width 174 height 15
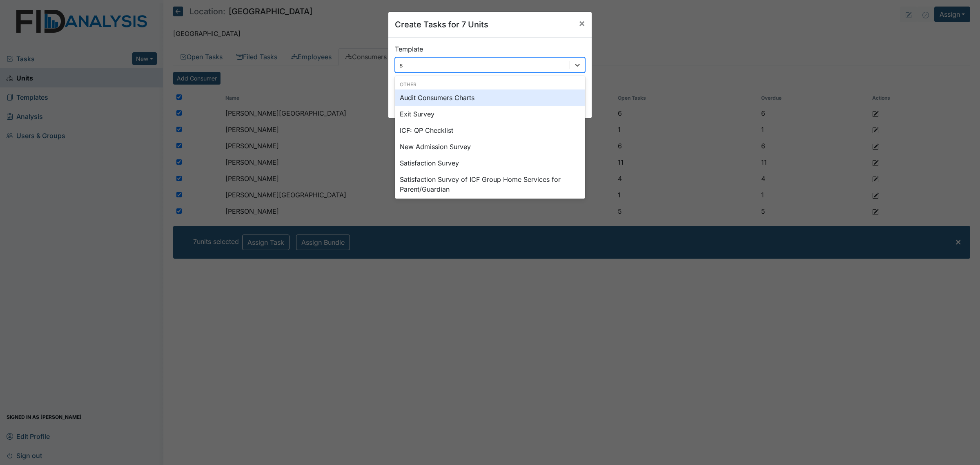
type input "sc"
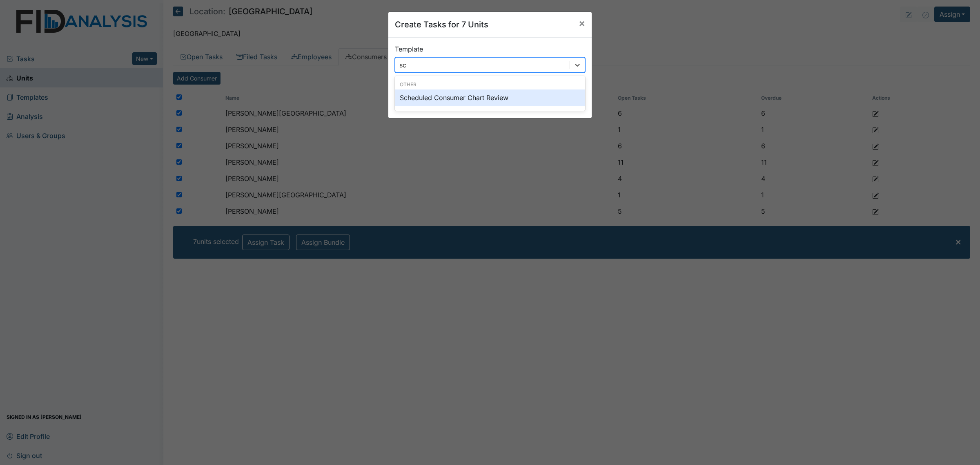
click at [477, 98] on div "Scheduled Consumer Chart Review" at bounding box center [490, 97] width 190 height 16
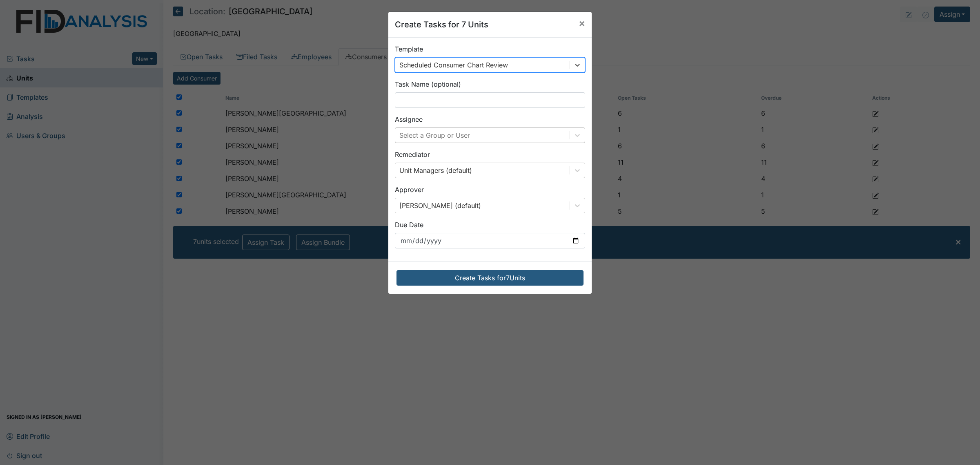
click at [472, 132] on div "Select a Group or User" at bounding box center [482, 135] width 174 height 15
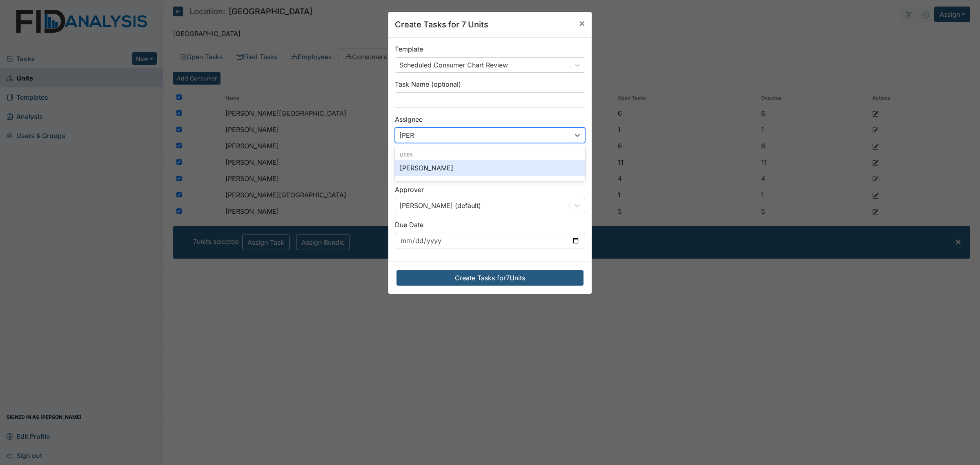
type input "[PERSON_NAME]"
click at [478, 166] on div "[PERSON_NAME]" at bounding box center [490, 168] width 190 height 16
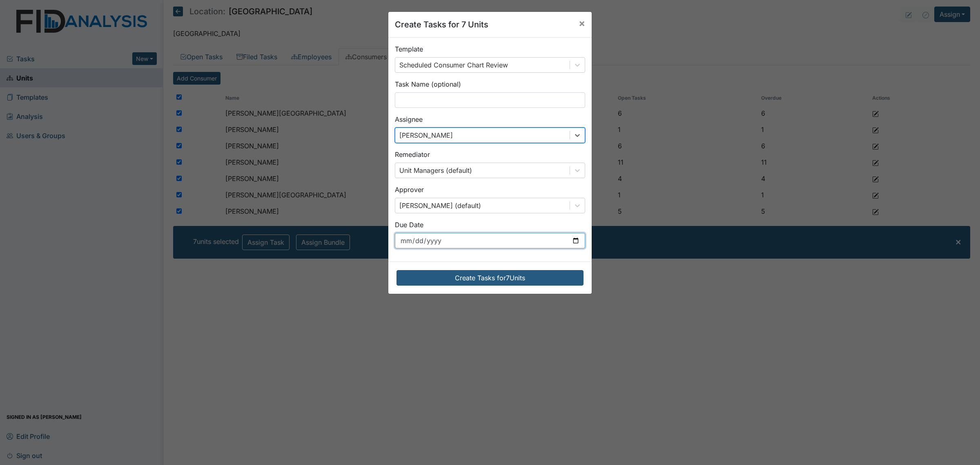
click at [572, 241] on input "[DATE]" at bounding box center [490, 241] width 190 height 16
type input "[DATE]"
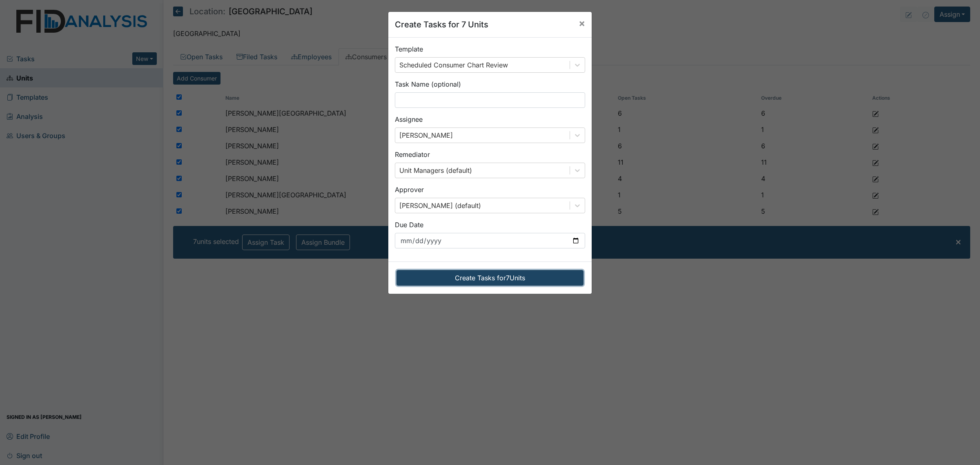
click at [483, 279] on button "Create Tasks for 7 Units" at bounding box center [490, 278] width 187 height 16
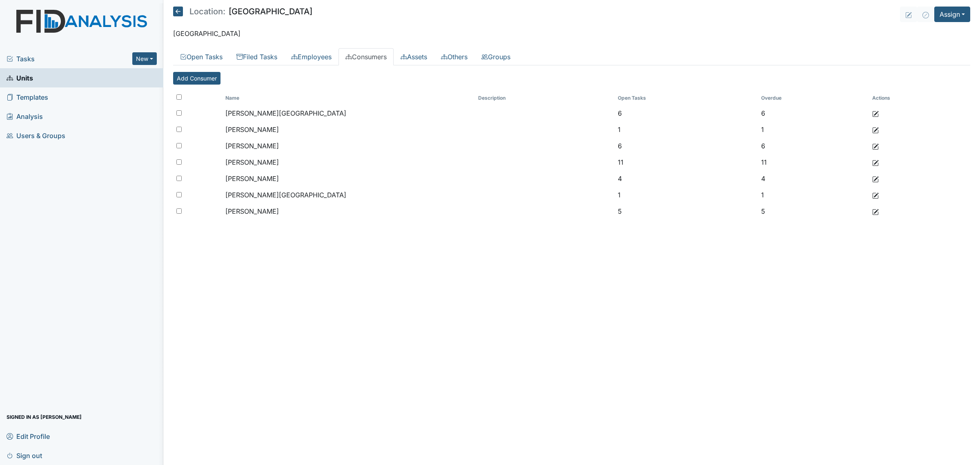
click at [170, 15] on main "Location: [GEOGRAPHIC_DATA] Assign Assign Form Assign Inspection Assign Documen…" at bounding box center [571, 232] width 817 height 465
click at [175, 14] on icon at bounding box center [178, 12] width 10 height 10
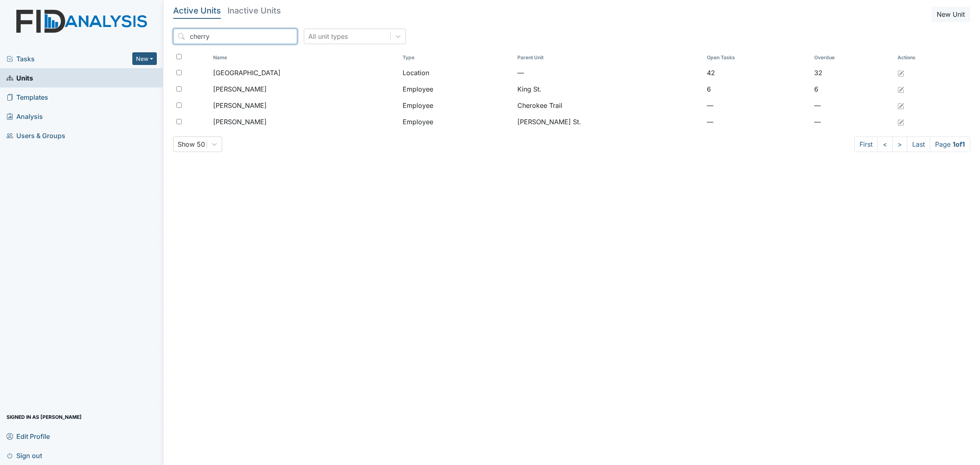
click at [219, 31] on input "cherry" at bounding box center [235, 37] width 124 height 16
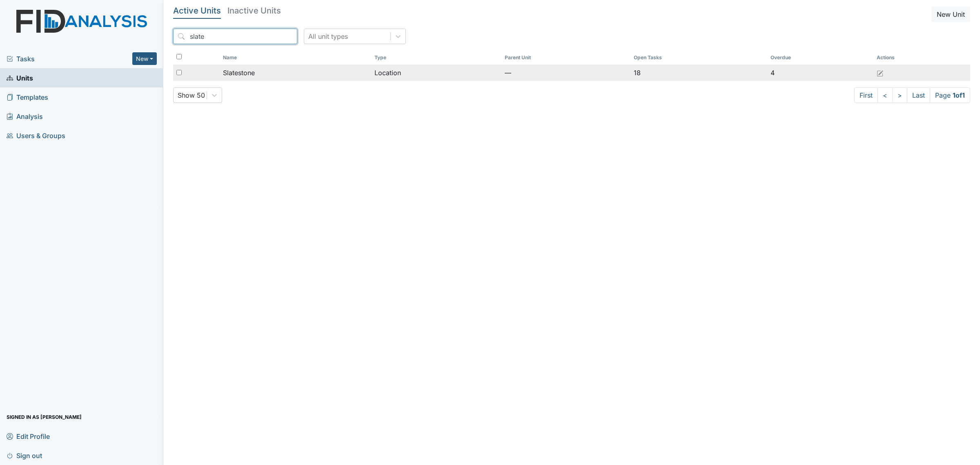
type input "slate"
click at [262, 75] on div "Slatestone" at bounding box center [295, 73] width 145 height 10
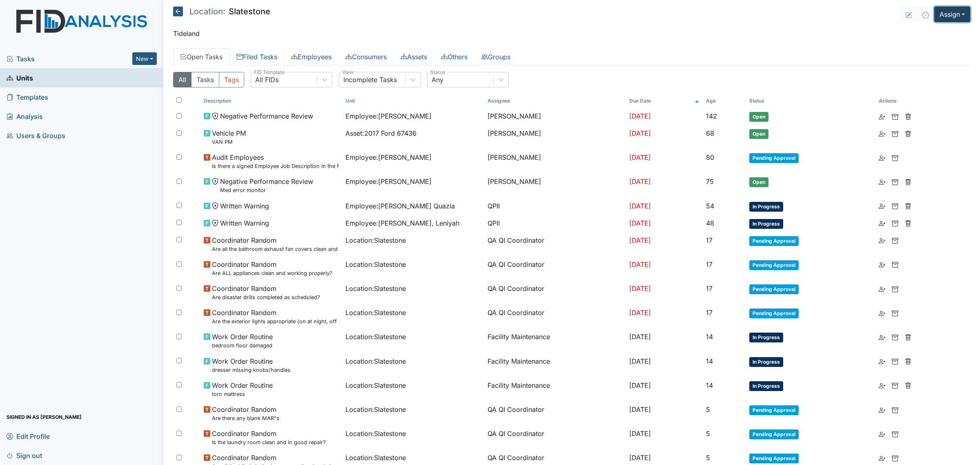
click at [941, 14] on button "Assign" at bounding box center [952, 15] width 36 height 16
click at [930, 45] on link "Assign Inspection" at bounding box center [933, 46] width 74 height 13
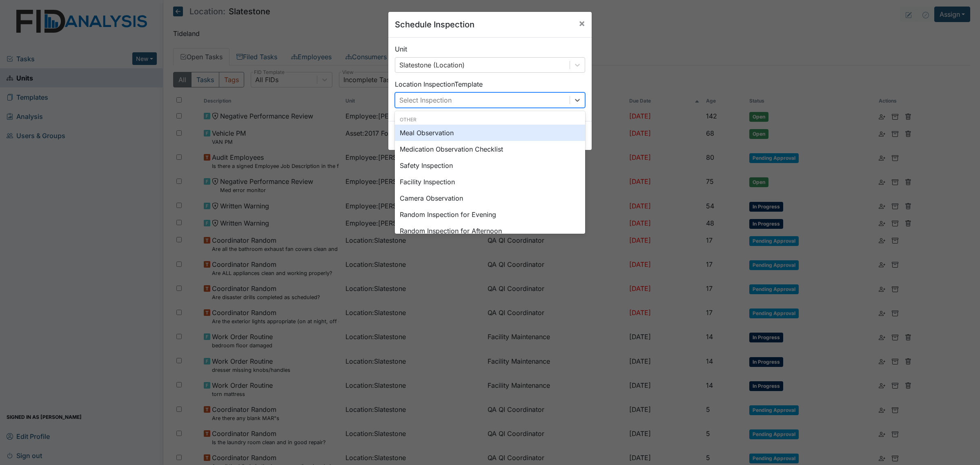
click at [468, 102] on div "Select Inspection" at bounding box center [482, 100] width 174 height 15
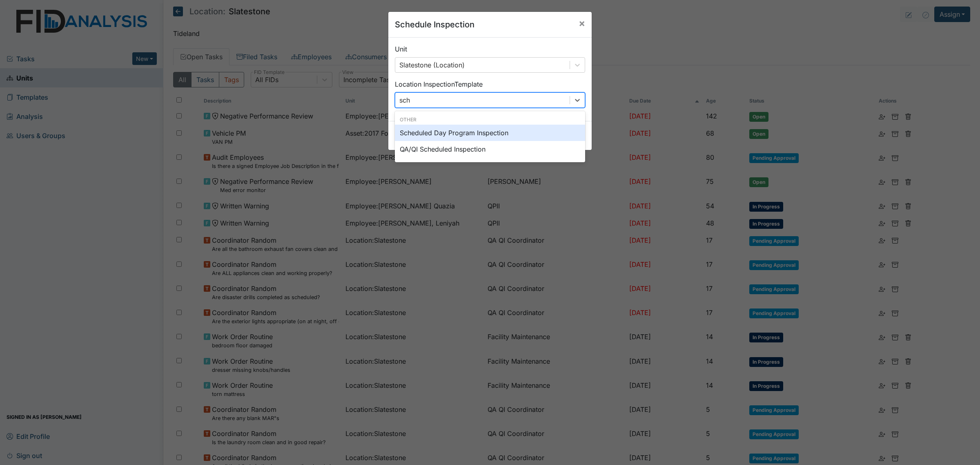
type input "sche"
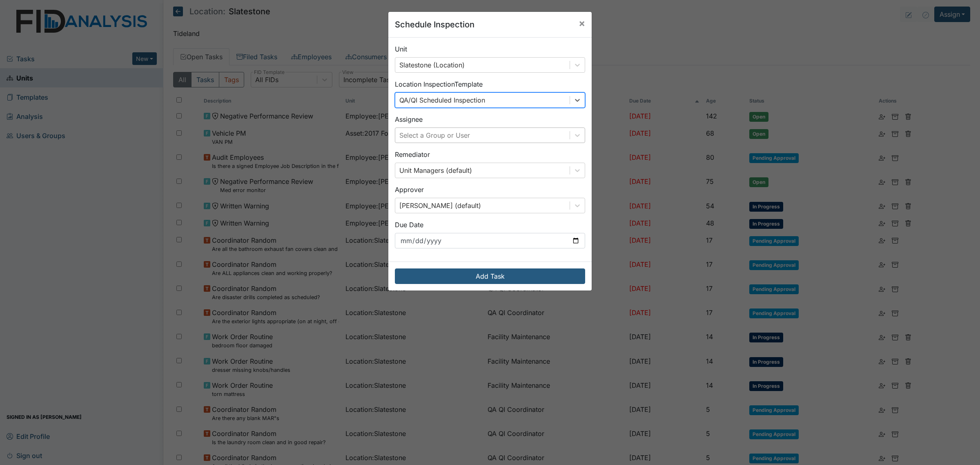
click at [472, 138] on div "Select a Group or User" at bounding box center [482, 135] width 174 height 15
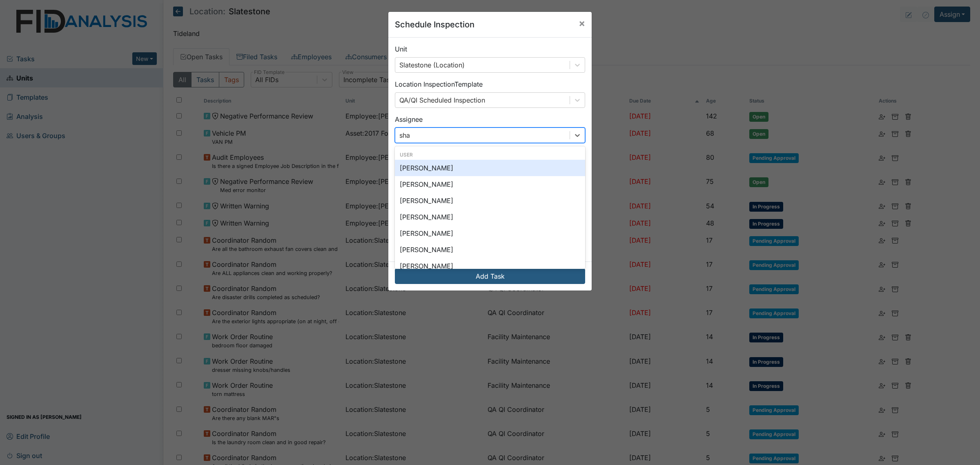
type input "shan"
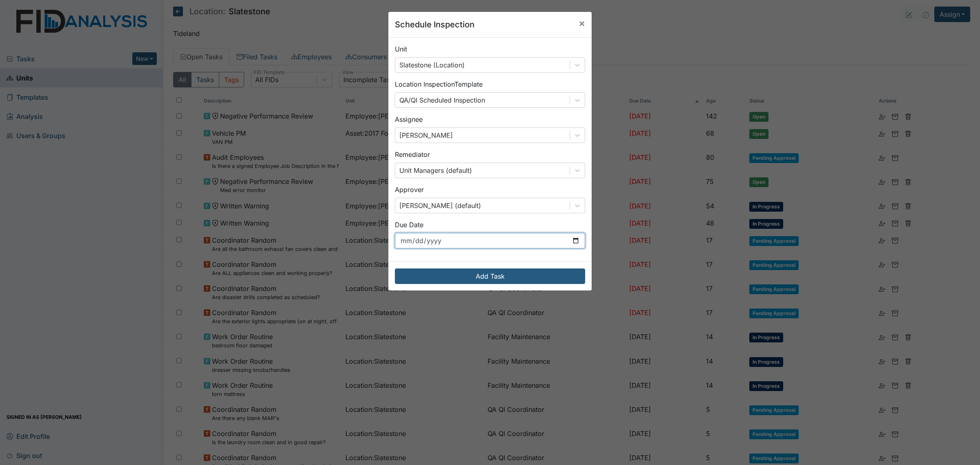
click at [551, 245] on input "[DATE]" at bounding box center [490, 241] width 190 height 16
click at [567, 242] on input "[DATE]" at bounding box center [490, 241] width 190 height 16
click at [574, 240] on input "[DATE]" at bounding box center [490, 241] width 190 height 16
type input "[DATE]"
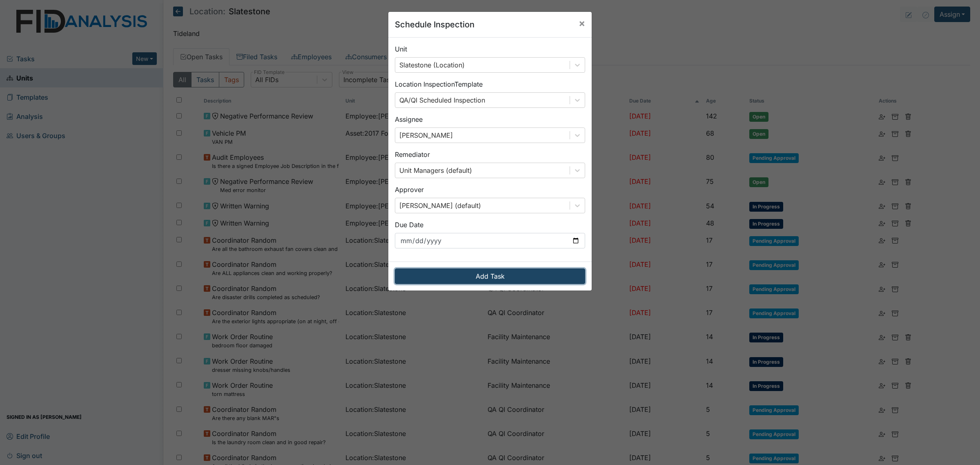
click at [493, 274] on button "Add Task" at bounding box center [490, 276] width 190 height 16
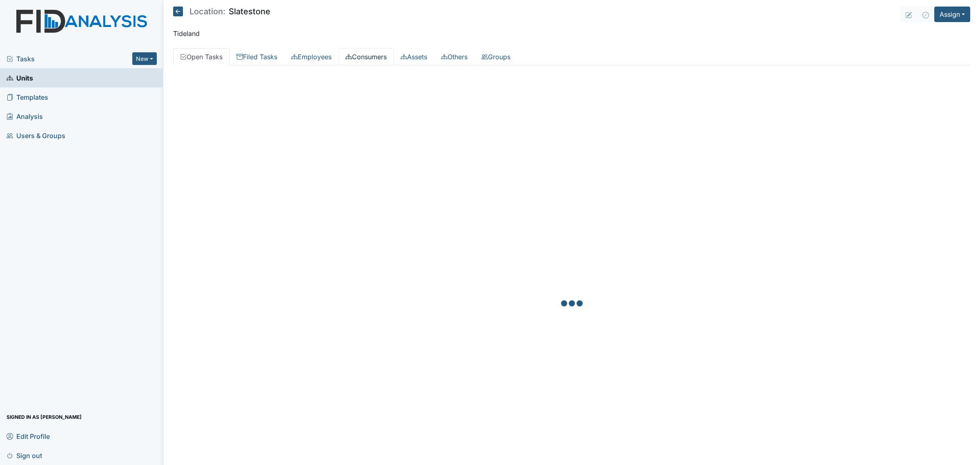
click at [362, 51] on link "Consumers" at bounding box center [366, 56] width 55 height 17
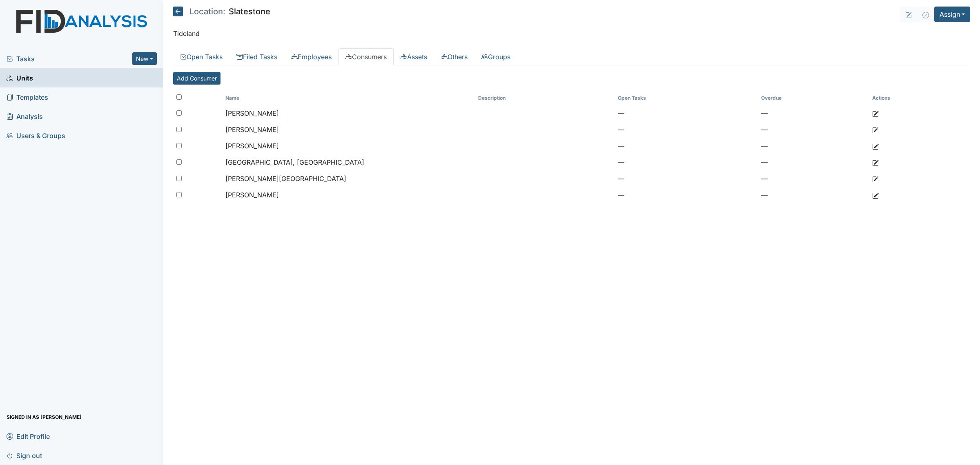
click at [172, 97] on main "Location: Slatestone Assign Assign Form Assign Inspection Assign Document Assig…" at bounding box center [571, 232] width 817 height 465
click at [179, 97] on input "checkbox" at bounding box center [178, 96] width 5 height 5
checkbox input "true"
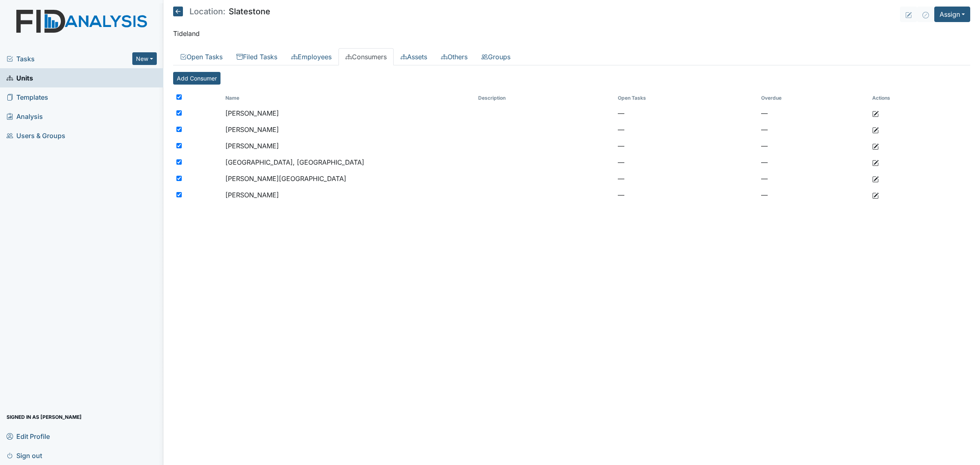
checkbox input "true"
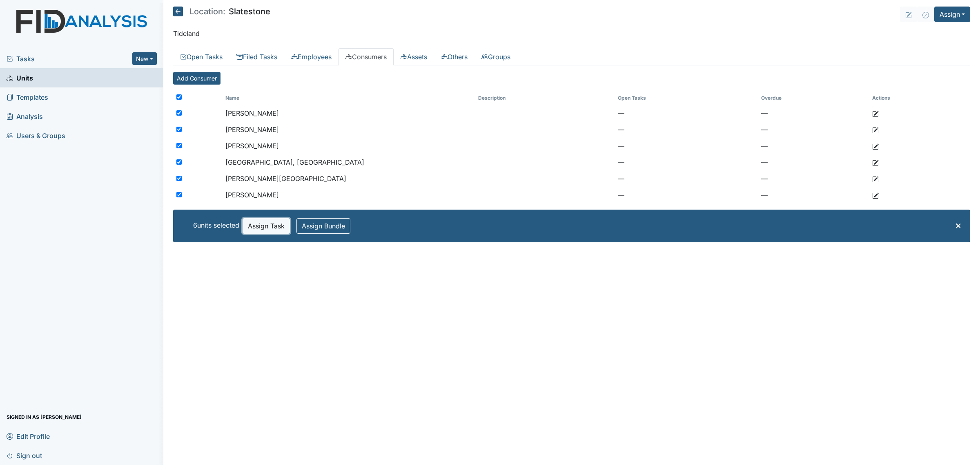
click at [272, 223] on button "Assign Task" at bounding box center [266, 226] width 47 height 16
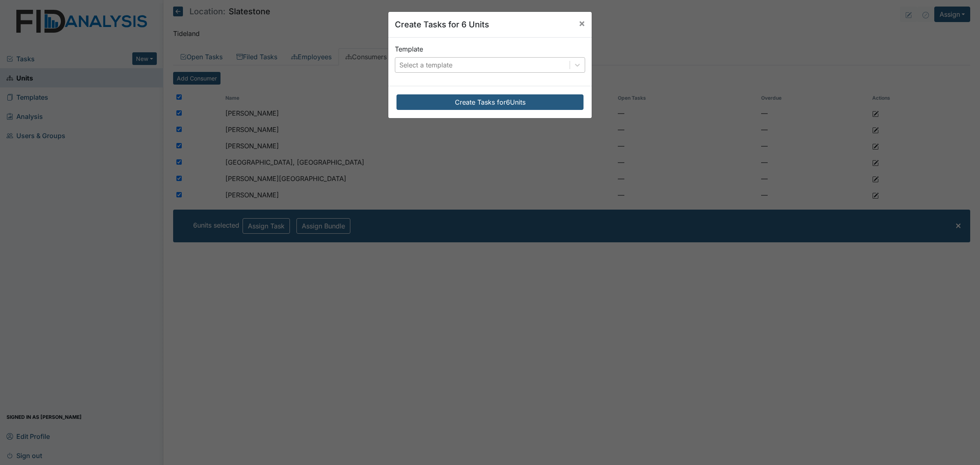
click at [509, 60] on div "Select a template" at bounding box center [482, 65] width 174 height 15
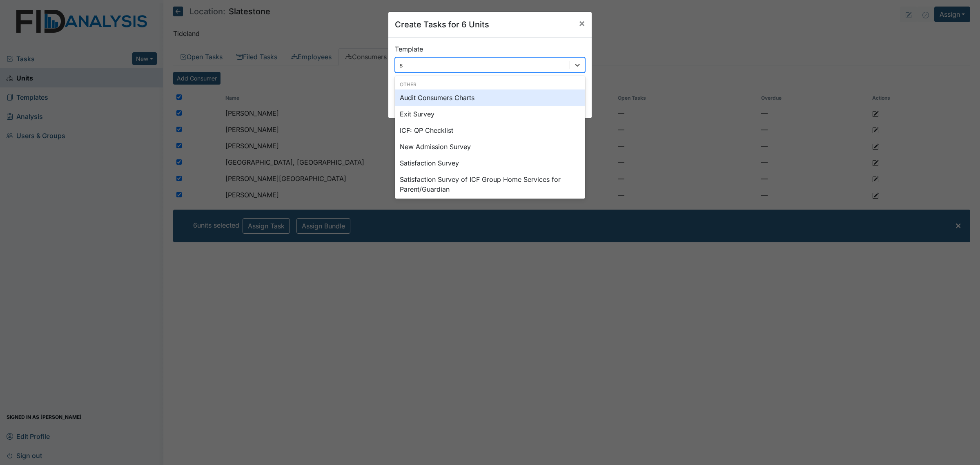
type input "sc"
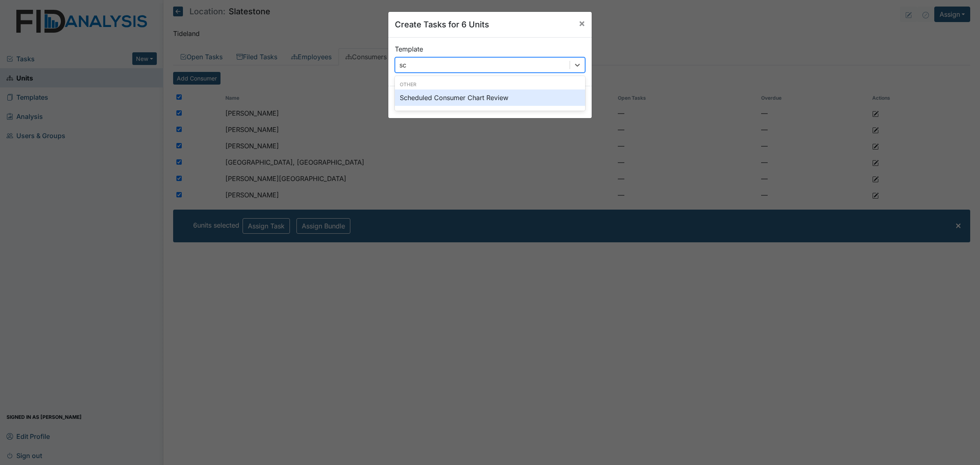
click at [493, 99] on div "Scheduled Consumer Chart Review" at bounding box center [490, 97] width 190 height 16
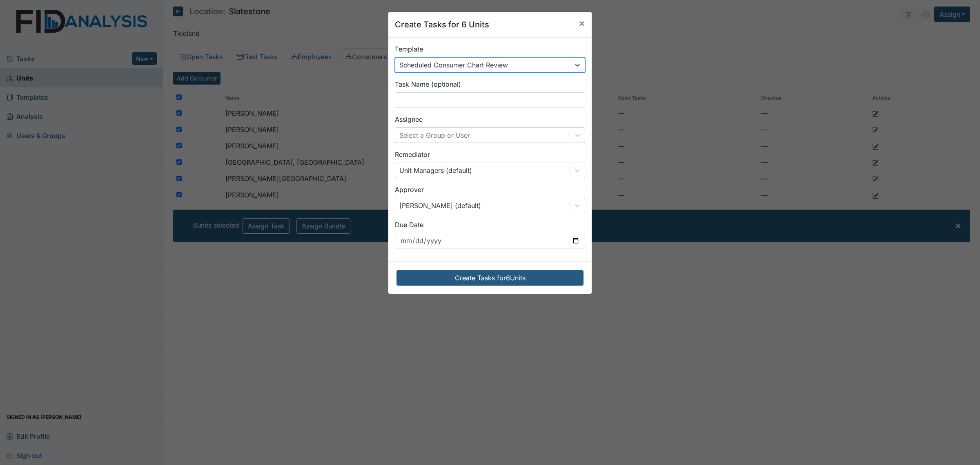
click at [480, 134] on div "Select a Group or User" at bounding box center [482, 135] width 174 height 15
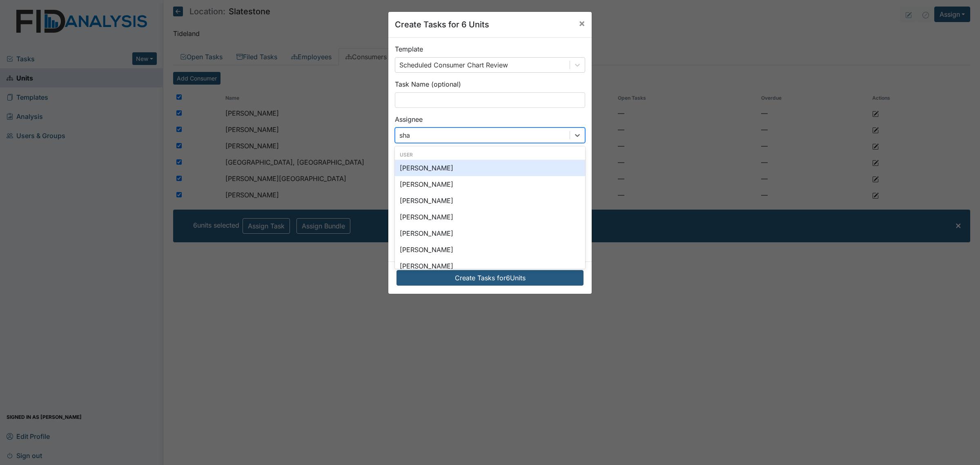
type input "shan"
click at [460, 163] on div "[PERSON_NAME]" at bounding box center [490, 168] width 190 height 16
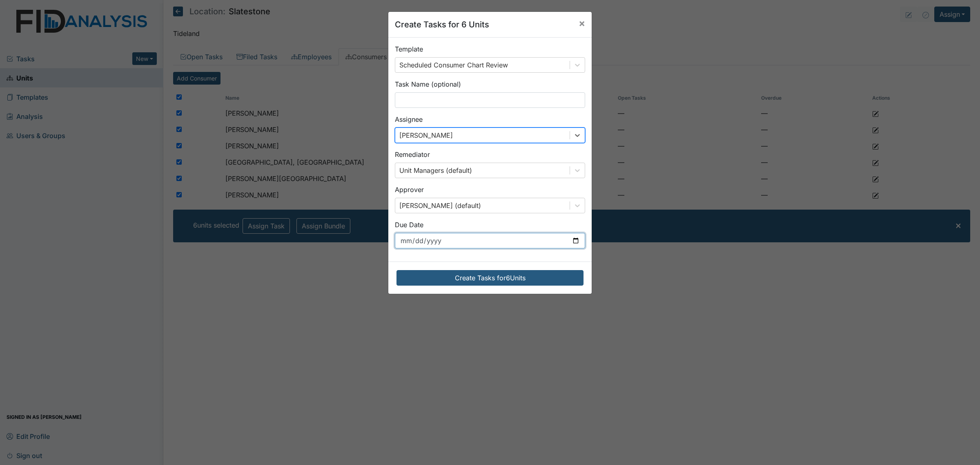
click at [566, 245] on input "[DATE]" at bounding box center [490, 241] width 190 height 16
click at [573, 239] on input "[DATE]" at bounding box center [490, 241] width 190 height 16
type input "[DATE]"
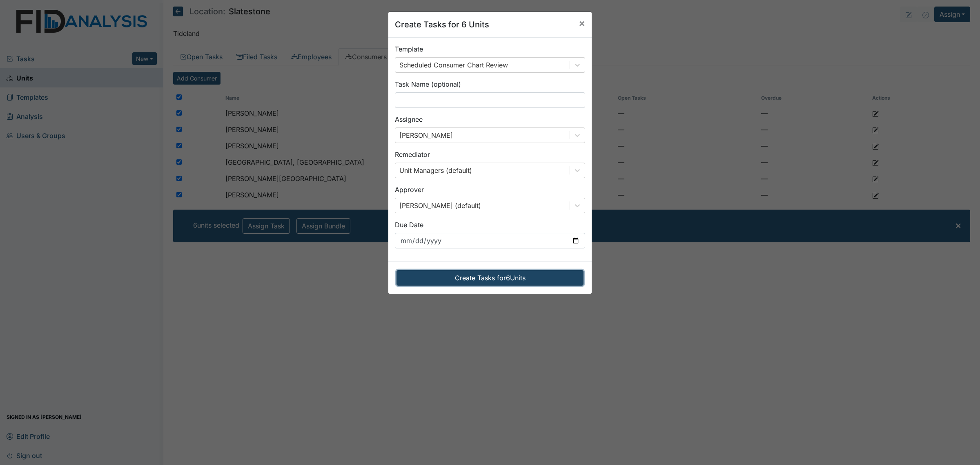
click at [513, 278] on button "Create Tasks for 6 Units" at bounding box center [490, 278] width 187 height 16
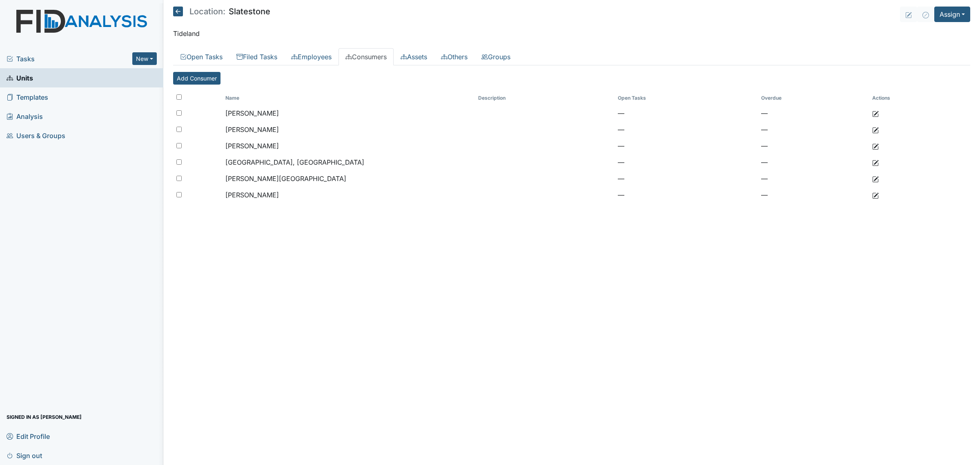
click at [178, 11] on icon at bounding box center [178, 12] width 10 height 10
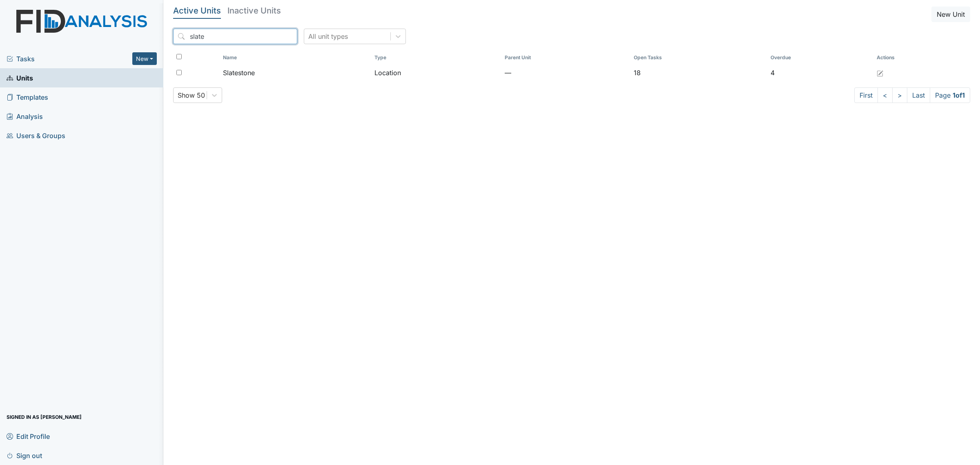
click at [221, 38] on input "slate" at bounding box center [235, 37] width 124 height 16
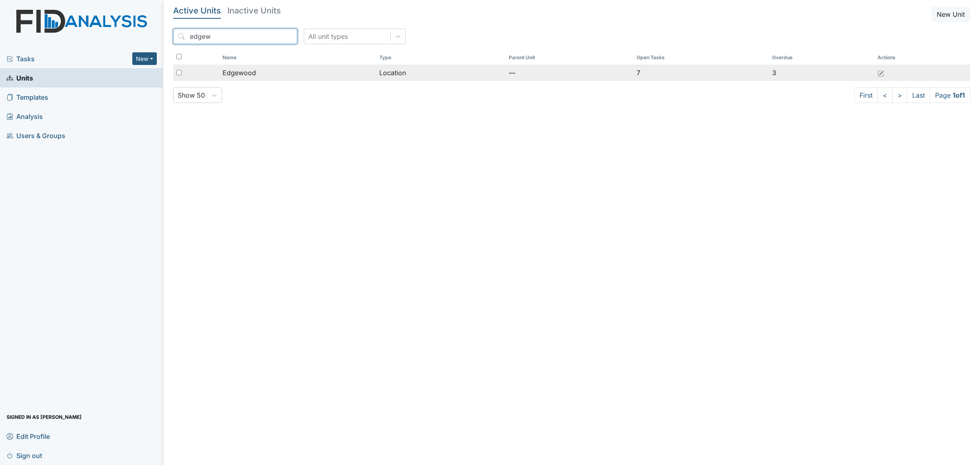
type input "edgew"
click at [265, 69] on div "Edgewood" at bounding box center [298, 73] width 150 height 10
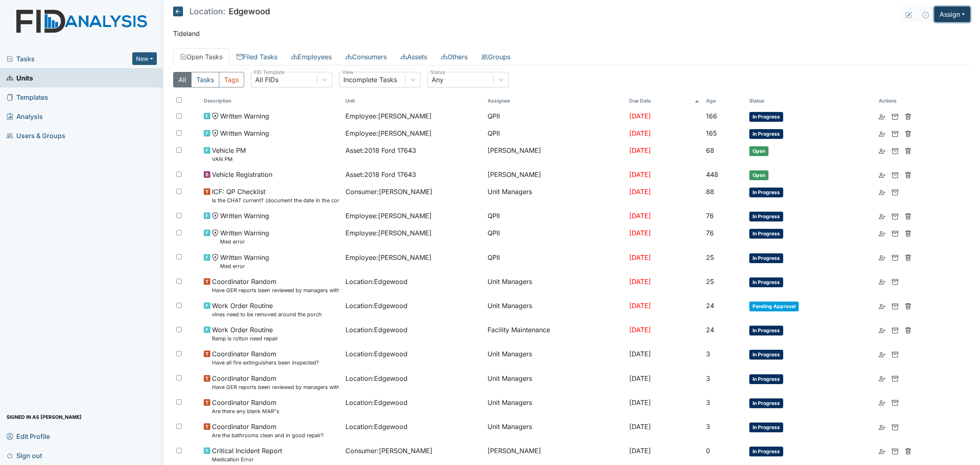
click at [941, 16] on button "Assign" at bounding box center [952, 15] width 36 height 16
click at [937, 46] on link "Assign Inspection" at bounding box center [933, 46] width 74 height 13
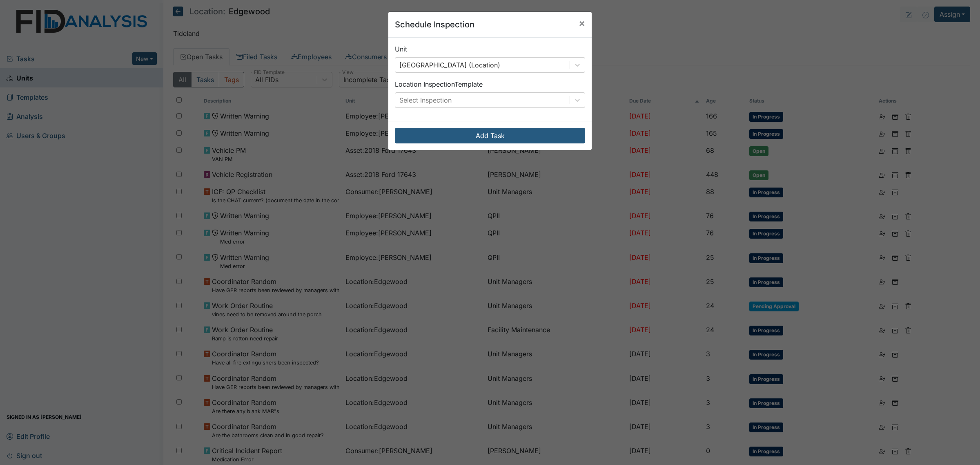
click at [466, 109] on div "Unit Edgewood (Location) Location Inspection Template Select Inspection" at bounding box center [489, 79] width 203 height 83
click at [472, 96] on div "Select Inspection" at bounding box center [482, 100] width 174 height 15
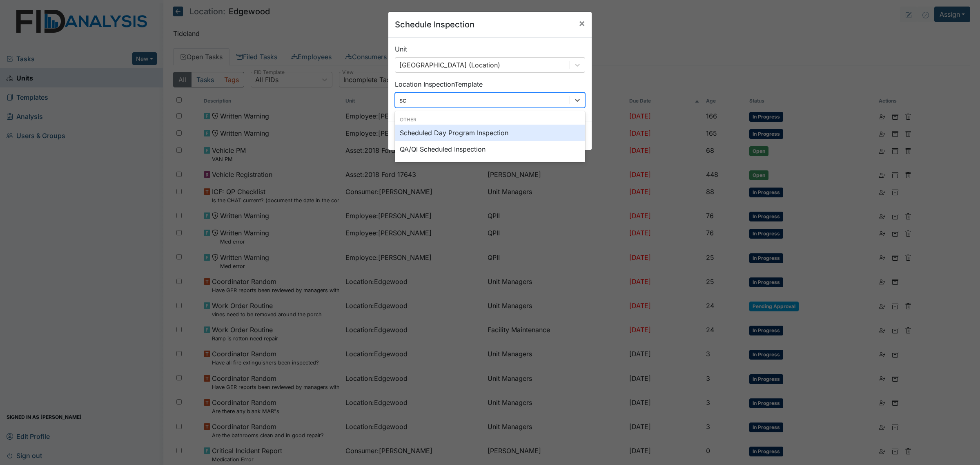
type input "sch"
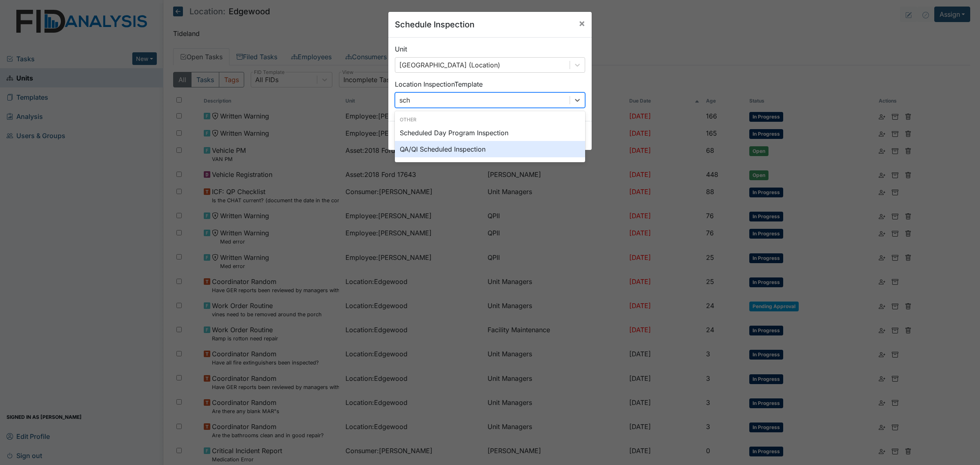
click at [476, 148] on div "QA/QI Scheduled Inspection" at bounding box center [490, 149] width 190 height 16
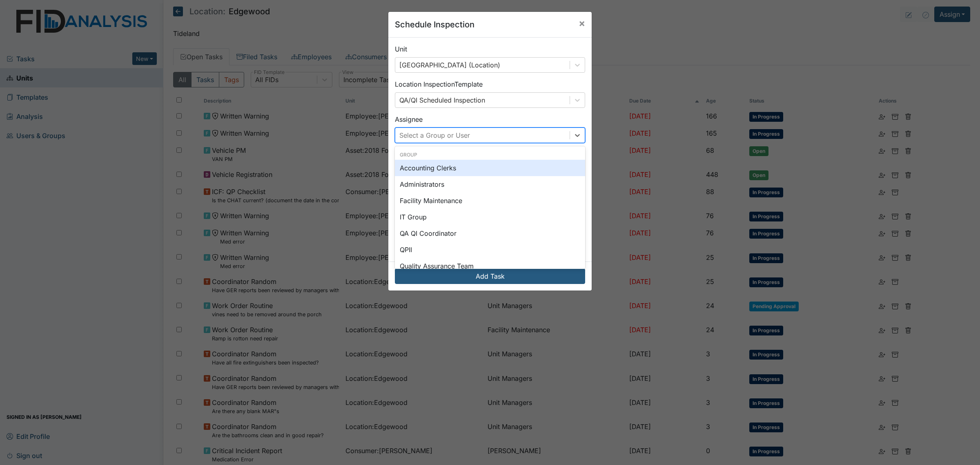
click at [493, 137] on div "Select a Group or User" at bounding box center [482, 135] width 174 height 15
type input "br"
click at [474, 170] on div "[PERSON_NAME]" at bounding box center [490, 168] width 190 height 16
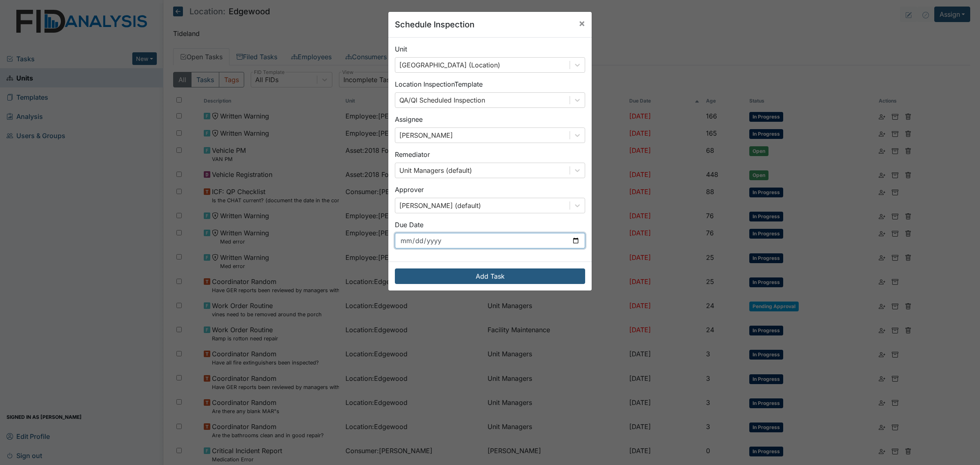
click at [570, 239] on input "[DATE]" at bounding box center [490, 241] width 190 height 16
type input "[DATE]"
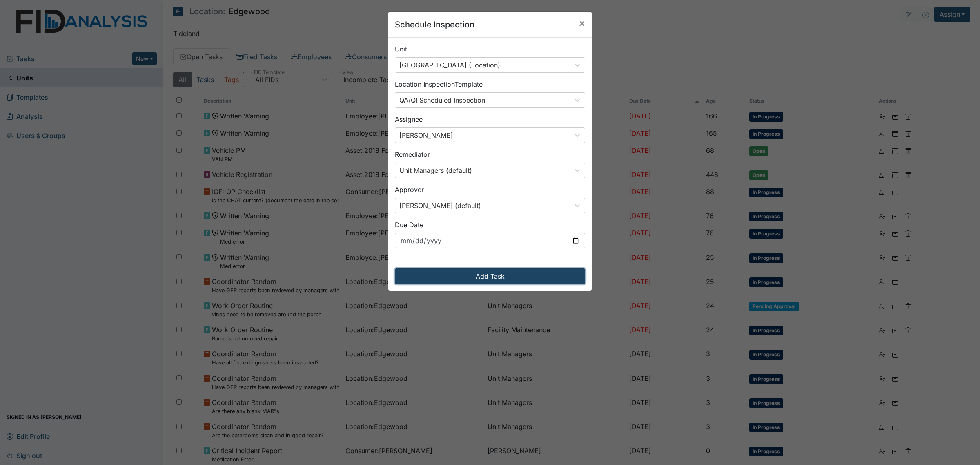
click at [518, 277] on button "Add Task" at bounding box center [490, 276] width 190 height 16
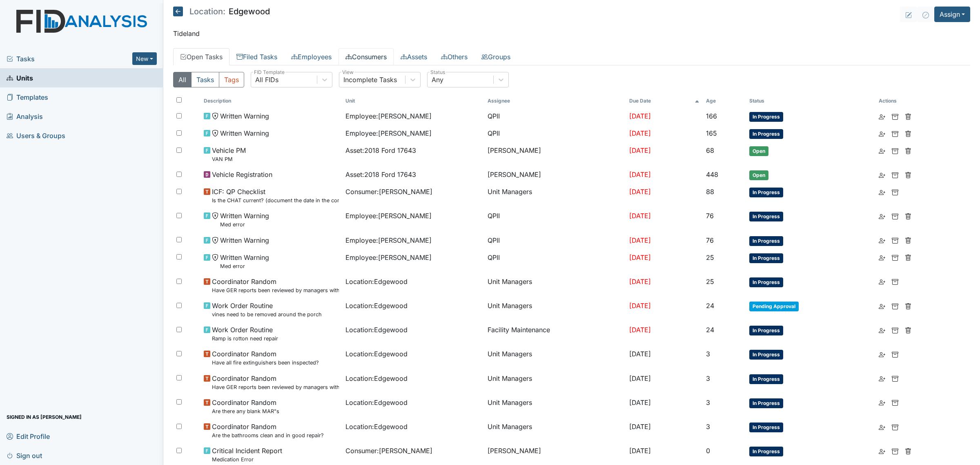
click at [368, 54] on link "Consumers" at bounding box center [366, 56] width 55 height 17
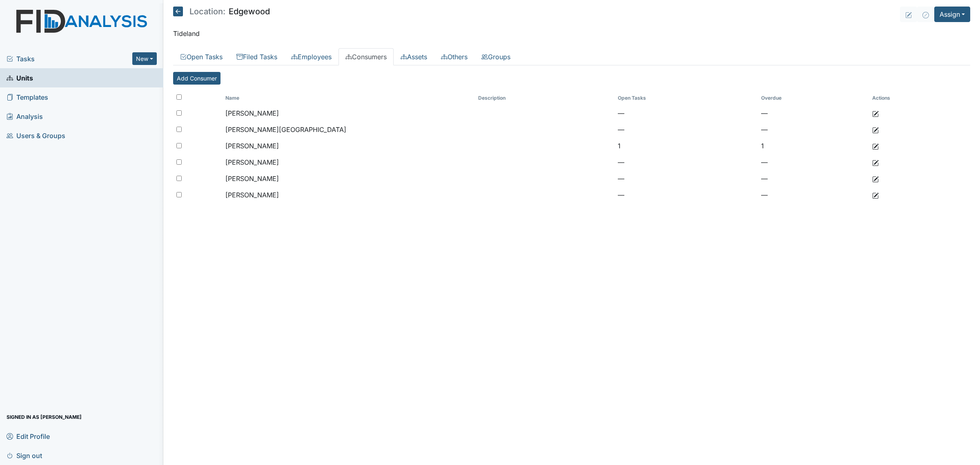
click at [176, 95] on th at bounding box center [197, 98] width 49 height 14
click at [178, 96] on input "checkbox" at bounding box center [178, 96] width 5 height 5
checkbox input "true"
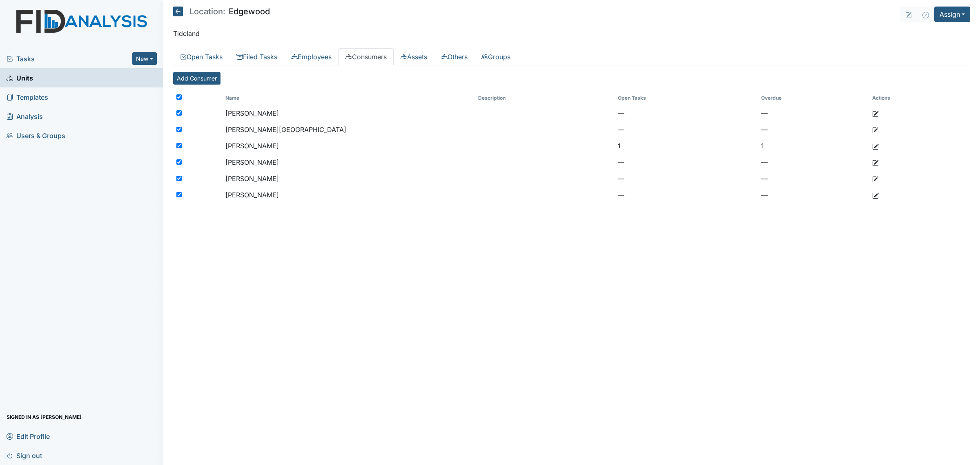
checkbox input "true"
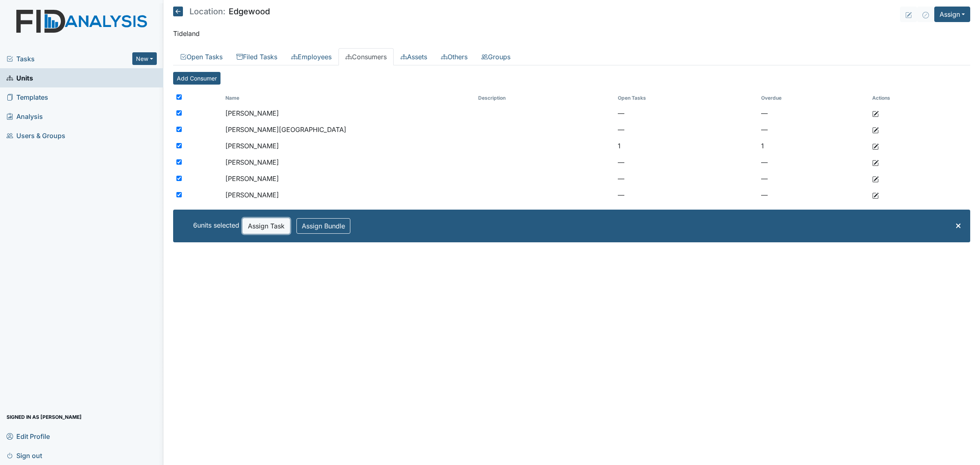
click at [268, 227] on button "Assign Task" at bounding box center [266, 226] width 47 height 16
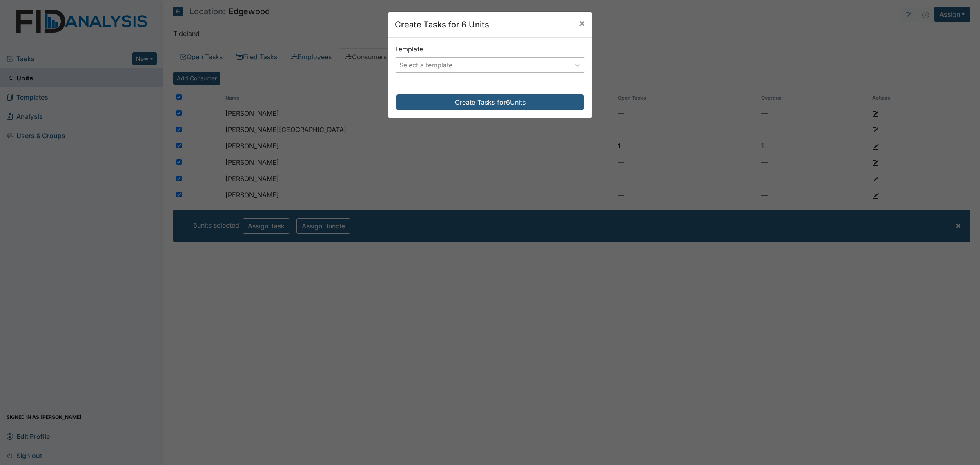
click at [493, 71] on div "Select a template" at bounding box center [482, 65] width 174 height 15
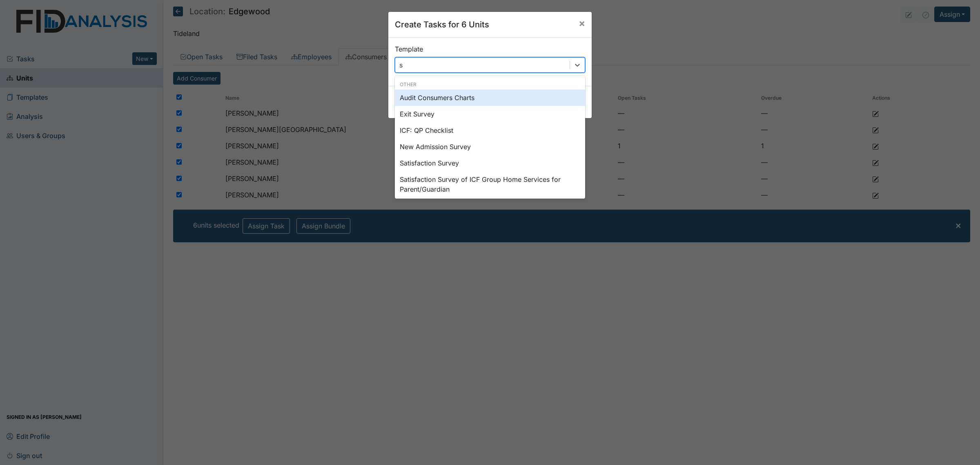
type input "sc"
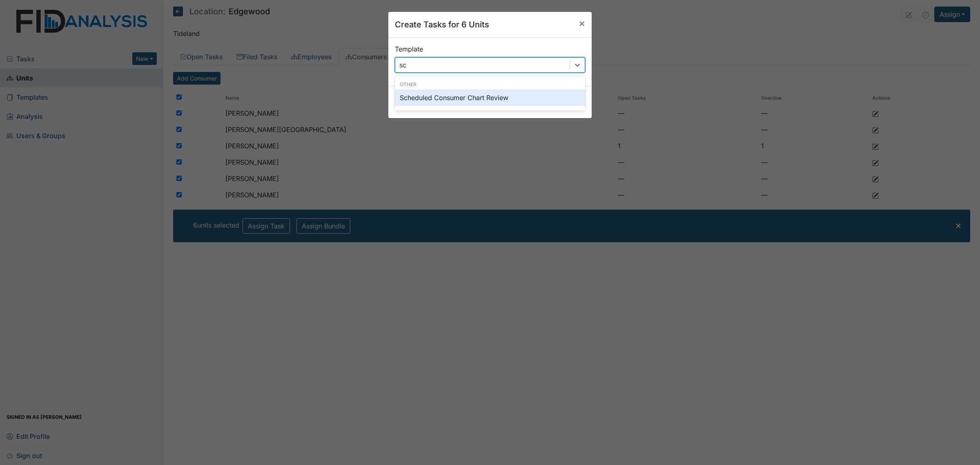
click at [472, 101] on div "Scheduled Consumer Chart Review" at bounding box center [490, 97] width 190 height 16
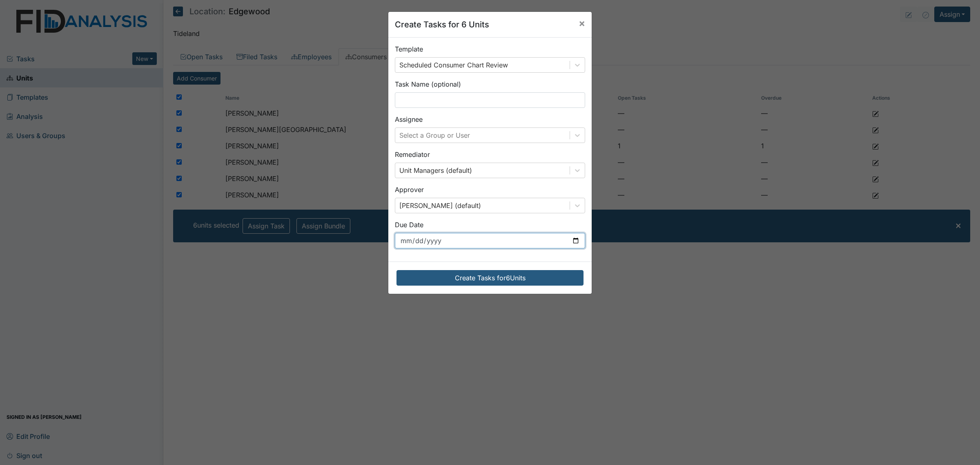
click at [576, 241] on input "[DATE]" at bounding box center [490, 241] width 190 height 16
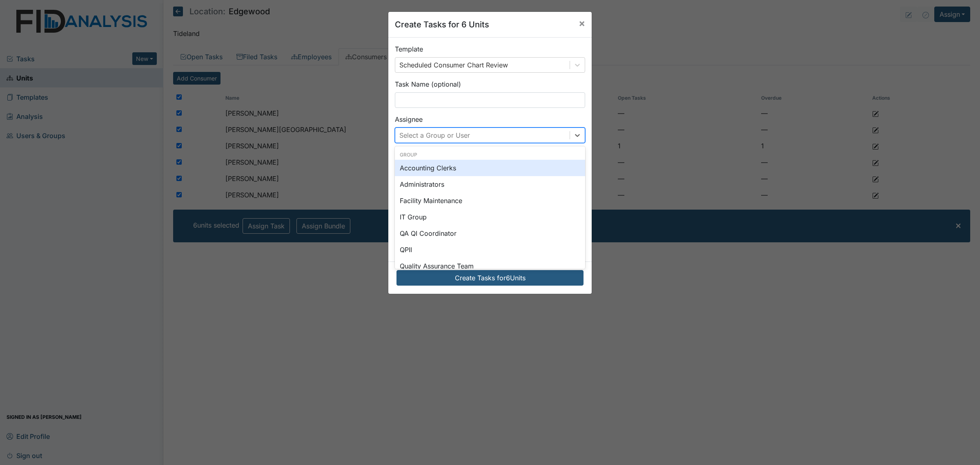
click at [528, 130] on div "Select a Group or User" at bounding box center [482, 135] width 174 height 15
type input "br"
click at [493, 168] on div "[PERSON_NAME]" at bounding box center [490, 168] width 190 height 16
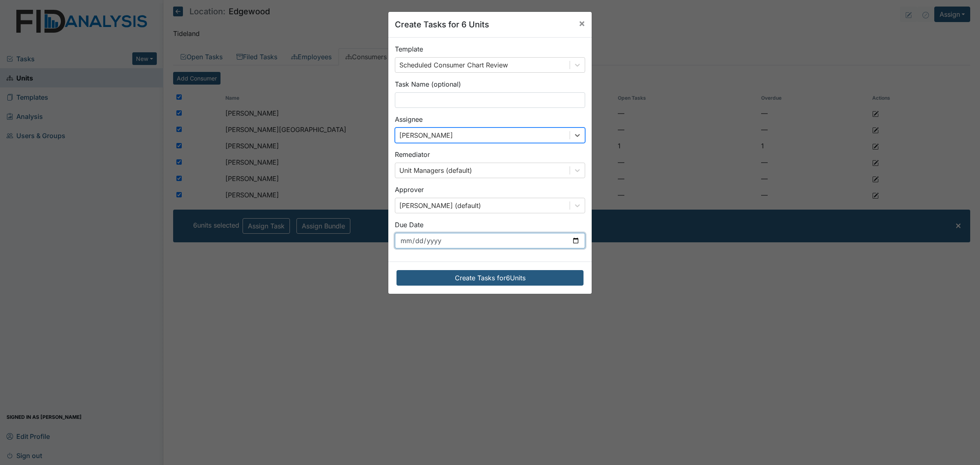
click at [569, 242] on input "[DATE]" at bounding box center [490, 241] width 190 height 16
type input "[DATE]"
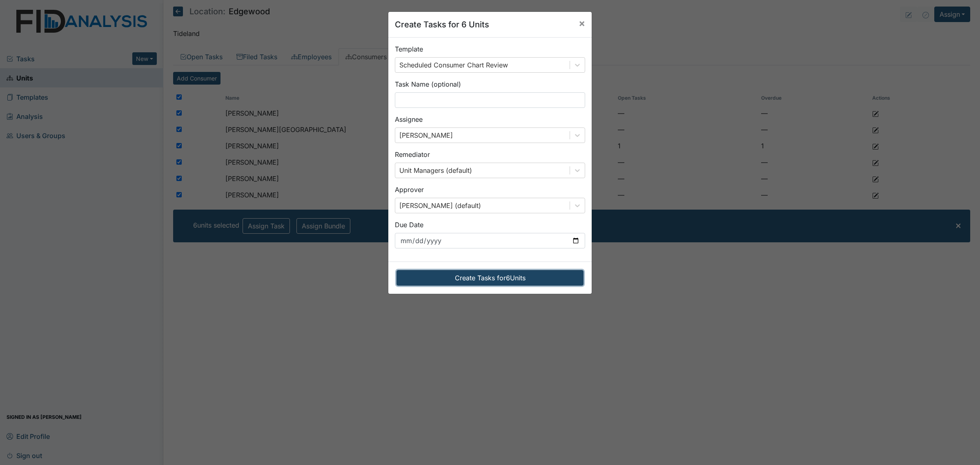
click at [501, 278] on button "Create Tasks for 6 Units" at bounding box center [490, 278] width 187 height 16
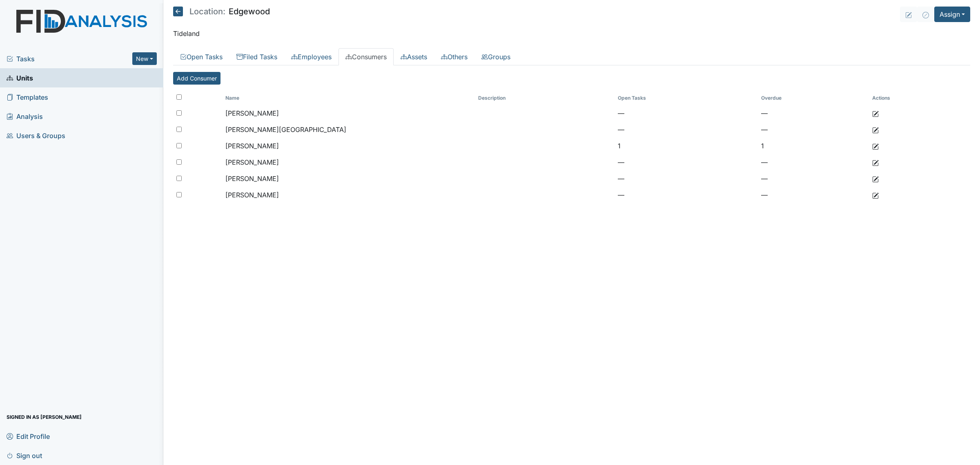
click at [177, 15] on icon at bounding box center [178, 12] width 10 height 10
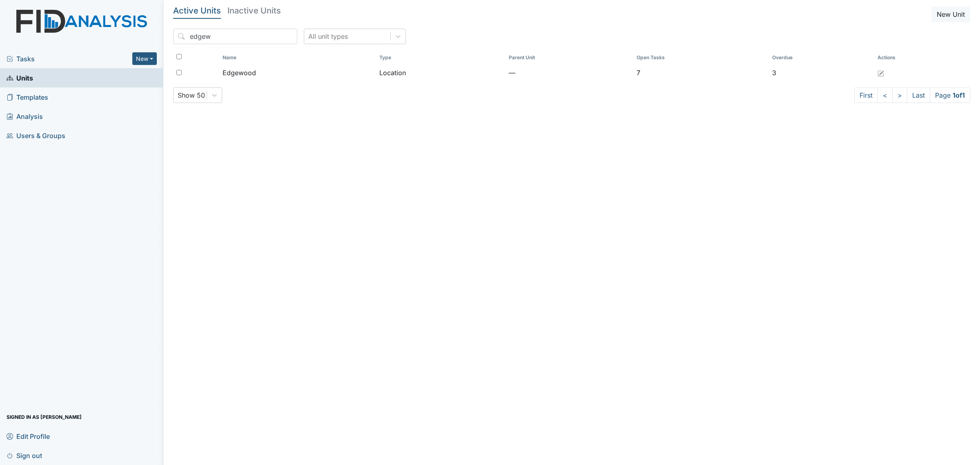
click at [235, 41] on input "edgew" at bounding box center [235, 37] width 124 height 16
drag, startPoint x: 250, startPoint y: 37, endPoint x: 167, endPoint y: 35, distance: 82.9
click at [167, 35] on main "Active Units Inactive Units New Unit was All unit types Name Type Parent Unit O…" at bounding box center [571, 232] width 817 height 465
type input "w"
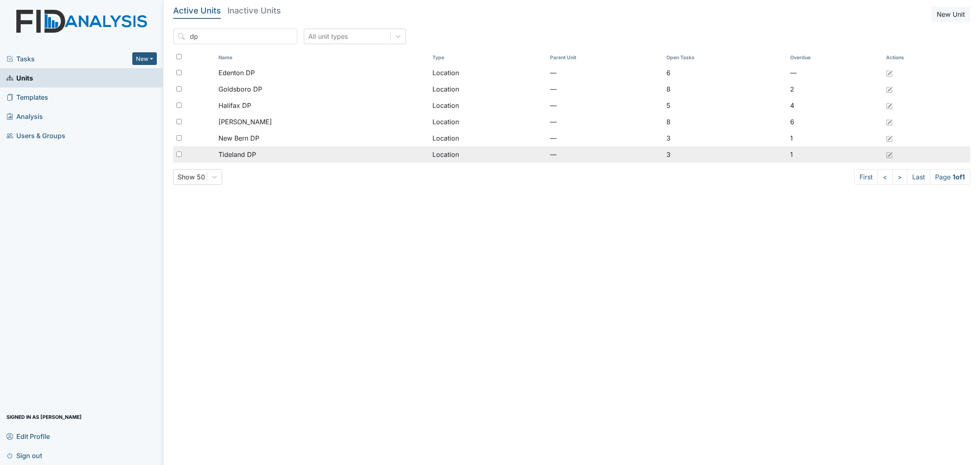
type input "dp"
click at [266, 156] on div "Tideland DP" at bounding box center [322, 154] width 207 height 10
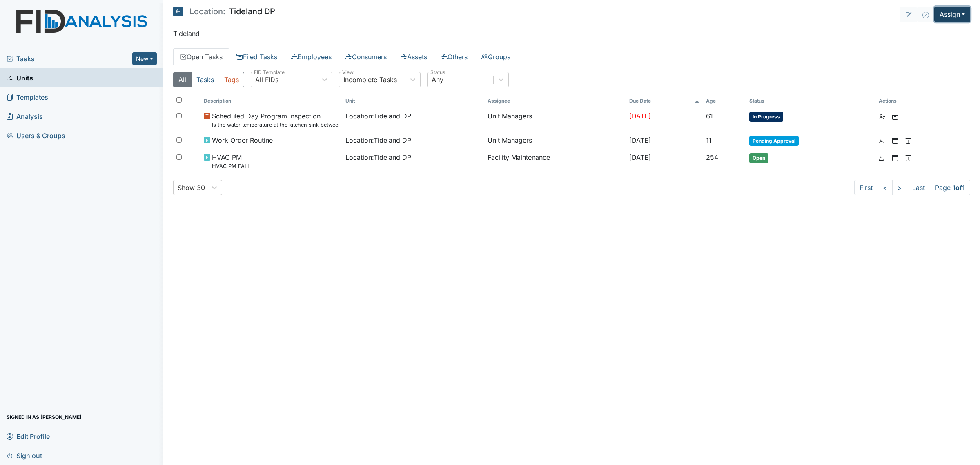
click at [962, 16] on button "Assign" at bounding box center [952, 15] width 36 height 16
click at [940, 41] on link "Assign Inspection" at bounding box center [933, 46] width 74 height 13
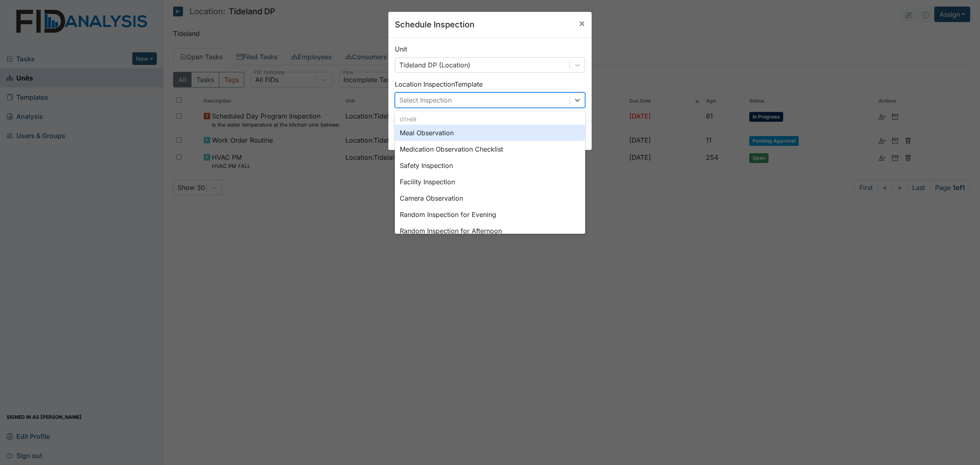
click at [472, 95] on div "Select Inspection" at bounding box center [482, 100] width 174 height 15
type input "sc"
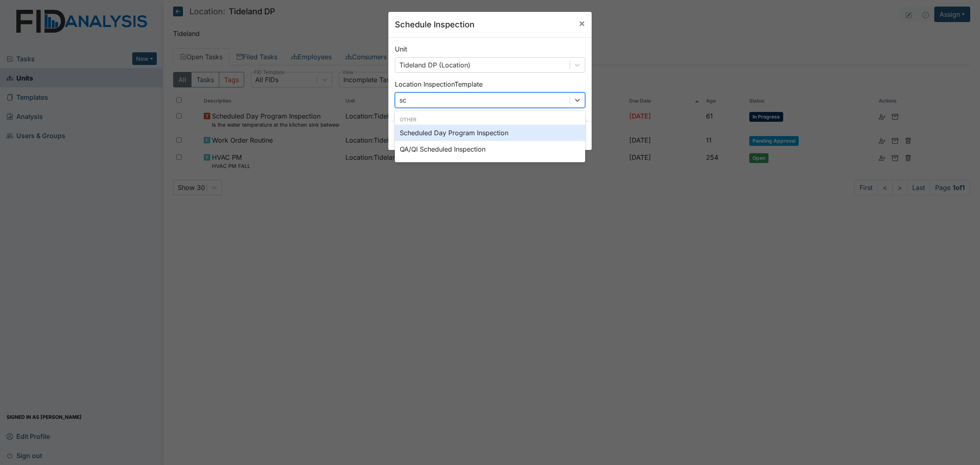
click at [475, 130] on div "Scheduled Day Program Inspection" at bounding box center [490, 133] width 190 height 16
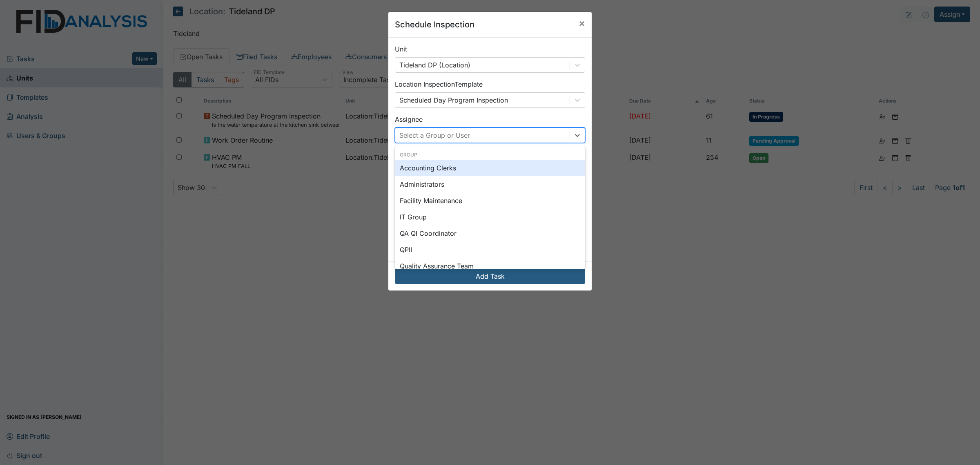
click at [453, 130] on div "Select a Group or User" at bounding box center [482, 135] width 174 height 15
type input "donna"
click at [472, 166] on div "[PERSON_NAME]" at bounding box center [490, 168] width 190 height 16
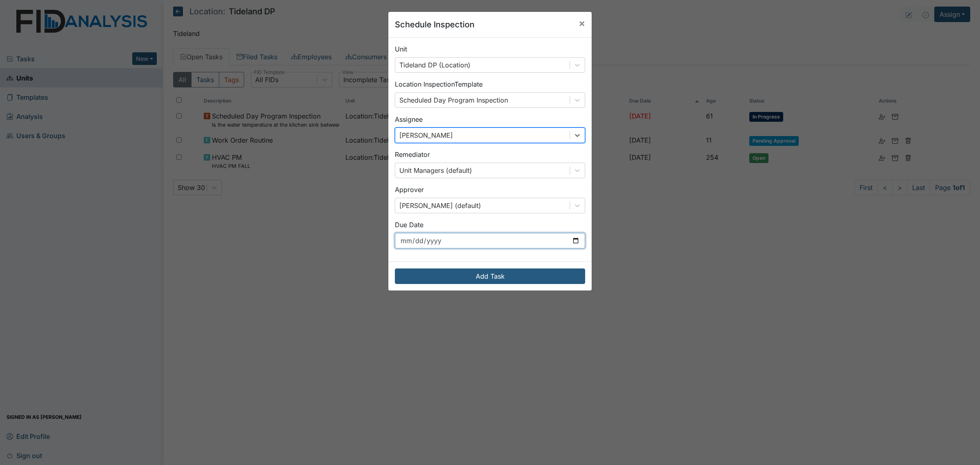
click at [572, 243] on input "2025-10-07" at bounding box center [490, 241] width 190 height 16
type input "2025-11-01"
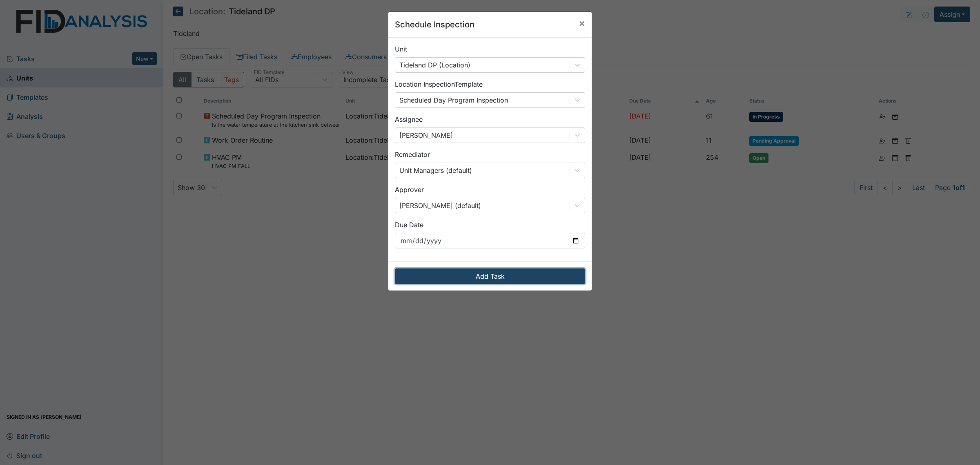
click at [520, 279] on button "Add Task" at bounding box center [490, 276] width 190 height 16
